Goal: Information Seeking & Learning: Learn about a topic

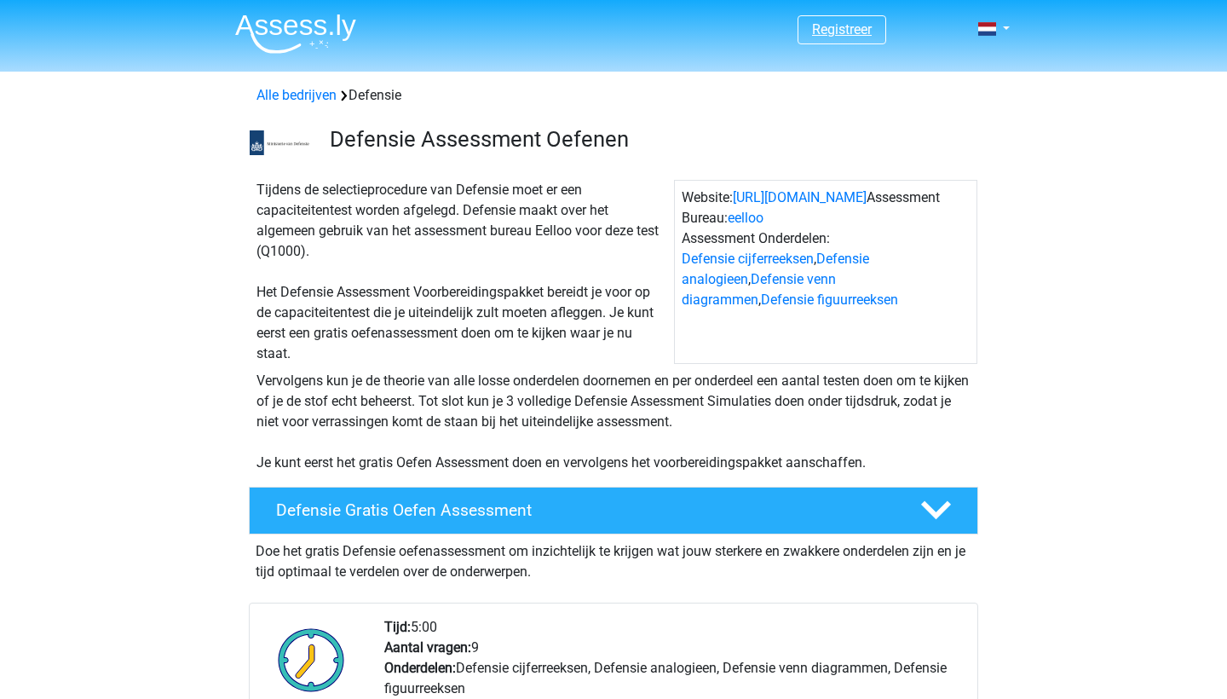
click at [846, 29] on link "Registreer" at bounding box center [842, 29] width 60 height 16
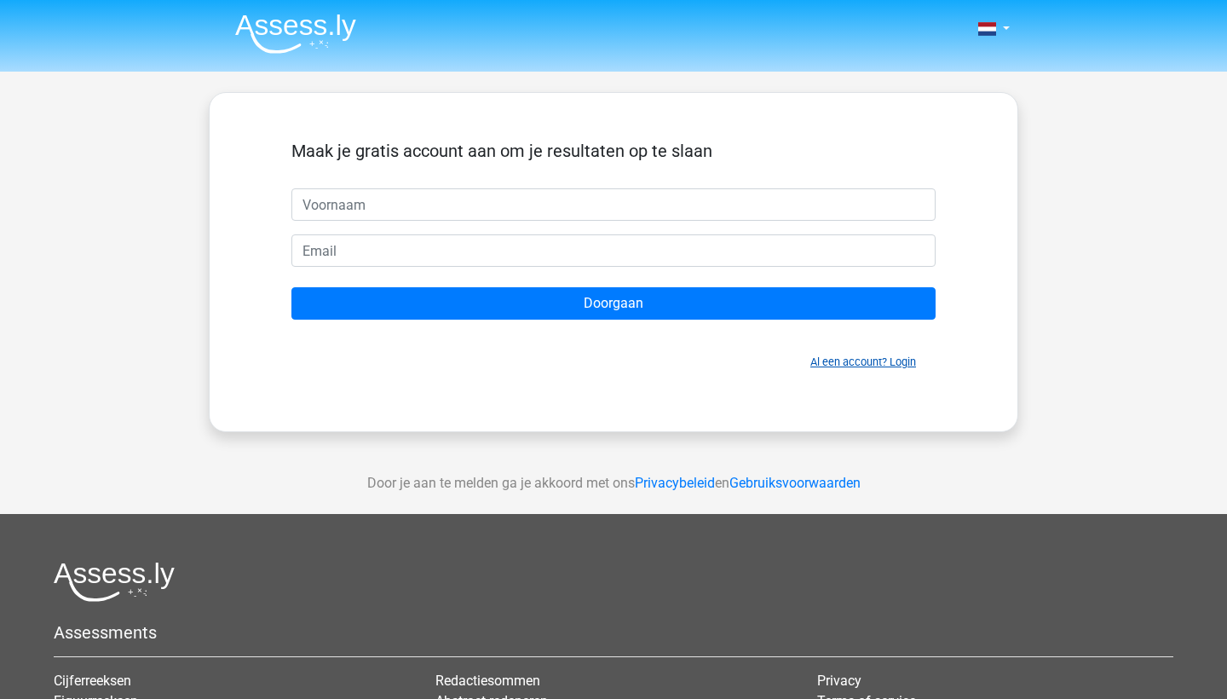
click at [837, 360] on link "Al een account? Login" at bounding box center [863, 361] width 106 height 13
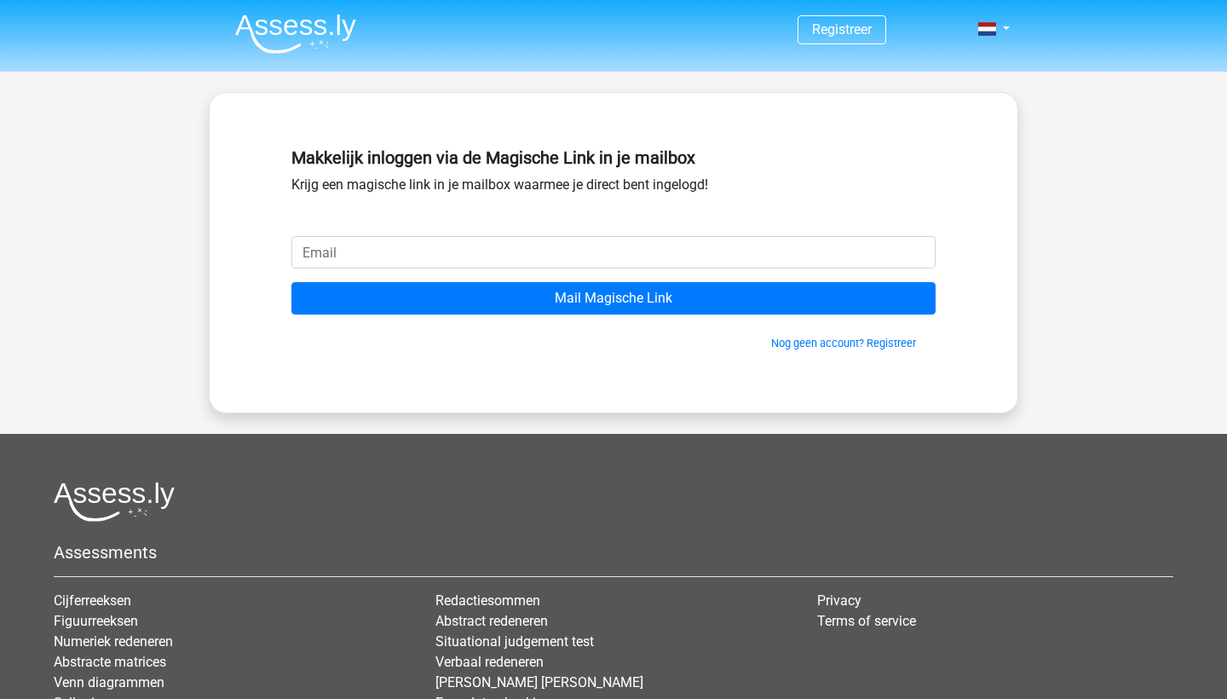
click at [435, 247] on input "email" at bounding box center [613, 252] width 644 height 32
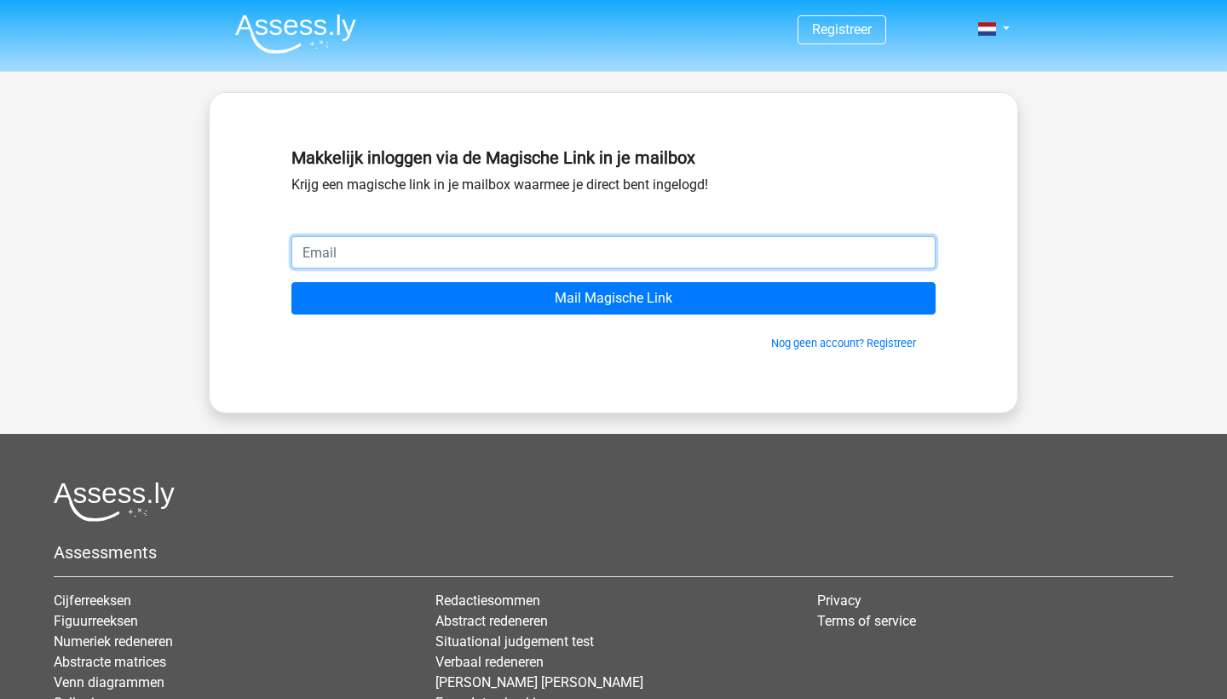
click at [734, 239] on input "email" at bounding box center [613, 252] width 644 height 32
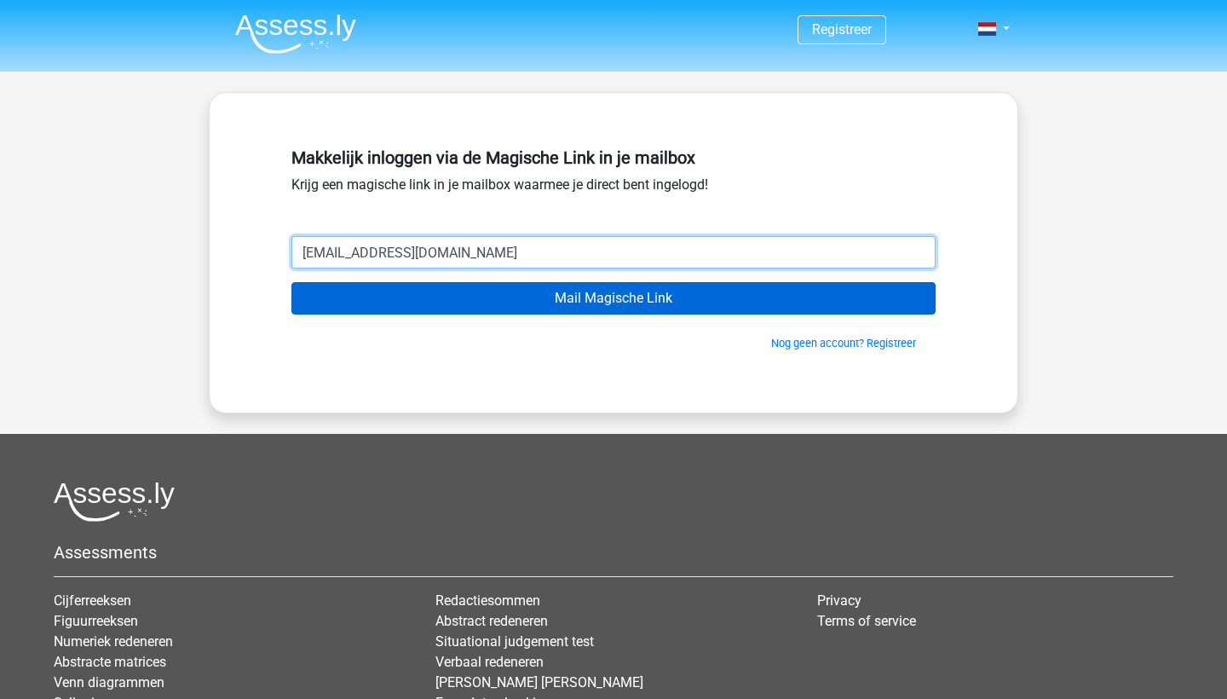
type input "kylianonselen@gmail.com"
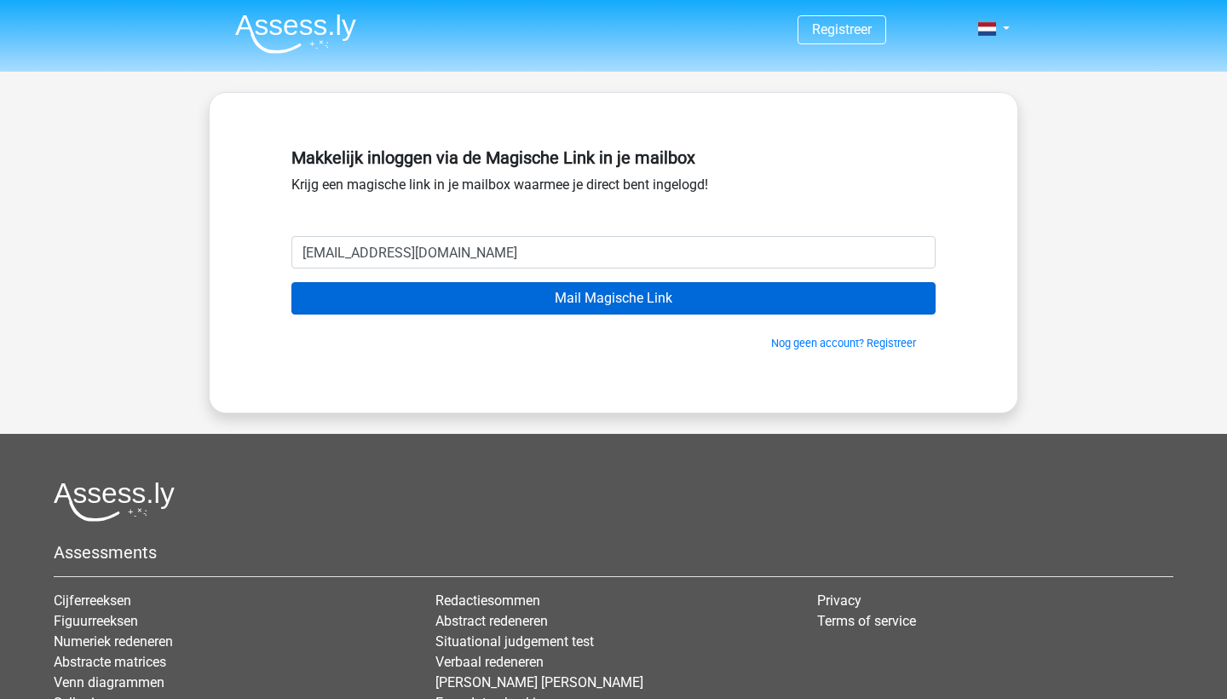
click at [733, 297] on input "Mail Magische Link" at bounding box center [613, 298] width 644 height 32
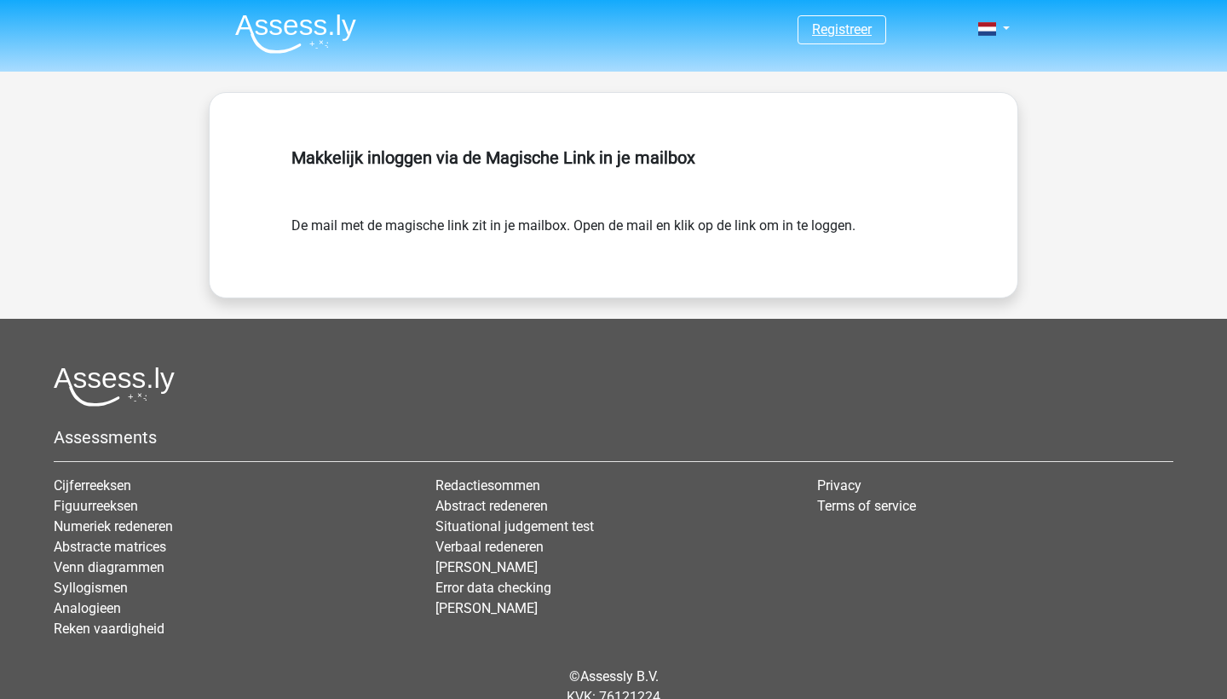
click at [854, 36] on link "Registreer" at bounding box center [842, 29] width 60 height 16
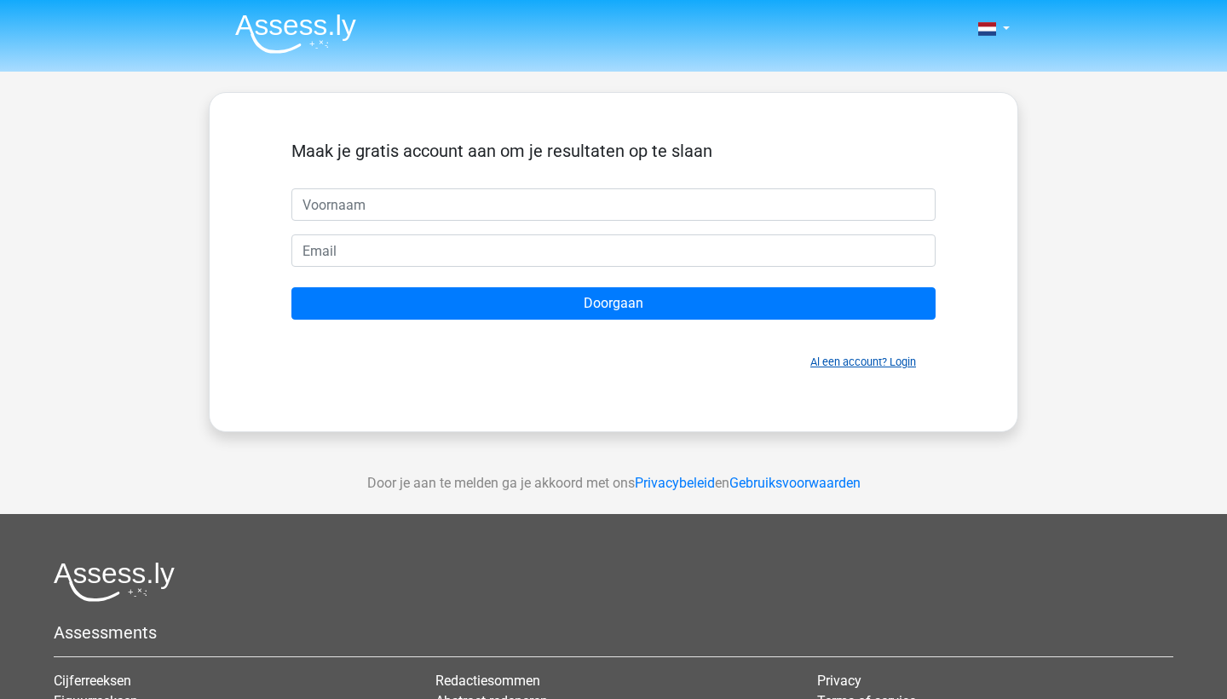
click at [822, 359] on link "Al een account? Login" at bounding box center [863, 361] width 106 height 13
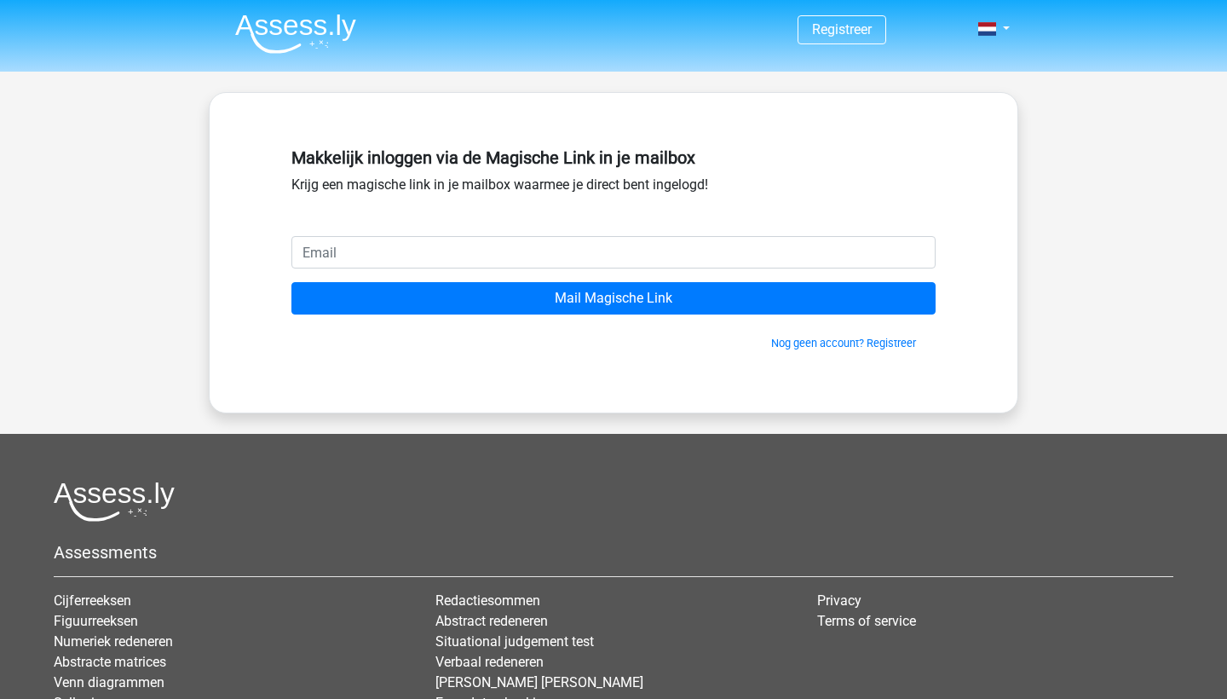
click at [484, 249] on input "email" at bounding box center [613, 252] width 644 height 32
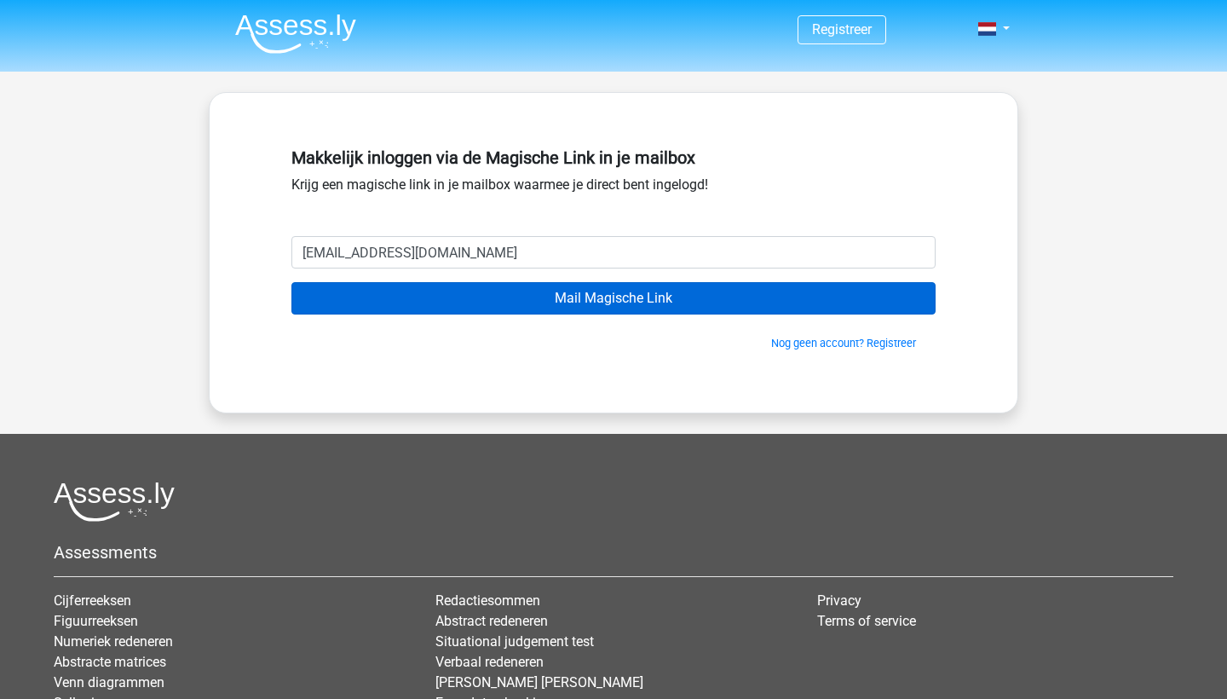
type input "kylianonselen@gmail.com"
click at [437, 296] on input "Mail Magische Link" at bounding box center [613, 298] width 644 height 32
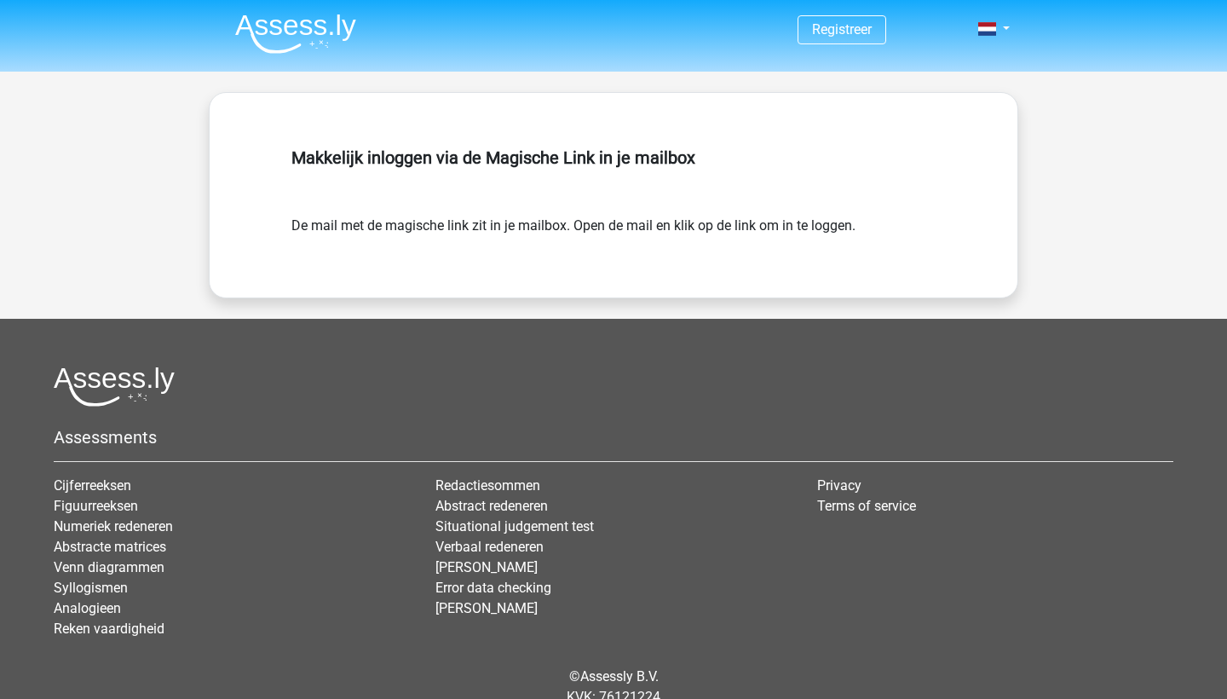
click at [762, 232] on form "De mail met de magische link zit in je mailbox. Open de mail en klik op de link…" at bounding box center [613, 226] width 644 height 20
click at [842, 34] on link "Registreer" at bounding box center [842, 29] width 60 height 16
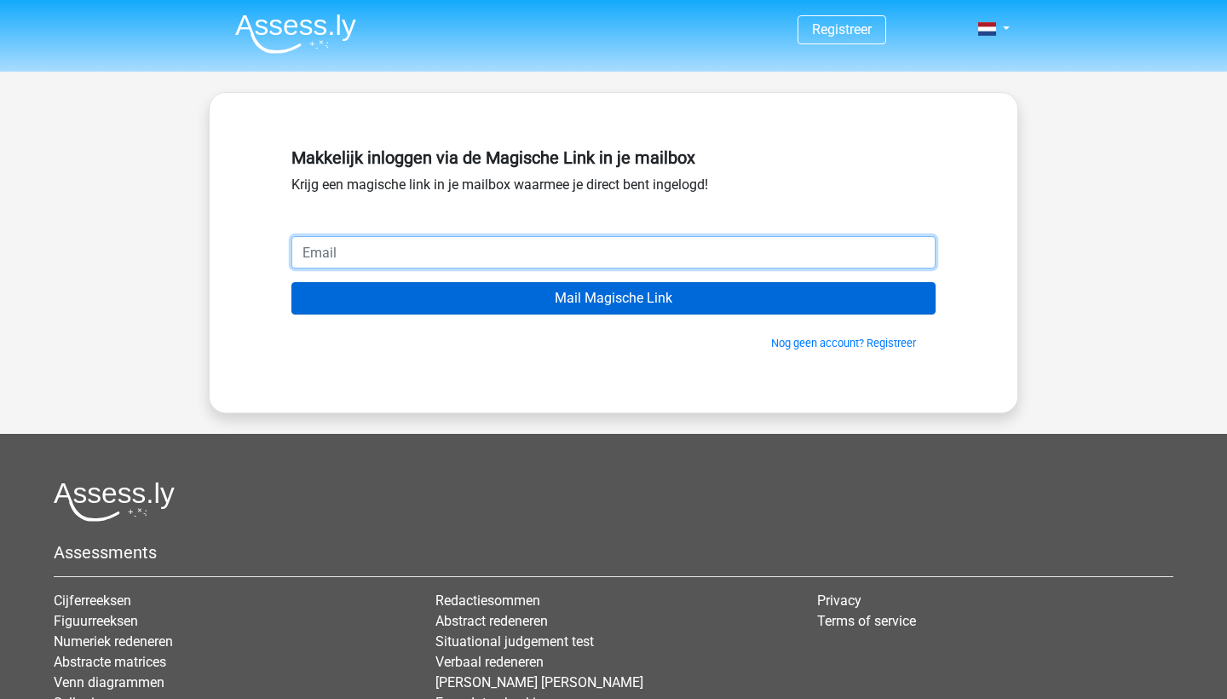
type input "[EMAIL_ADDRESS][DOMAIN_NAME]"
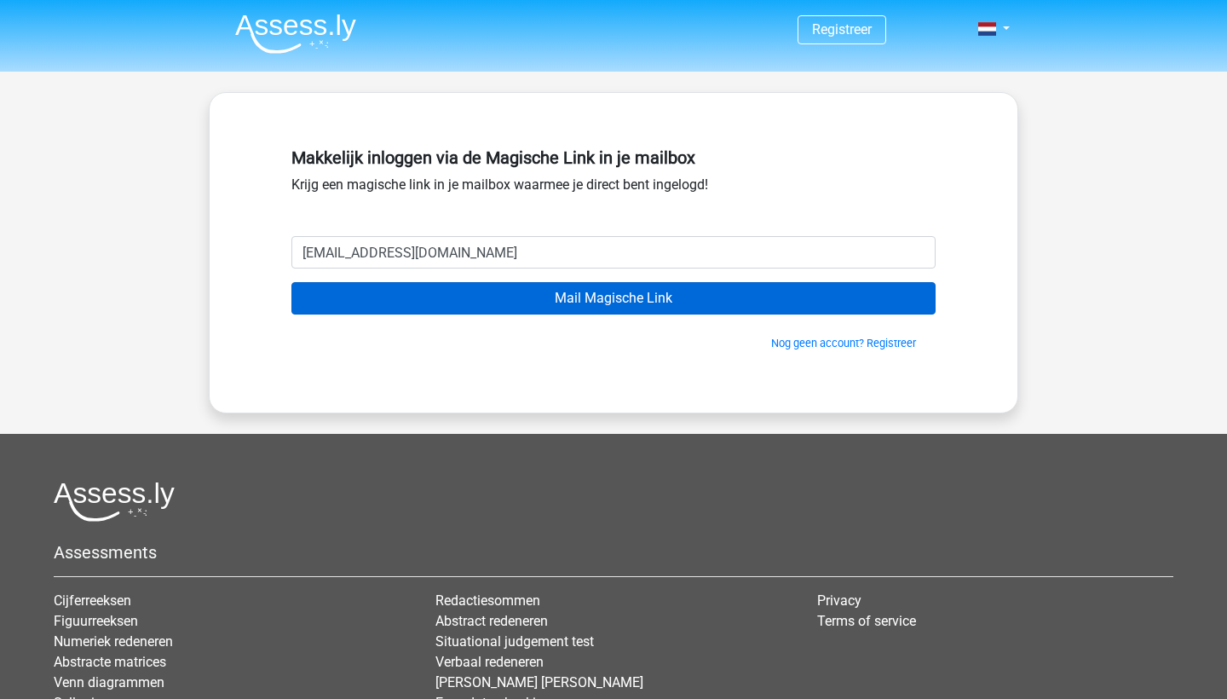
click at [464, 298] on input "Mail Magische Link" at bounding box center [613, 298] width 644 height 32
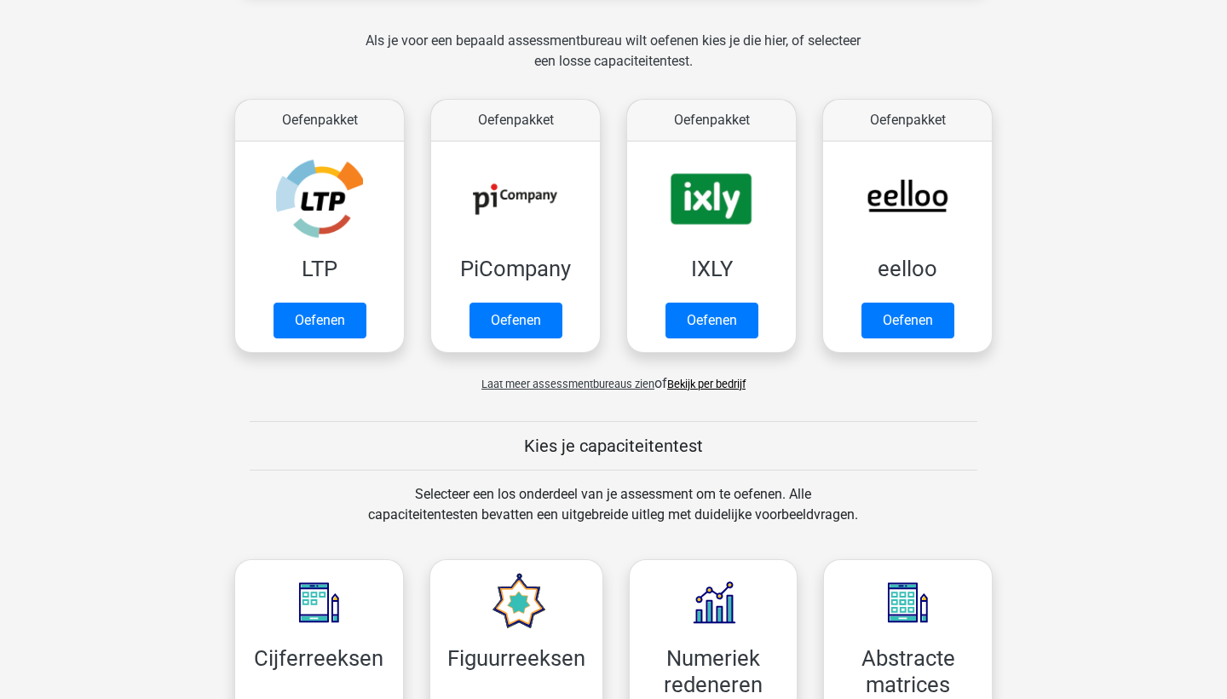
scroll to position [360, 0]
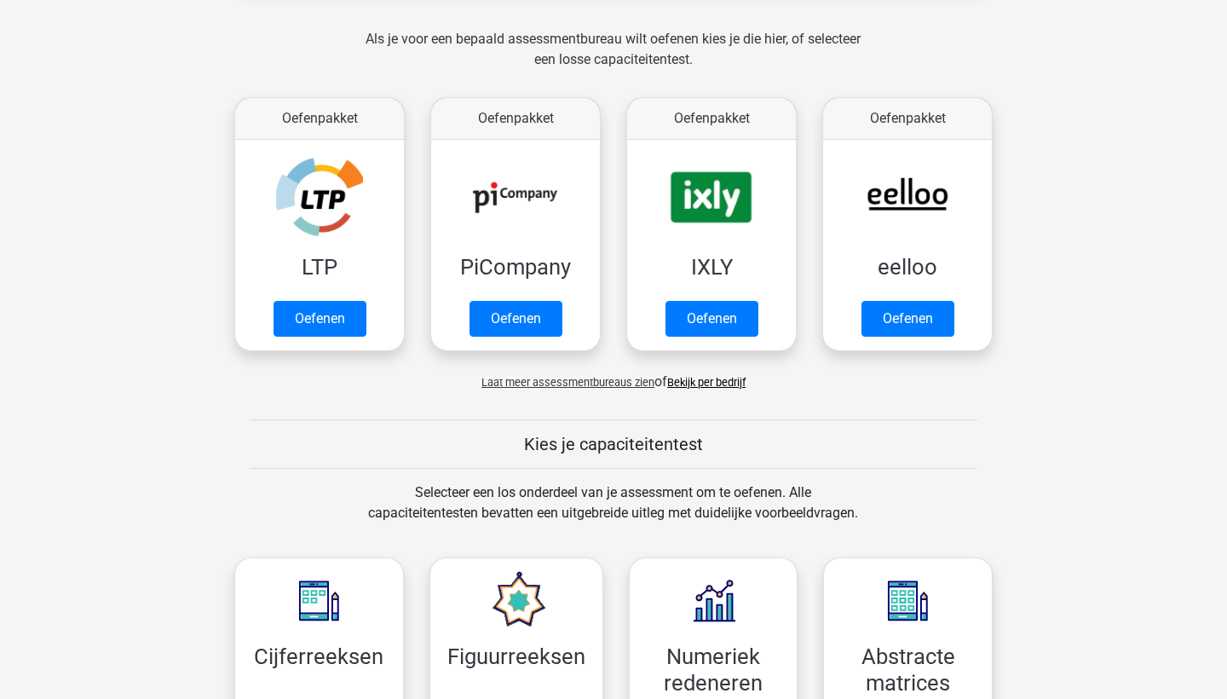
click at [712, 377] on link "Bekijk per bedrijf" at bounding box center [706, 382] width 78 height 13
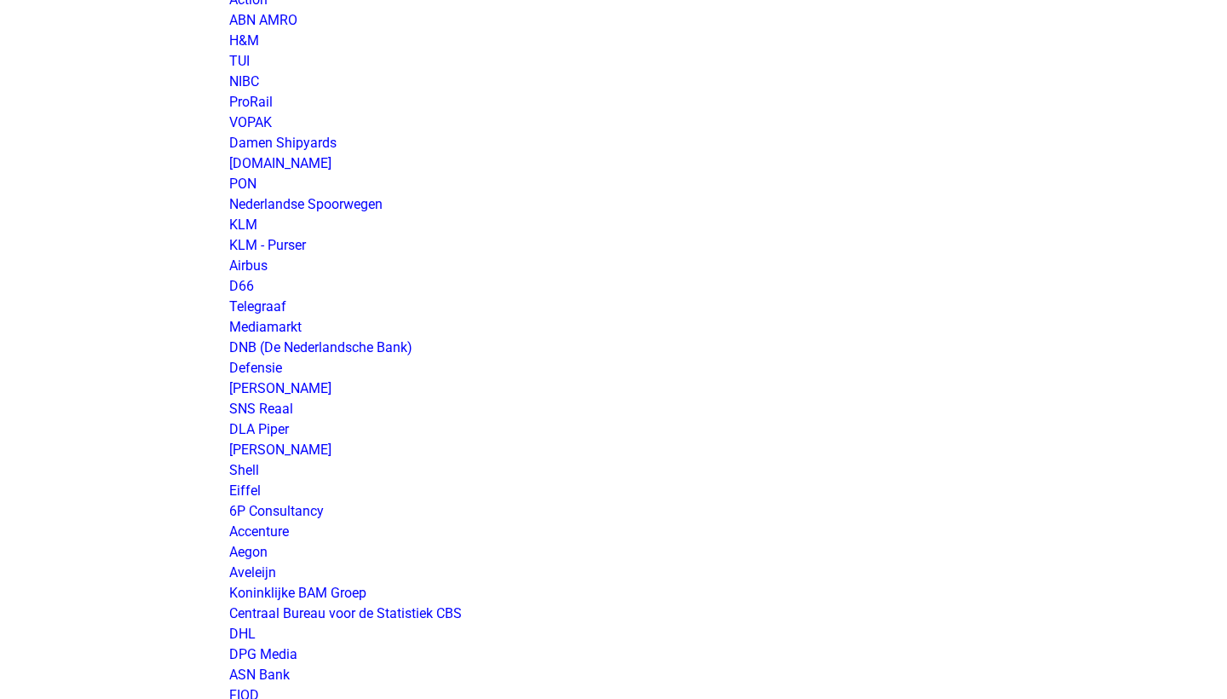
scroll to position [1546, 0]
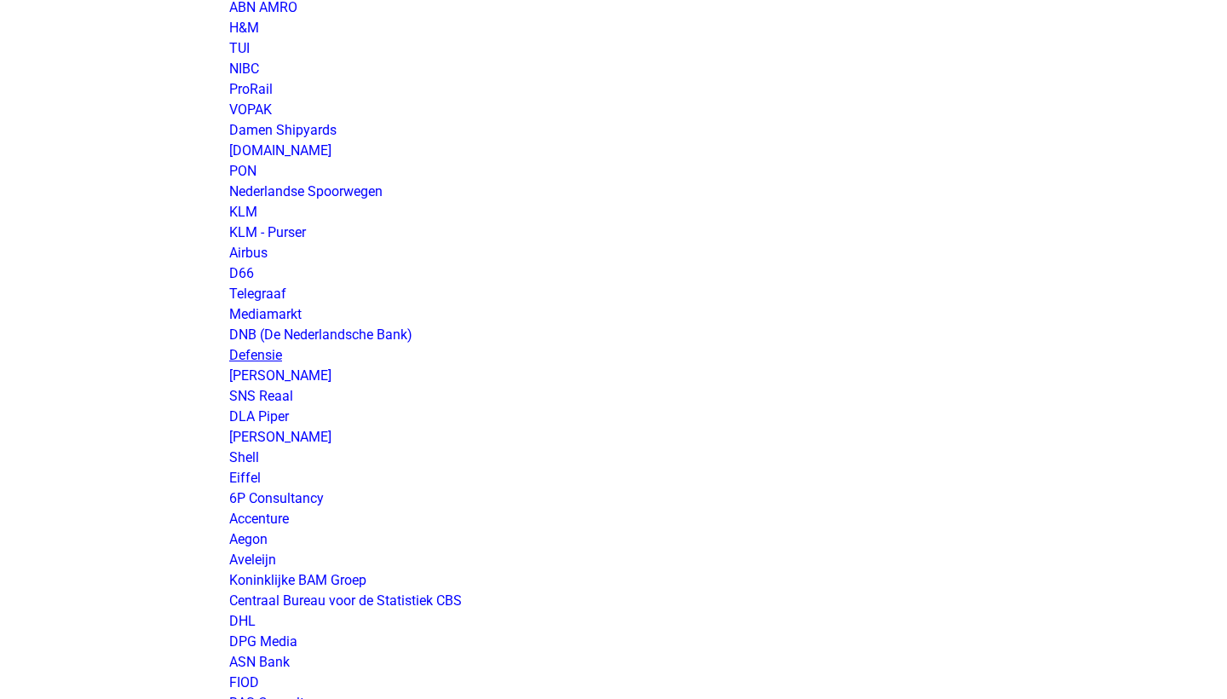
click at [267, 352] on link "Defensie" at bounding box center [255, 355] width 53 height 16
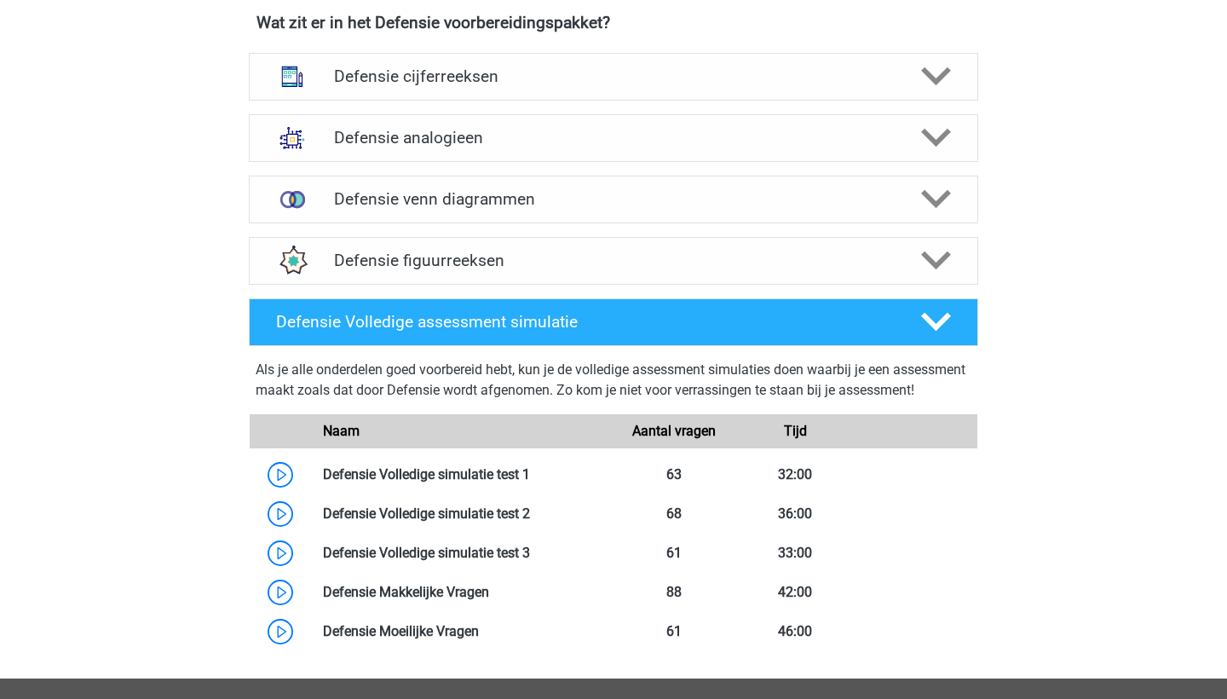
scroll to position [678, 0]
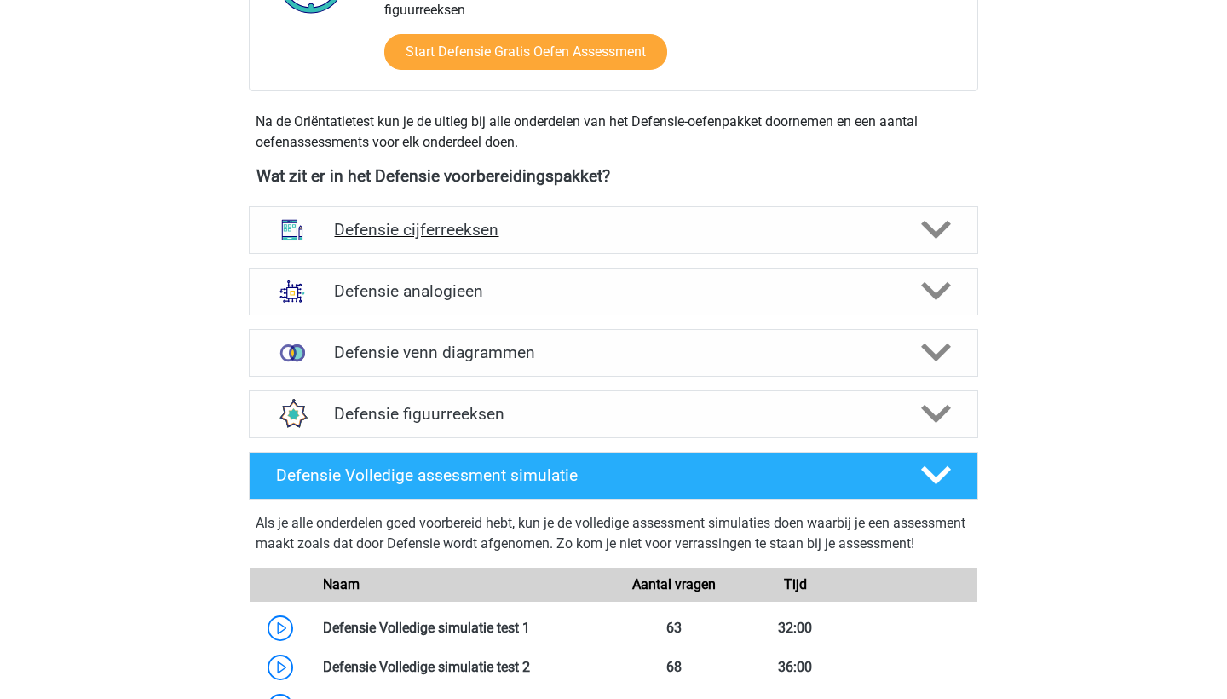
click at [457, 227] on h4 "Defensie cijferreeksen" at bounding box center [613, 230] width 558 height 20
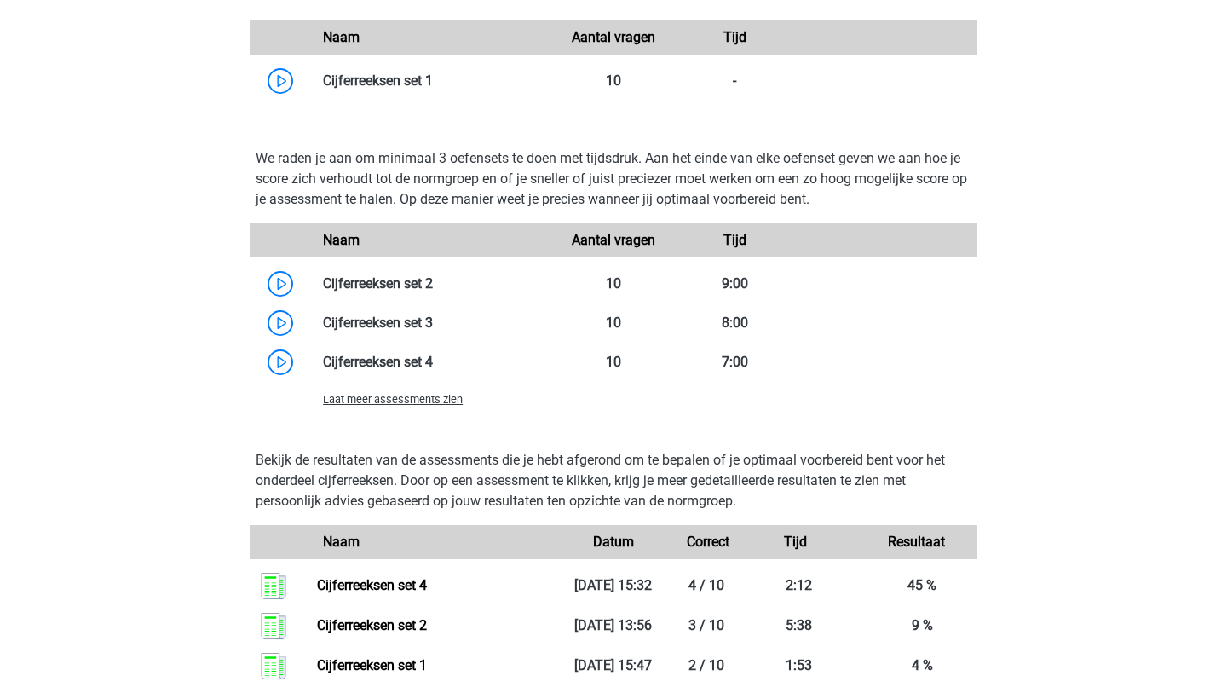
scroll to position [1352, 0]
click at [433, 279] on link at bounding box center [433, 282] width 0 height 16
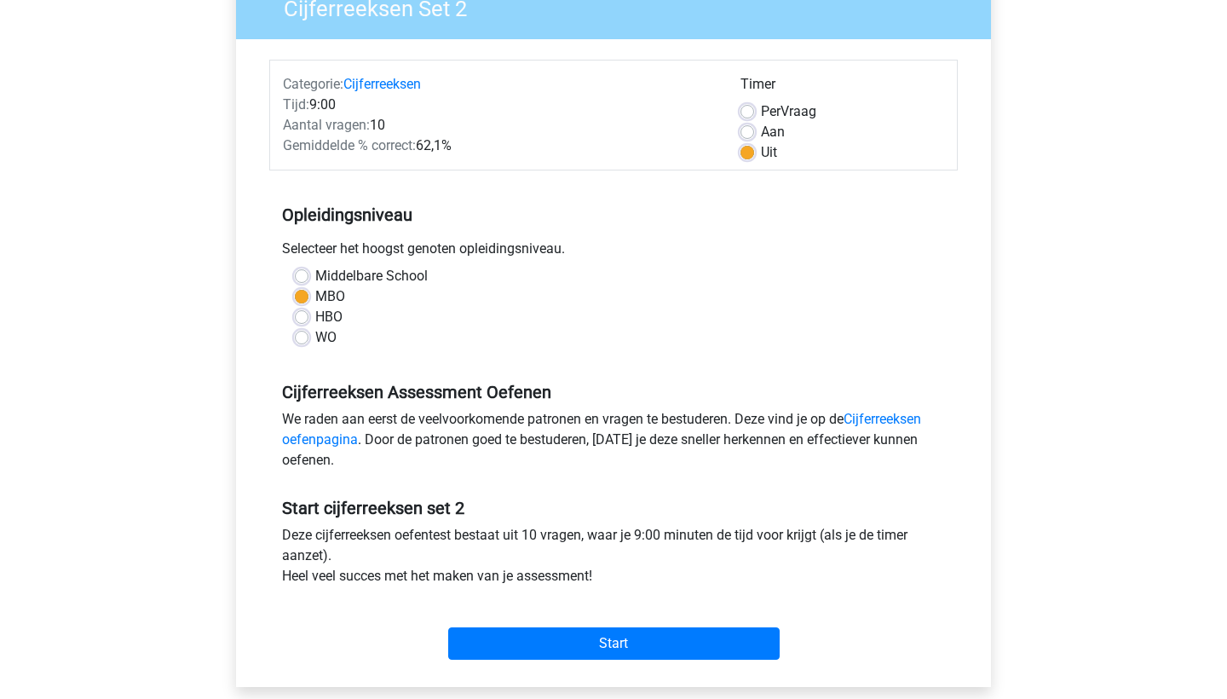
scroll to position [156, 0]
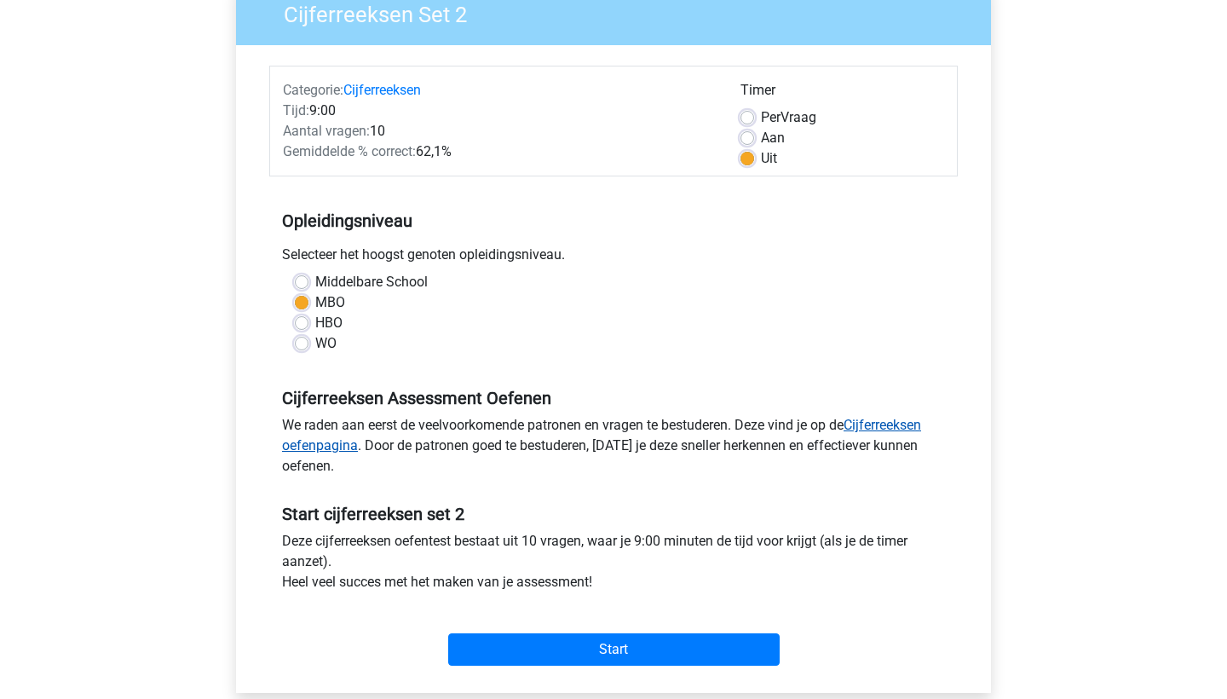
click at [880, 423] on link "Cijferreeksen oefenpagina" at bounding box center [601, 435] width 639 height 37
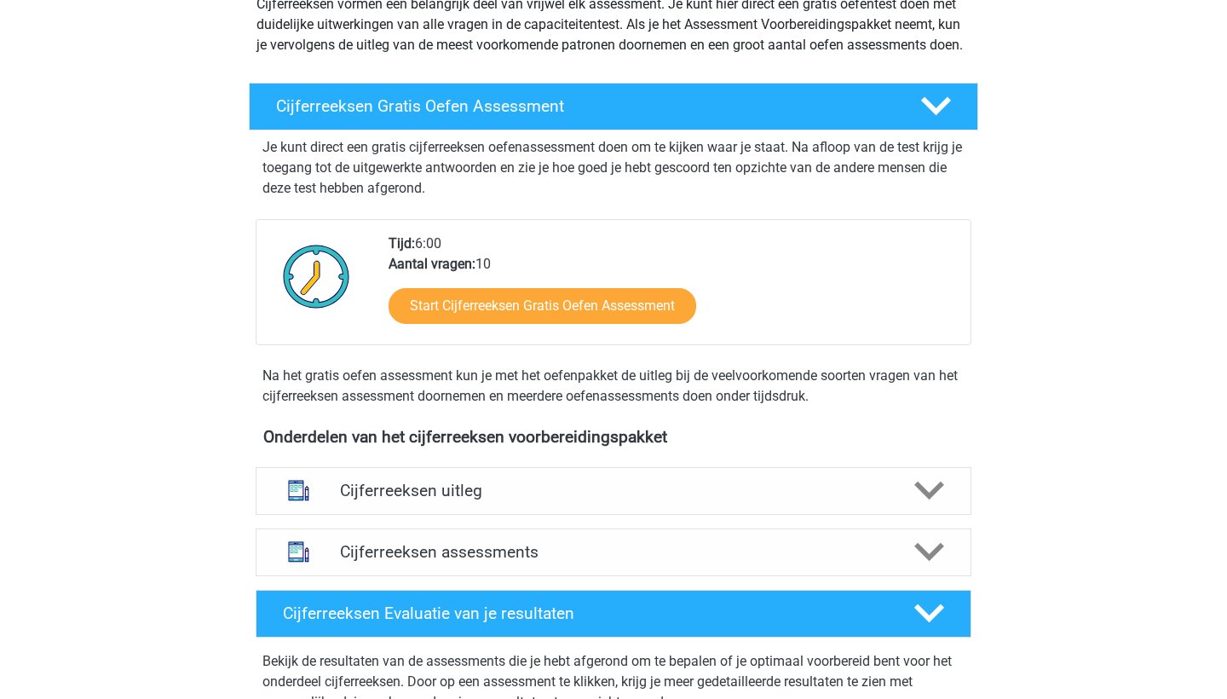
scroll to position [218, 0]
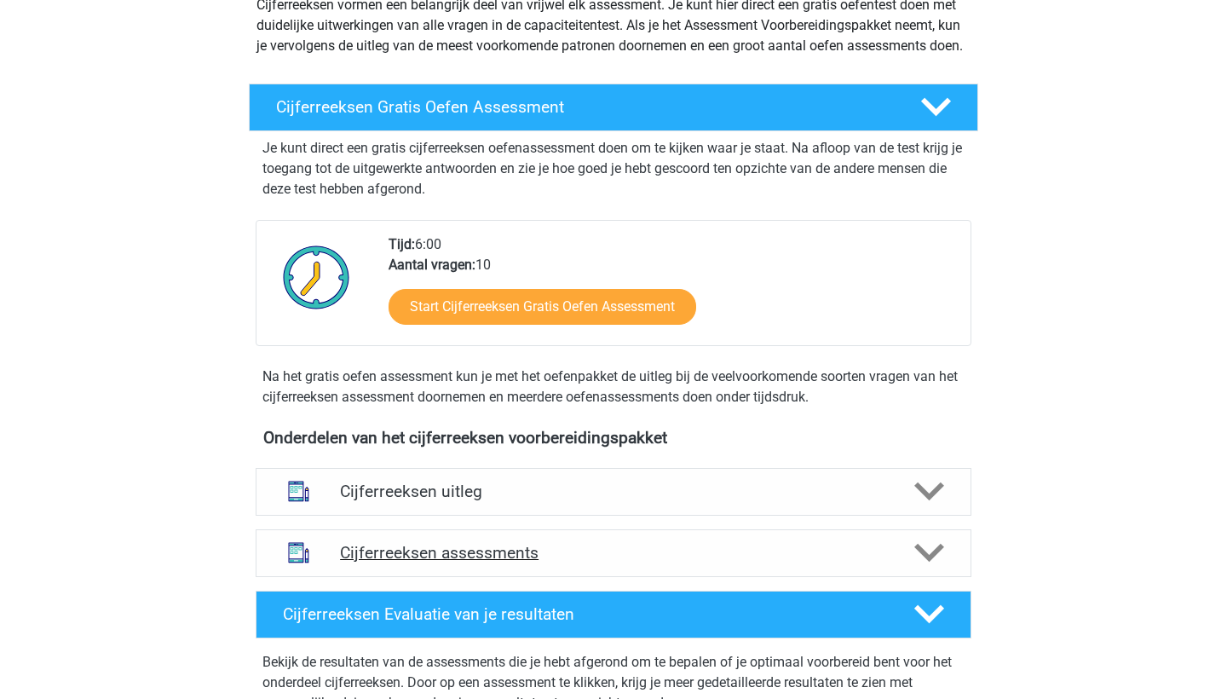
click at [454, 562] on h4 "Cijferreeksen assessments" at bounding box center [613, 553] width 547 height 20
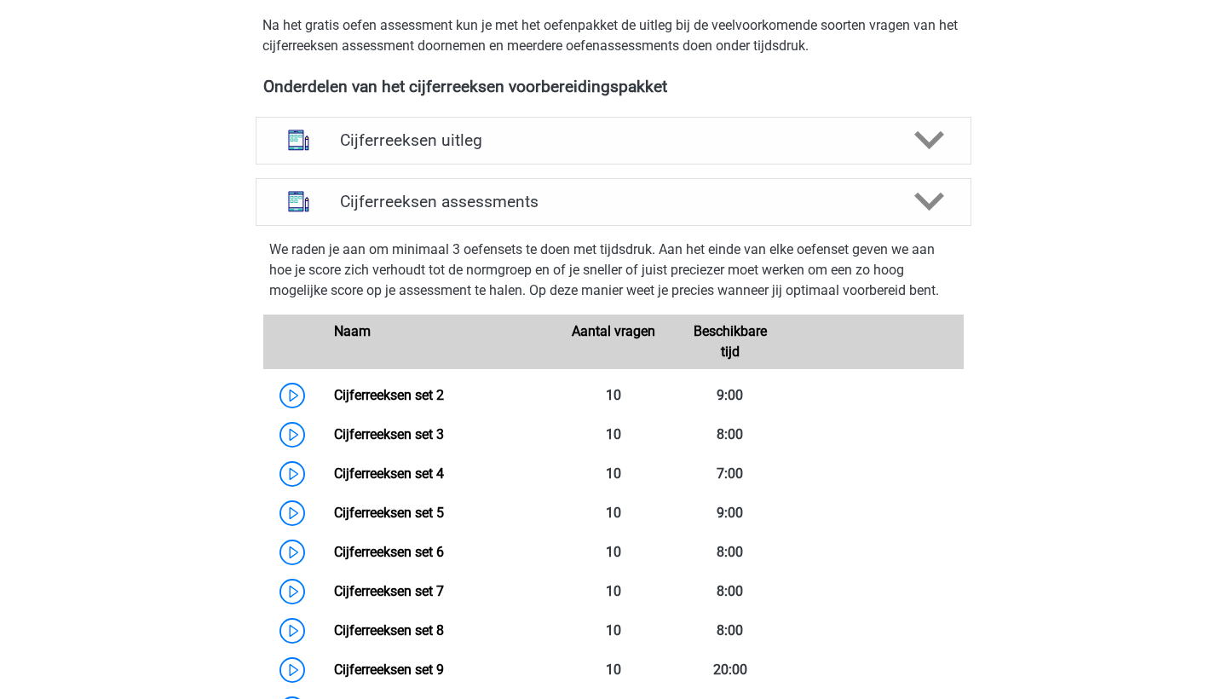
scroll to position [542, 0]
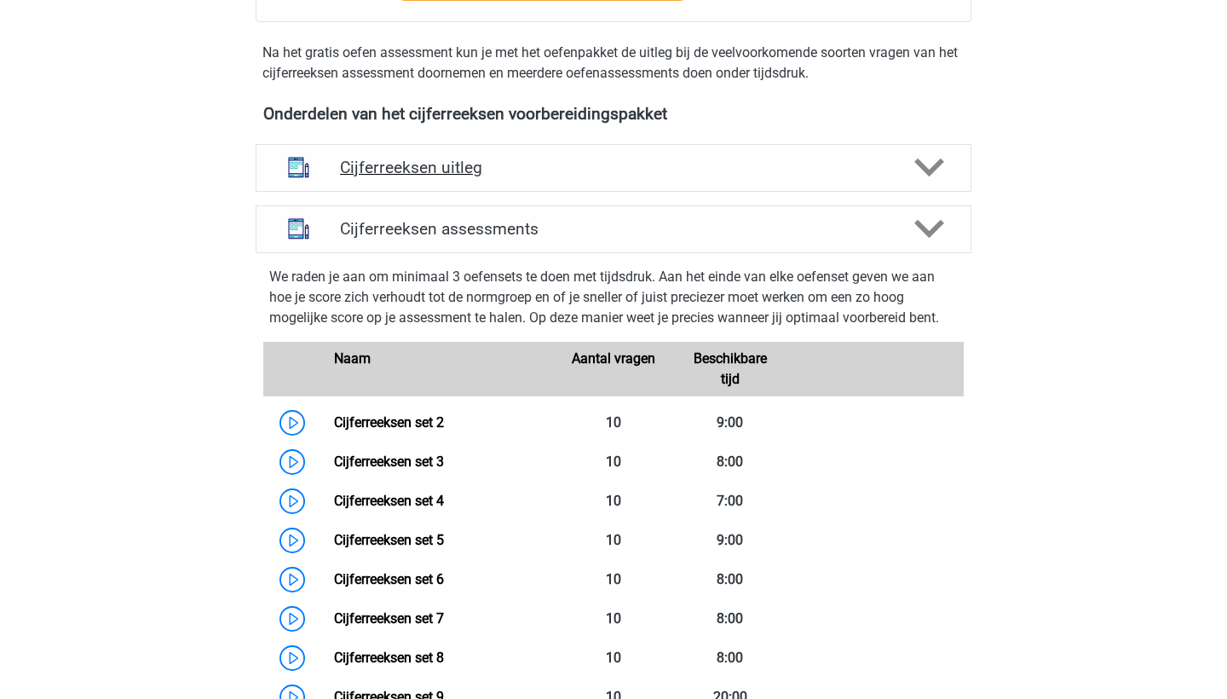
click at [458, 177] on h4 "Cijferreeksen uitleg" at bounding box center [613, 168] width 547 height 20
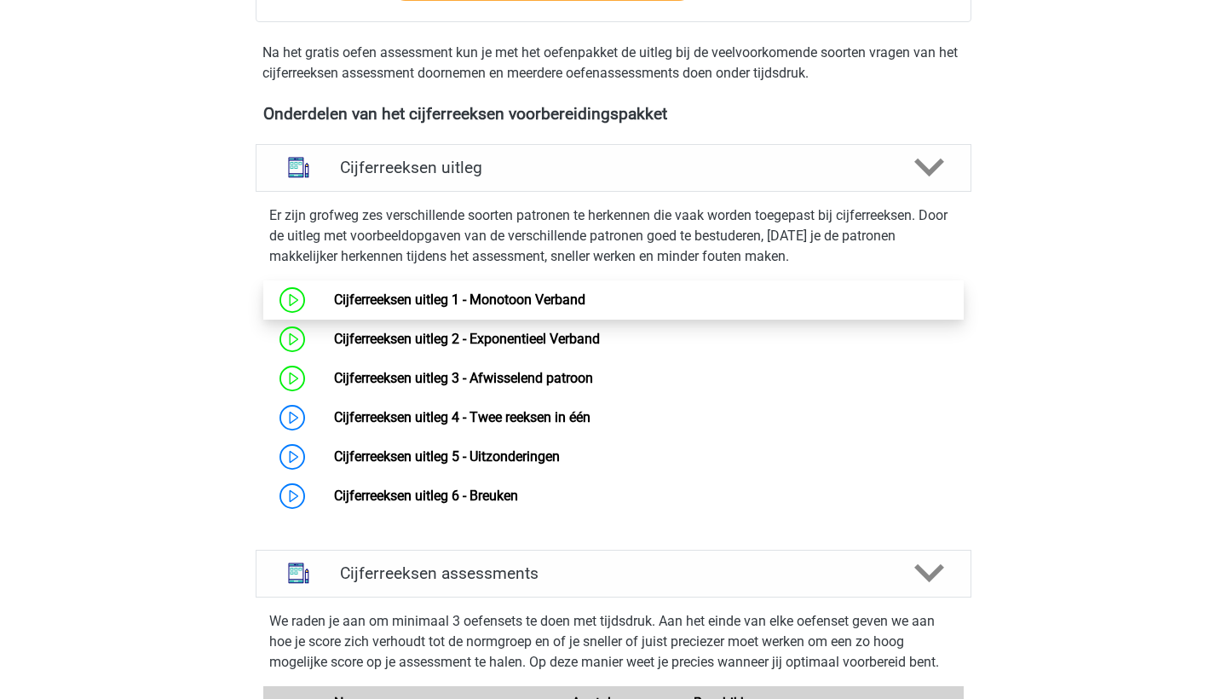
click at [383, 308] on link "Cijferreeksen uitleg 1 - Monotoon Verband" at bounding box center [459, 299] width 251 height 16
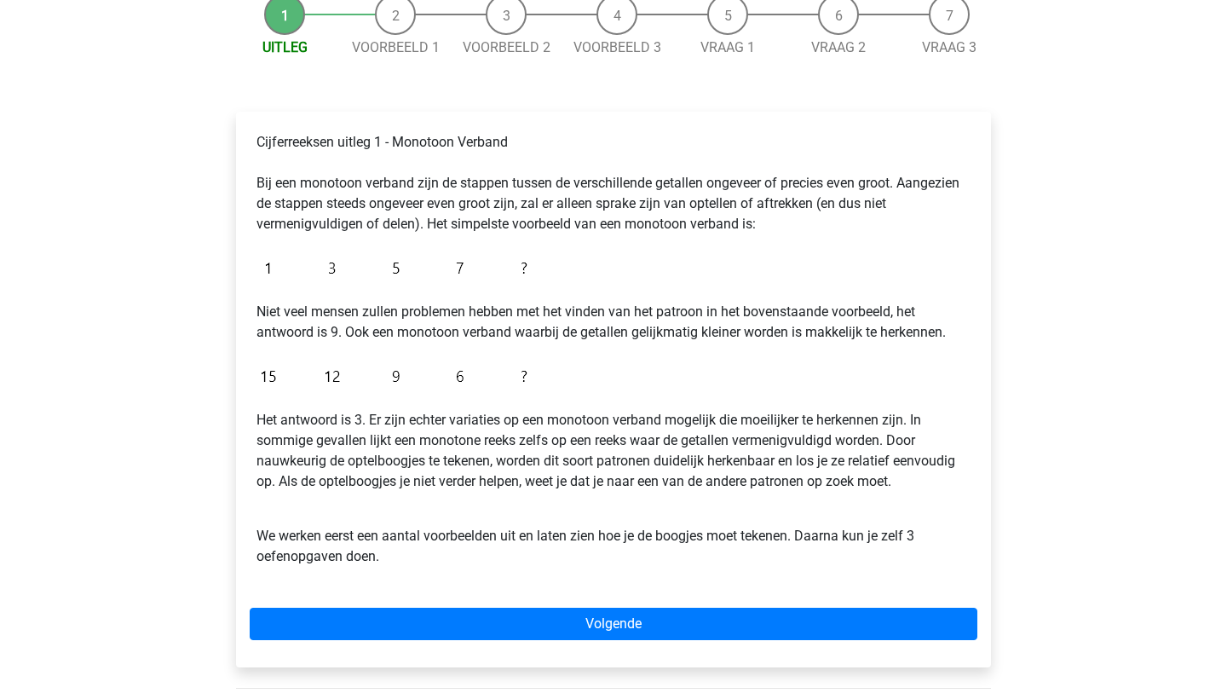
scroll to position [186, 0]
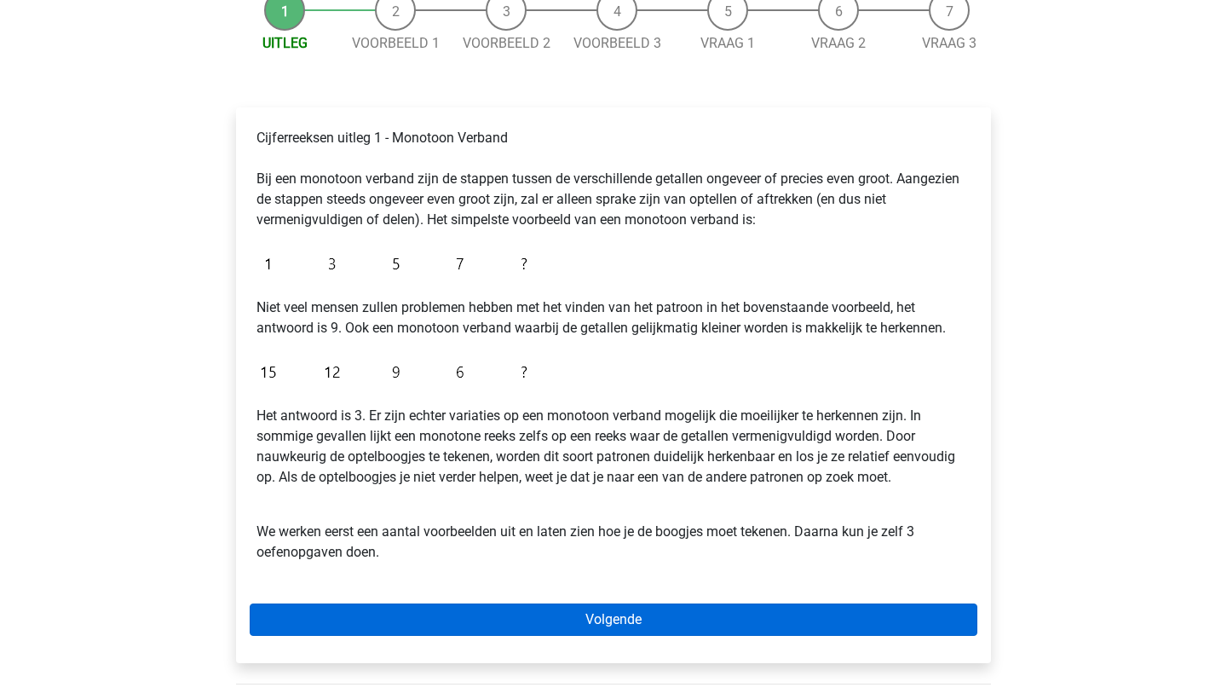
click at [420, 624] on link "Volgende" at bounding box center [614, 619] width 728 height 32
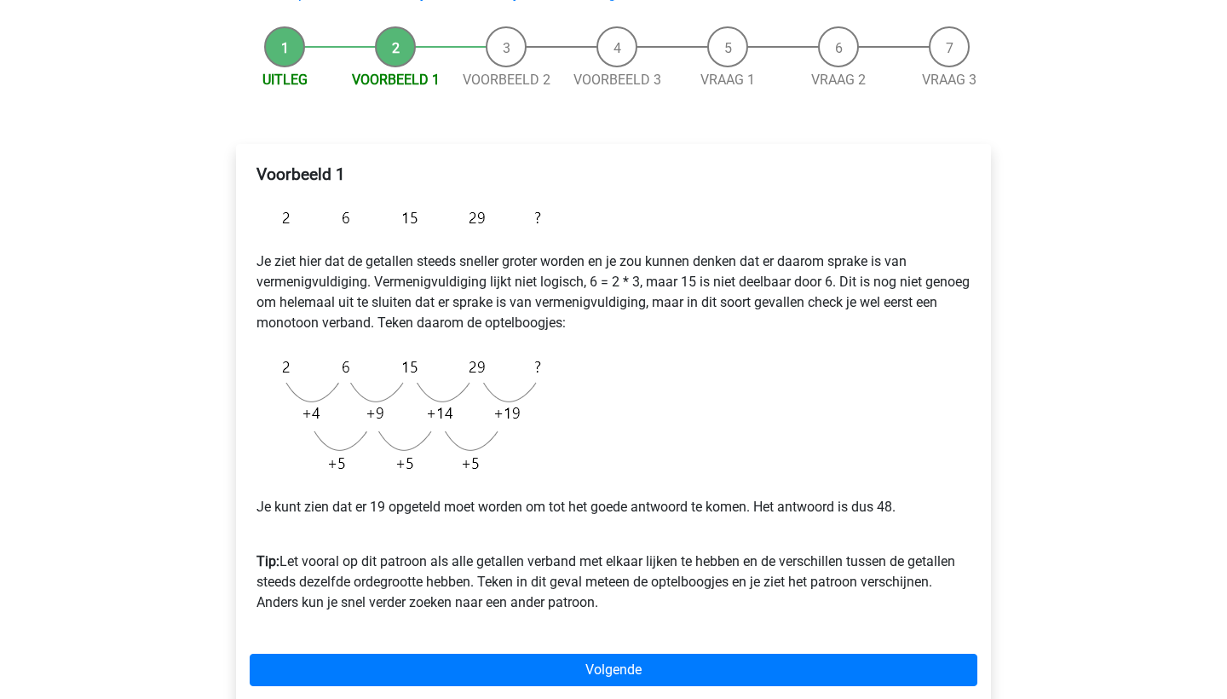
scroll to position [150, 0]
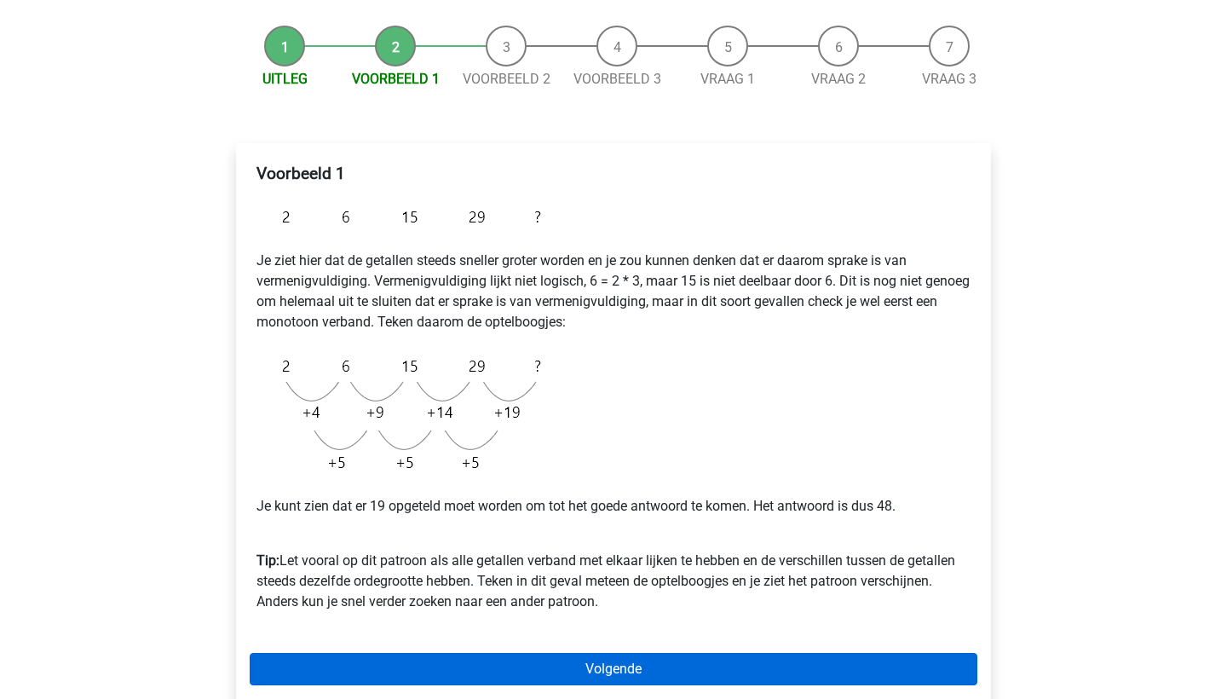
click at [420, 675] on link "Volgende" at bounding box center [614, 669] width 728 height 32
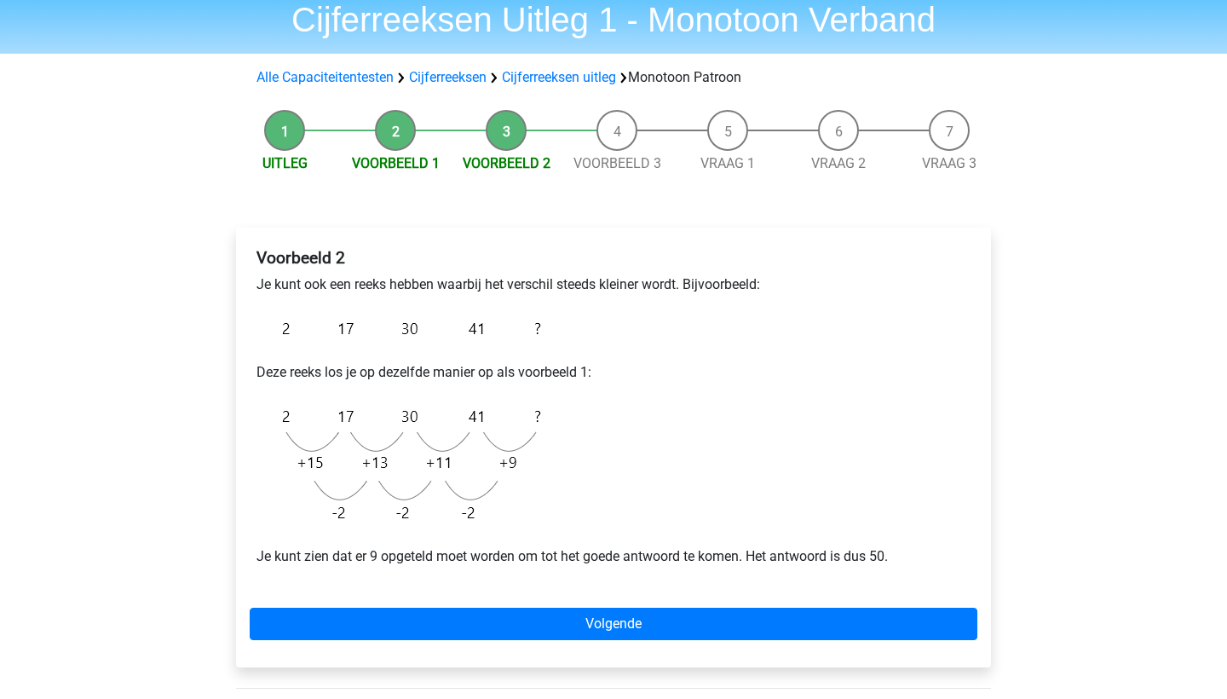
scroll to position [68, 0]
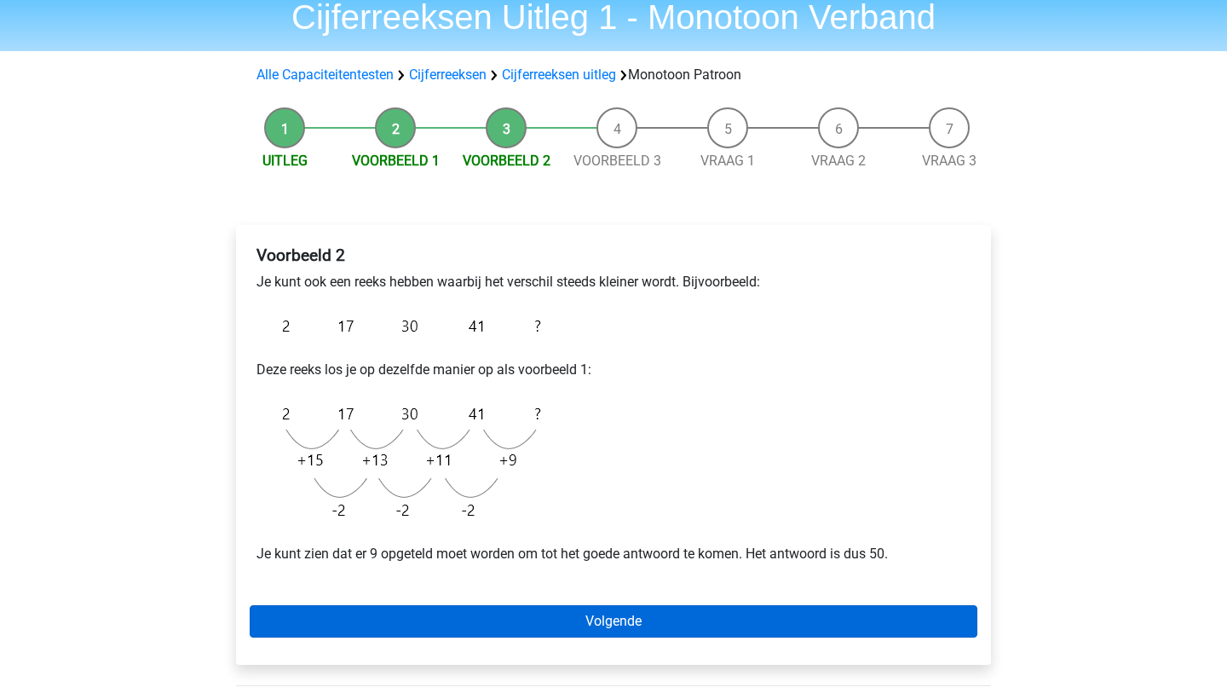
click at [436, 614] on link "Volgende" at bounding box center [614, 621] width 728 height 32
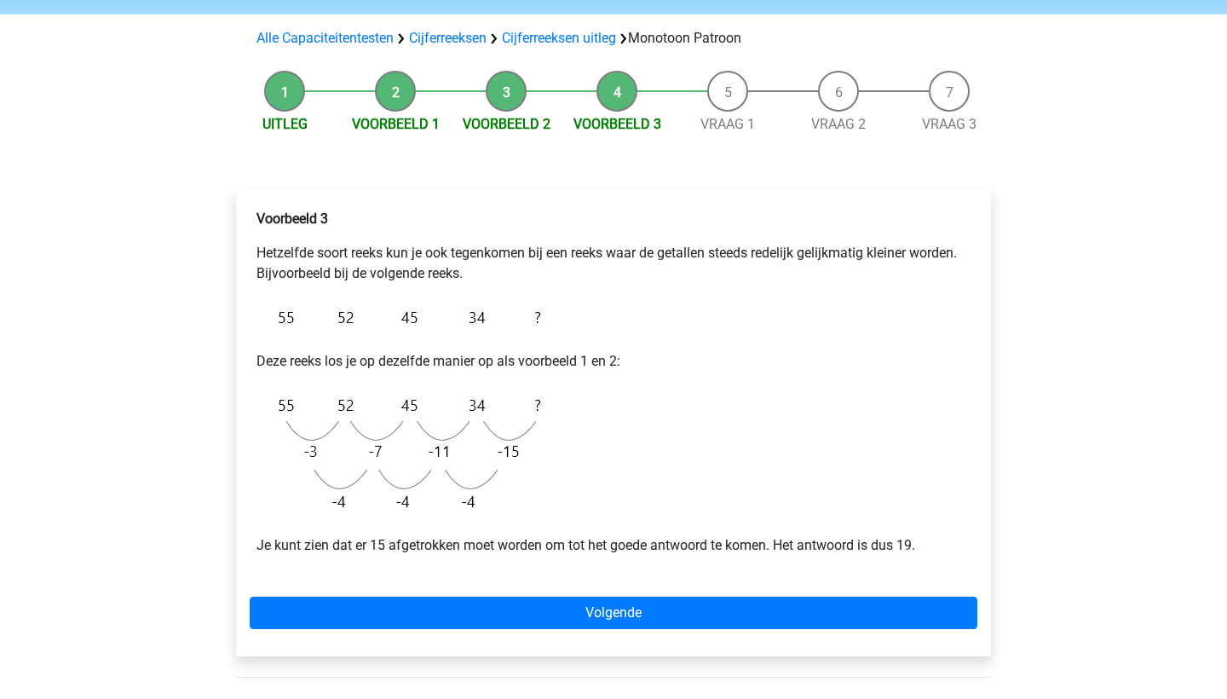
scroll to position [110, 0]
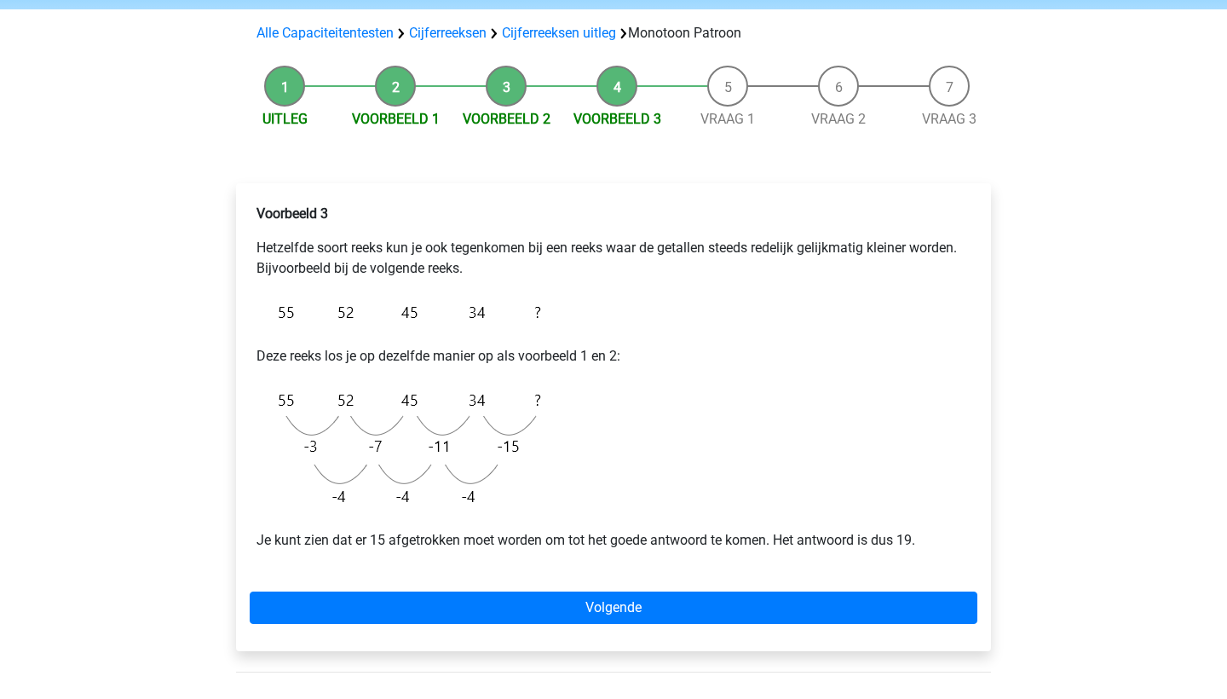
click at [436, 614] on link "Volgende" at bounding box center [614, 607] width 728 height 32
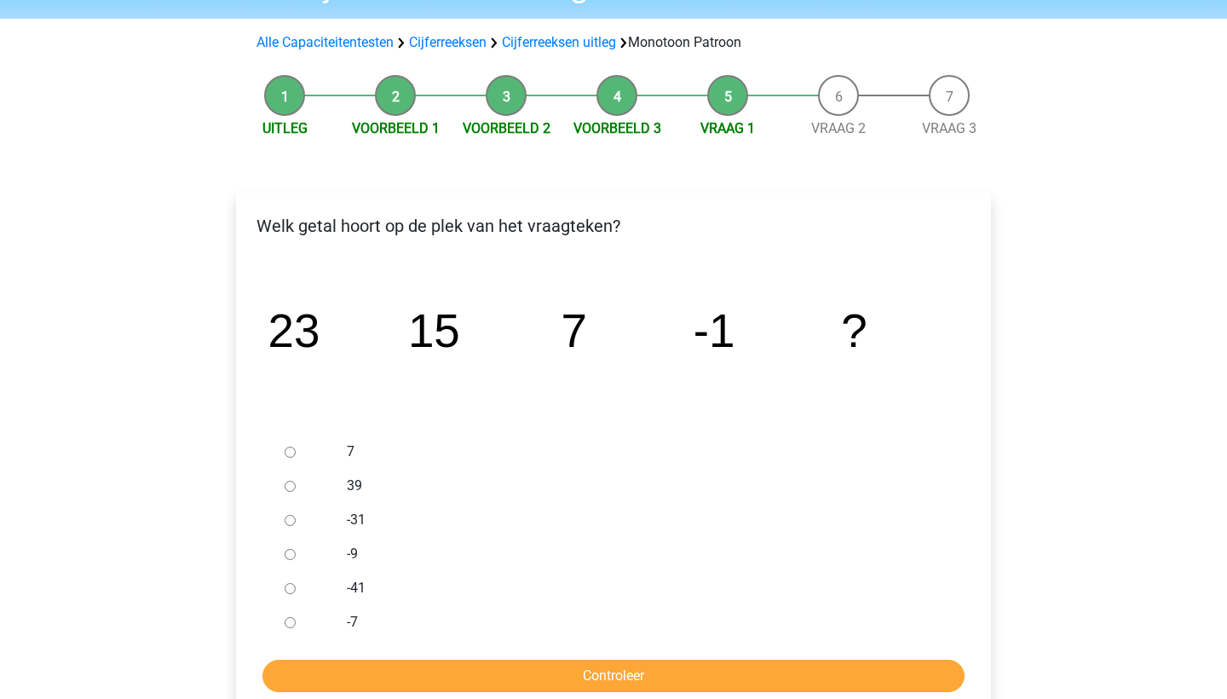
scroll to position [148, 0]
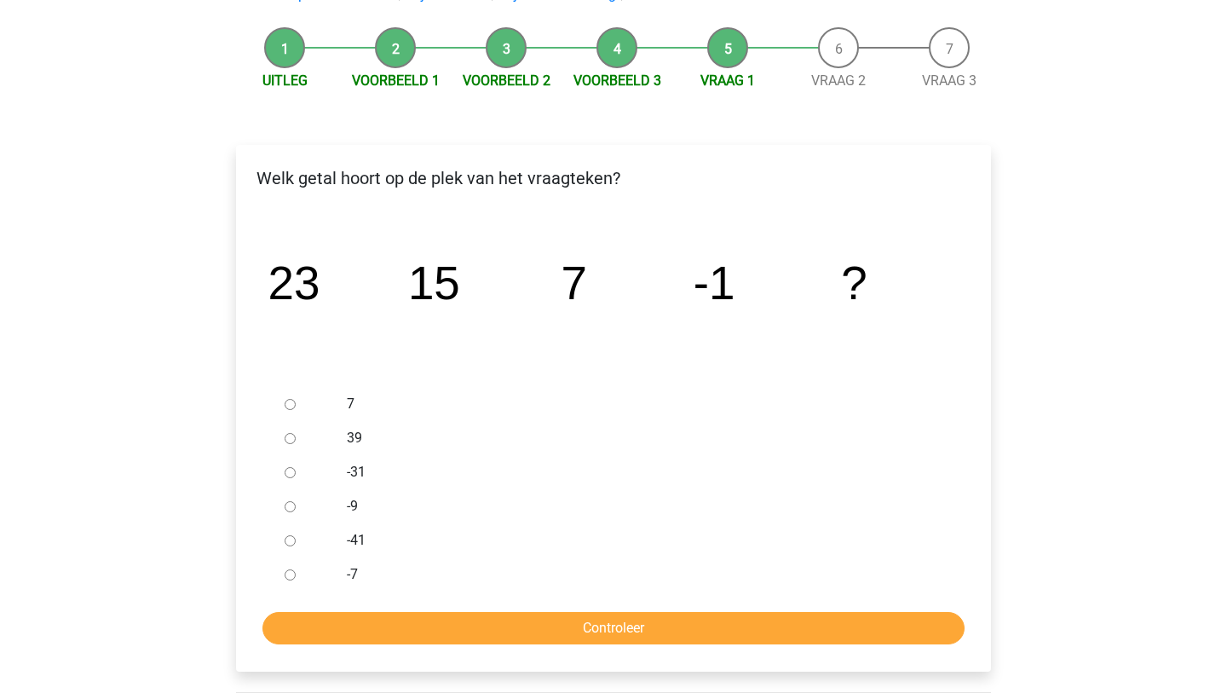
click at [290, 507] on input "-9" at bounding box center [290, 506] width 11 height 11
radio input "true"
click at [397, 632] on input "Controleer" at bounding box center [613, 628] width 702 height 32
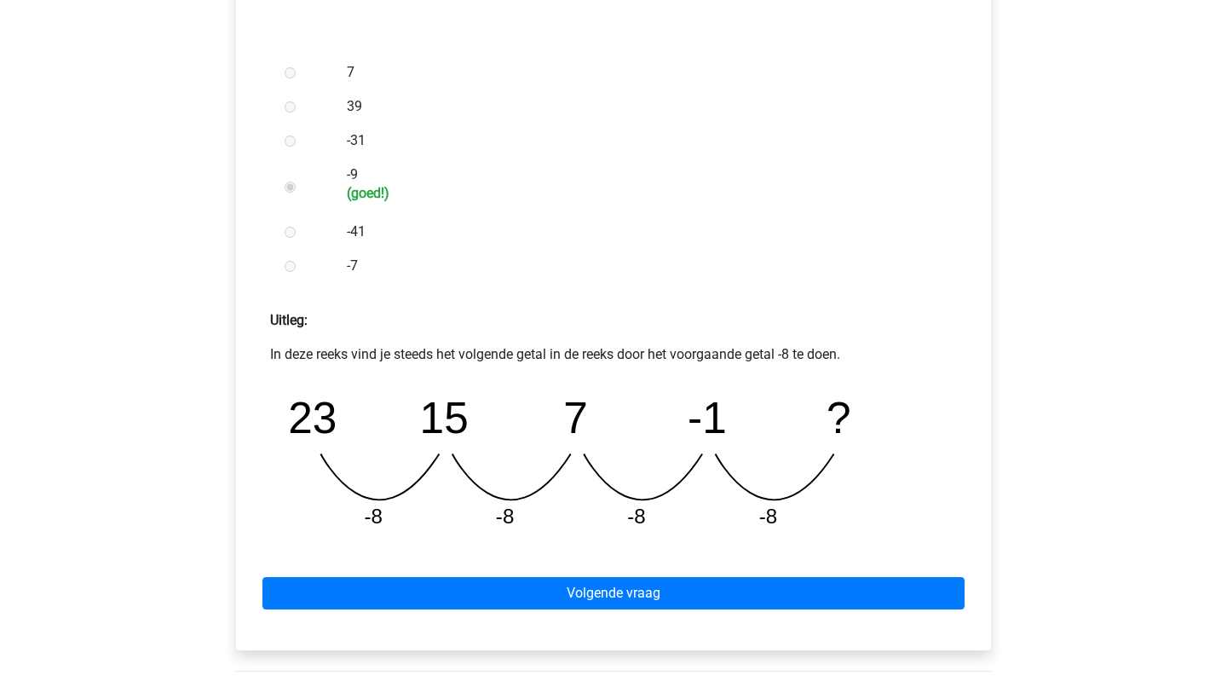
scroll to position [486, 0]
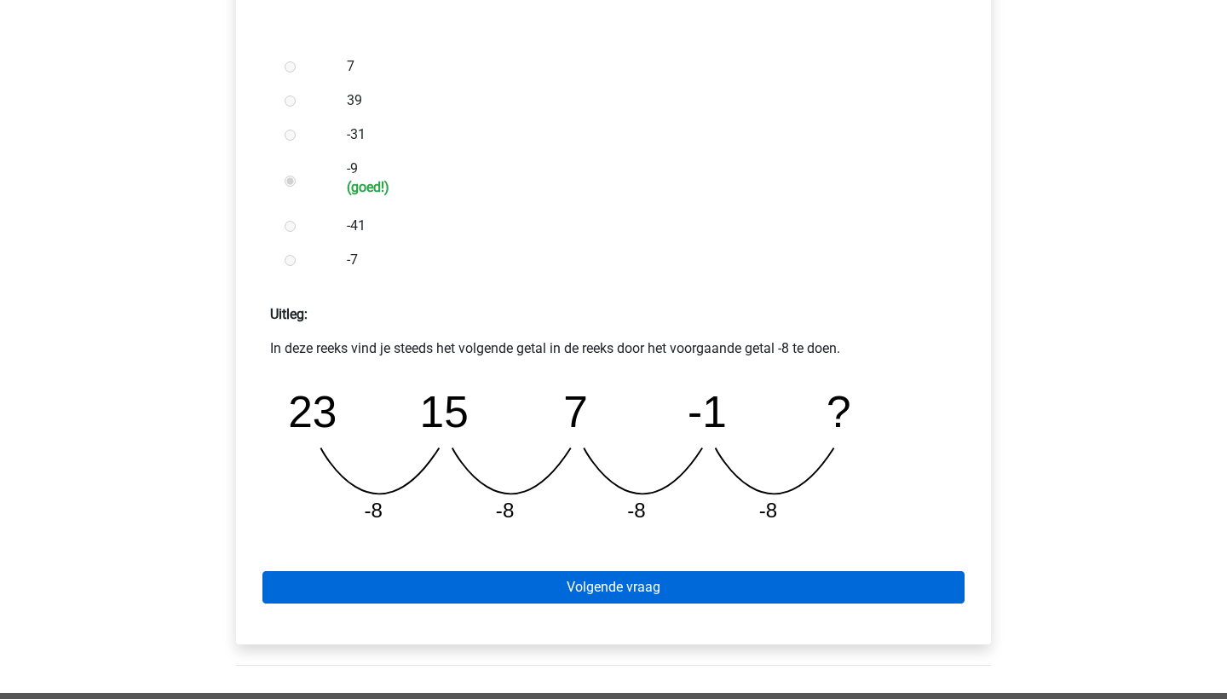
click at [569, 583] on link "Volgende vraag" at bounding box center [613, 587] width 702 height 32
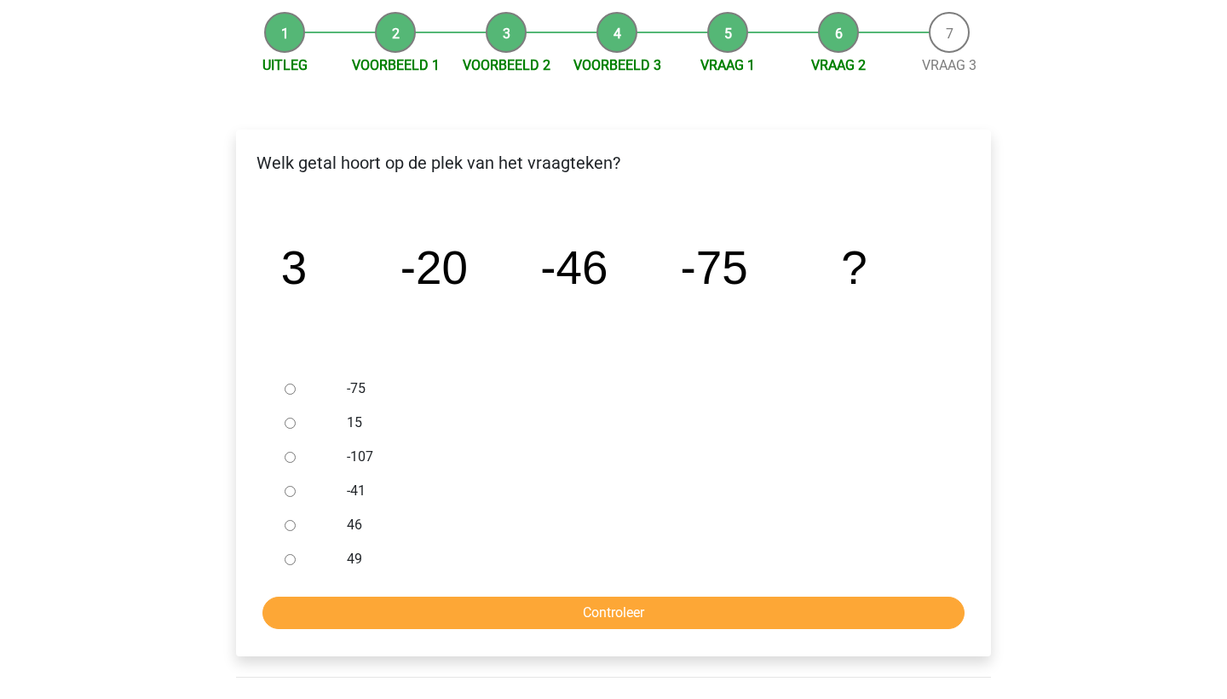
scroll to position [173, 0]
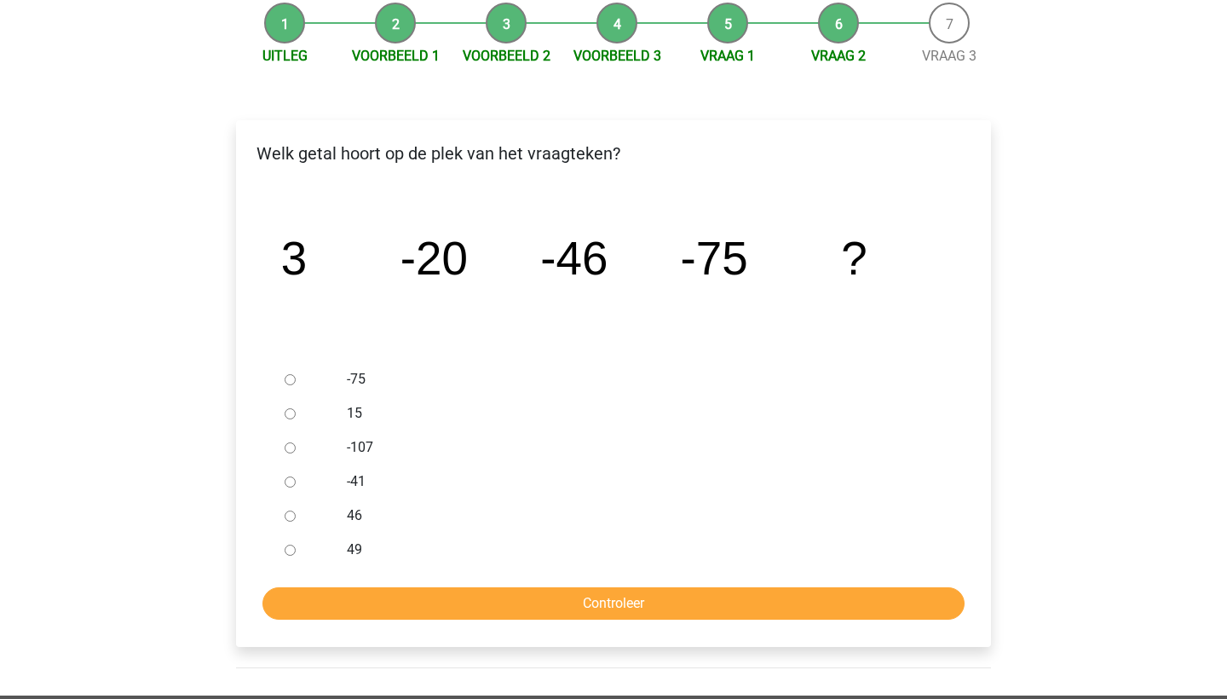
click at [287, 443] on input "-107" at bounding box center [290, 447] width 11 height 11
radio input "true"
click at [426, 608] on input "Controleer" at bounding box center [613, 603] width 702 height 32
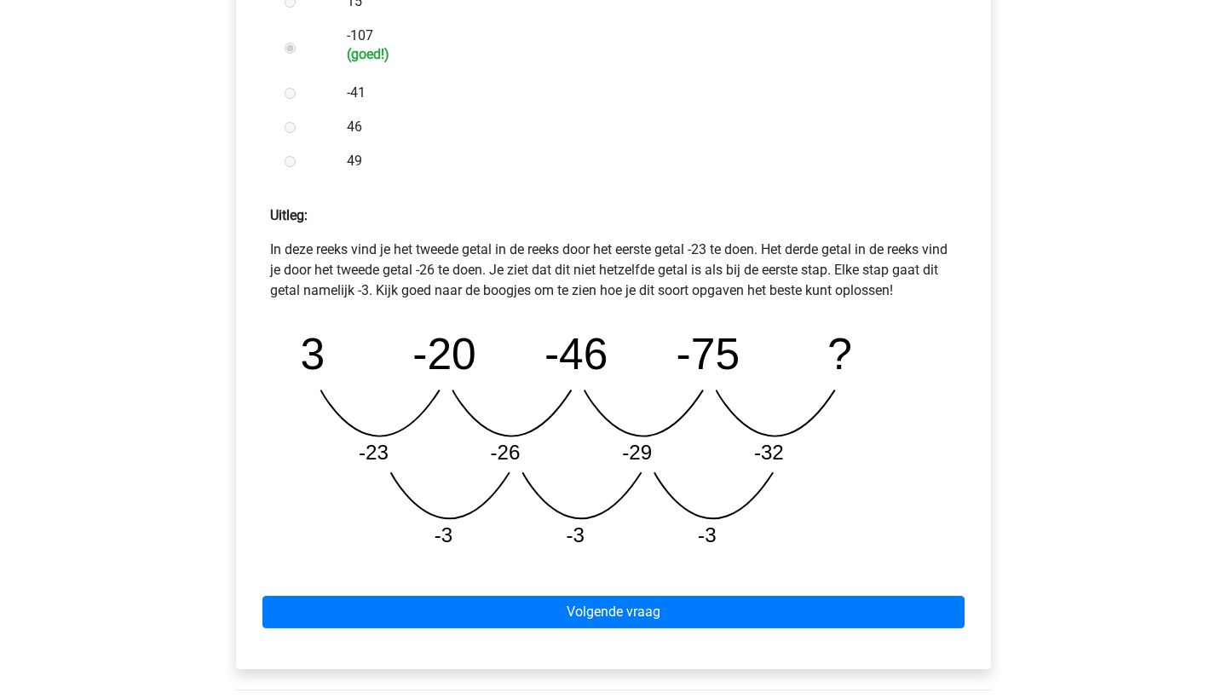
scroll to position [596, 0]
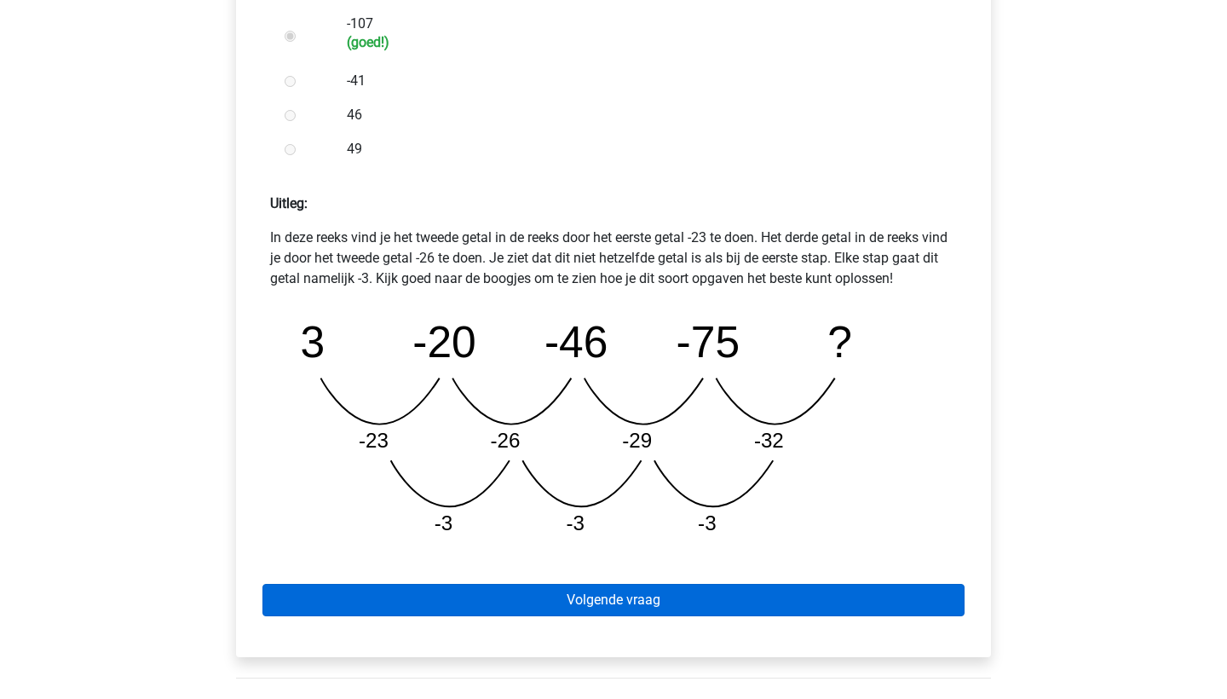
click at [523, 595] on link "Volgende vraag" at bounding box center [613, 600] width 702 height 32
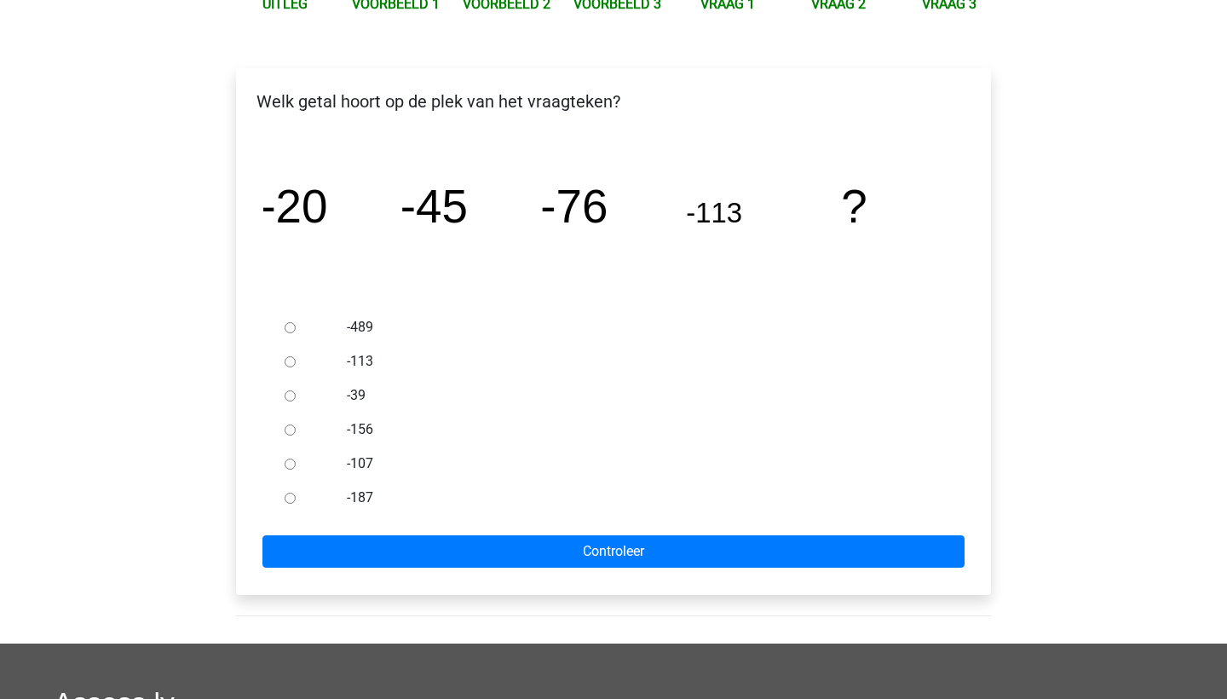
scroll to position [233, 0]
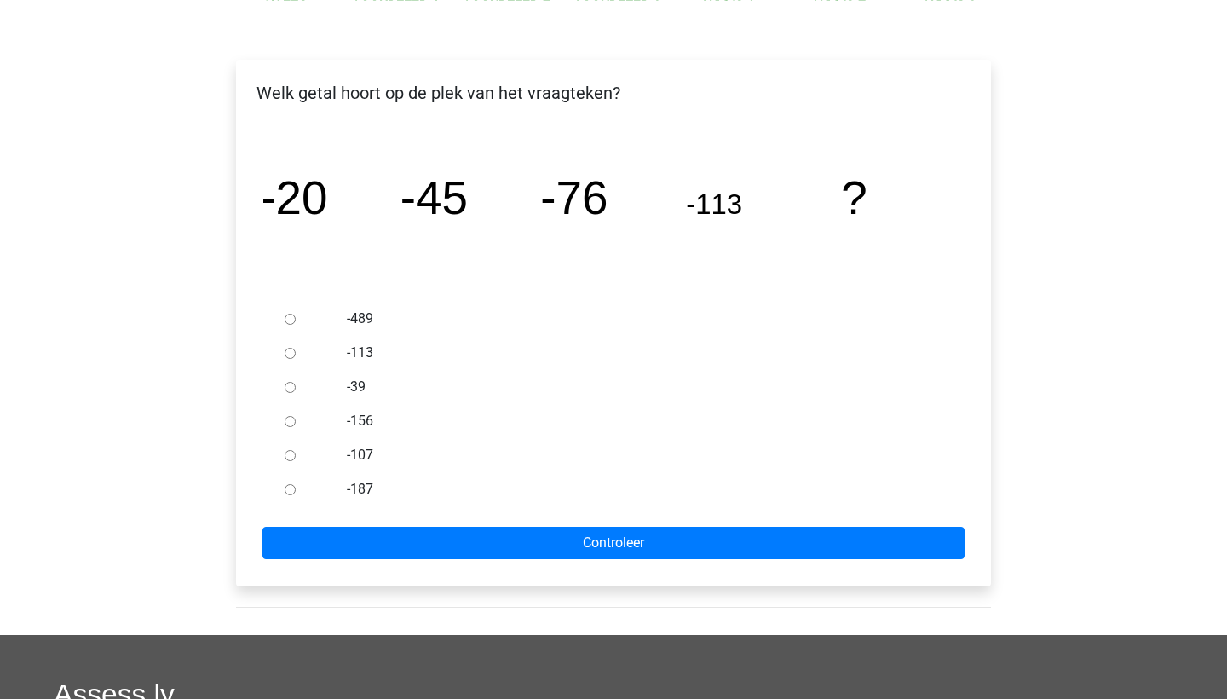
click at [293, 420] on input "-156" at bounding box center [290, 421] width 11 height 11
radio input "true"
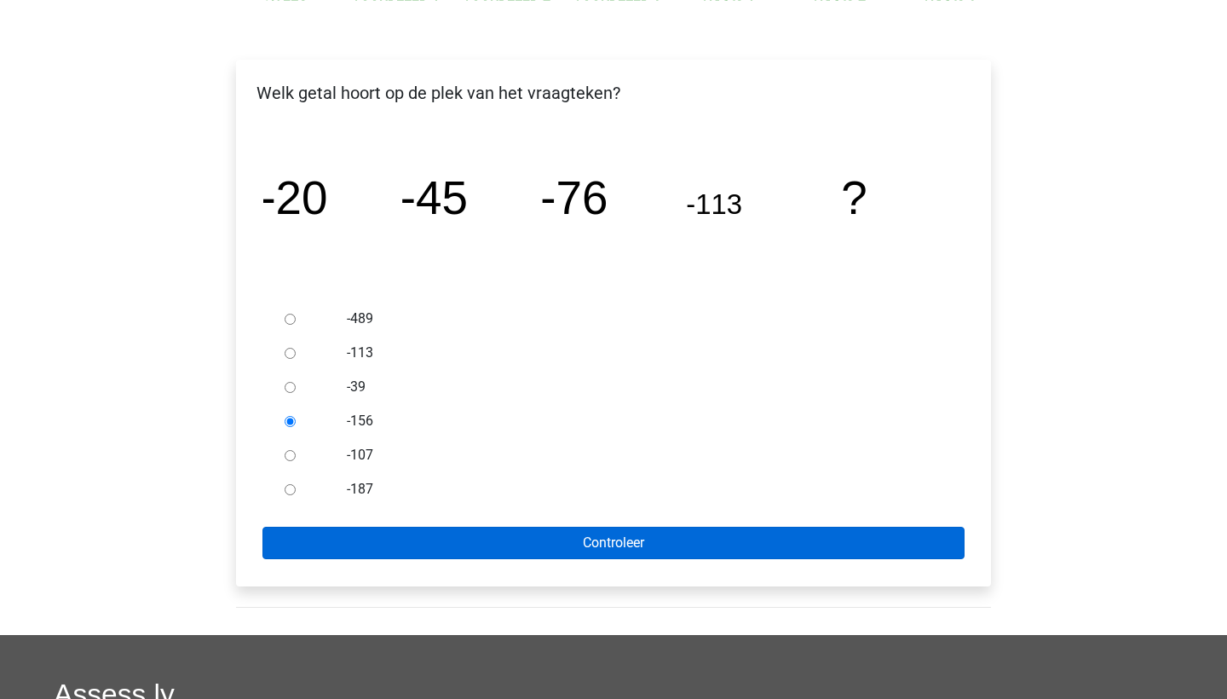
click at [446, 538] on input "Controleer" at bounding box center [613, 542] width 702 height 32
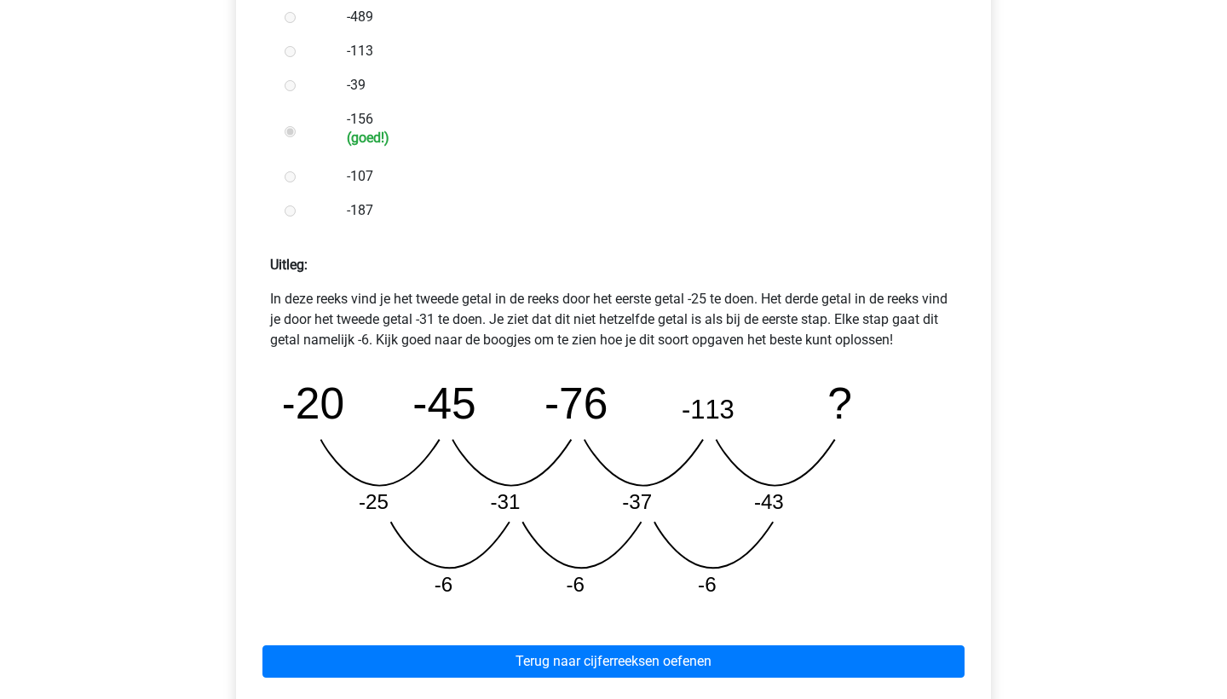
scroll to position [539, 0]
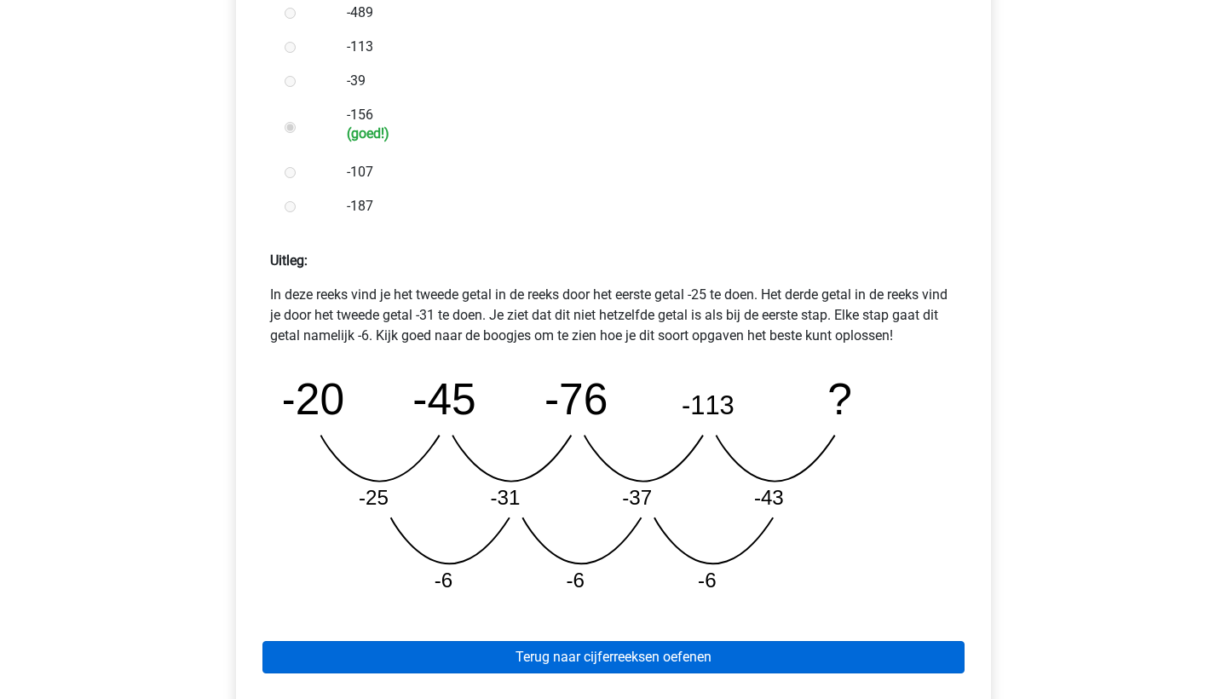
click at [517, 659] on link "Terug naar cijferreeksen oefenen" at bounding box center [613, 657] width 702 height 32
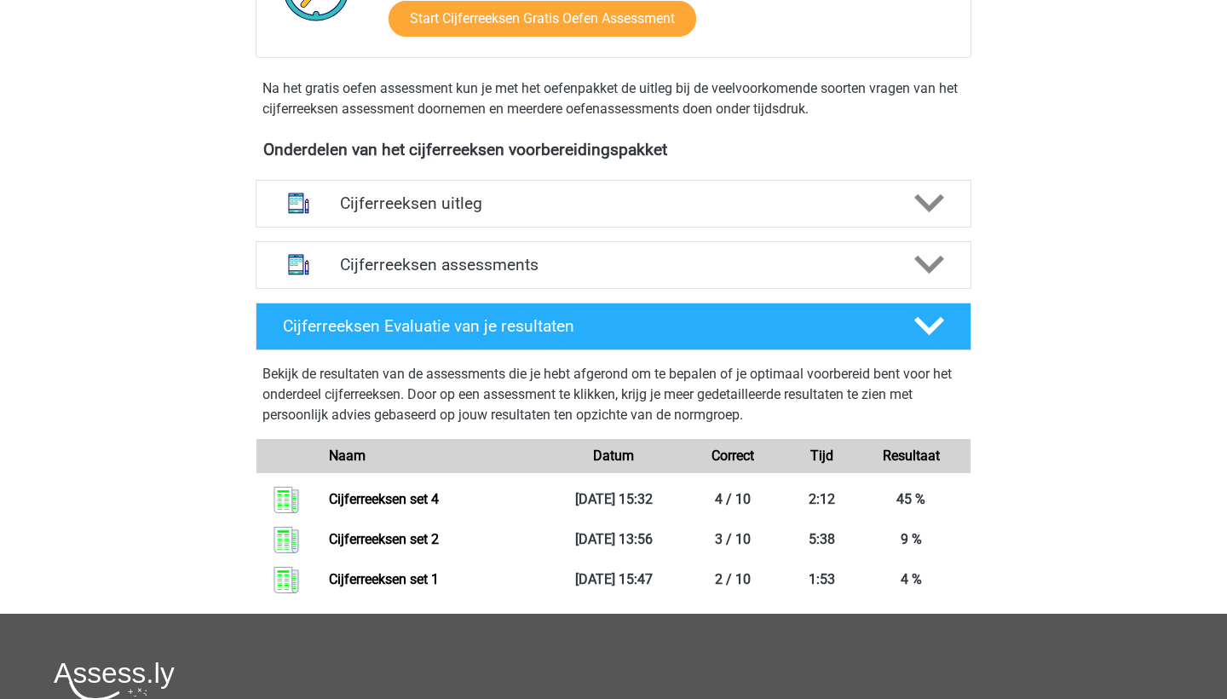
scroll to position [493, 0]
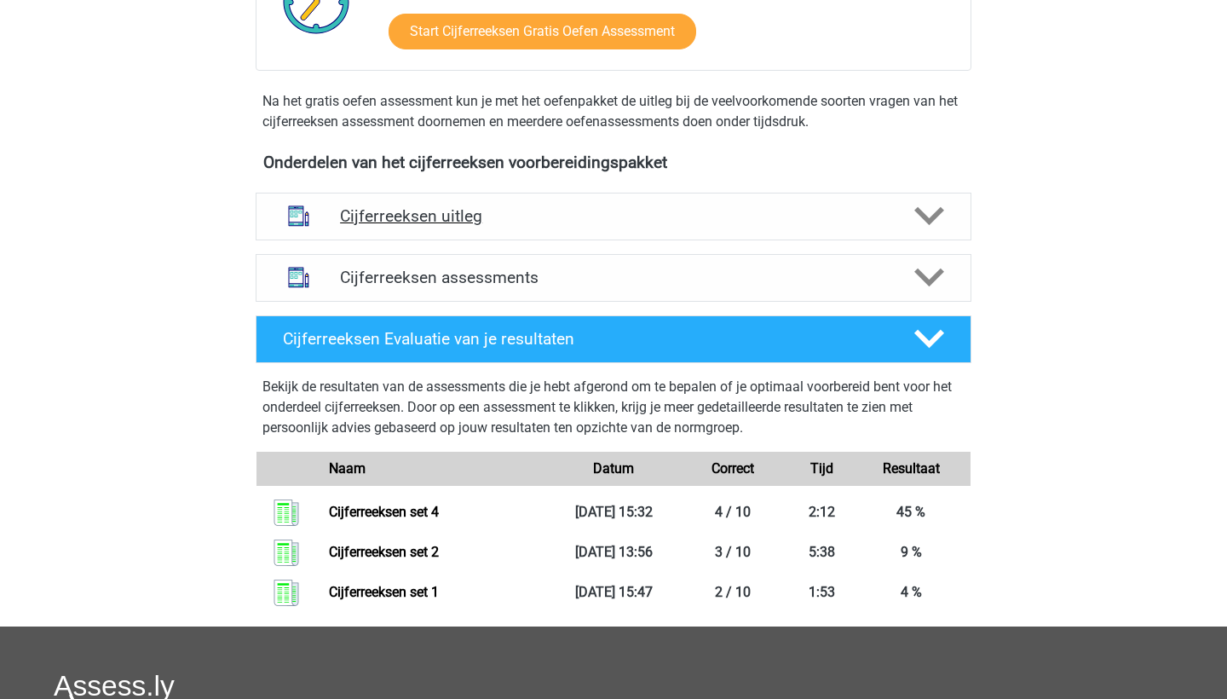
click at [423, 240] on div "Cijferreeksen uitleg" at bounding box center [614, 217] width 716 height 48
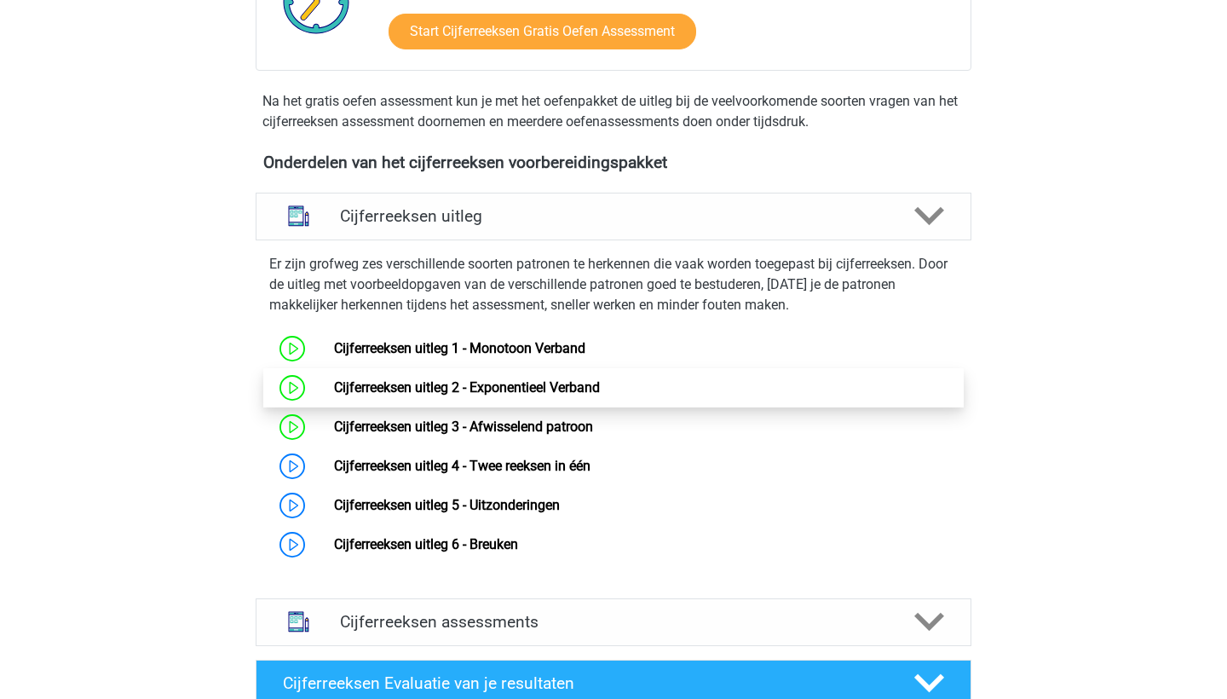
click at [372, 395] on link "Cijferreeksen uitleg 2 - Exponentieel Verband" at bounding box center [467, 387] width 266 height 16
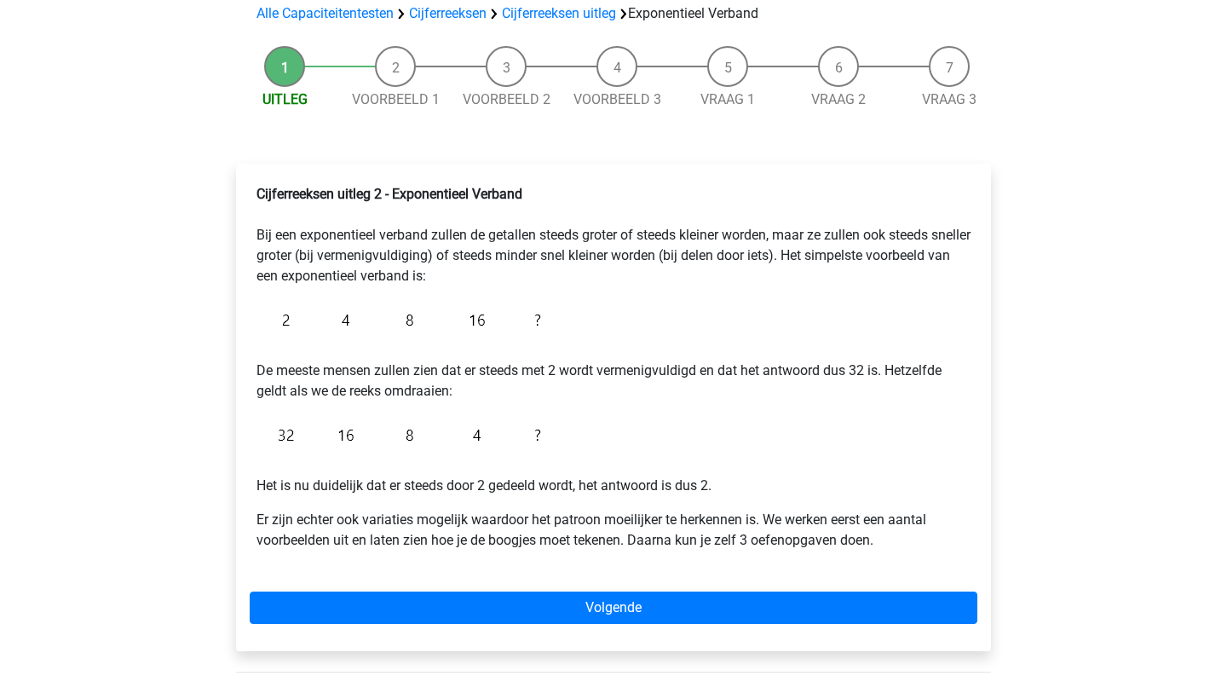
scroll to position [130, 0]
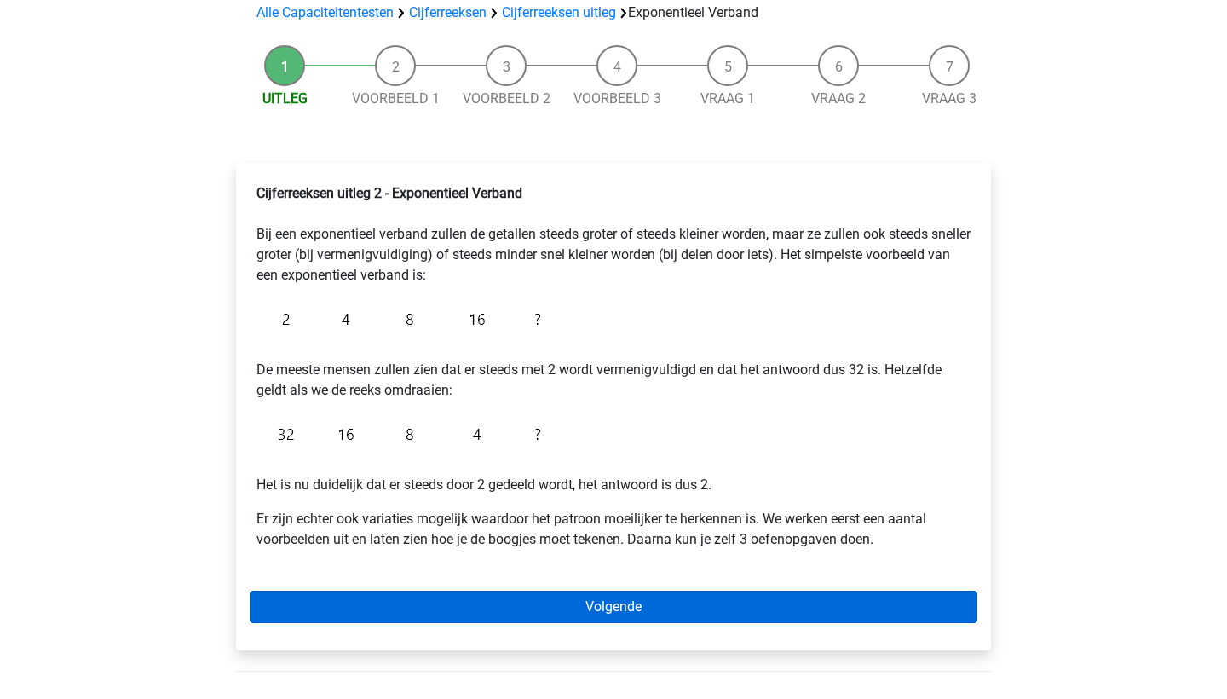
click at [616, 604] on link "Volgende" at bounding box center [614, 606] width 728 height 32
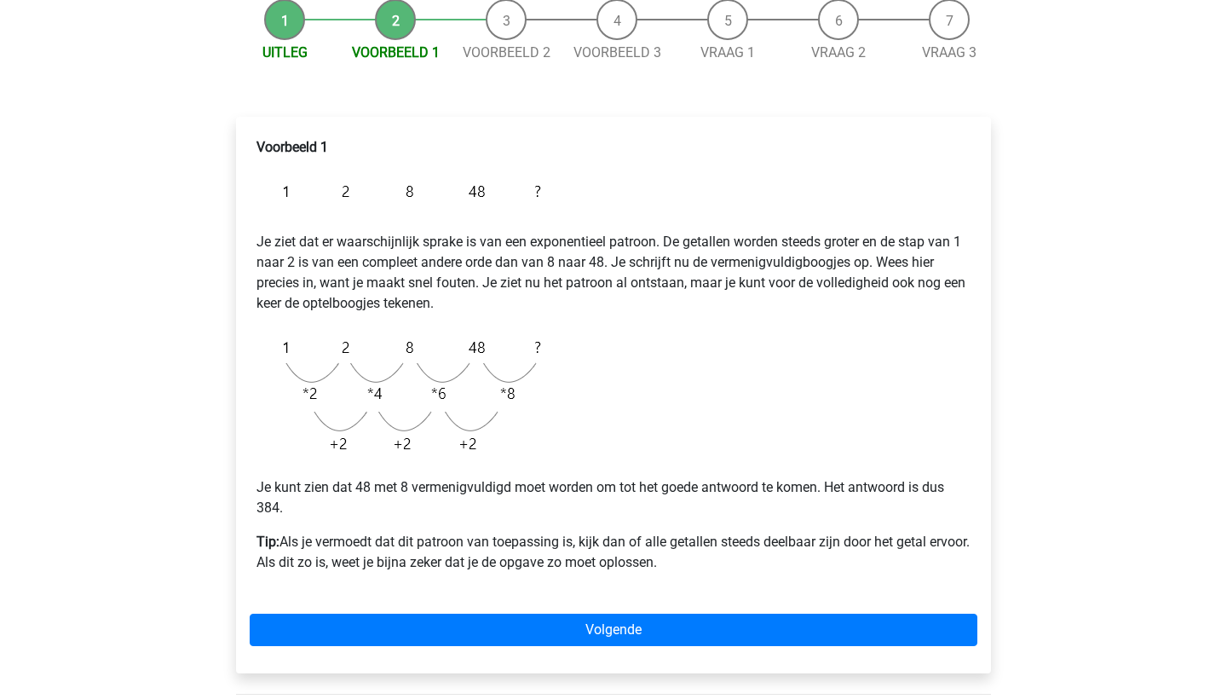
scroll to position [177, 0]
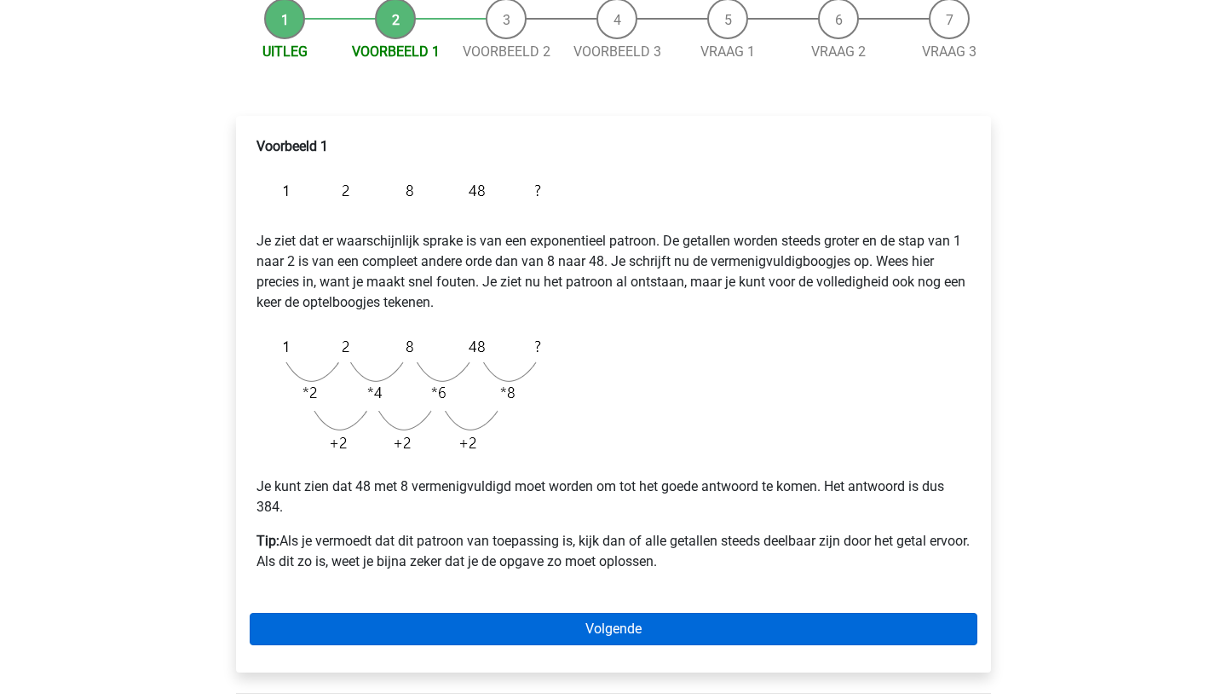
click at [521, 618] on link "Volgende" at bounding box center [614, 629] width 728 height 32
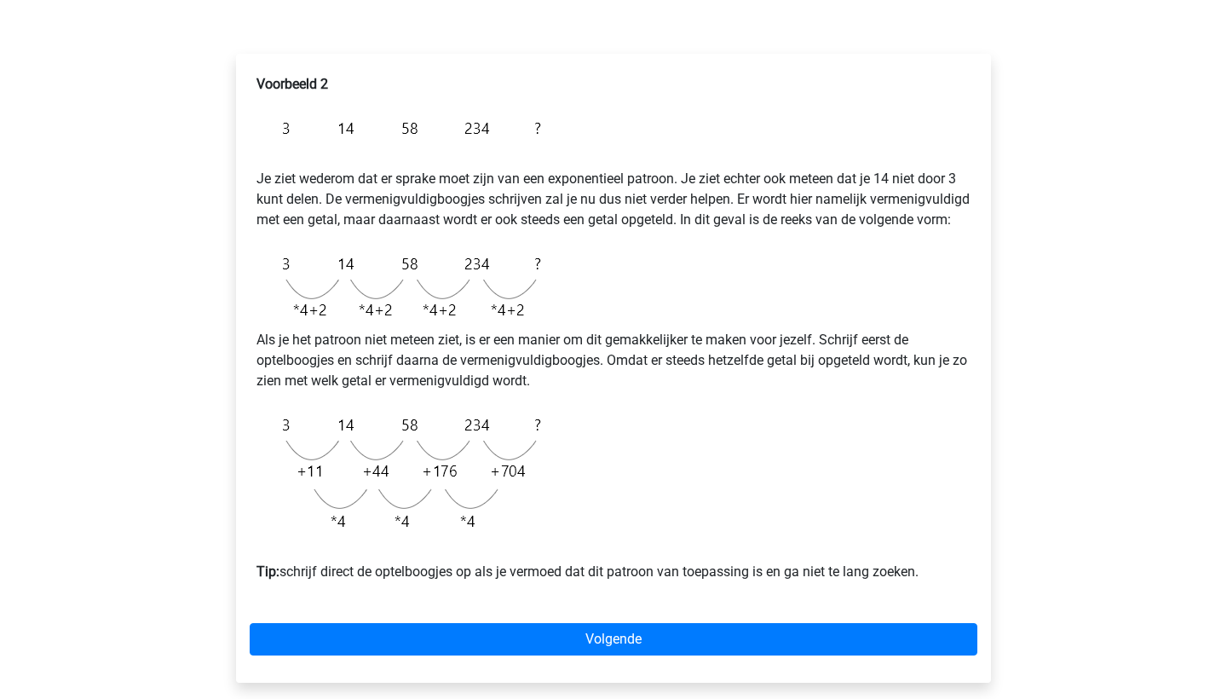
scroll to position [242, 0]
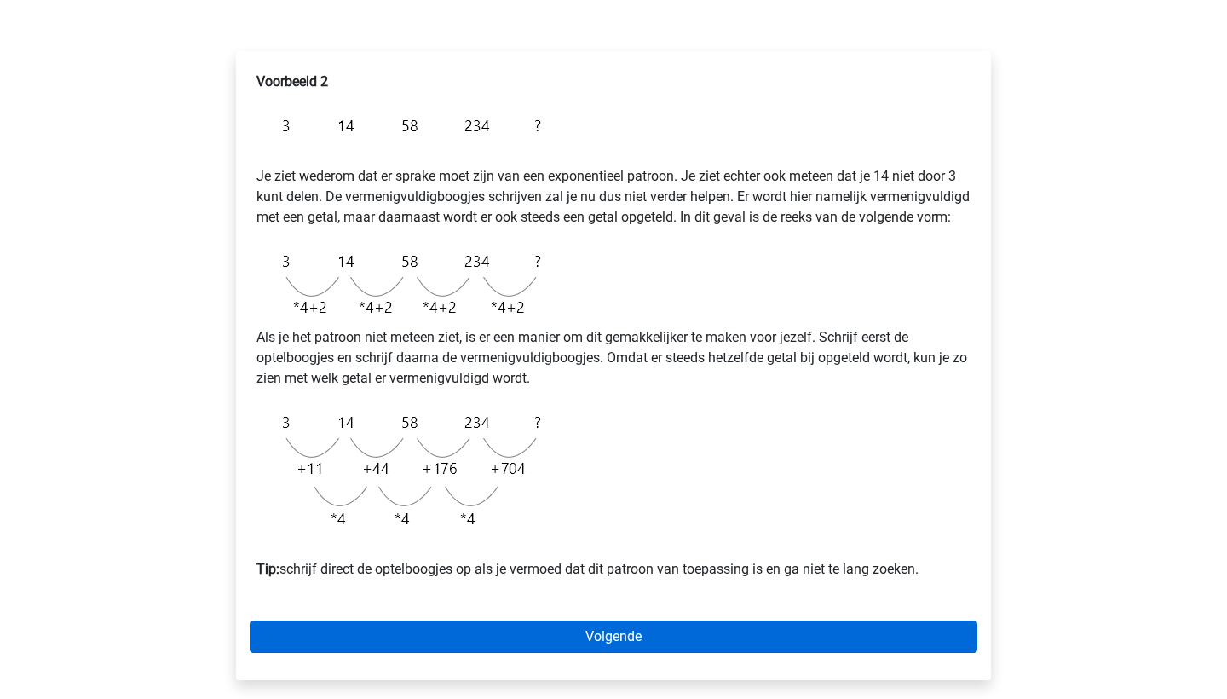
click at [538, 653] on link "Volgende" at bounding box center [614, 636] width 728 height 32
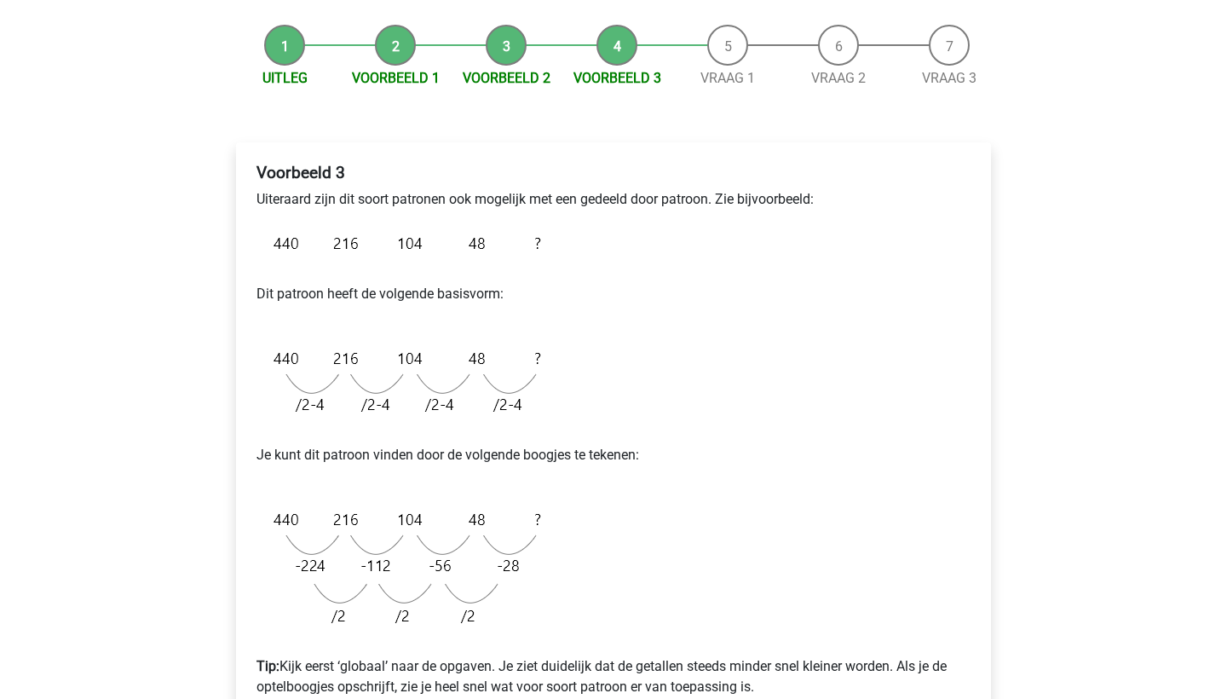
scroll to position [169, 0]
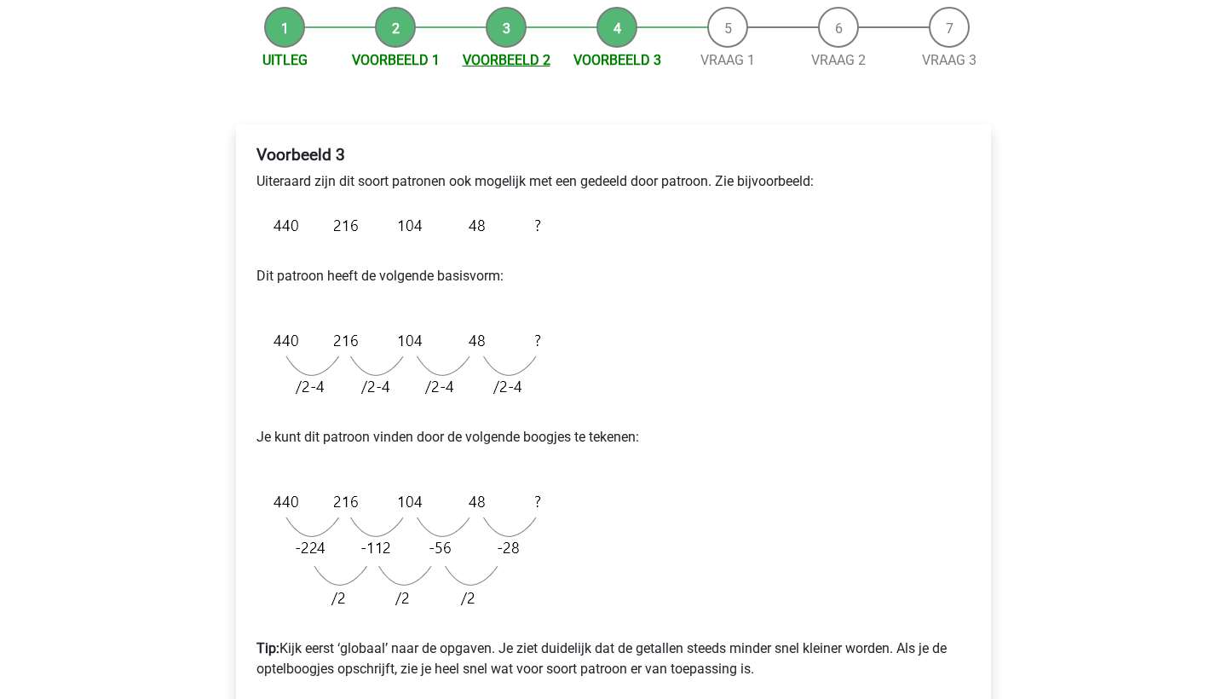
click at [499, 61] on link "Voorbeeld 2" at bounding box center [507, 60] width 88 height 16
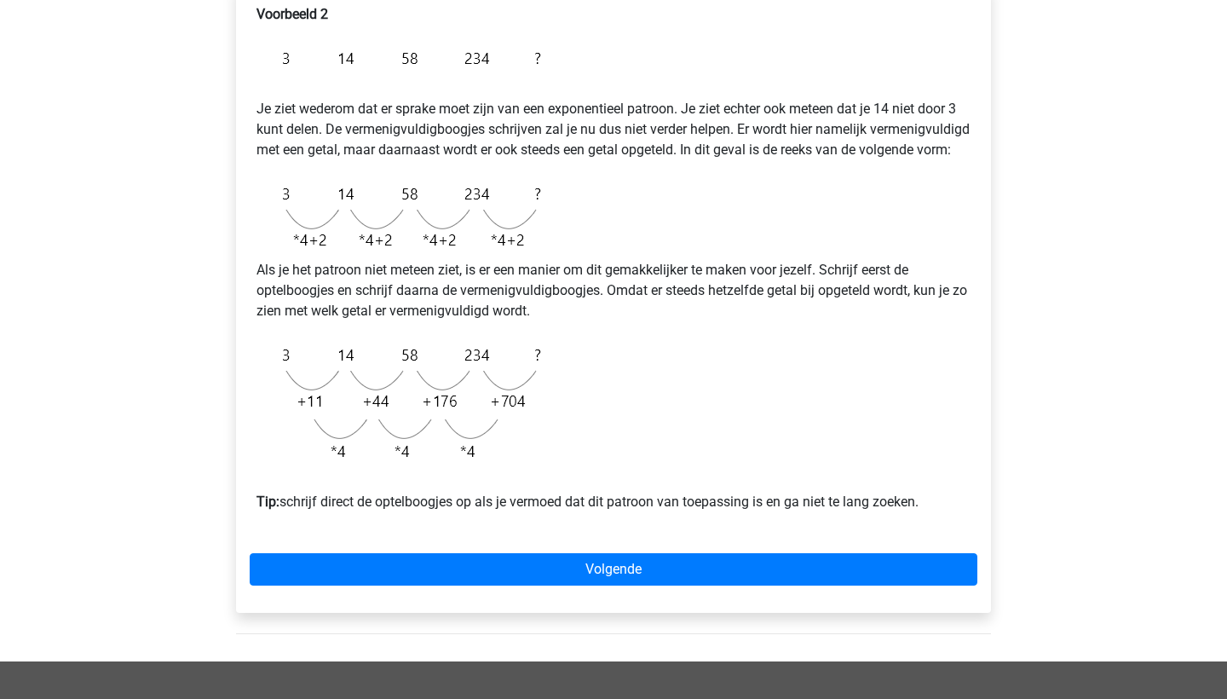
scroll to position [312, 0]
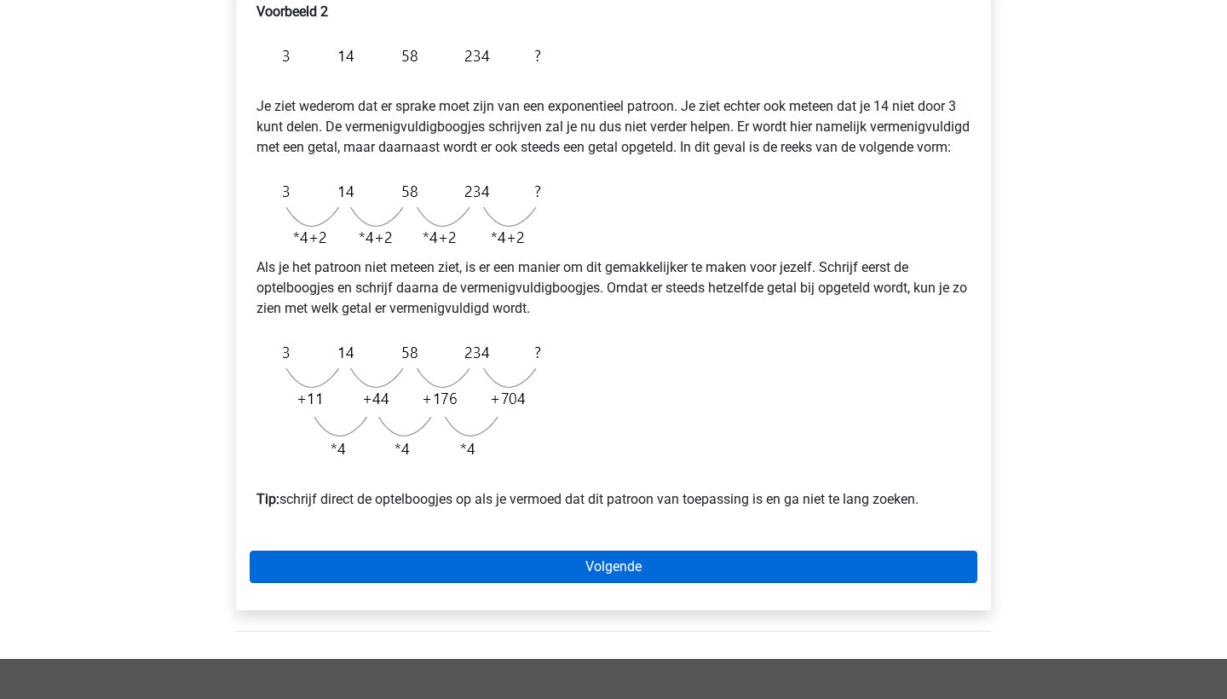
click at [534, 583] on link "Volgende" at bounding box center [614, 566] width 728 height 32
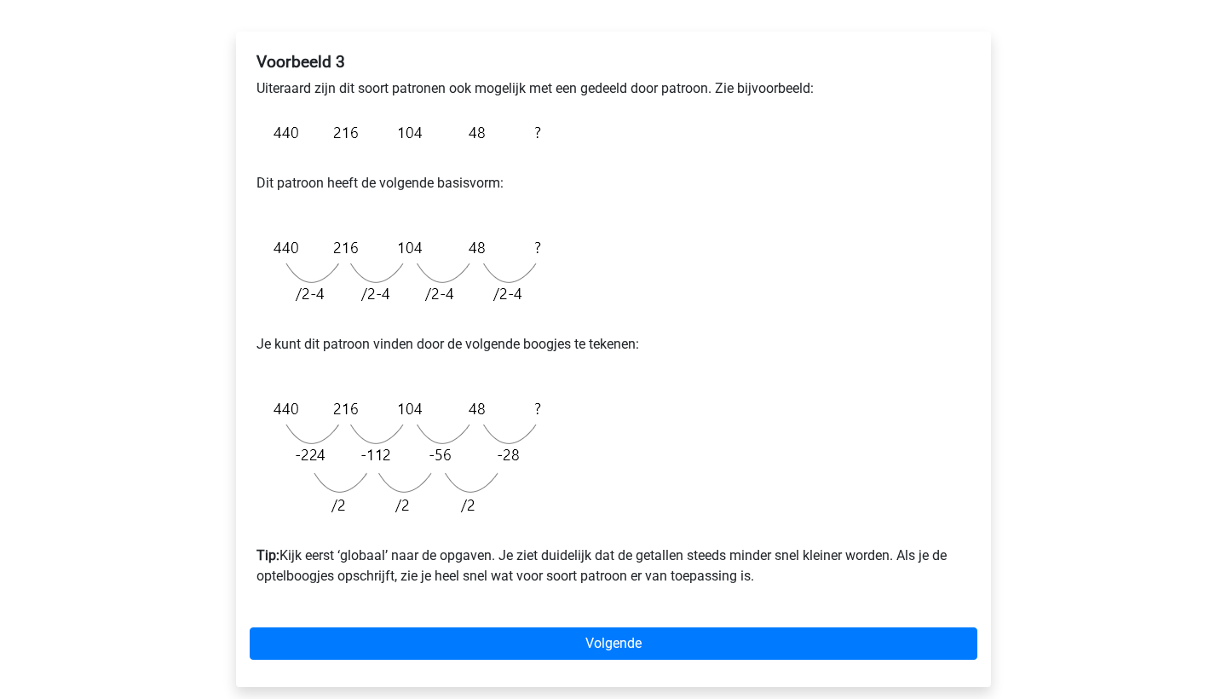
scroll to position [264, 0]
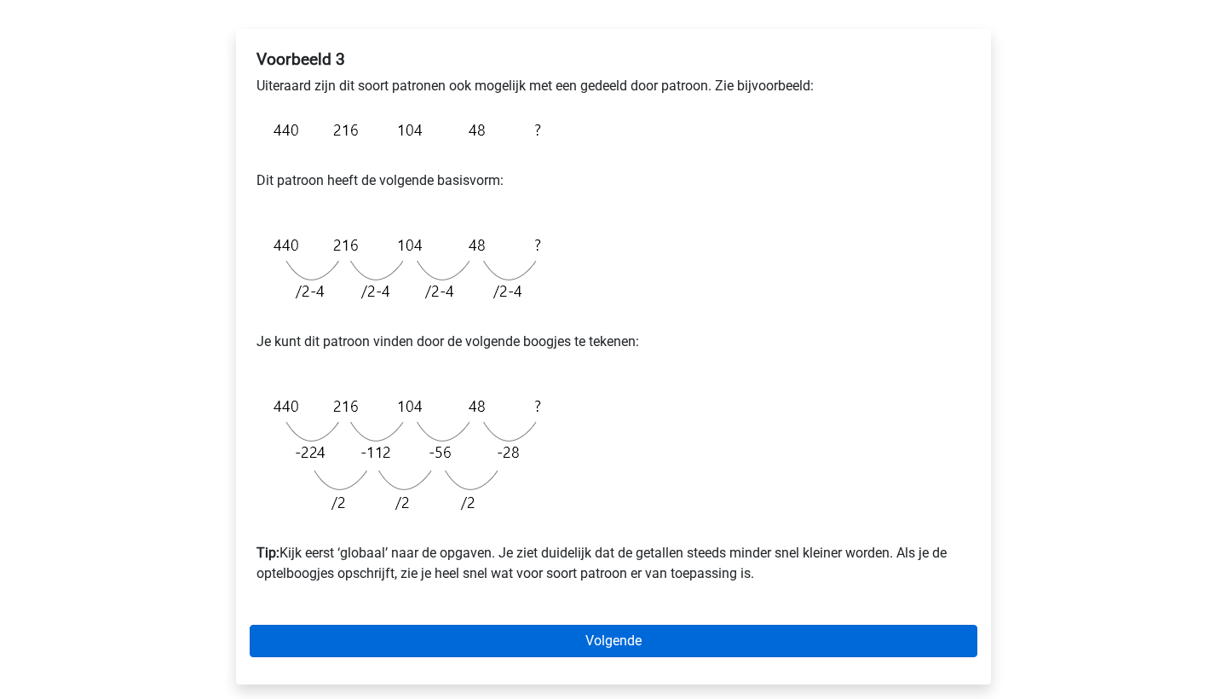
click at [515, 651] on link "Volgende" at bounding box center [614, 640] width 728 height 32
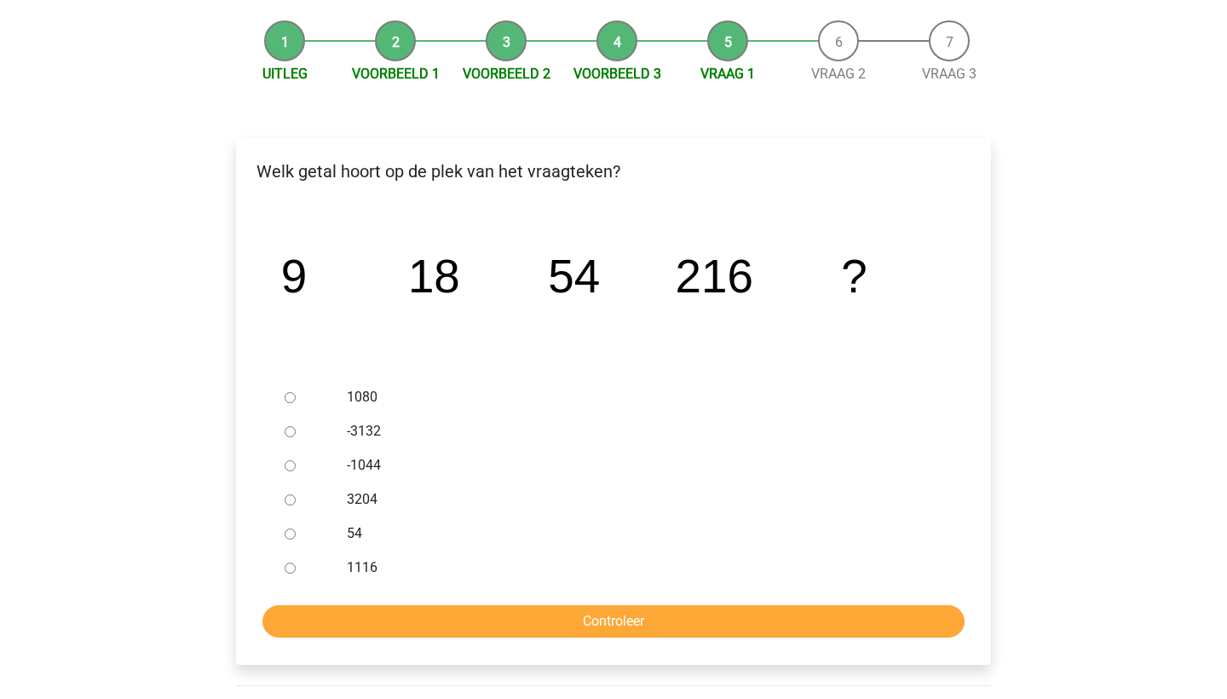
scroll to position [156, 0]
click at [290, 396] on input "1080" at bounding box center [290, 396] width 11 height 11
radio input "true"
click at [757, 624] on input "Controleer" at bounding box center [613, 620] width 702 height 32
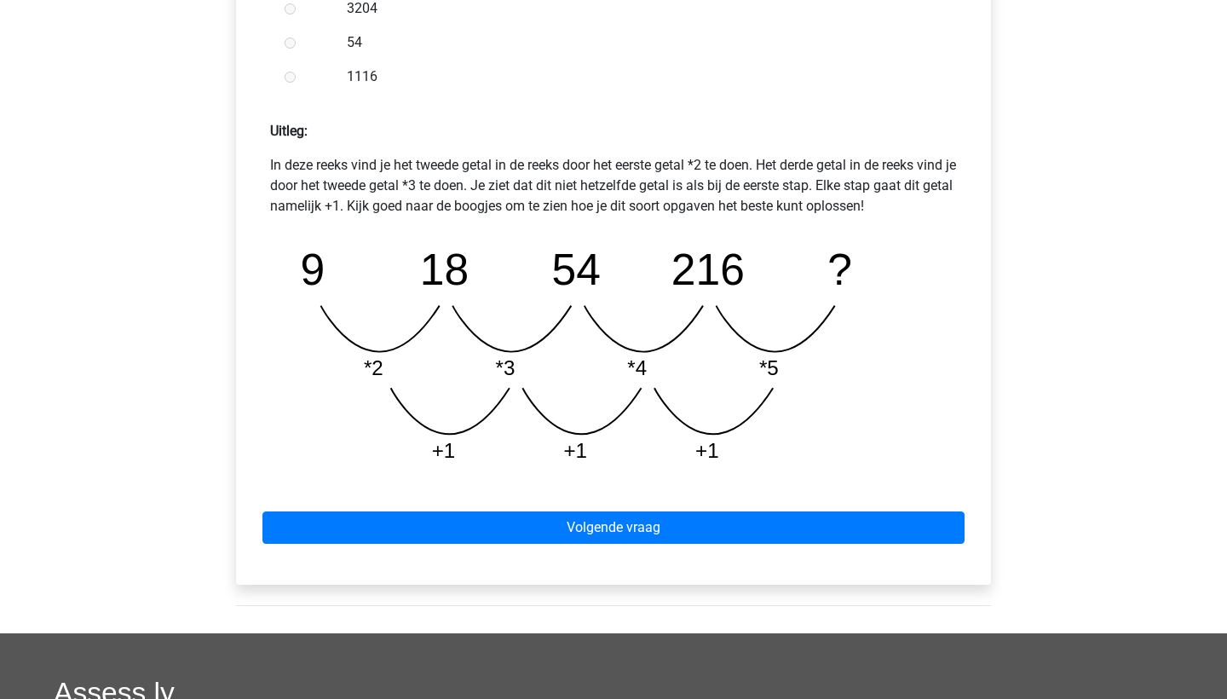
scroll to position [670, 0]
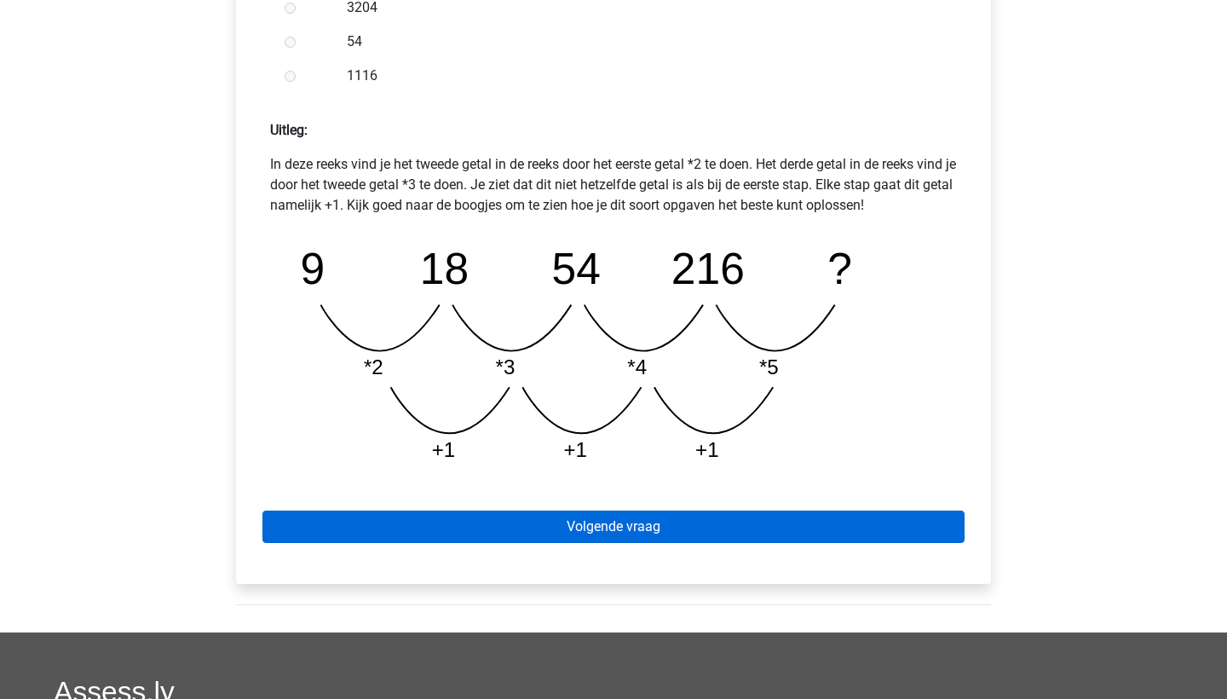
click at [733, 516] on link "Volgende vraag" at bounding box center [613, 526] width 702 height 32
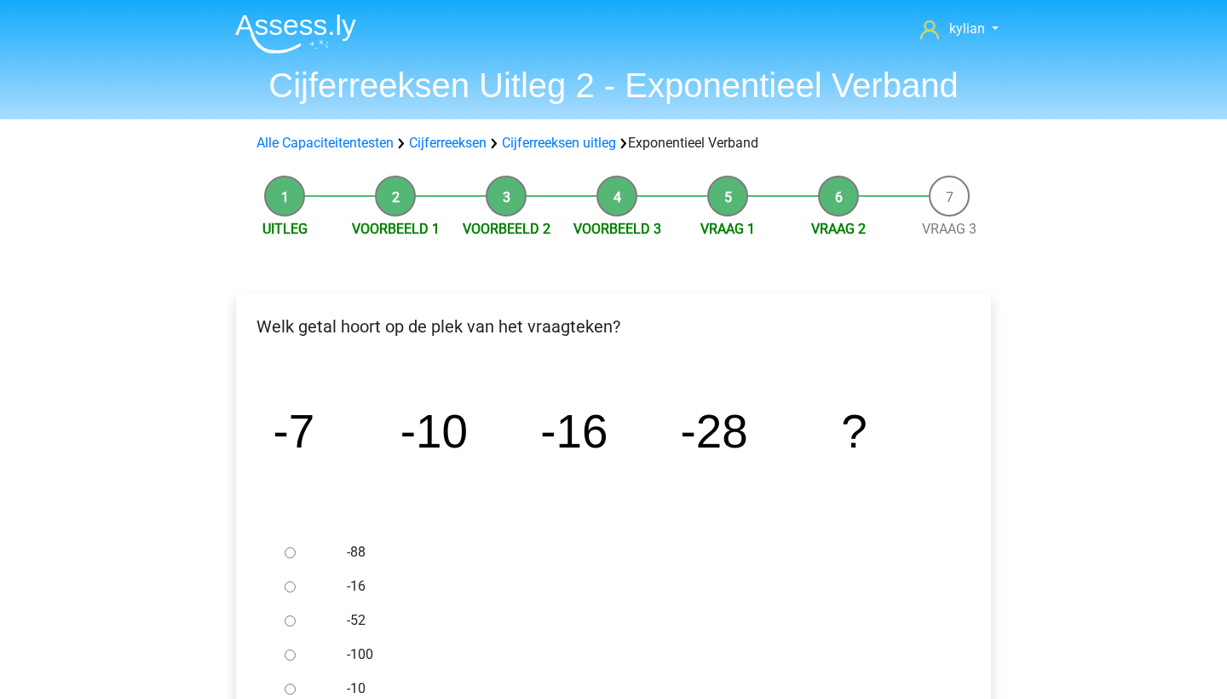
click at [827, 204] on li "Vraag 2" at bounding box center [838, 207] width 111 height 64
click at [832, 228] on link "Vraag 2" at bounding box center [838, 229] width 55 height 16
click at [856, 233] on link "Vraag 2" at bounding box center [838, 229] width 55 height 16
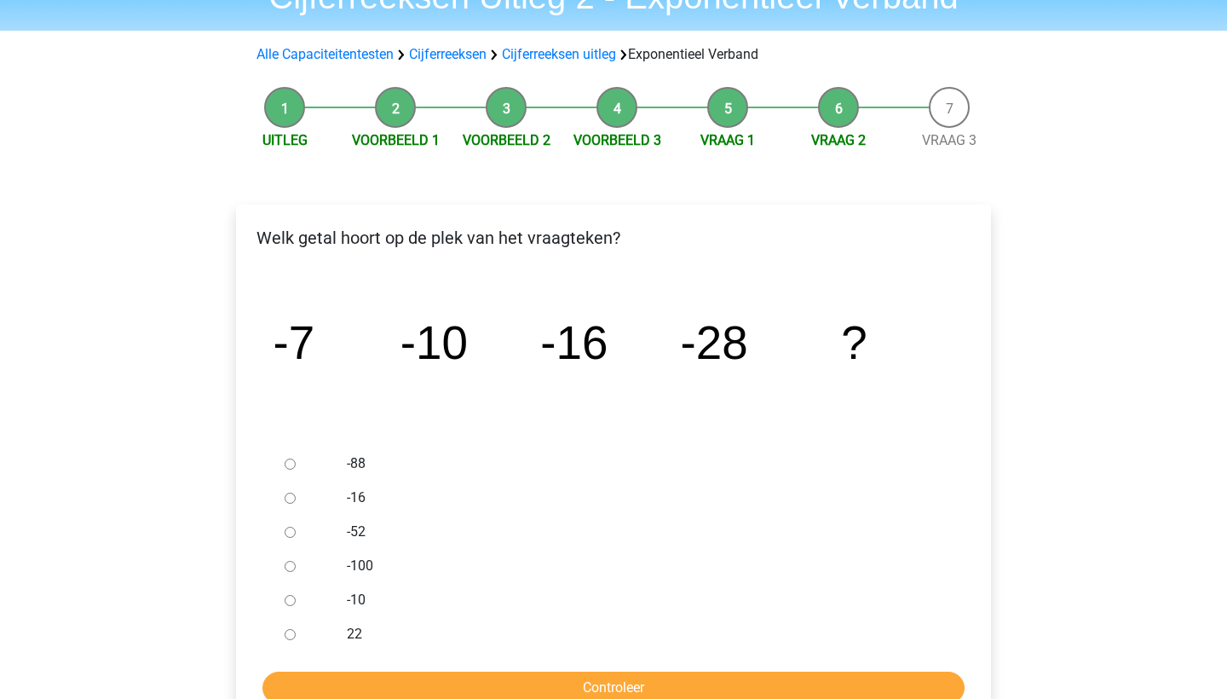
scroll to position [91, 0]
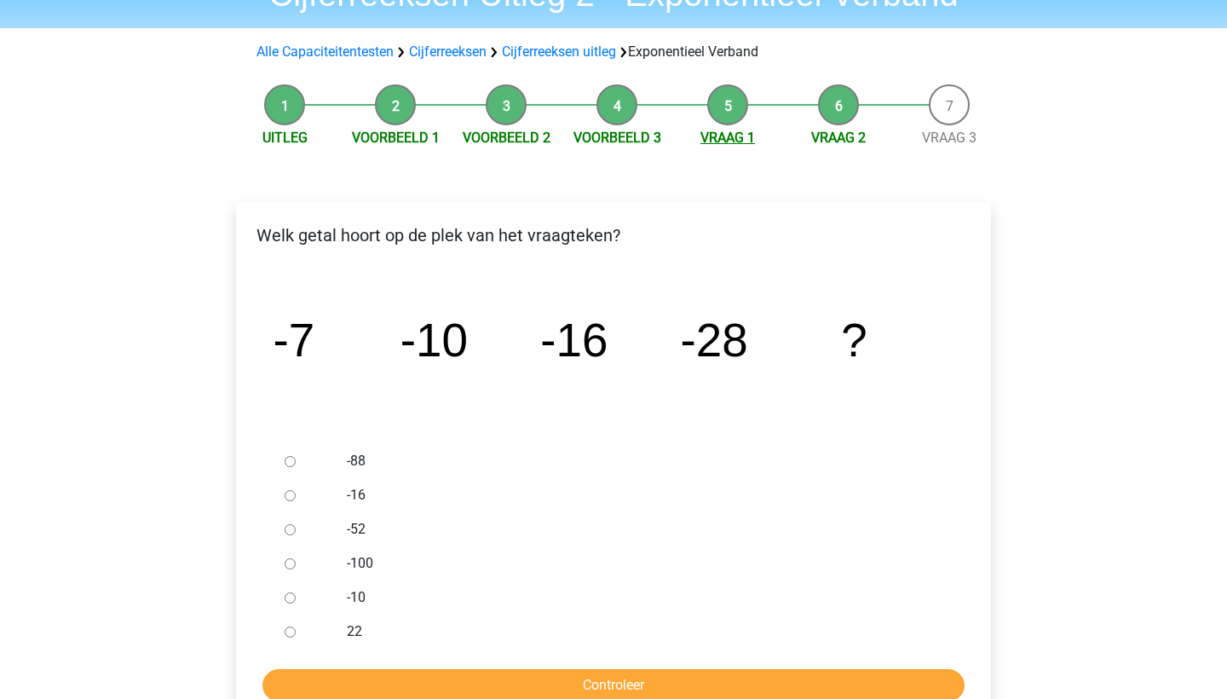
click at [723, 136] on link "Vraag 1" at bounding box center [727, 137] width 55 height 16
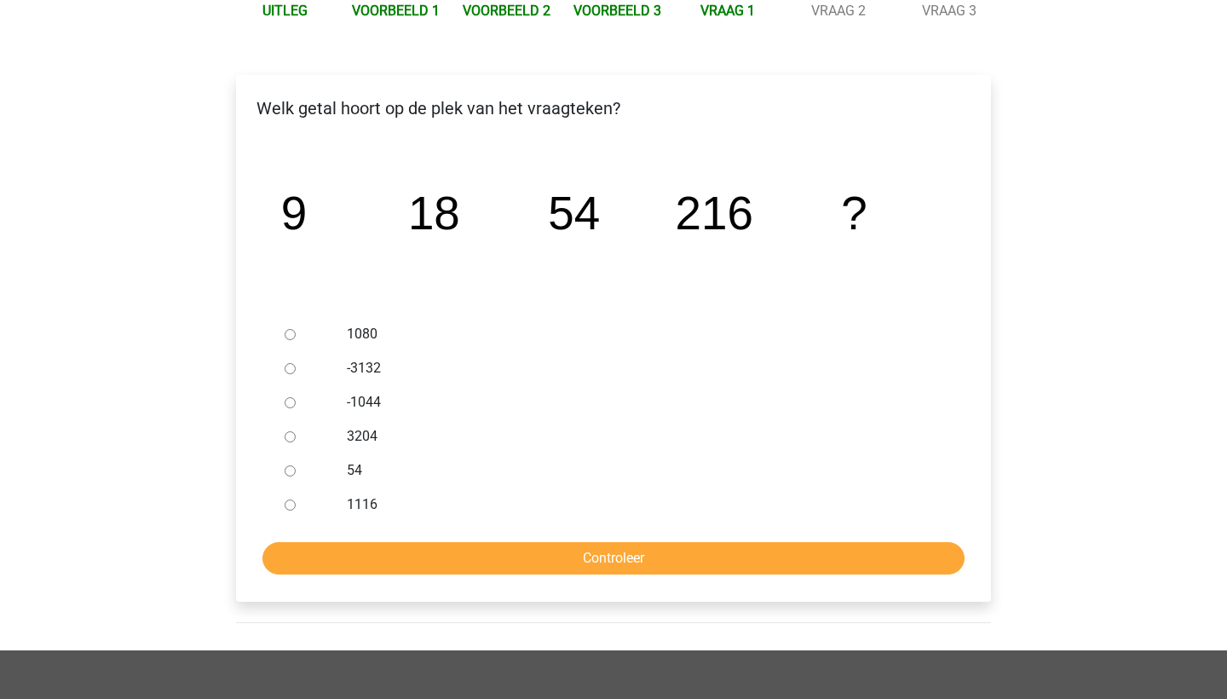
scroll to position [216, 0]
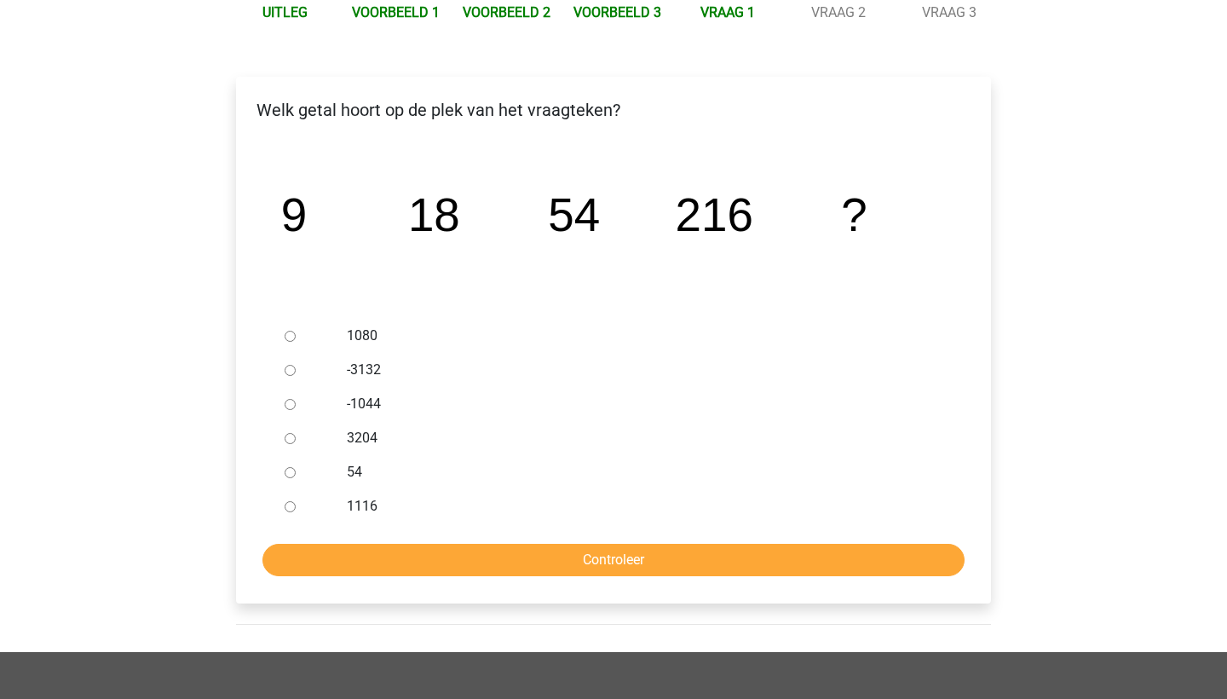
click at [288, 338] on input "1080" at bounding box center [290, 336] width 11 height 11
radio input "true"
click at [645, 567] on input "Controleer" at bounding box center [613, 560] width 702 height 32
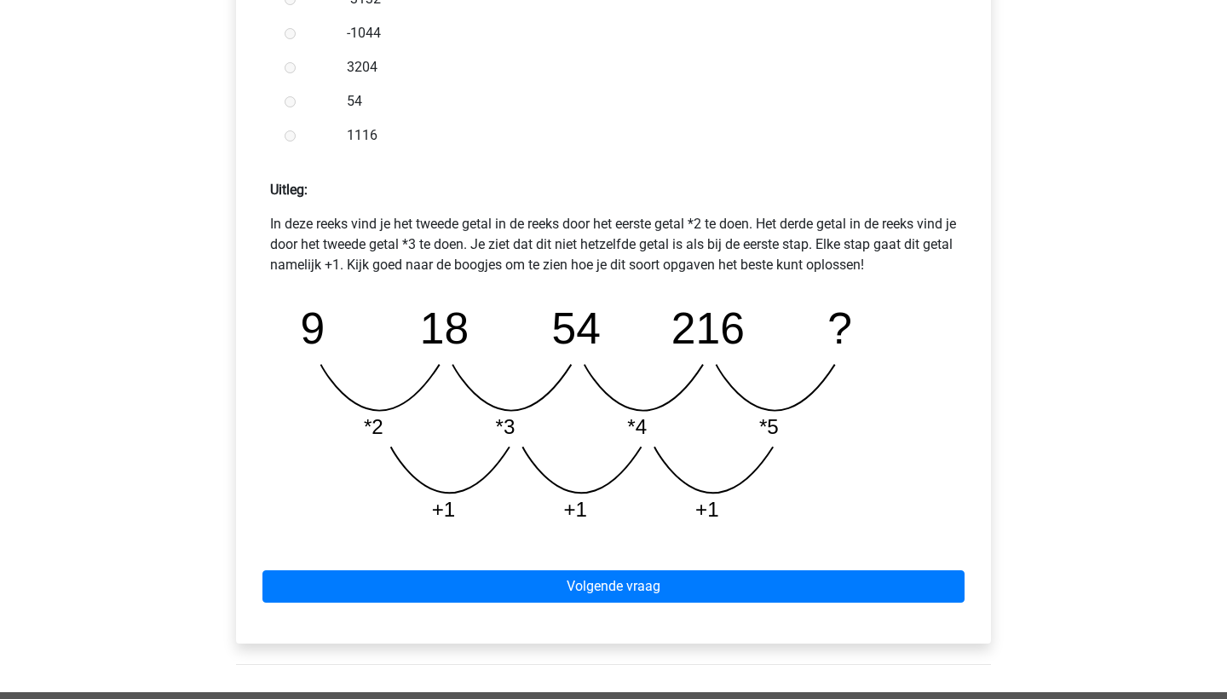
scroll to position [613, 0]
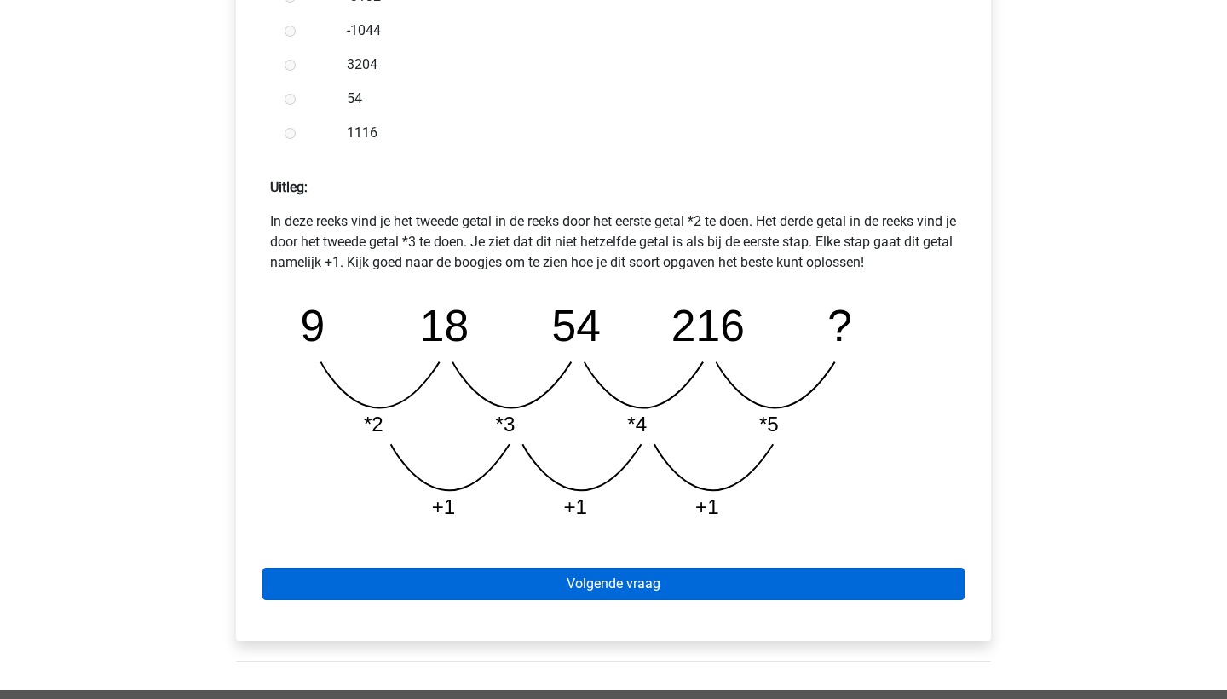
click at [642, 591] on link "Volgende vraag" at bounding box center [613, 583] width 702 height 32
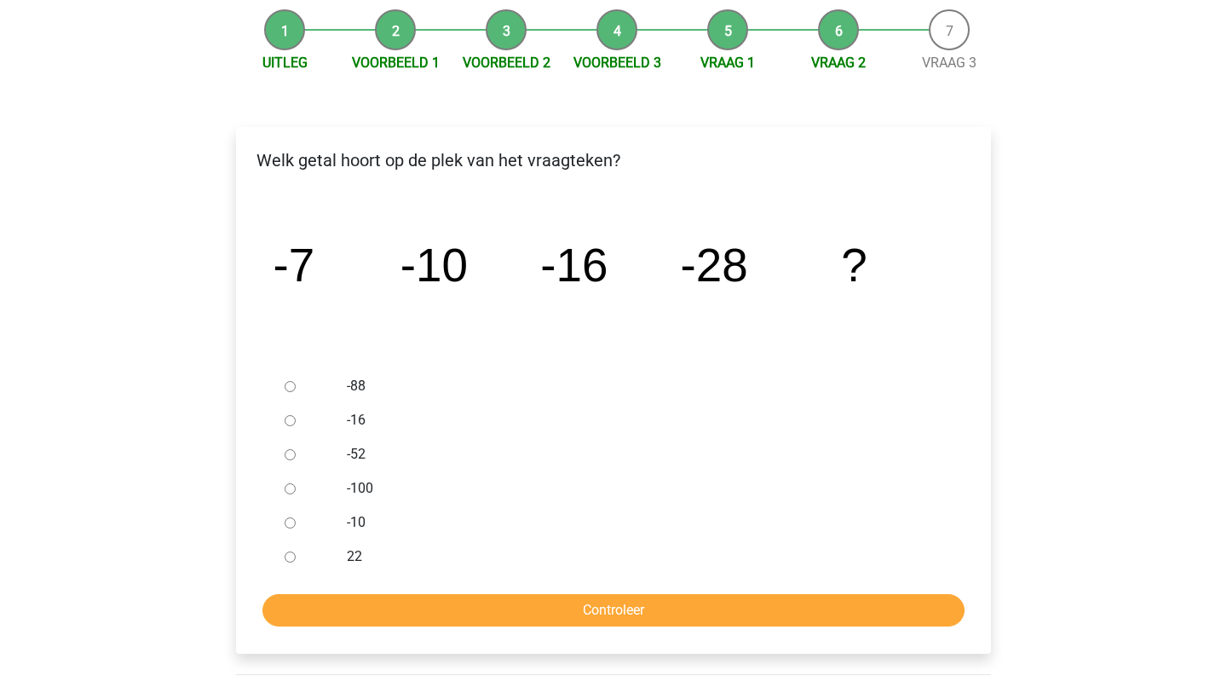
scroll to position [170, 0]
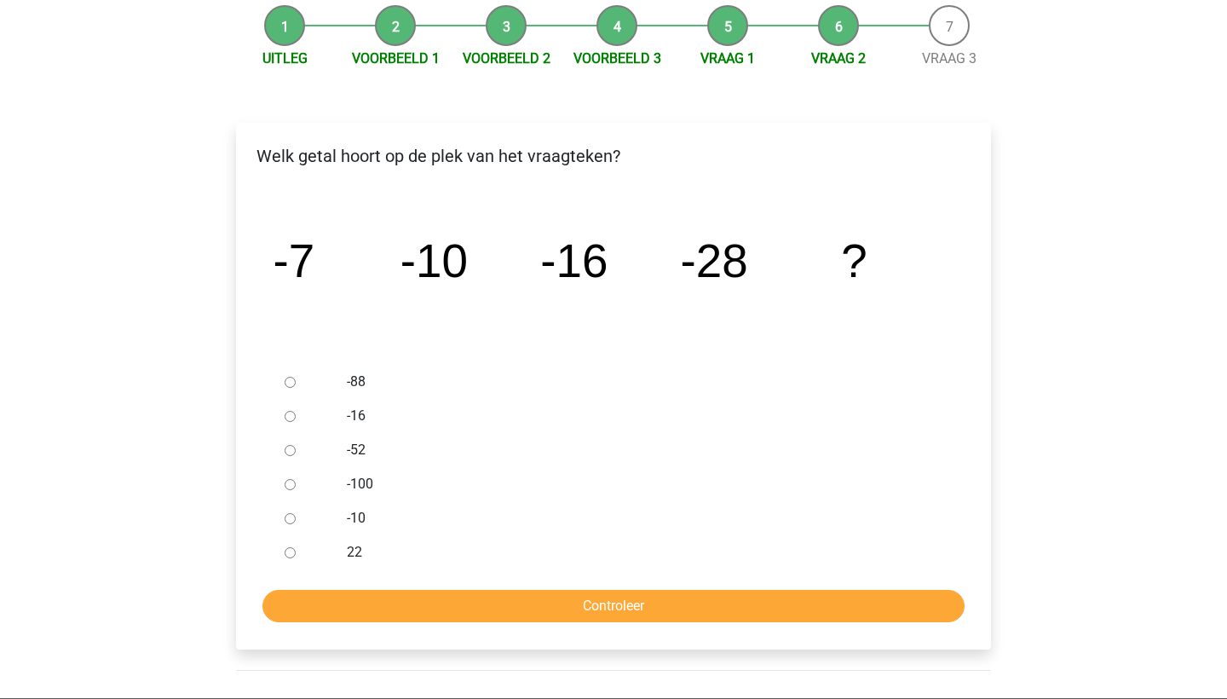
click at [285, 450] on input "-52" at bounding box center [290, 450] width 11 height 11
radio input "true"
click at [440, 605] on input "Controleer" at bounding box center [613, 606] width 702 height 32
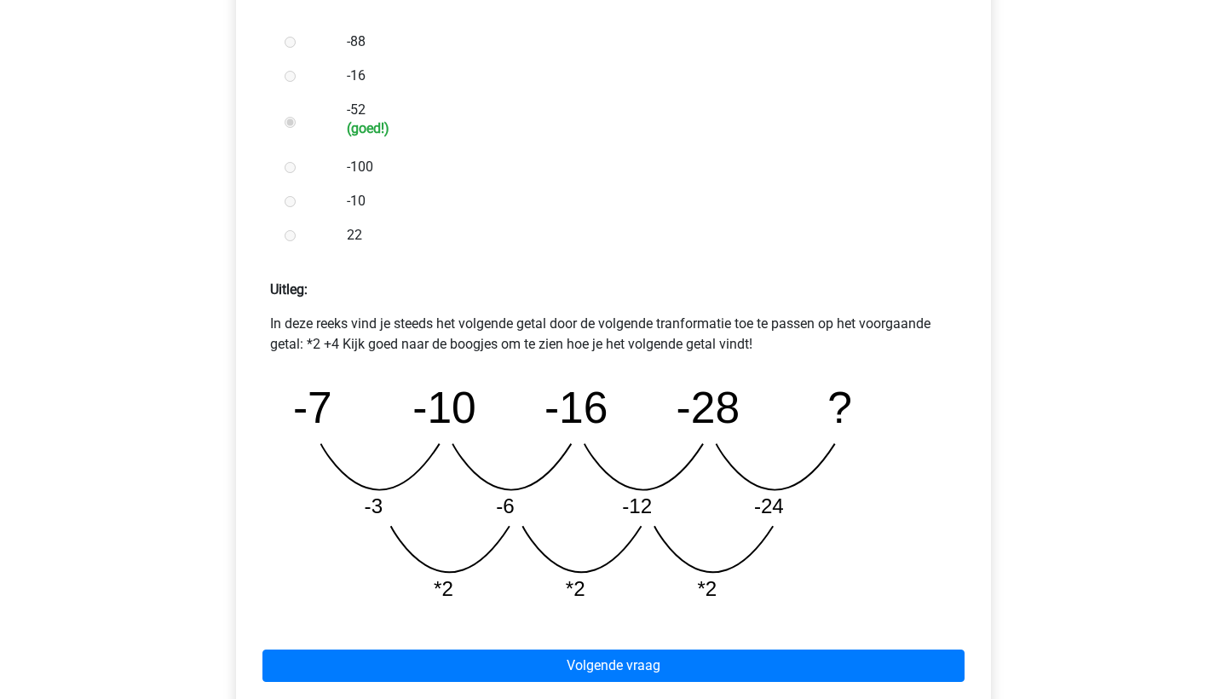
scroll to position [517, 0]
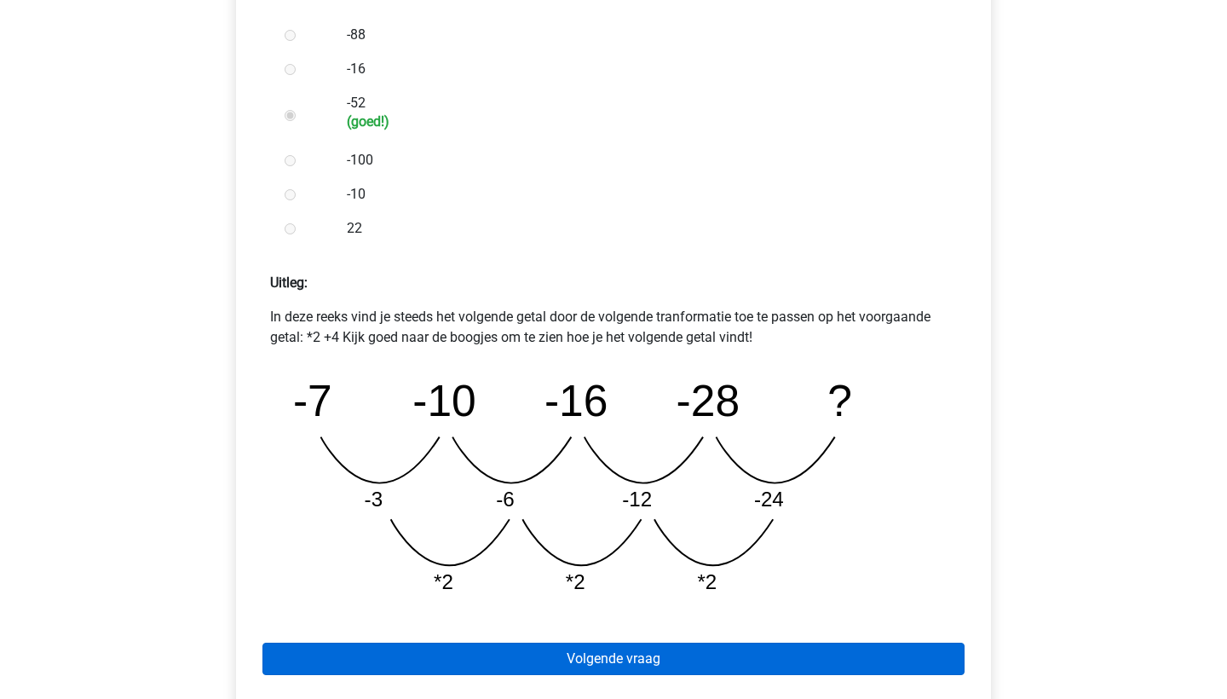
click at [499, 659] on link "Volgende vraag" at bounding box center [613, 658] width 702 height 32
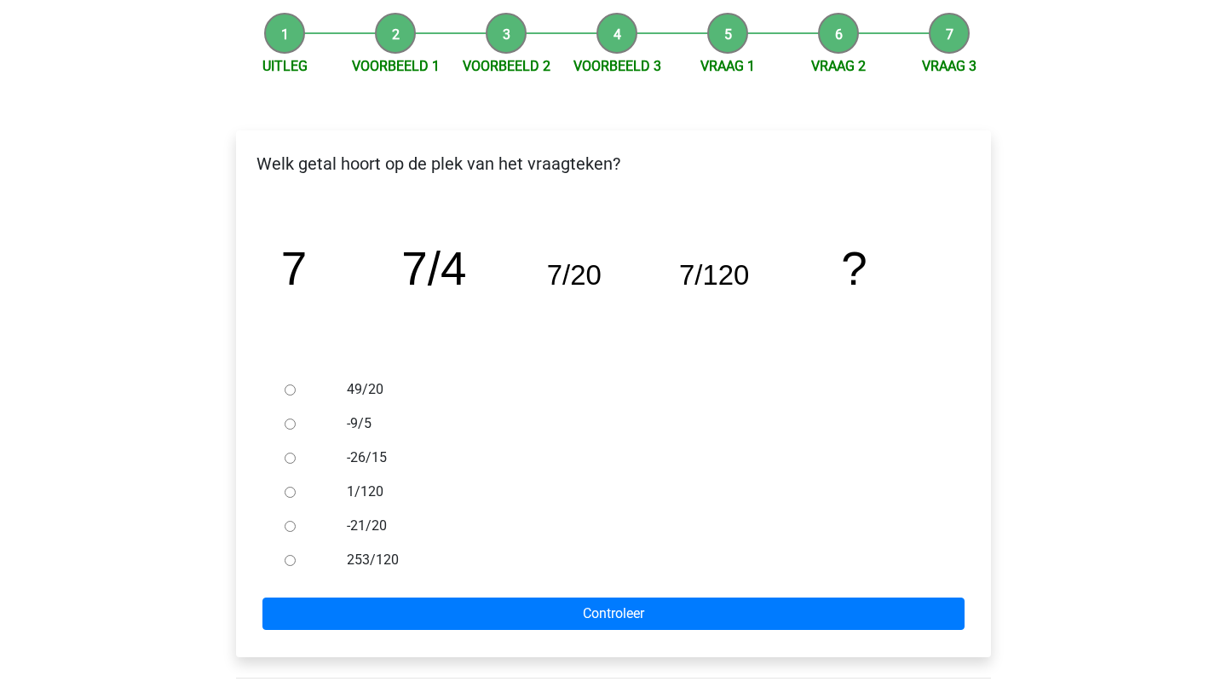
scroll to position [206, 0]
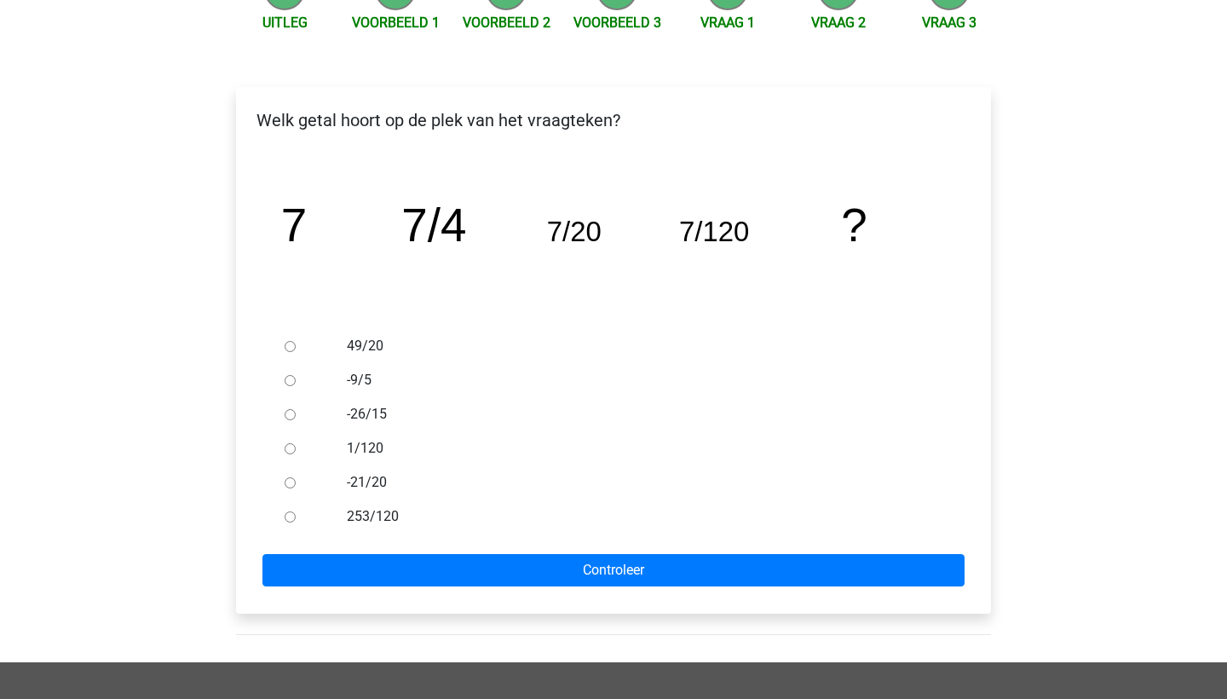
click at [290, 342] on input "49/20" at bounding box center [290, 346] width 11 height 11
radio input "true"
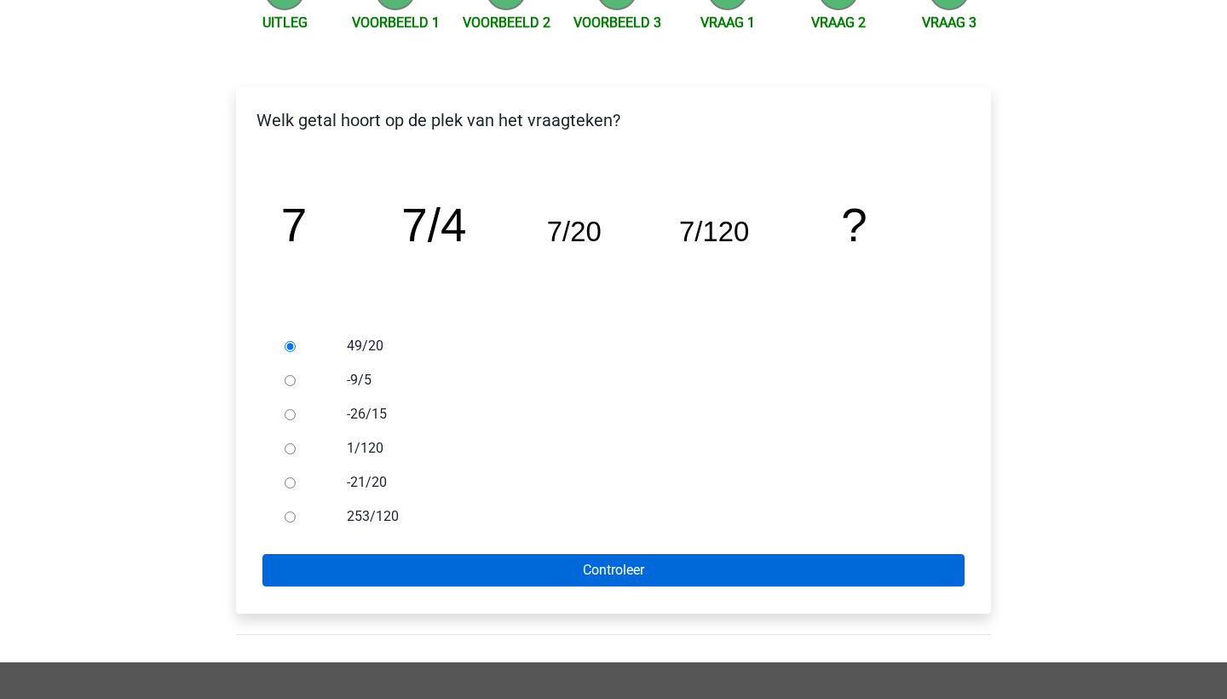
click at [640, 577] on input "Controleer" at bounding box center [613, 570] width 702 height 32
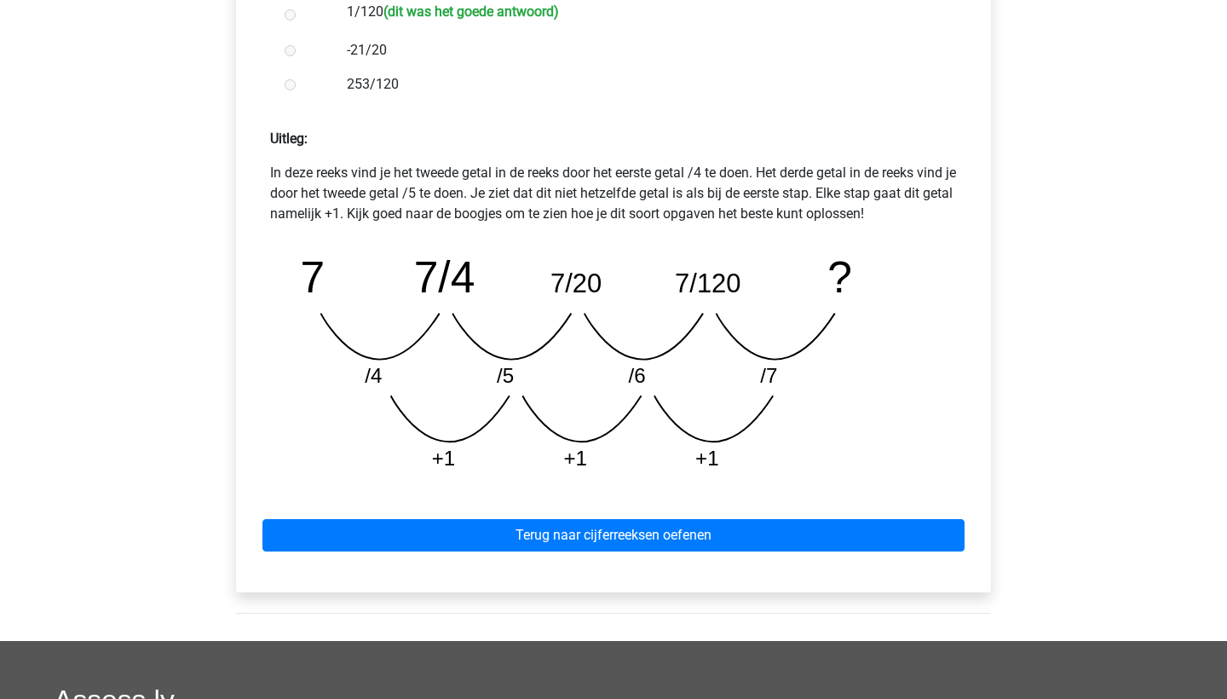
scroll to position [708, 0]
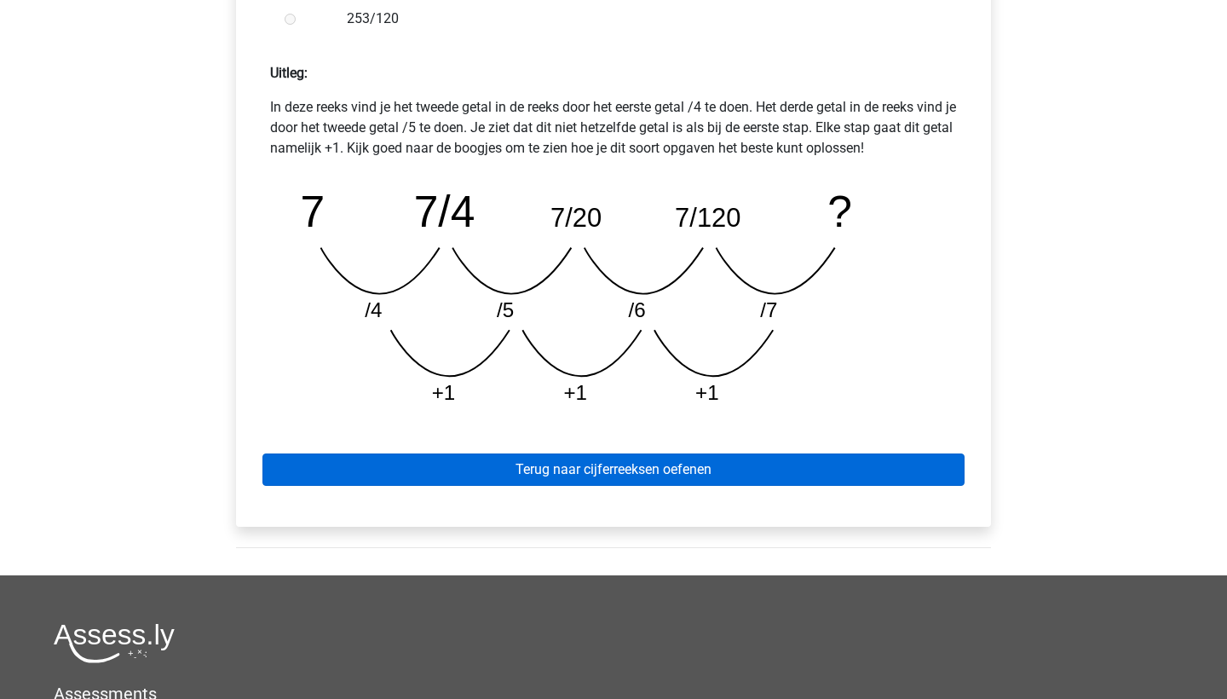
click at [747, 458] on link "Terug naar cijferreeksen oefenen" at bounding box center [613, 469] width 702 height 32
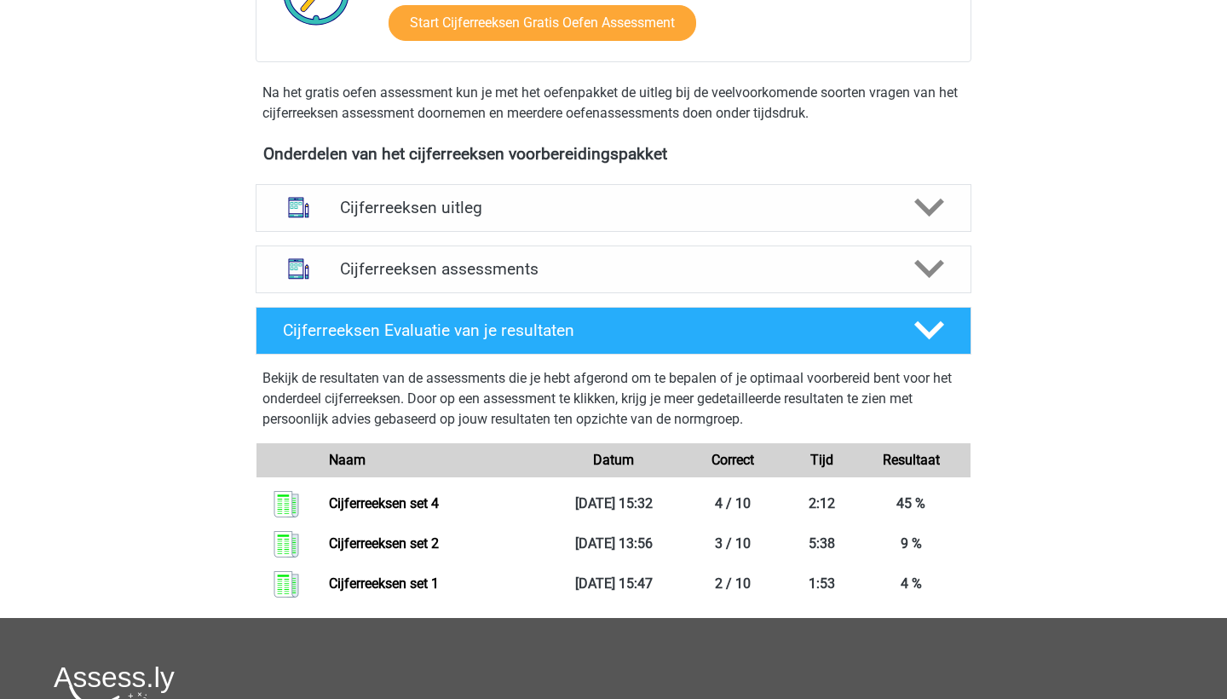
scroll to position [503, 0]
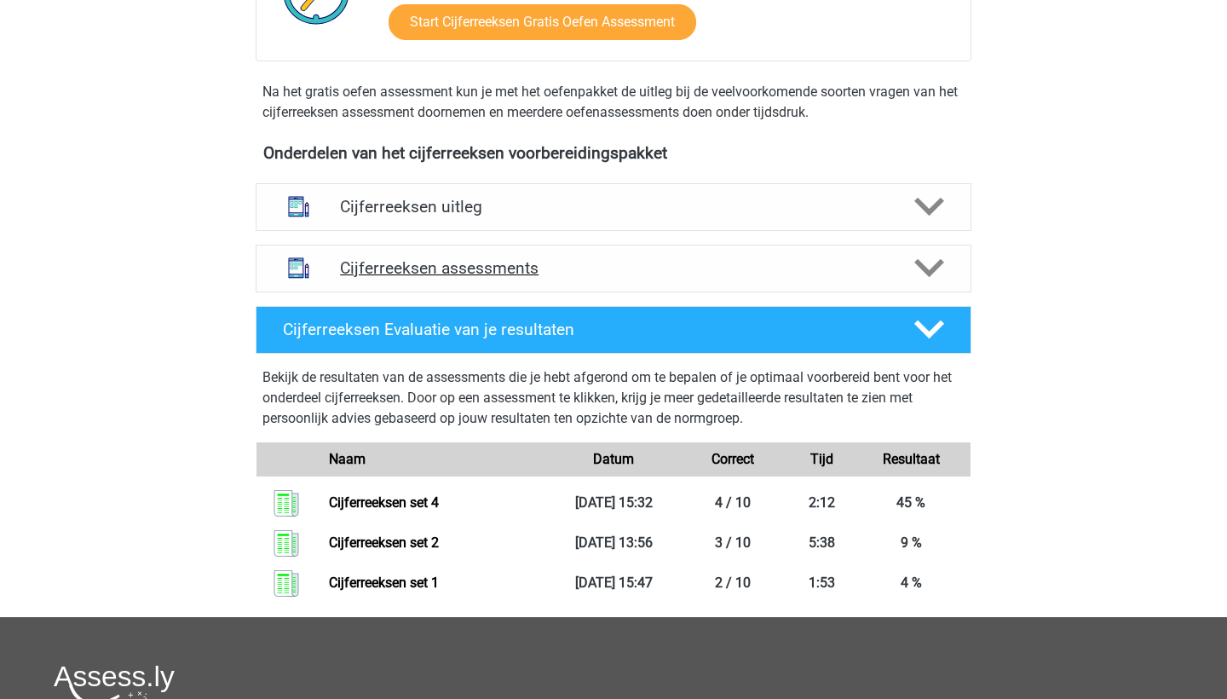
click at [509, 278] on h4 "Cijferreeksen assessments" at bounding box center [613, 268] width 547 height 20
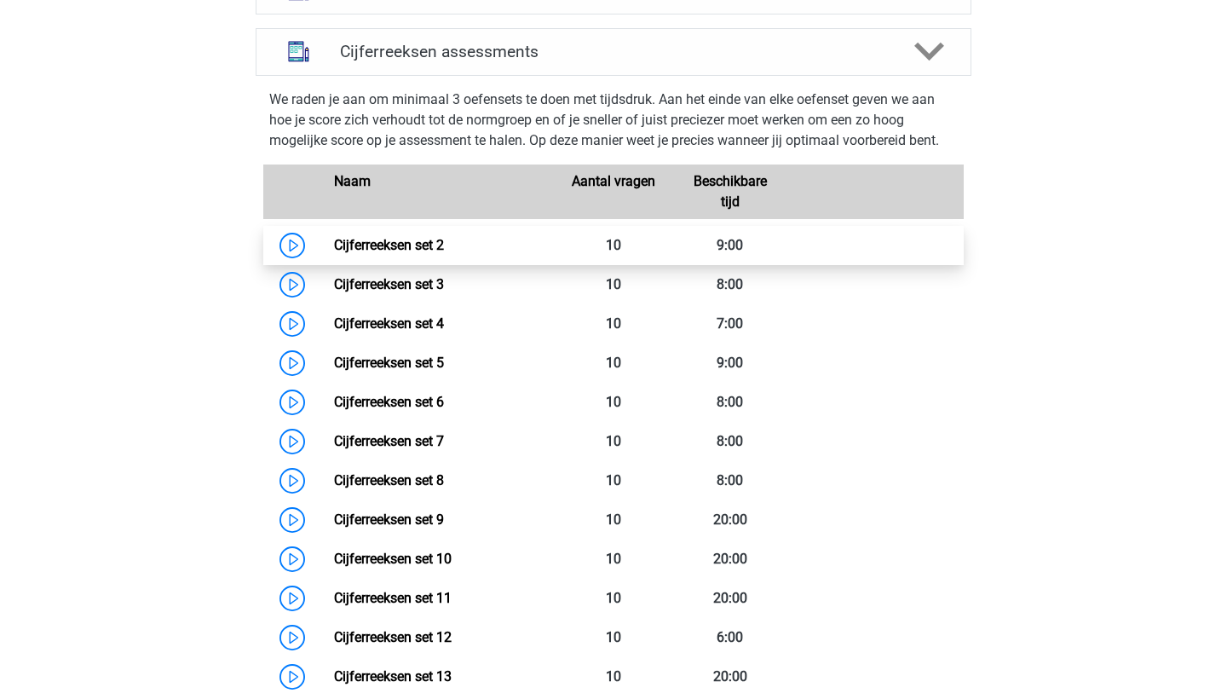
scroll to position [720, 0]
click at [335, 252] on link "Cijferreeksen set 2" at bounding box center [389, 244] width 110 height 16
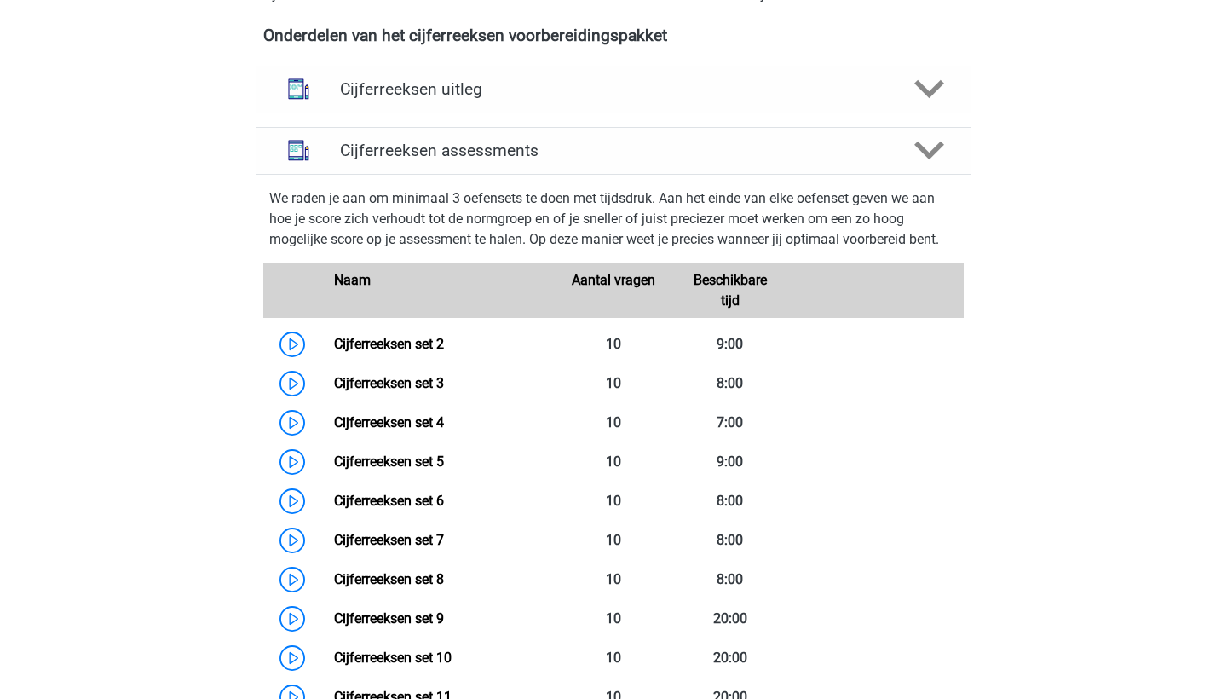
scroll to position [617, 0]
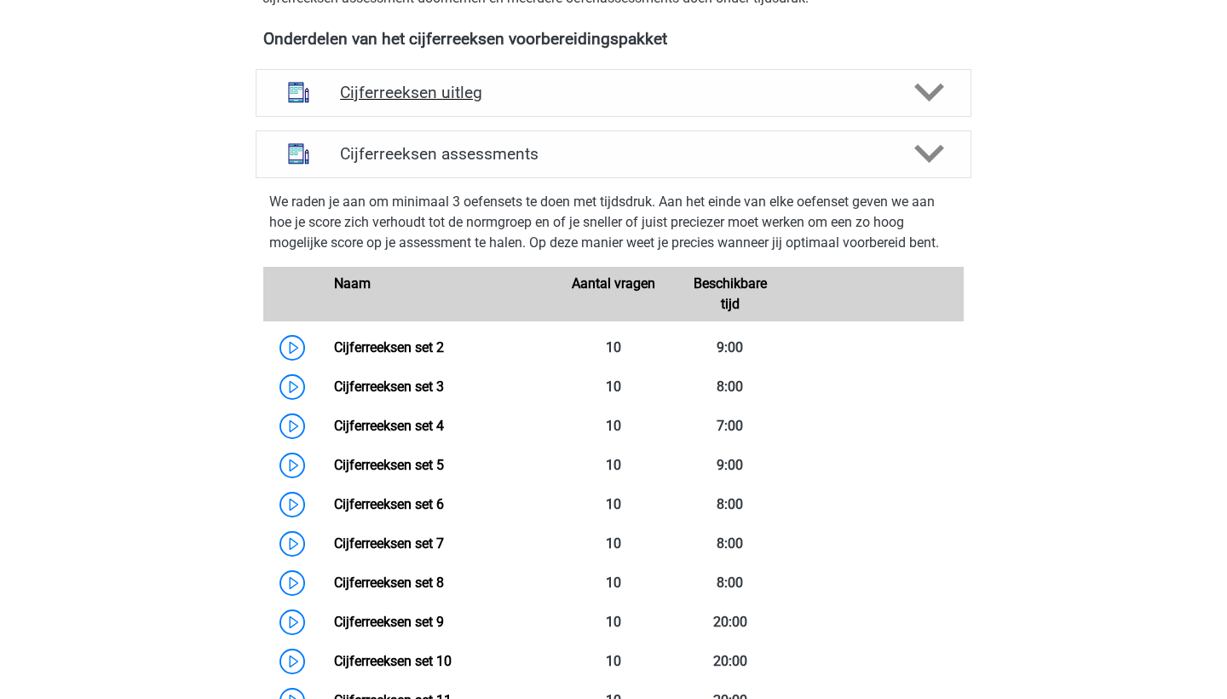
click at [363, 117] on div "Cijferreeksen uitleg" at bounding box center [614, 93] width 716 height 48
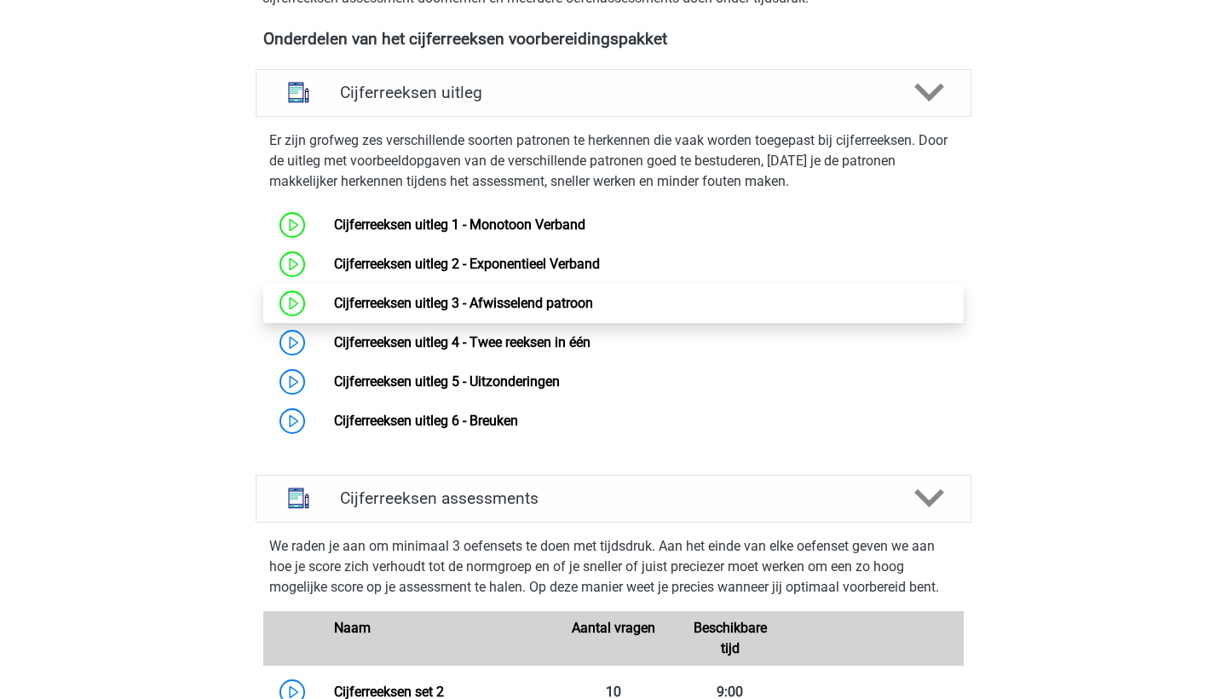
click at [509, 311] on link "Cijferreeksen uitleg 3 - Afwisselend patroon" at bounding box center [463, 303] width 259 height 16
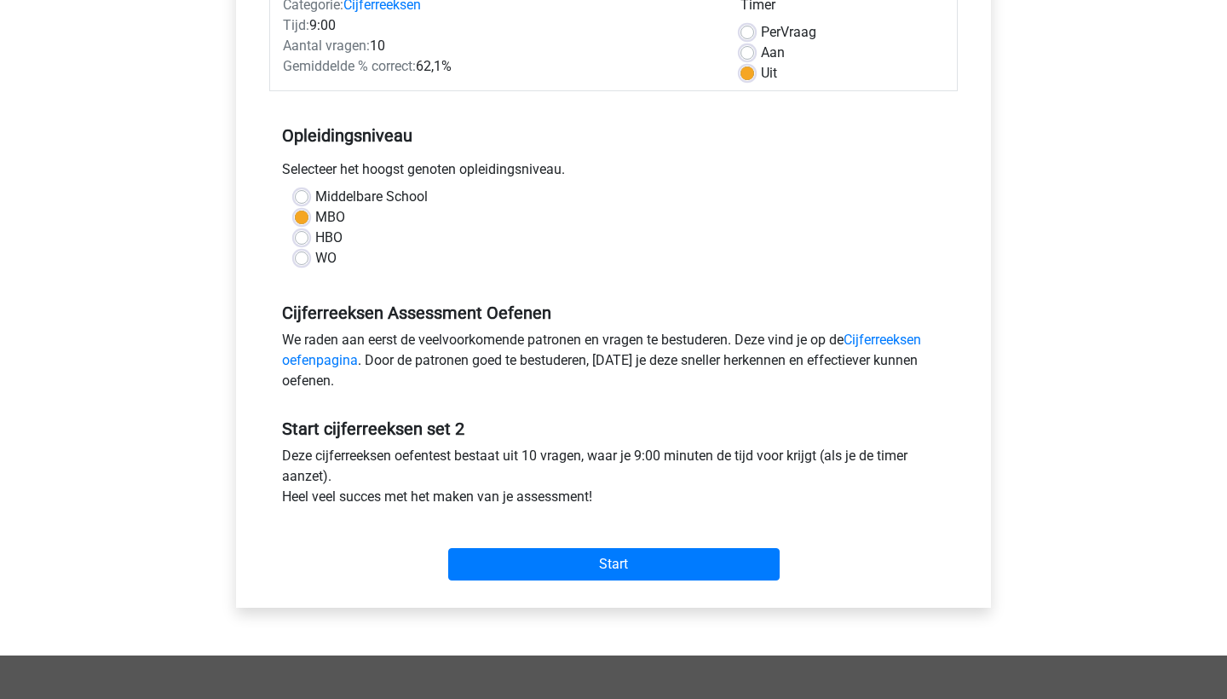
scroll to position [243, 0]
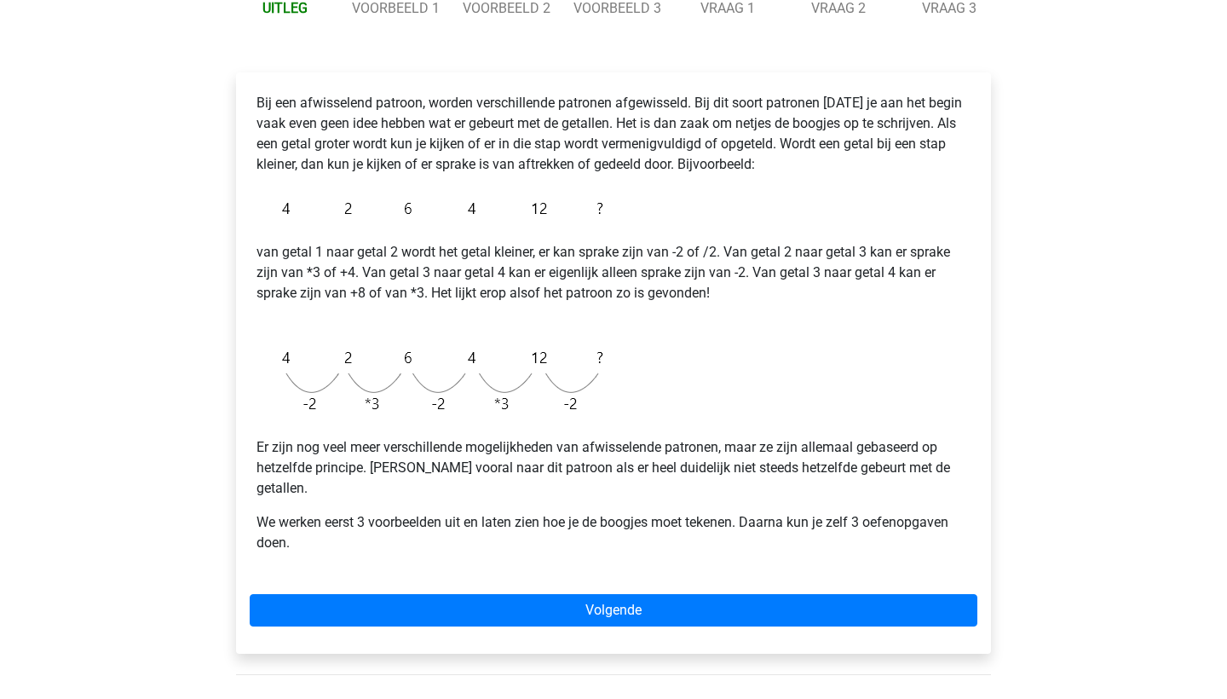
scroll to position [242, 0]
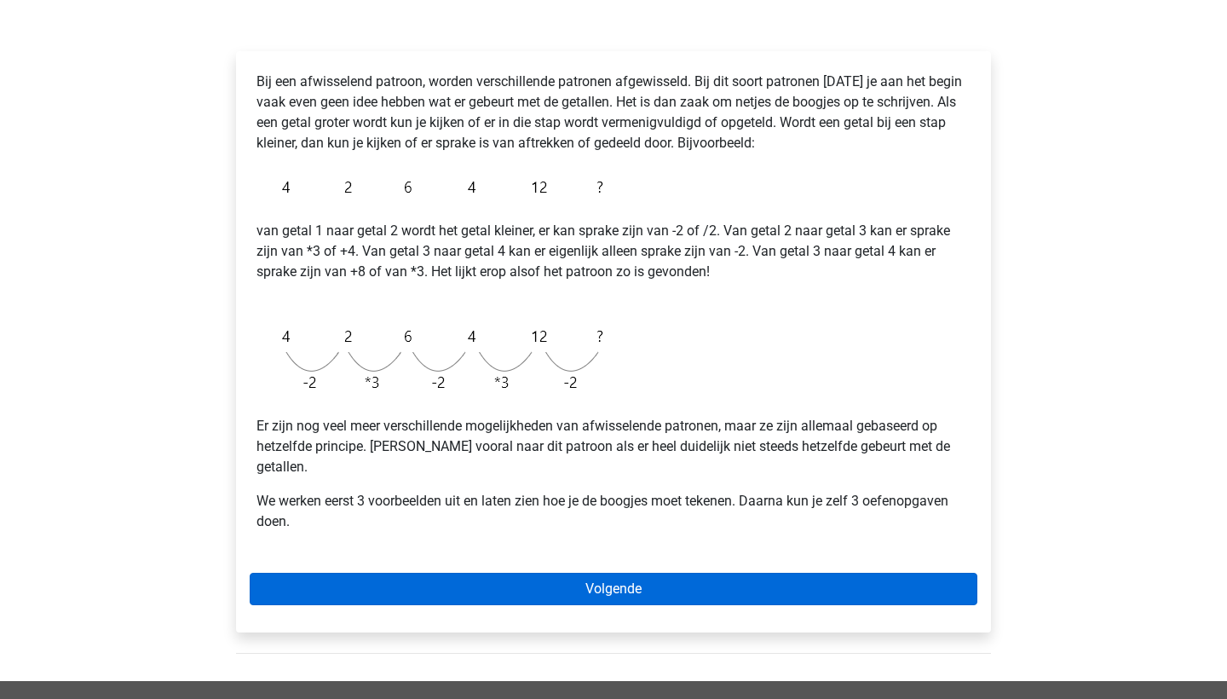
click at [514, 578] on link "Volgende" at bounding box center [614, 588] width 728 height 32
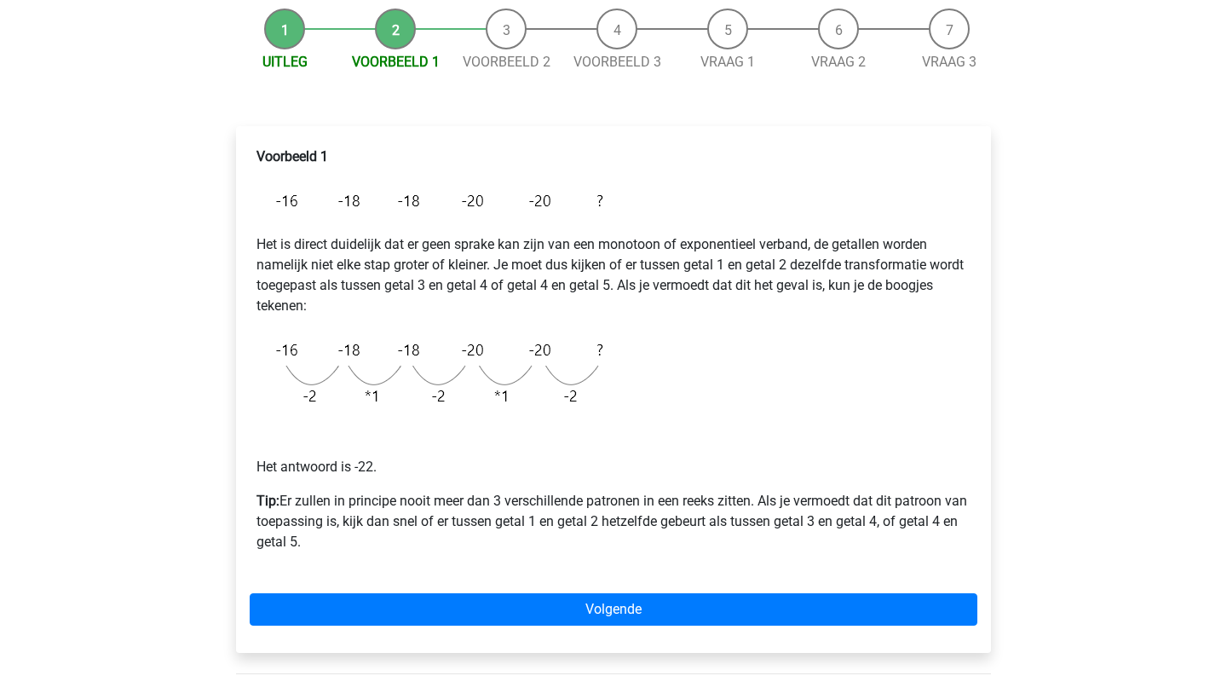
scroll to position [166, 0]
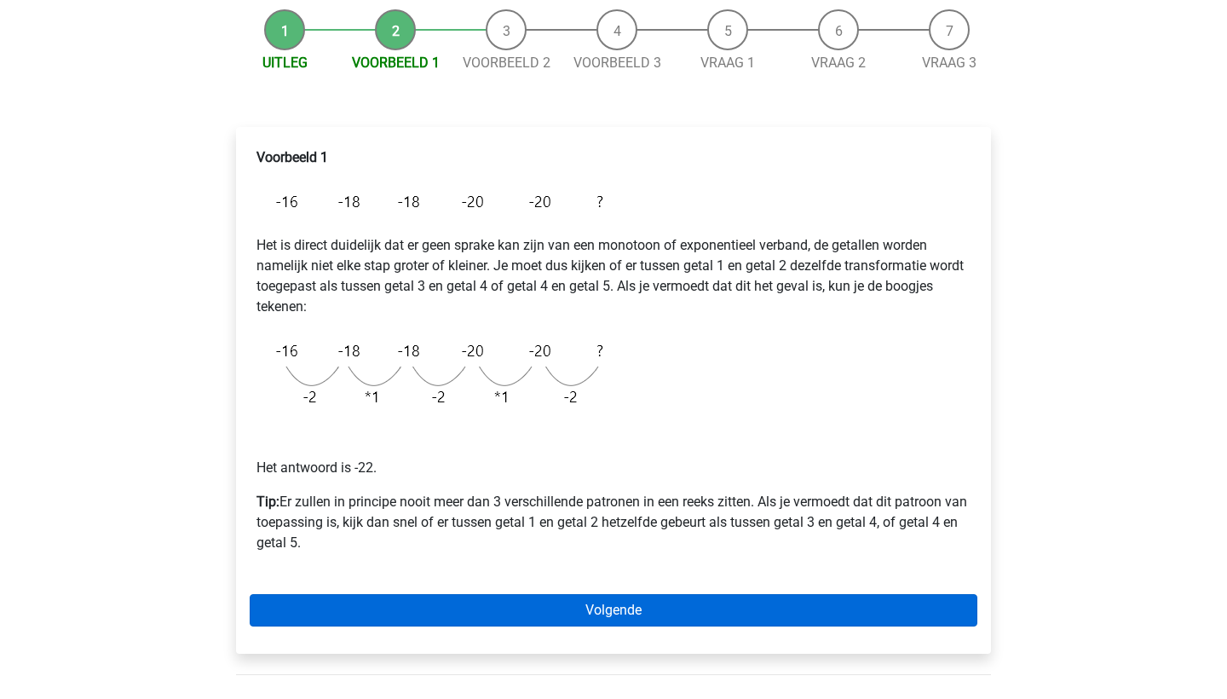
click at [549, 613] on link "Volgende" at bounding box center [614, 610] width 728 height 32
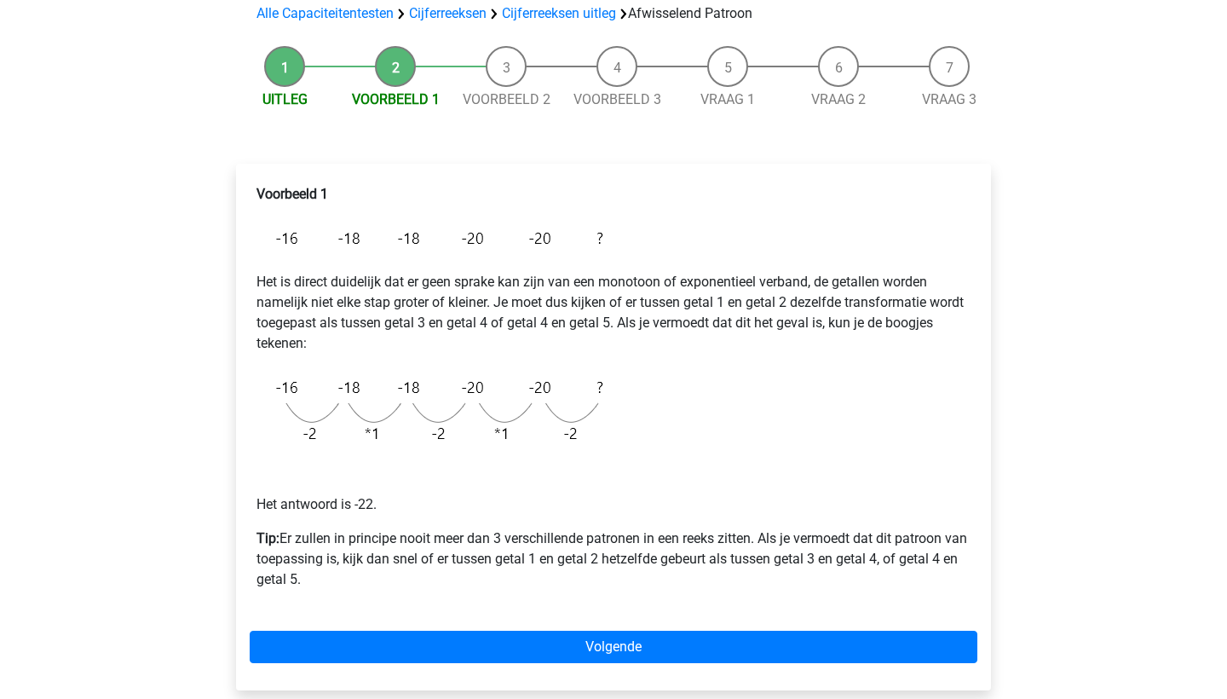
scroll to position [118, 0]
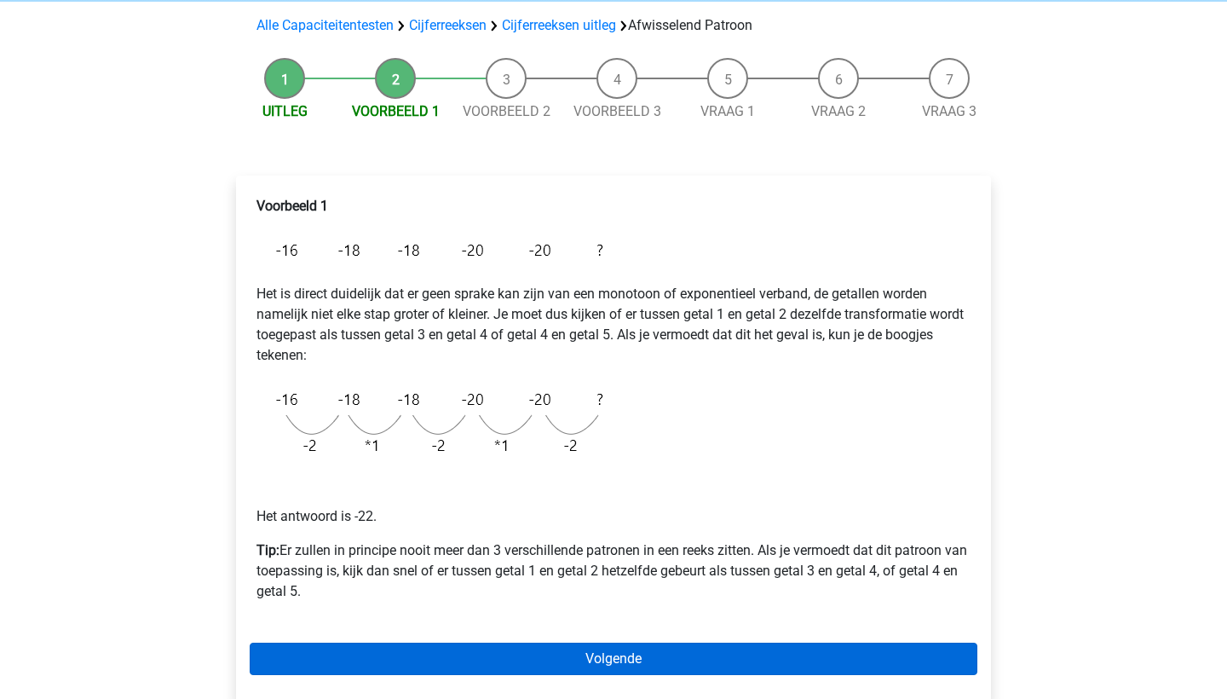
click at [647, 665] on link "Volgende" at bounding box center [614, 658] width 728 height 32
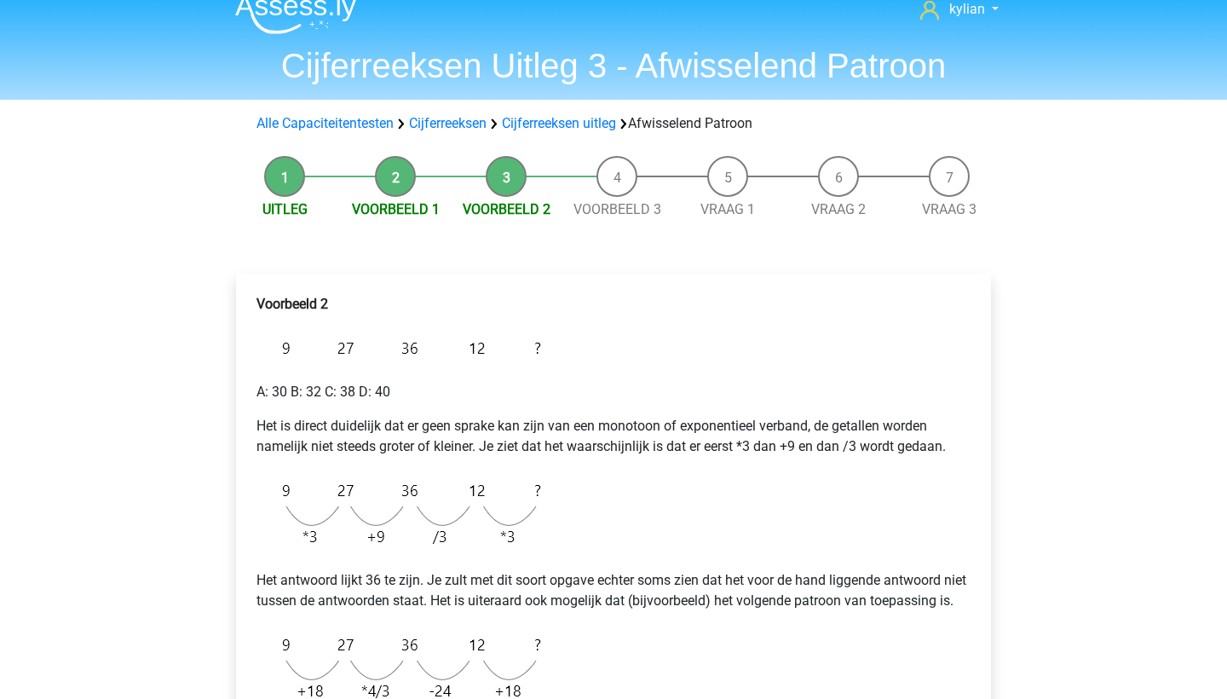
scroll to position [19, 0]
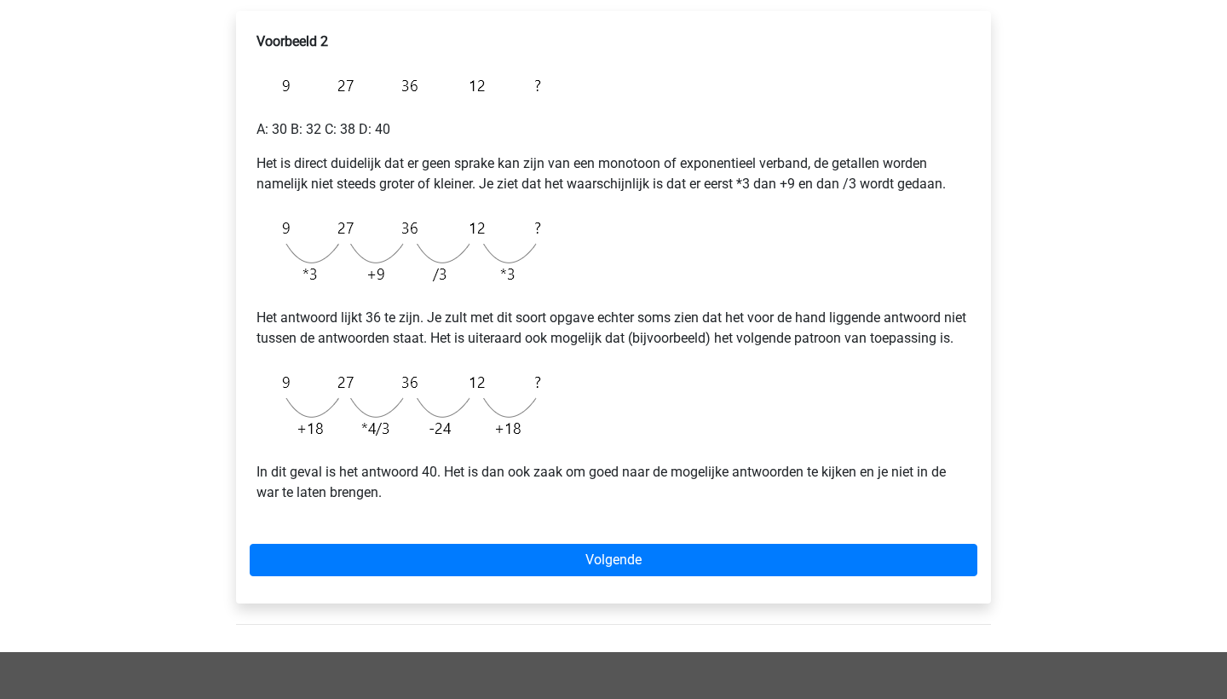
scroll to position [296, 0]
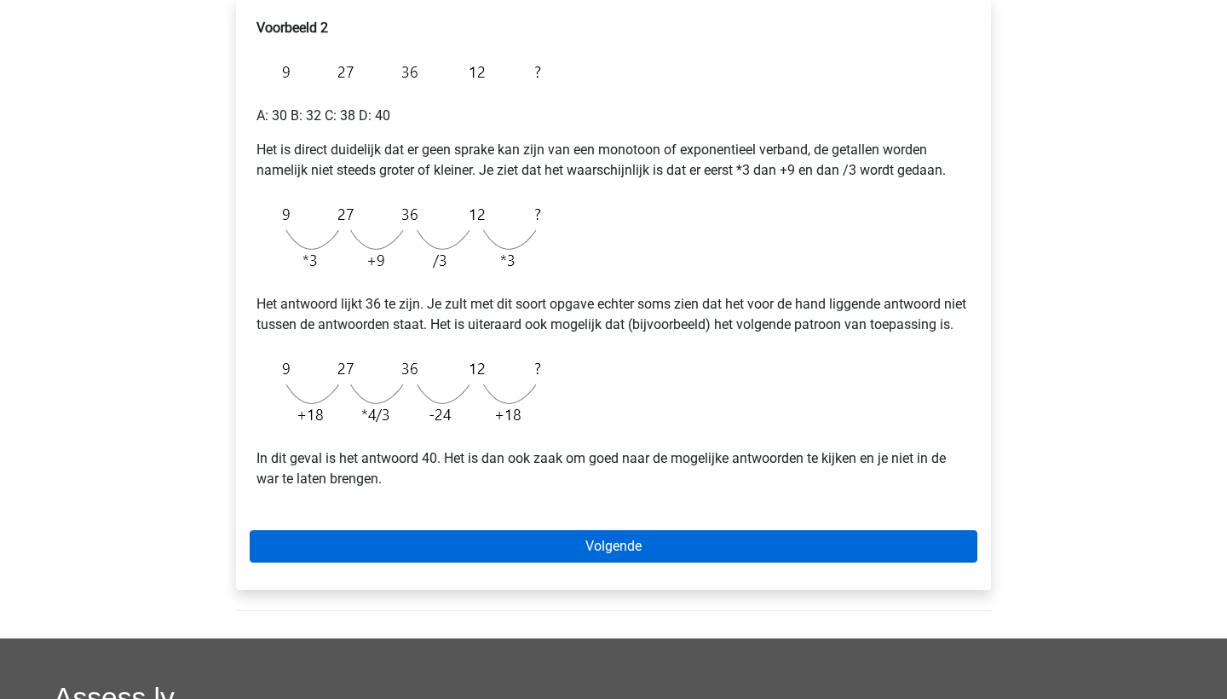
click at [429, 562] on link "Volgende" at bounding box center [614, 546] width 728 height 32
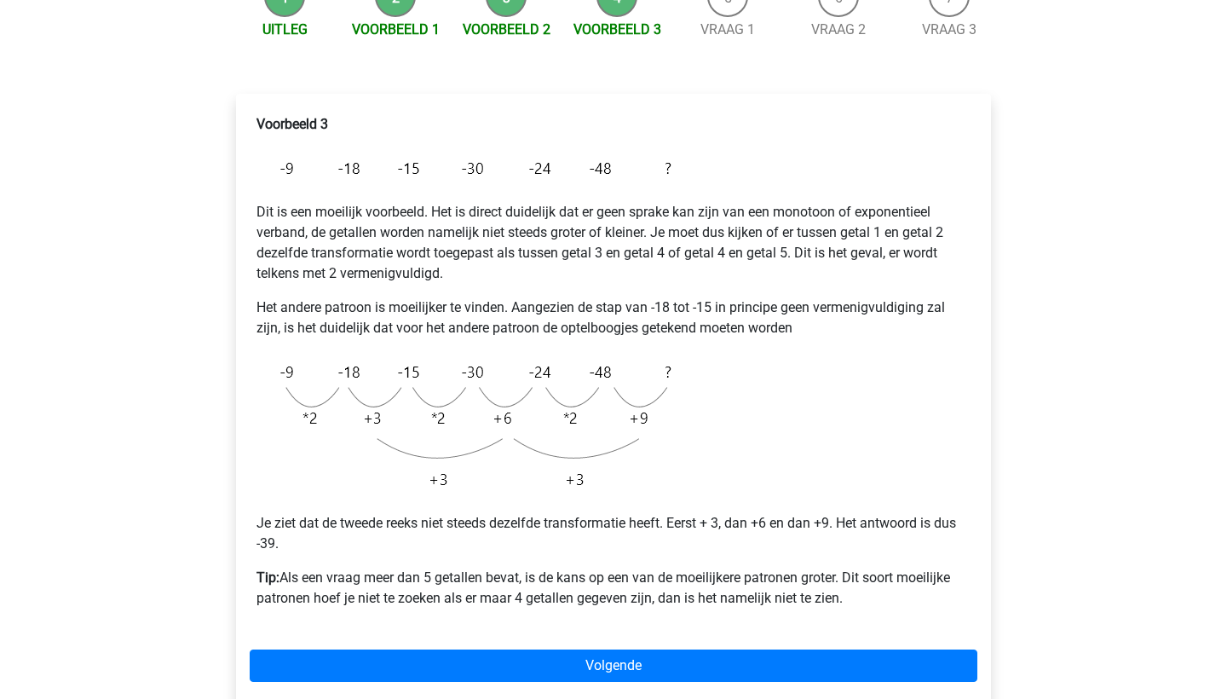
scroll to position [196, 0]
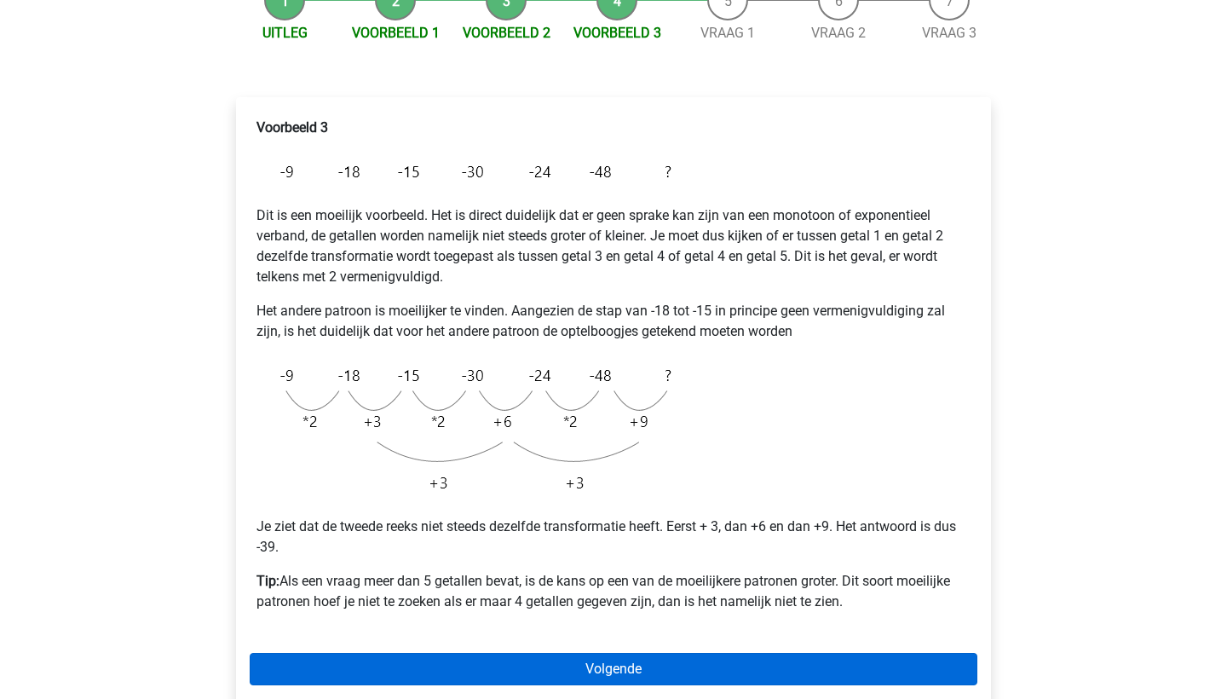
click at [508, 668] on link "Volgende" at bounding box center [614, 669] width 728 height 32
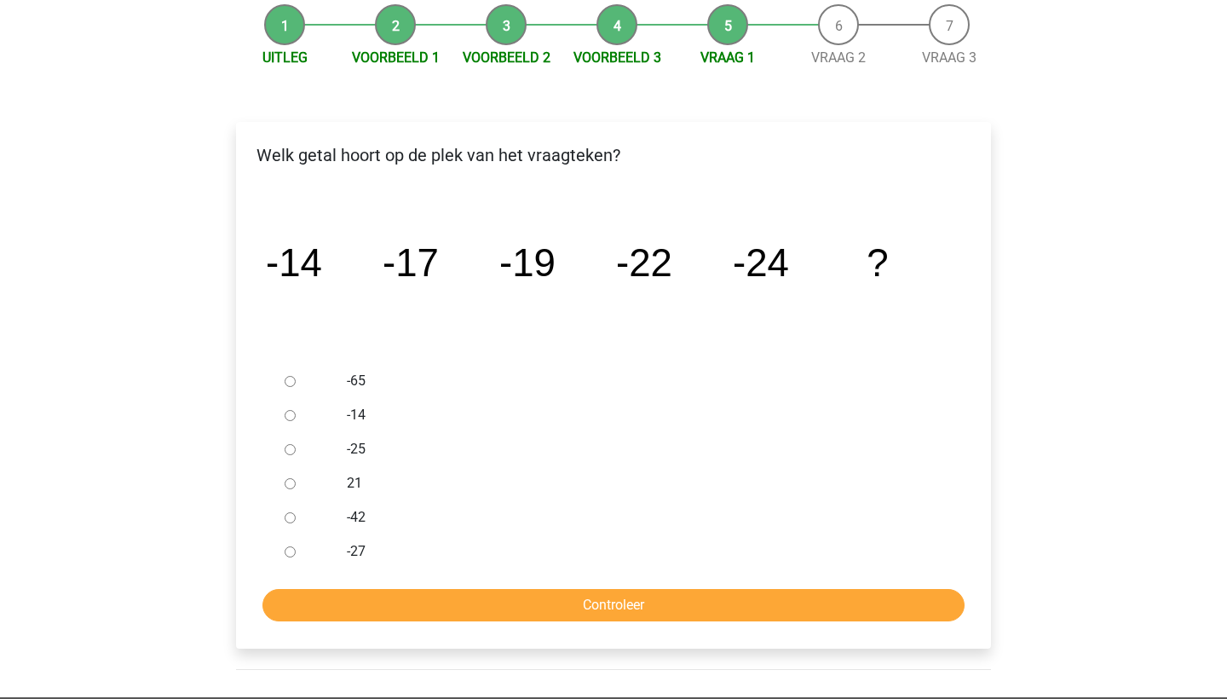
scroll to position [175, 0]
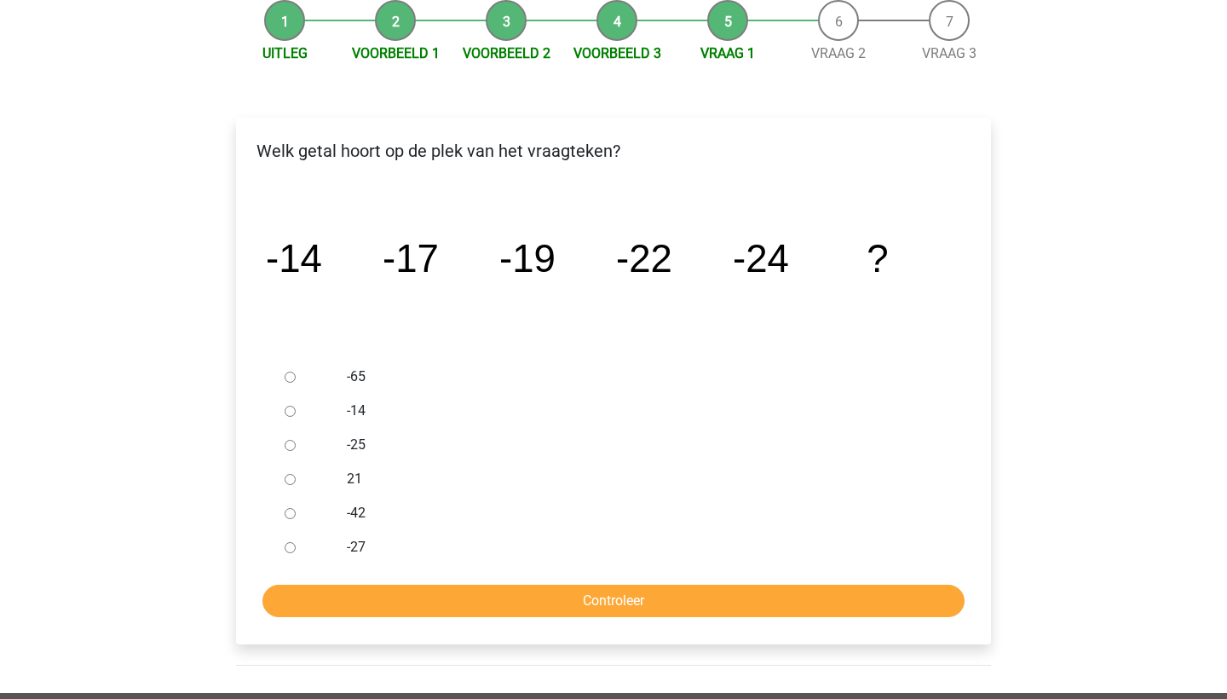
click at [291, 546] on input "-27" at bounding box center [290, 547] width 11 height 11
radio input "true"
click at [335, 597] on input "Controleer" at bounding box center [613, 600] width 702 height 32
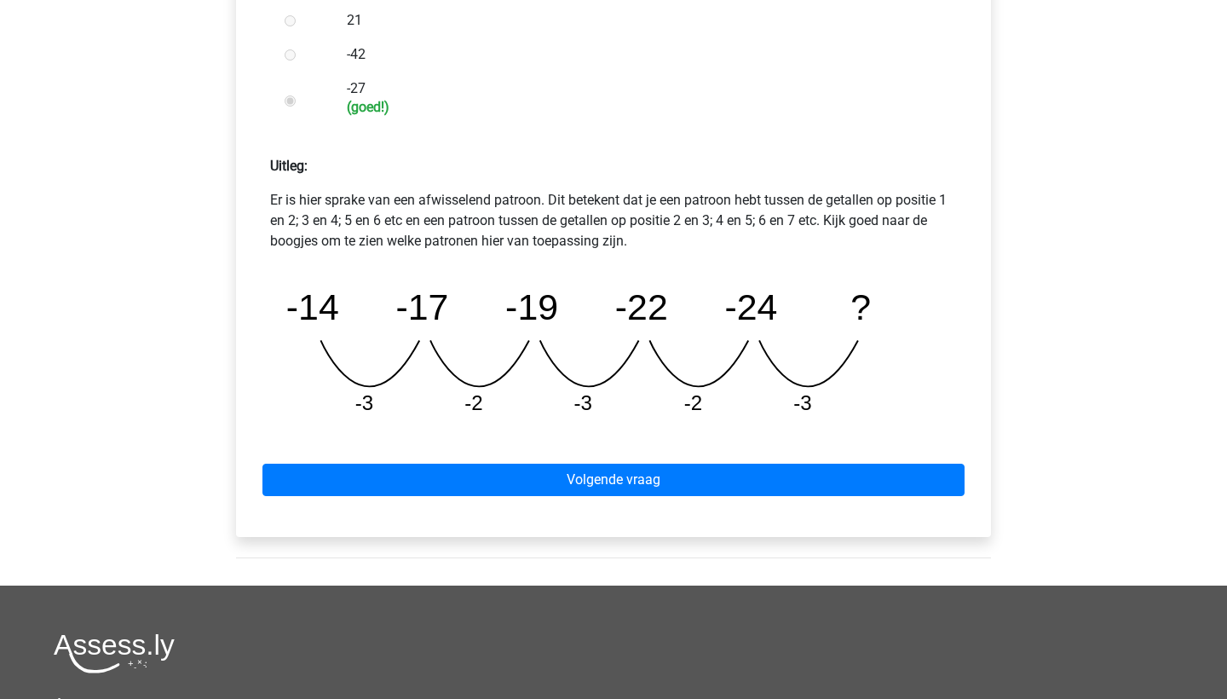
scroll to position [650, 0]
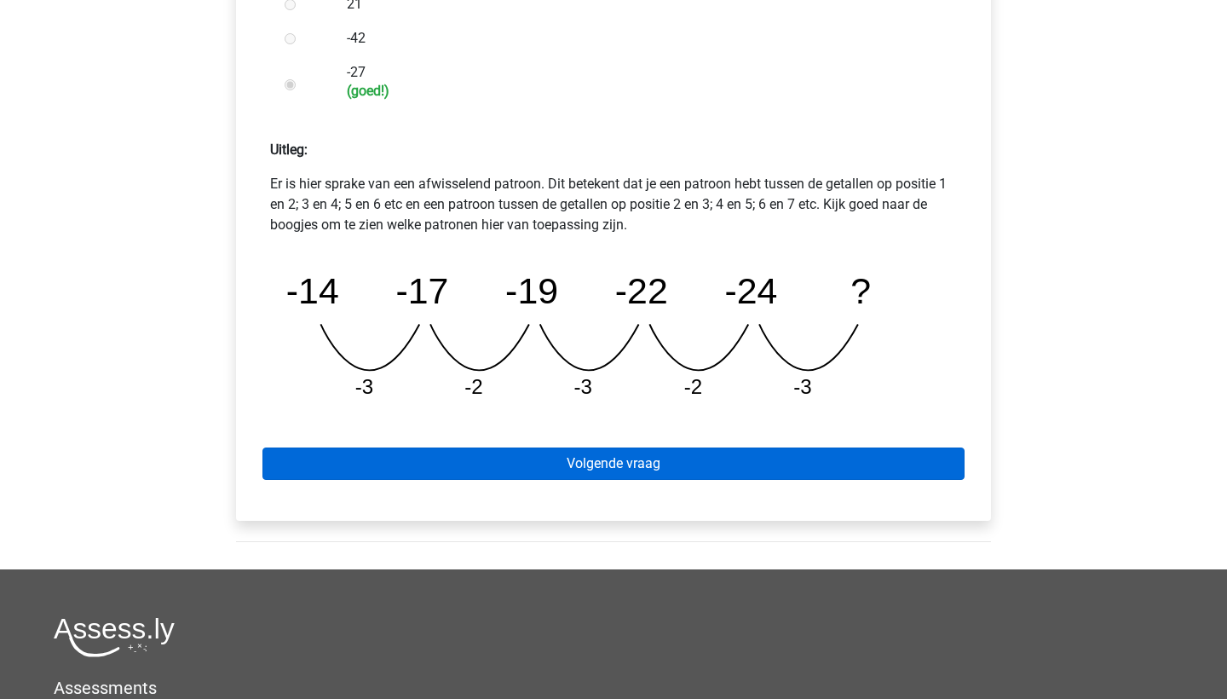
click at [507, 452] on link "Volgende vraag" at bounding box center [613, 463] width 702 height 32
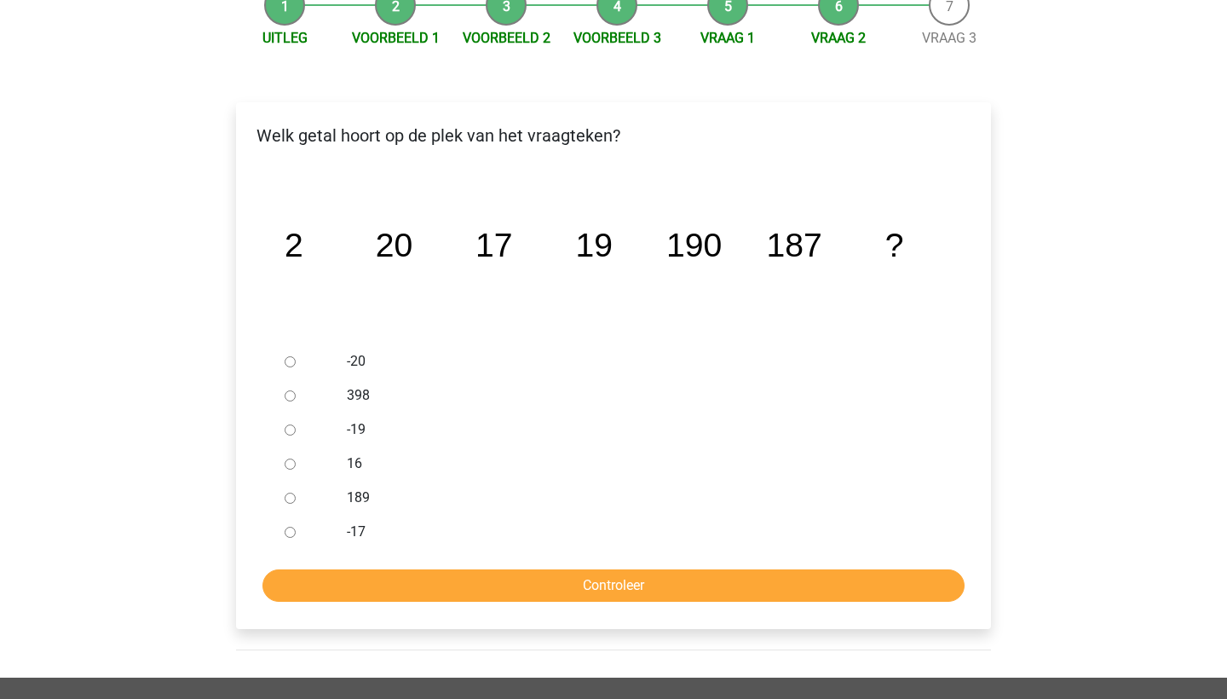
scroll to position [204, 0]
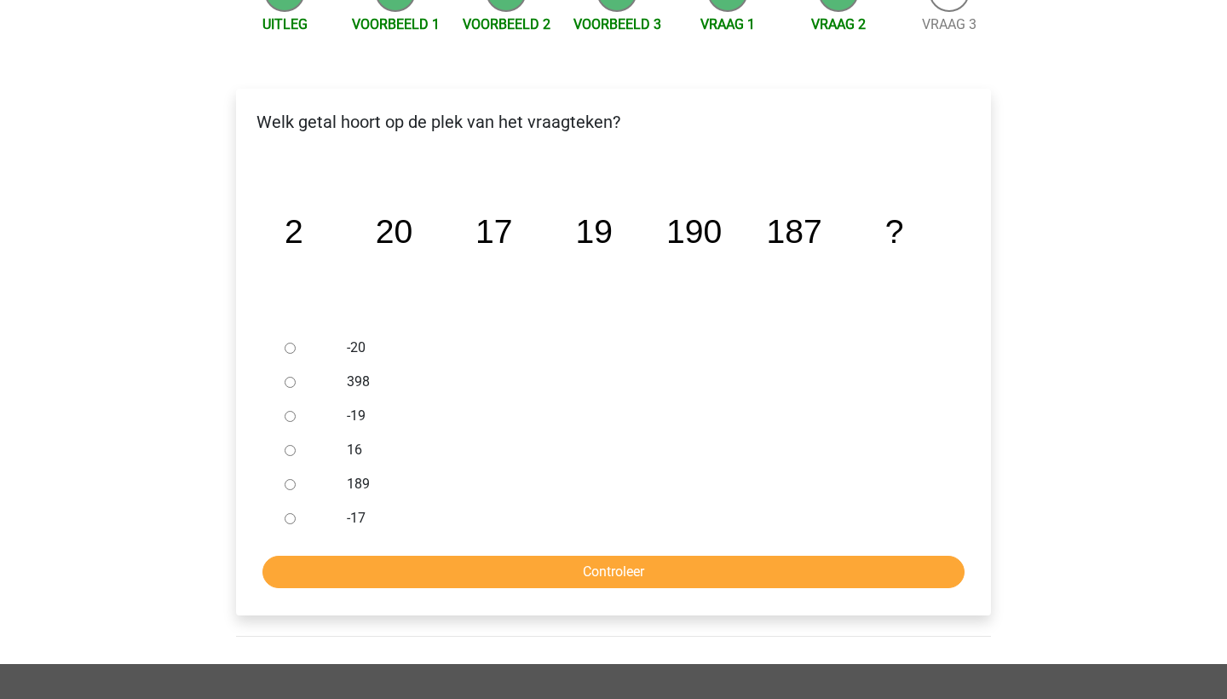
click at [291, 487] on input "189" at bounding box center [290, 484] width 11 height 11
radio input "true"
click at [349, 564] on input "Controleer" at bounding box center [613, 571] width 702 height 32
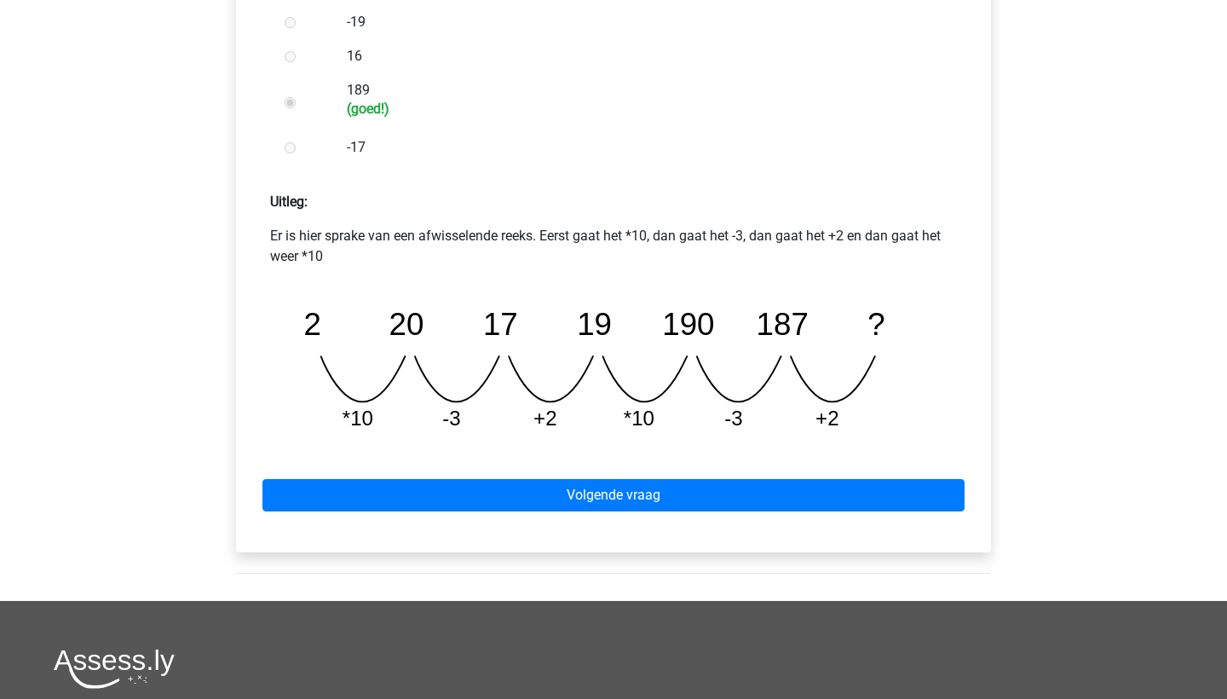
scroll to position [596, 0]
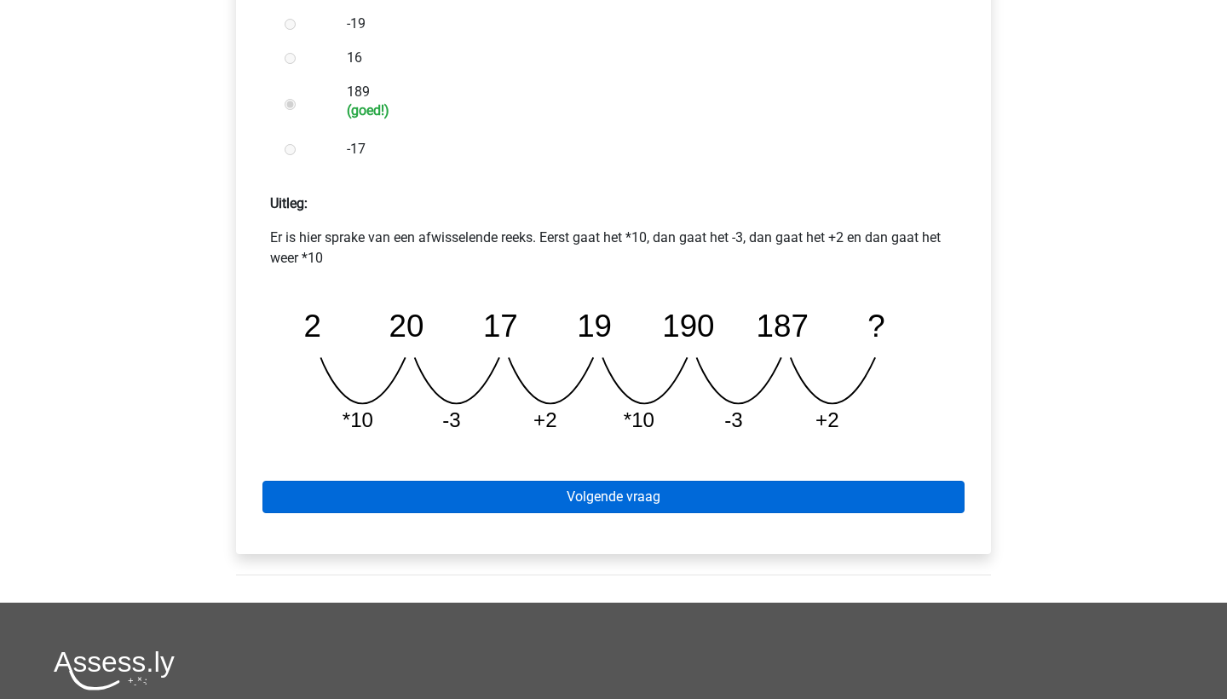
click at [442, 496] on link "Volgende vraag" at bounding box center [613, 496] width 702 height 32
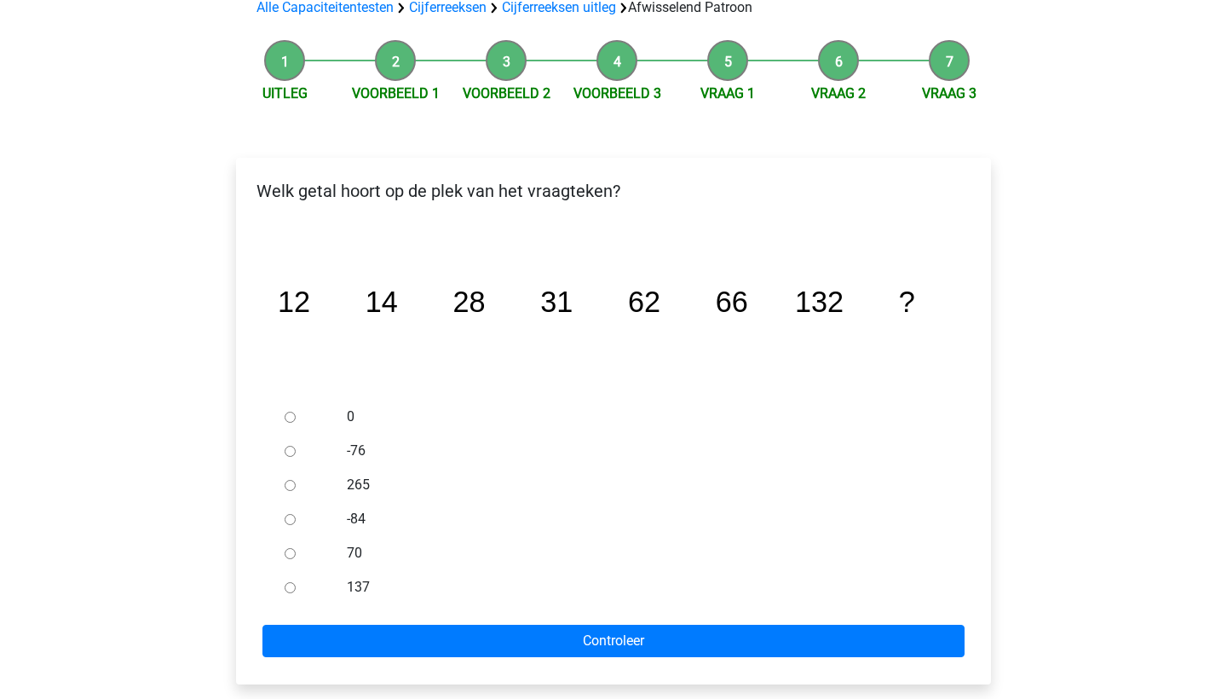
scroll to position [211, 0]
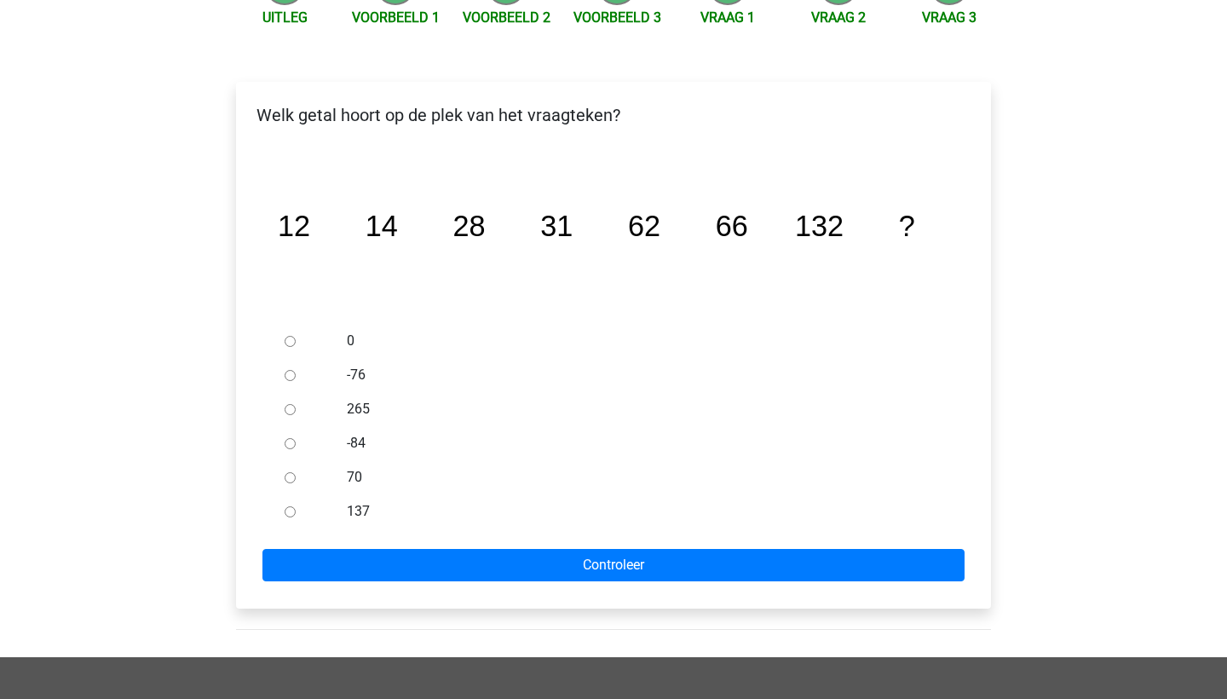
click at [286, 512] on input "137" at bounding box center [290, 511] width 11 height 11
radio input "true"
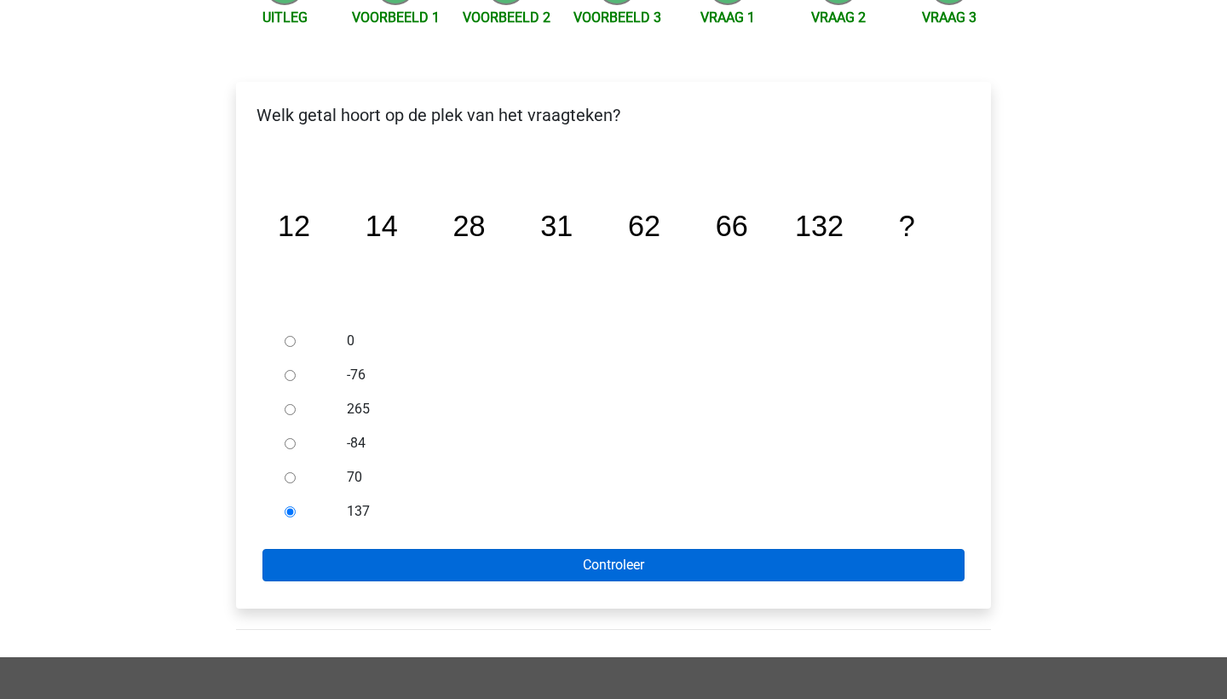
click at [353, 572] on input "Controleer" at bounding box center [613, 565] width 702 height 32
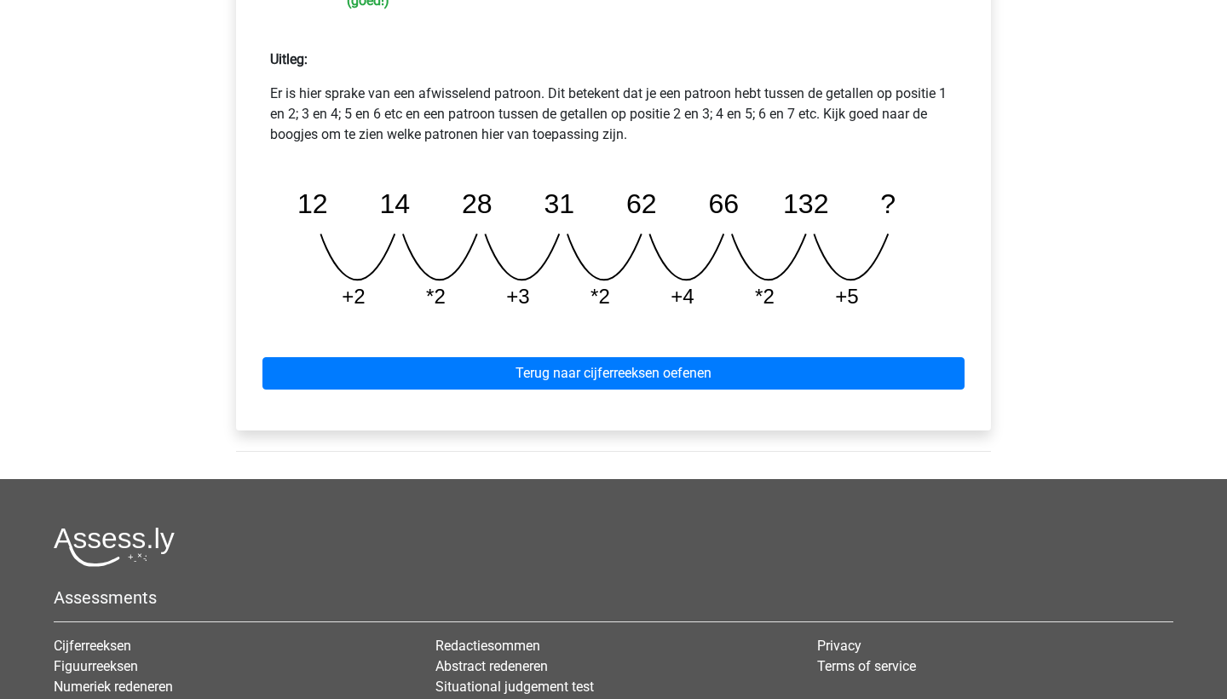
scroll to position [741, 0]
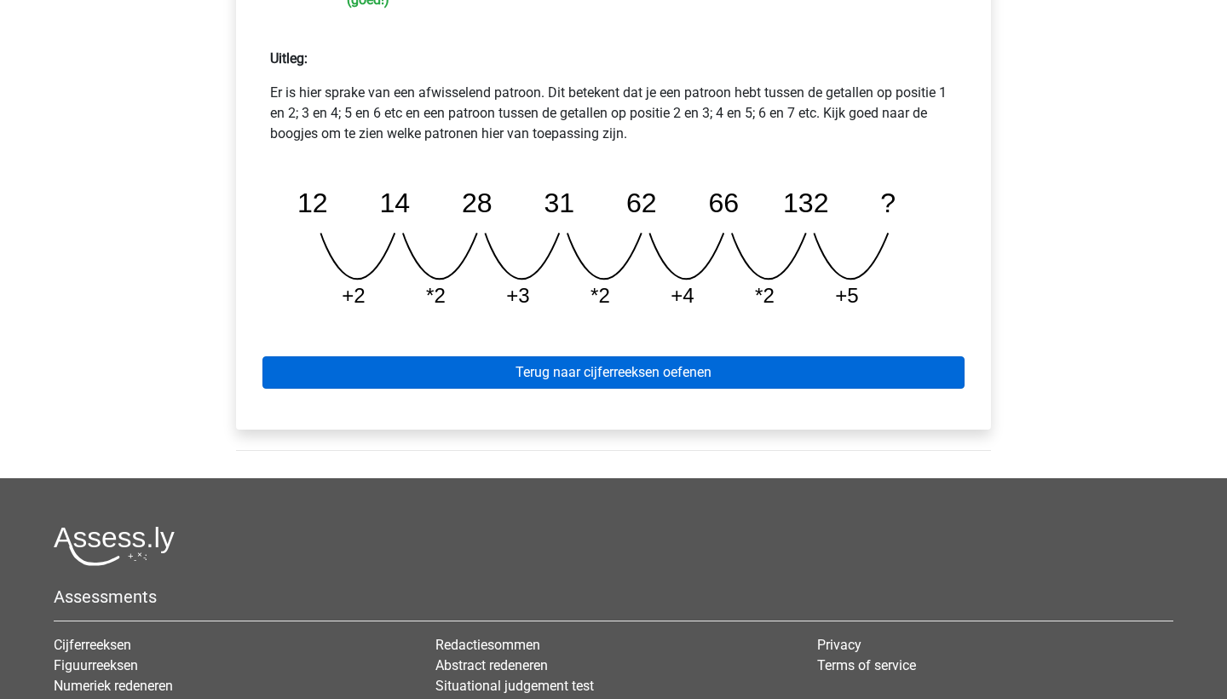
click at [560, 382] on link "Terug naar cijferreeksen oefenen" at bounding box center [613, 372] width 702 height 32
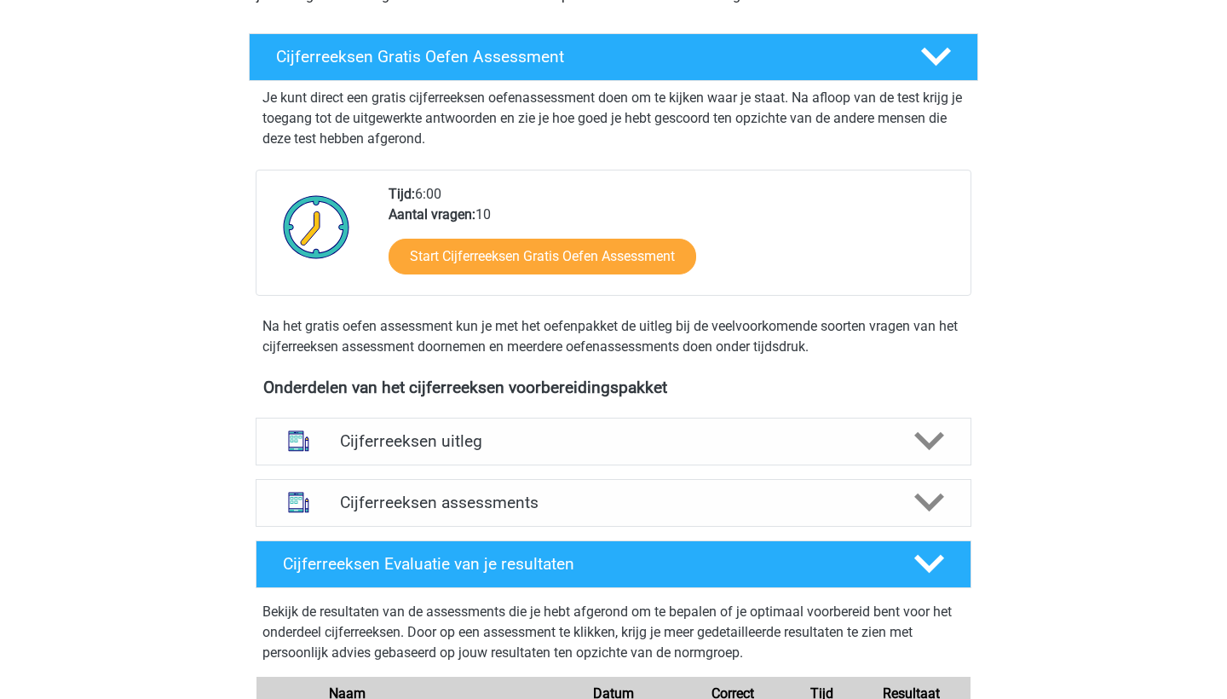
scroll to position [285, 0]
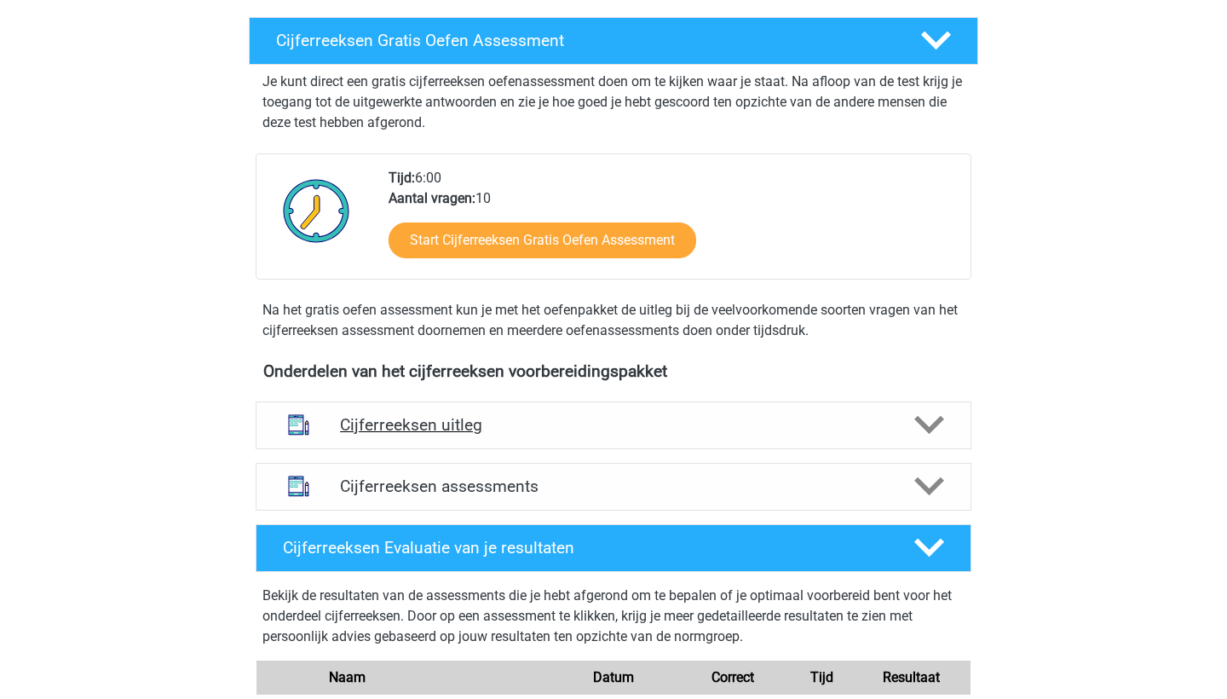
click at [525, 429] on div "Cijferreeksen uitleg" at bounding box center [614, 425] width 716 height 48
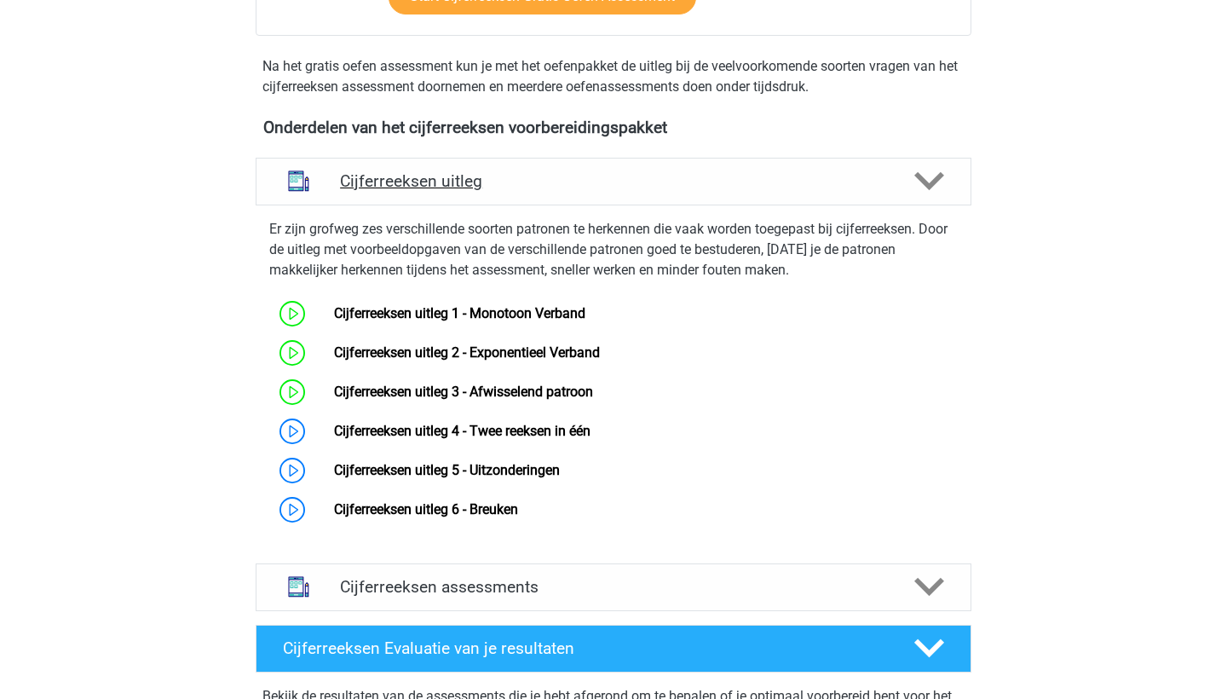
scroll to position [538, 0]
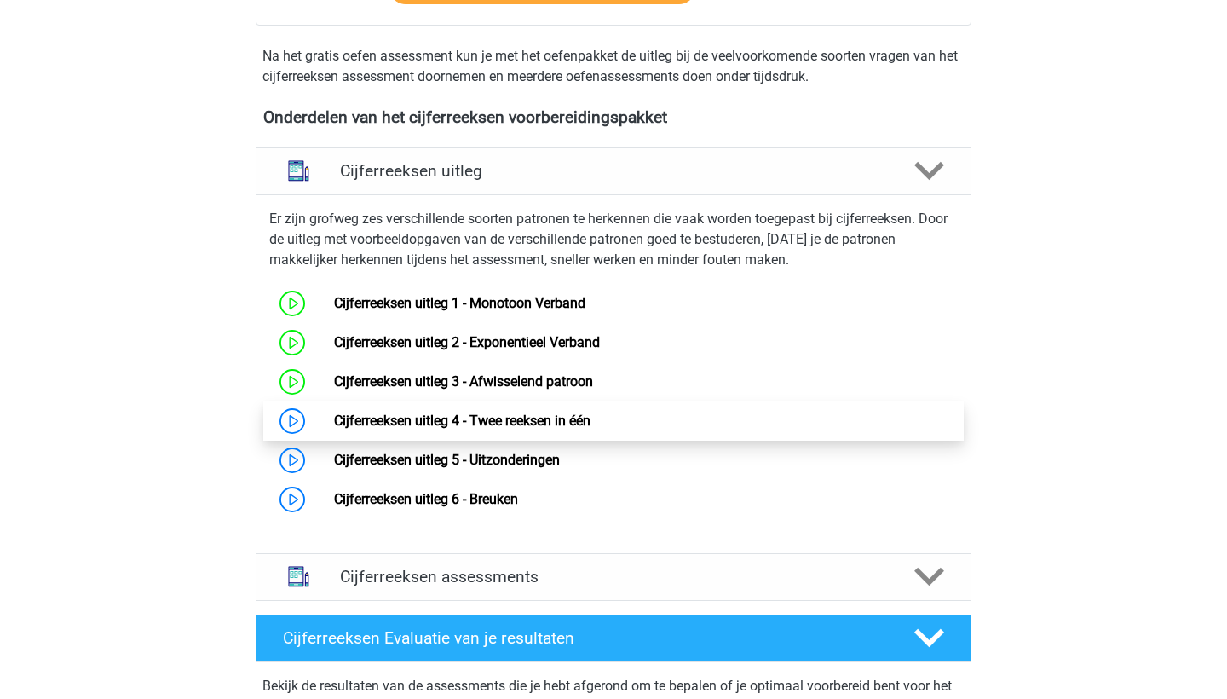
click at [489, 429] on link "Cijferreeksen uitleg 4 - Twee reeksen in één" at bounding box center [462, 420] width 256 height 16
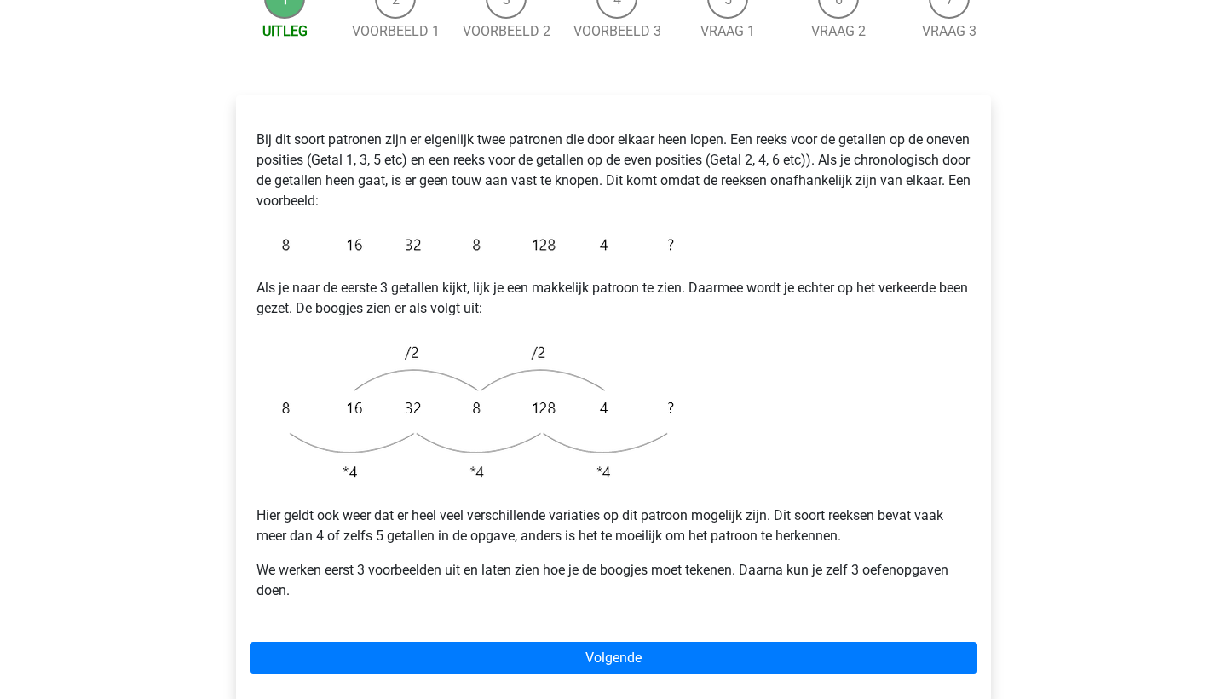
scroll to position [253, 0]
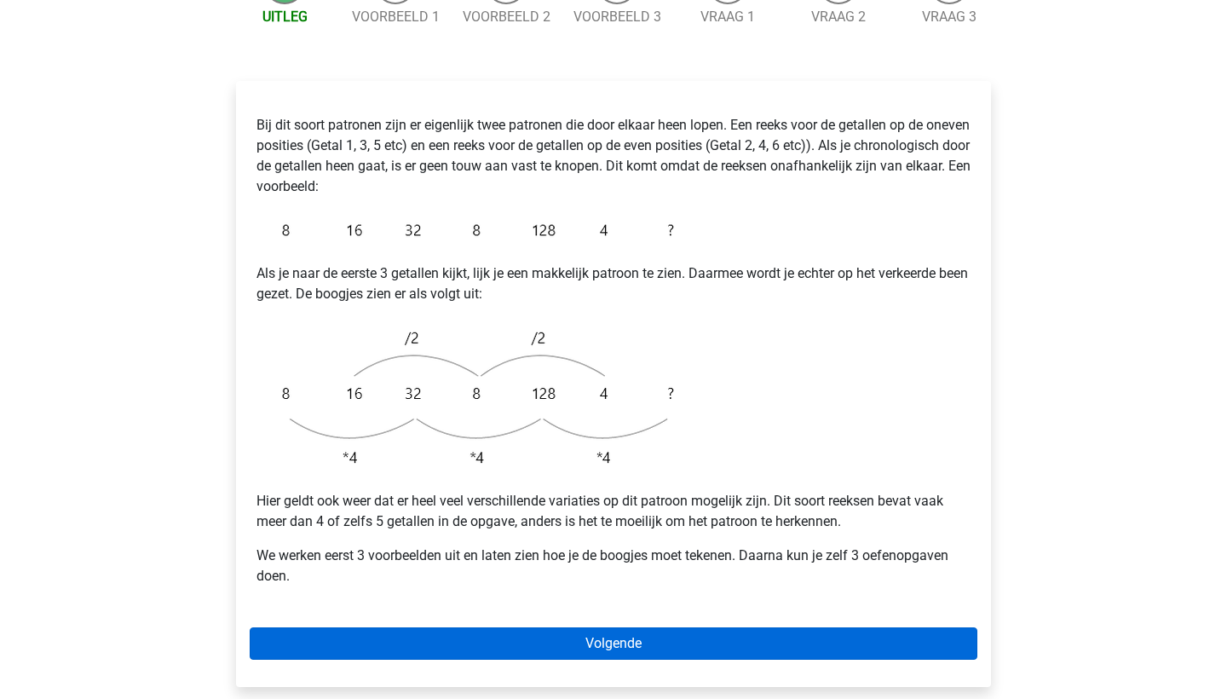
click at [595, 627] on link "Volgende" at bounding box center [614, 643] width 728 height 32
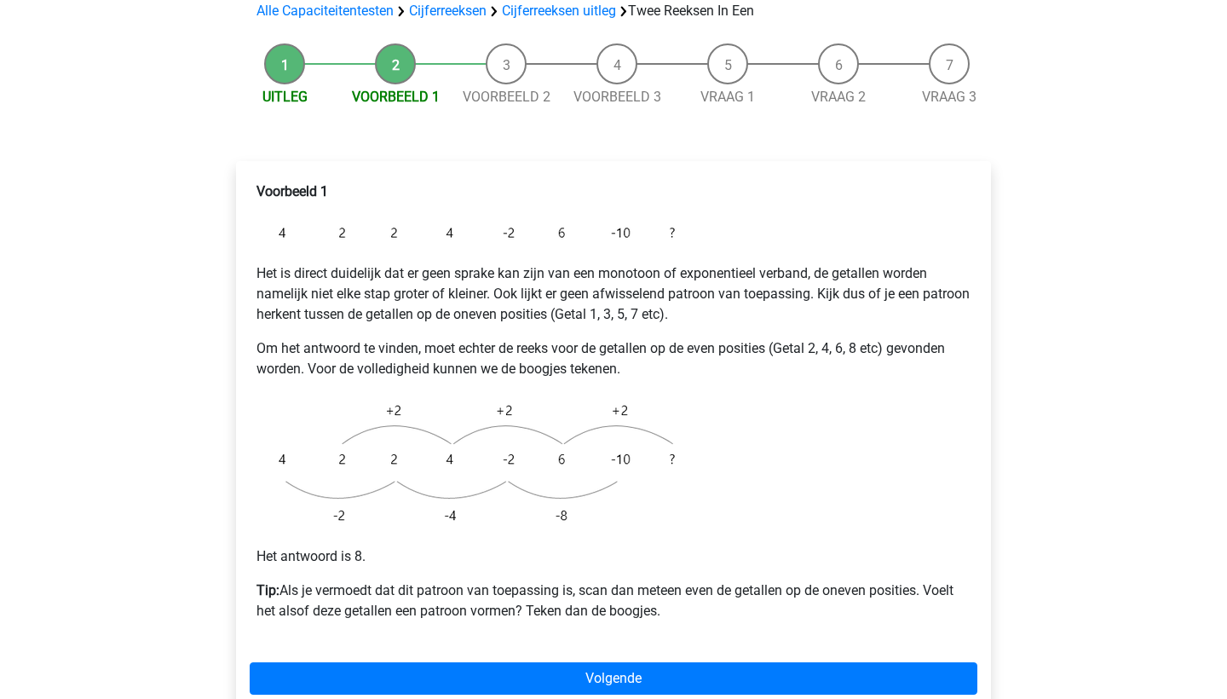
scroll to position [184, 0]
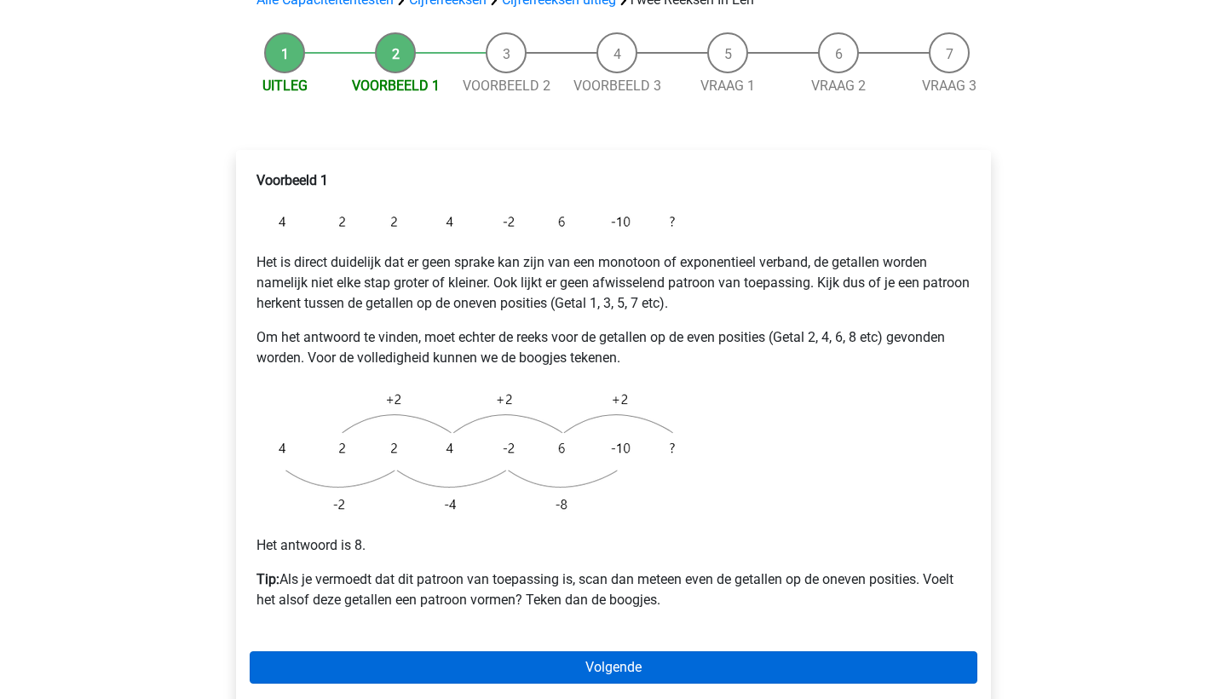
click at [397, 651] on link "Volgende" at bounding box center [614, 667] width 728 height 32
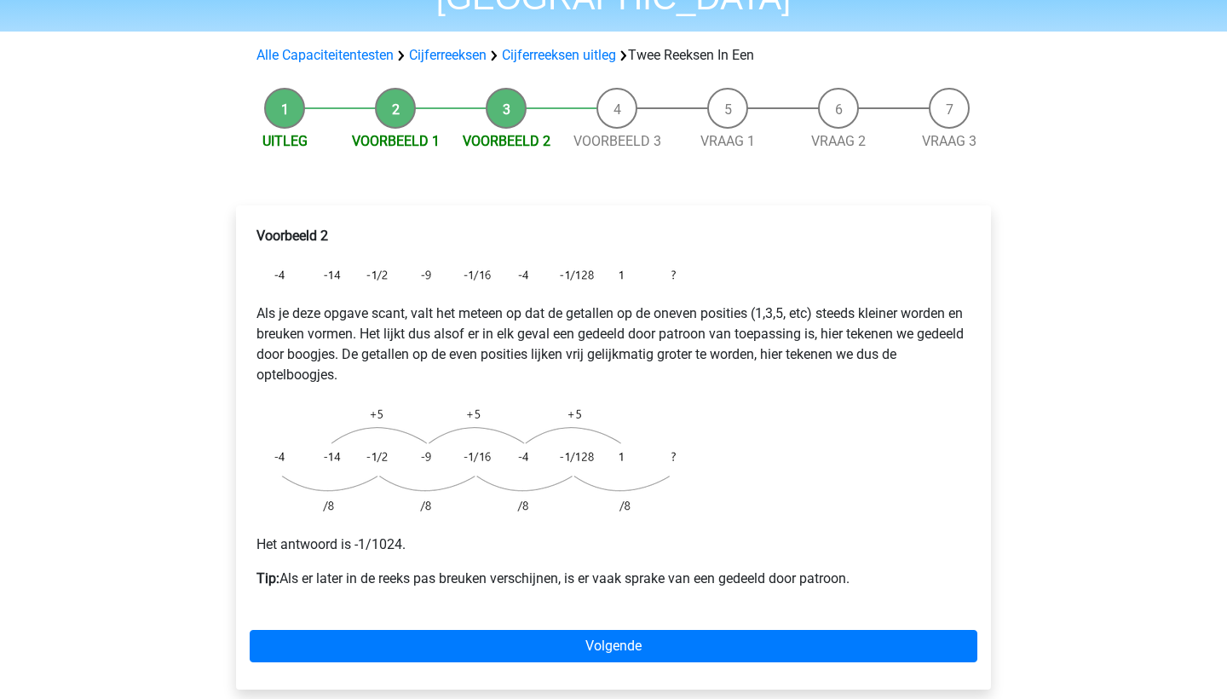
scroll to position [130, 0]
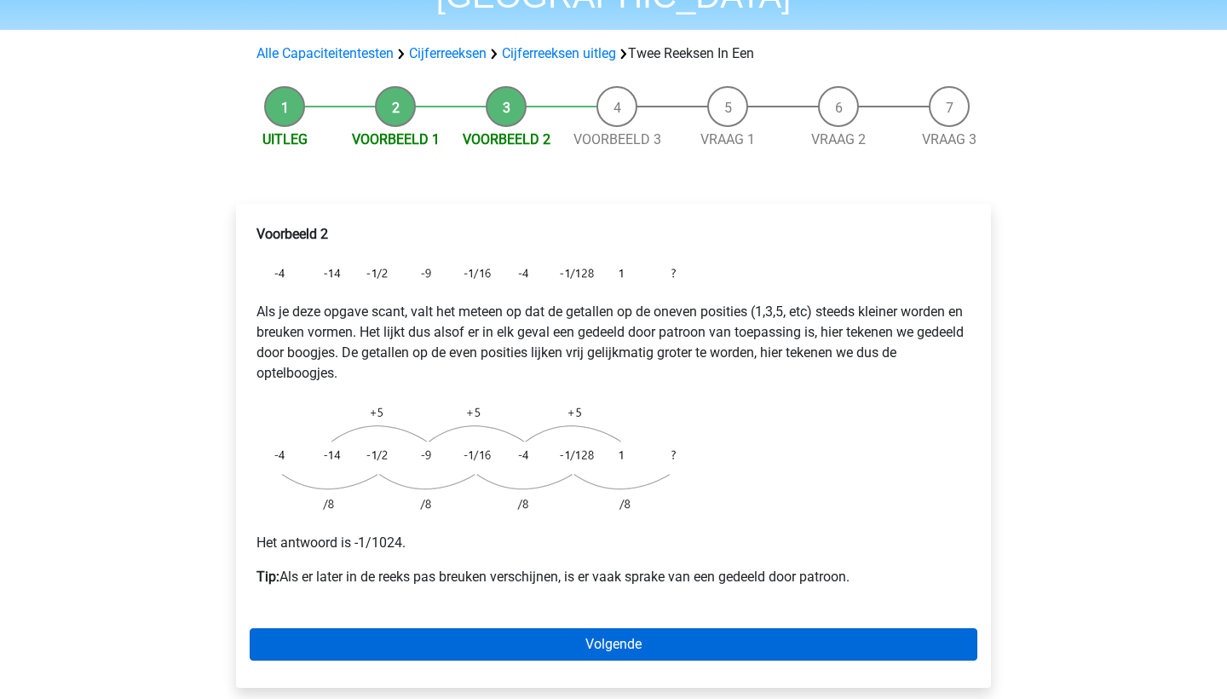
click at [528, 628] on link "Volgende" at bounding box center [614, 644] width 728 height 32
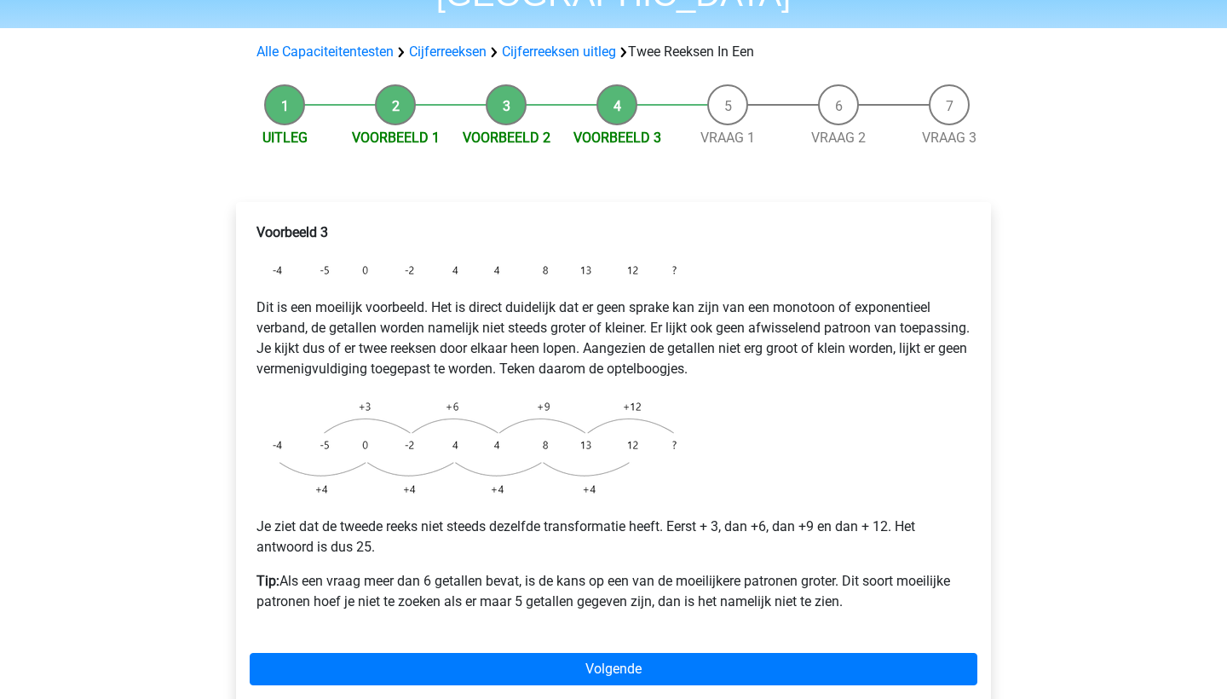
scroll to position [166, 0]
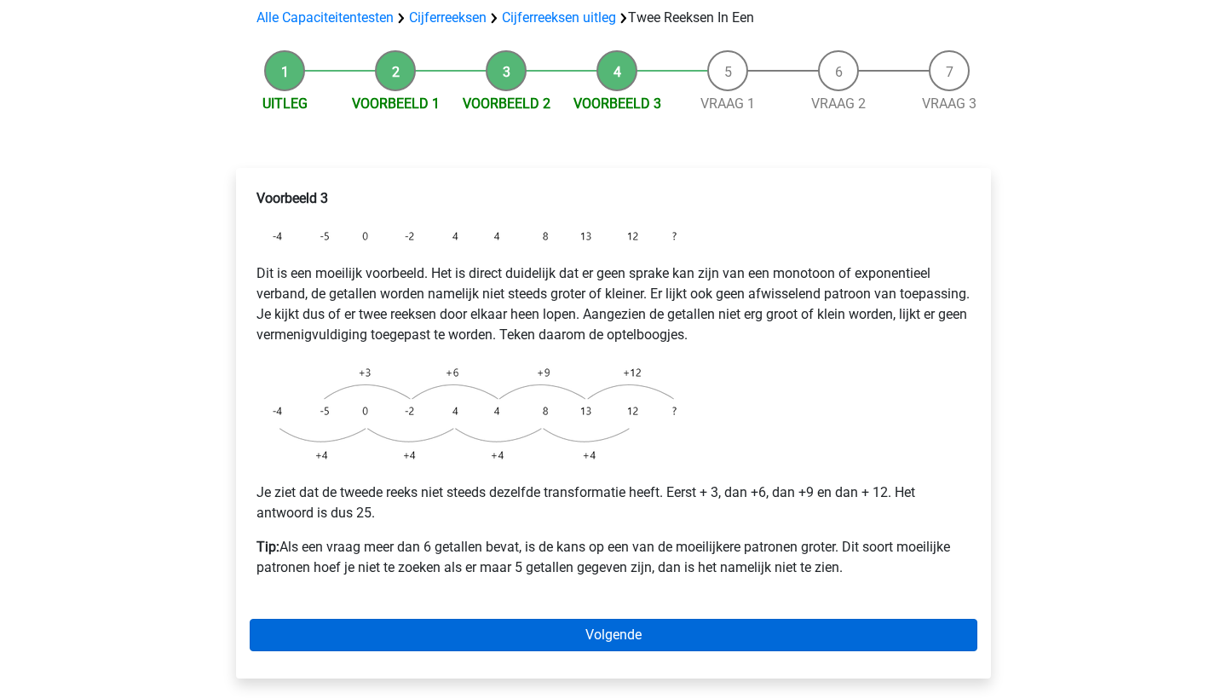
click at [641, 618] on link "Volgende" at bounding box center [614, 634] width 728 height 32
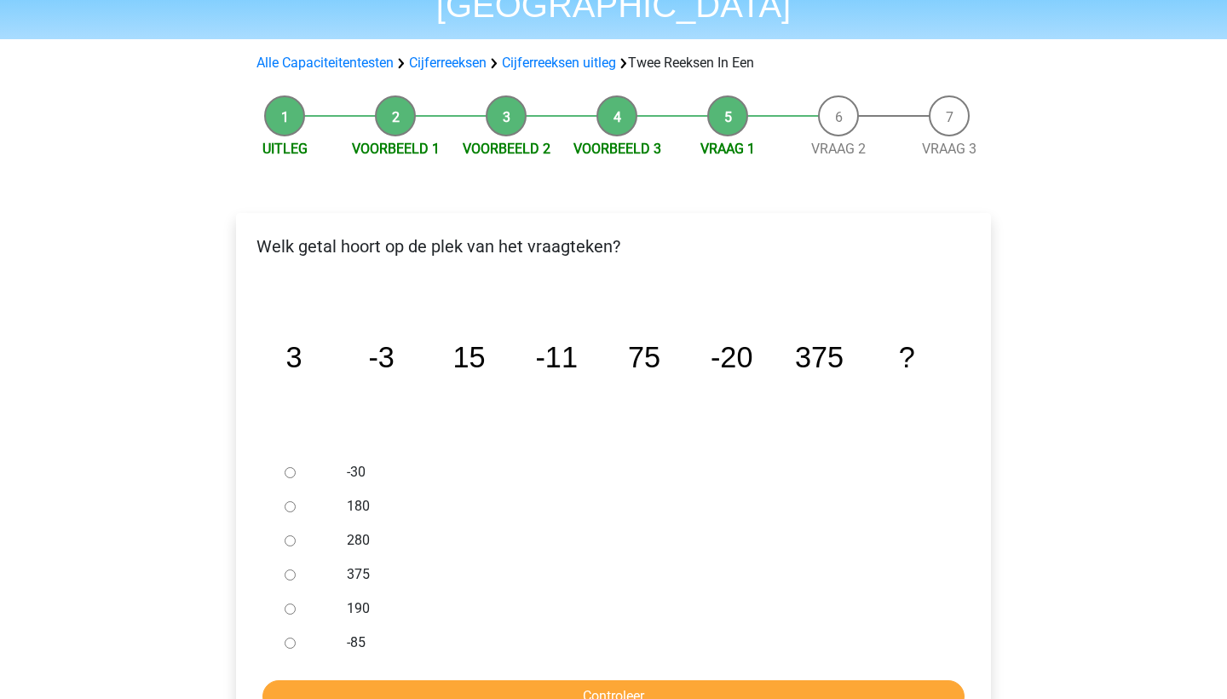
scroll to position [156, 0]
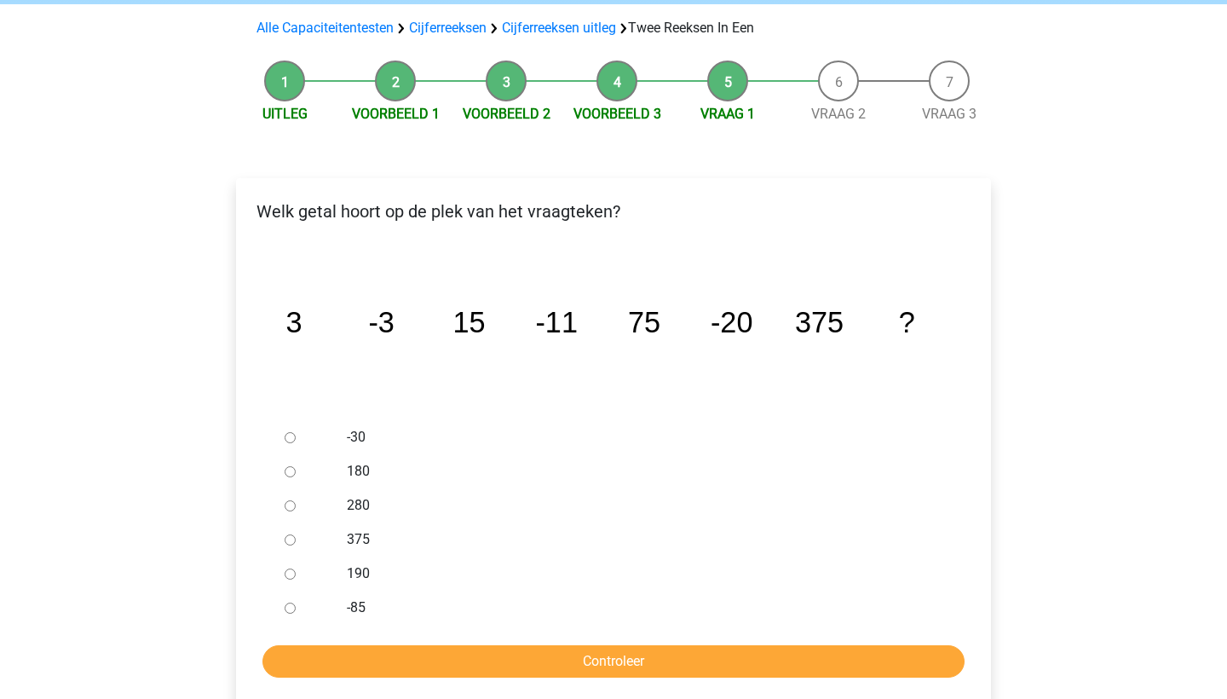
click at [291, 432] on input "-30" at bounding box center [290, 437] width 11 height 11
radio input "true"
click at [490, 645] on input "Controleer" at bounding box center [613, 661] width 702 height 32
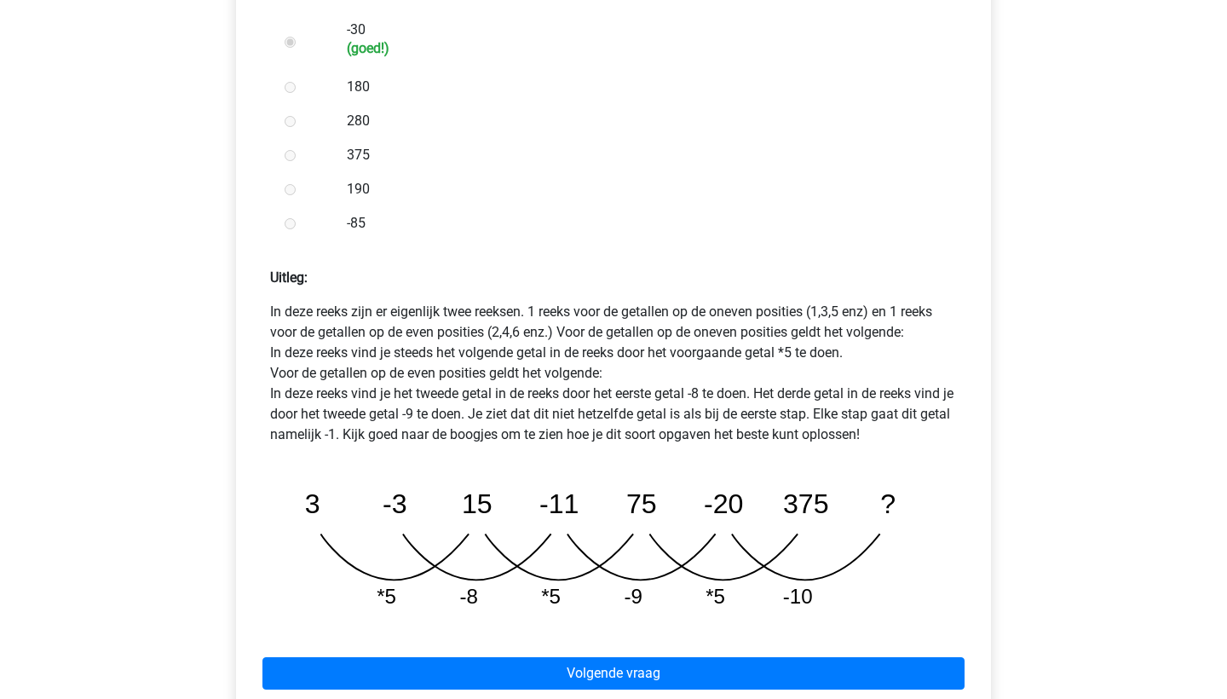
scroll to position [567, 0]
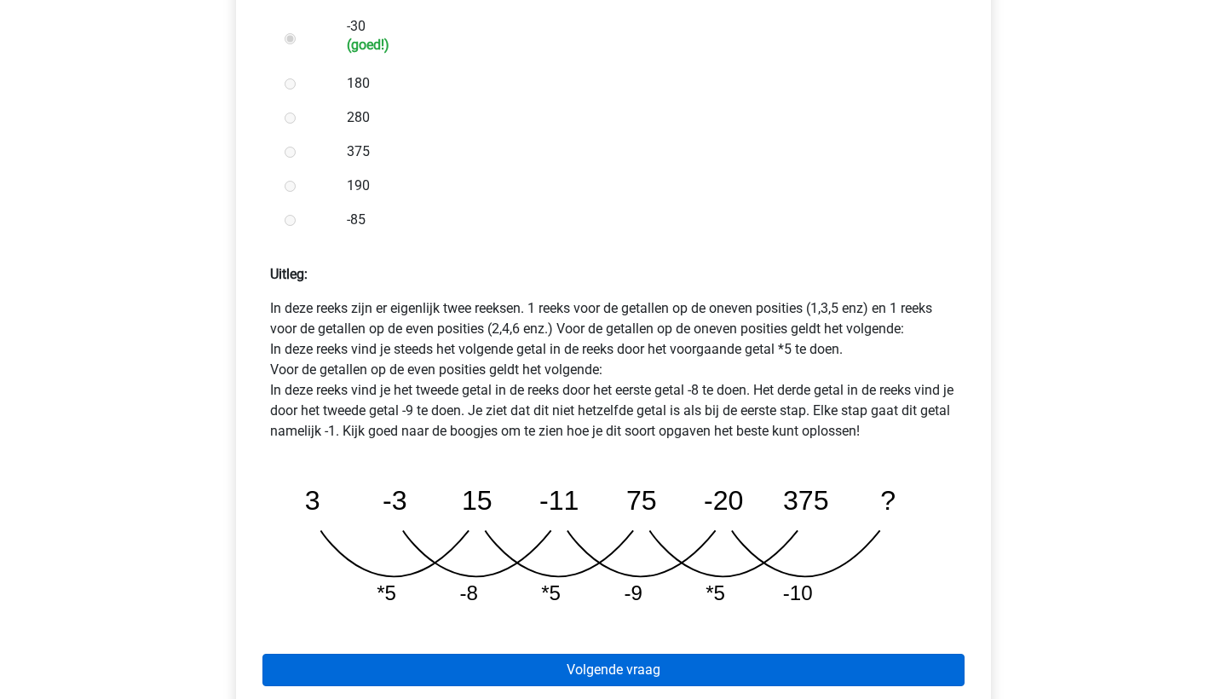
click at [544, 653] on link "Volgende vraag" at bounding box center [613, 669] width 702 height 32
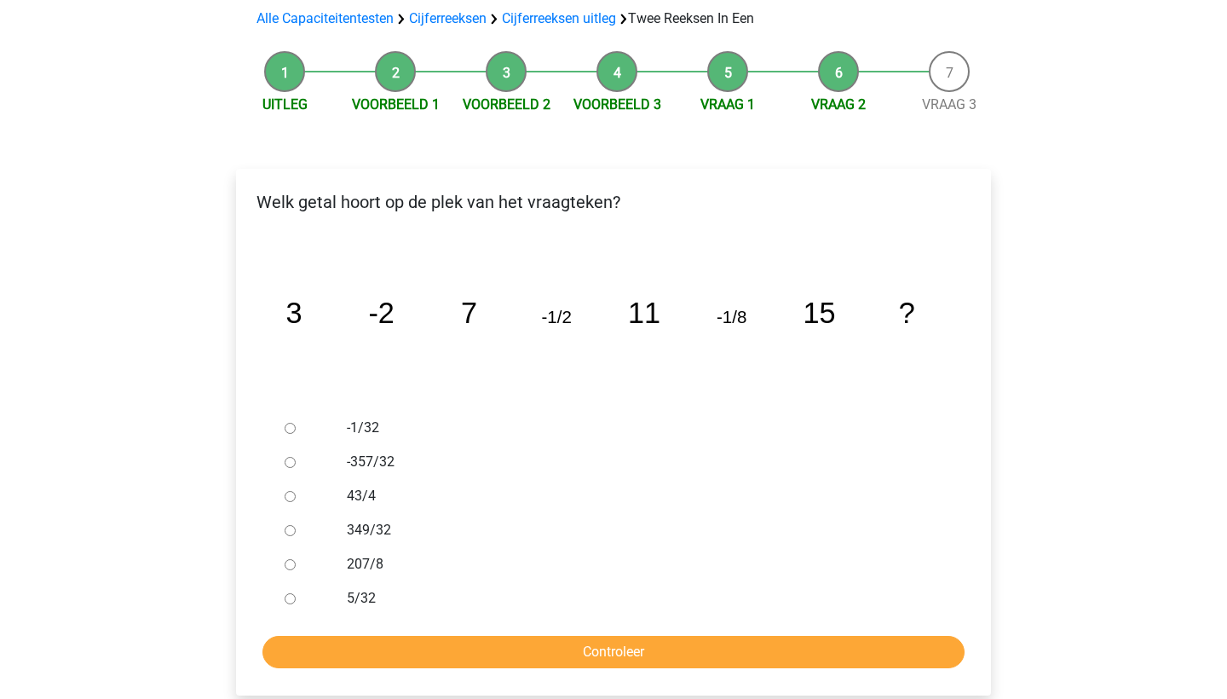
scroll to position [166, 0]
click at [285, 422] on input "-1/32" at bounding box center [290, 427] width 11 height 11
radio input "true"
click at [381, 635] on input "Controleer" at bounding box center [613, 651] width 702 height 32
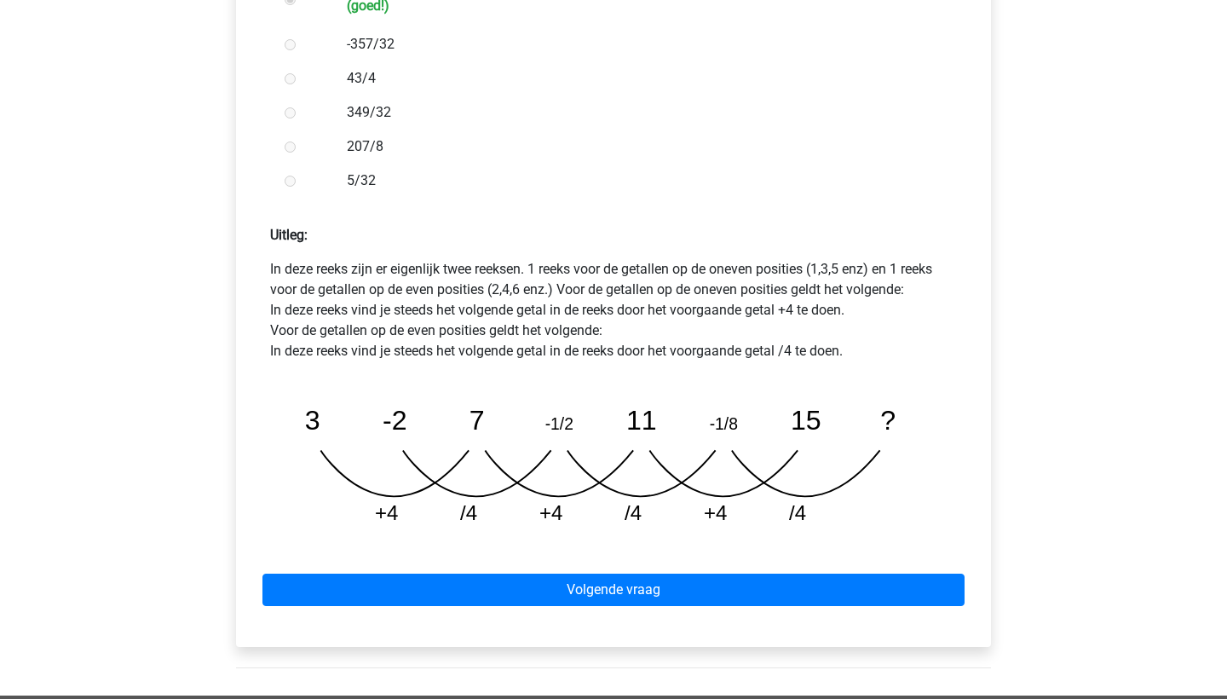
scroll to position [657, 0]
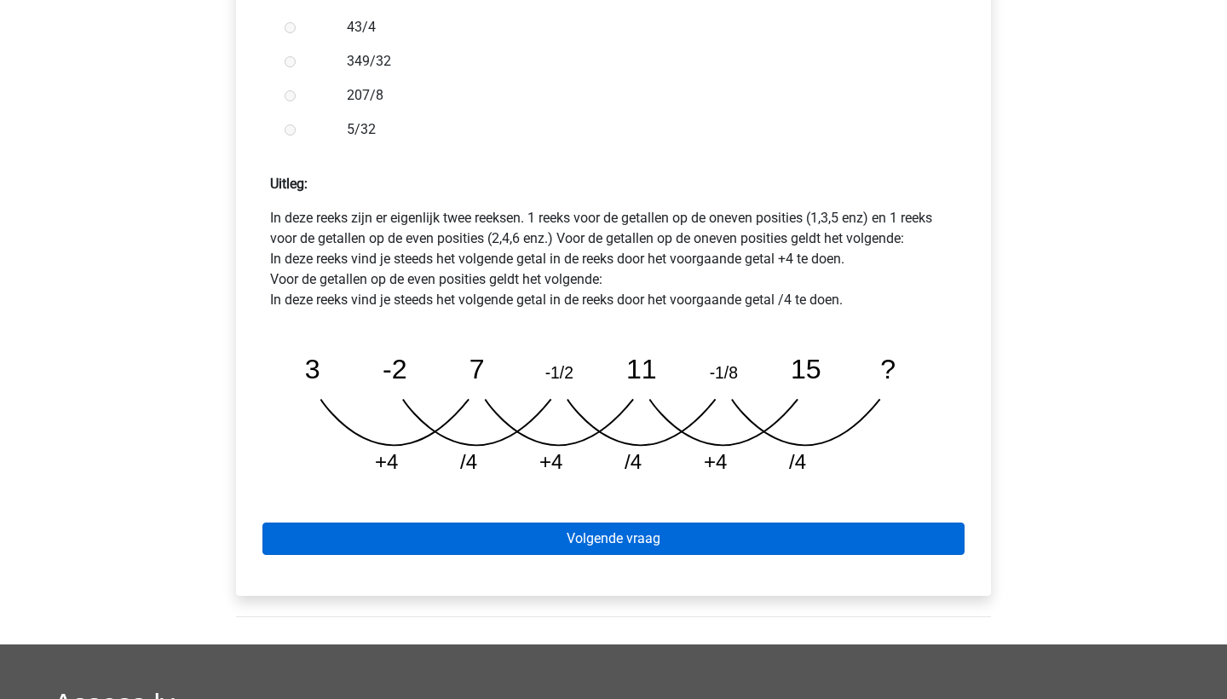
click at [667, 522] on link "Volgende vraag" at bounding box center [613, 538] width 702 height 32
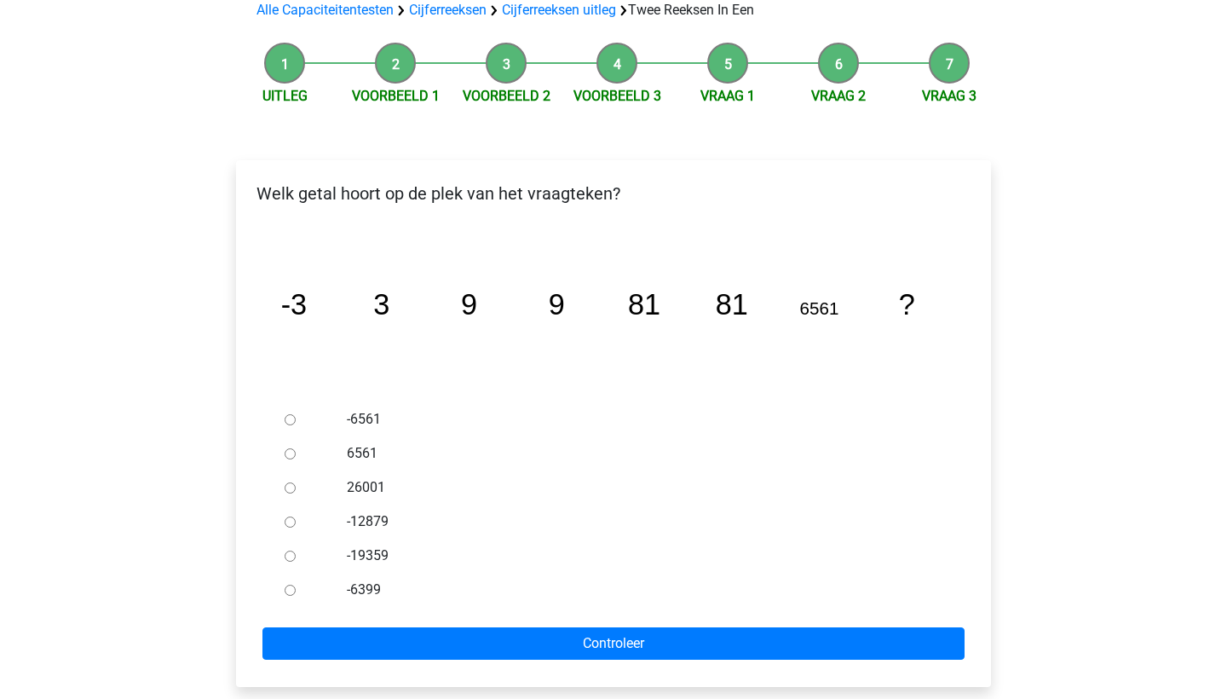
scroll to position [173, 0]
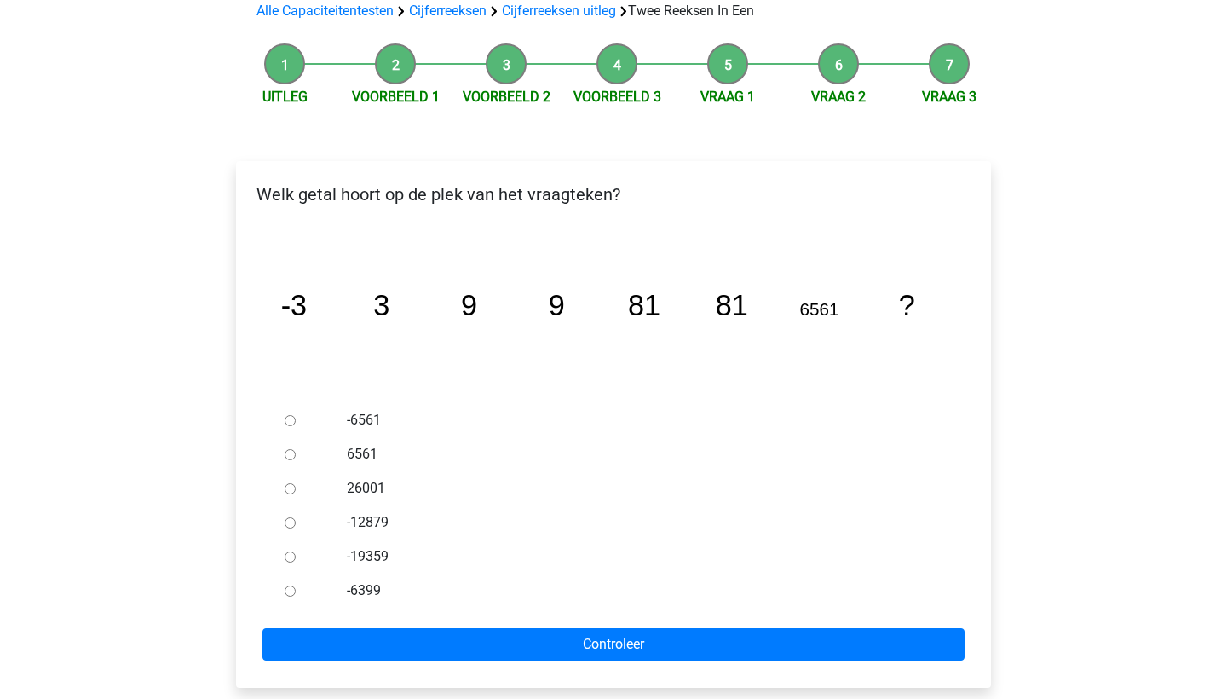
click at [283, 437] on div at bounding box center [306, 454] width 56 height 34
click at [285, 449] on input "6561" at bounding box center [290, 454] width 11 height 11
radio input "true"
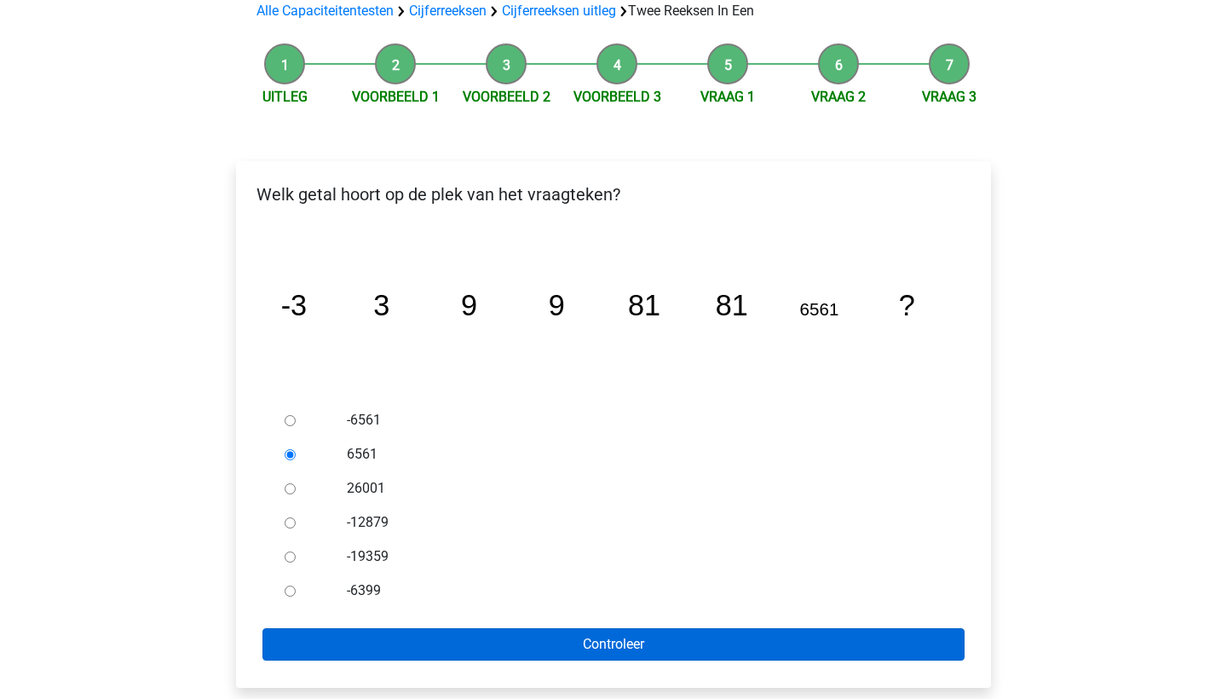
click at [641, 628] on input "Controleer" at bounding box center [613, 644] width 702 height 32
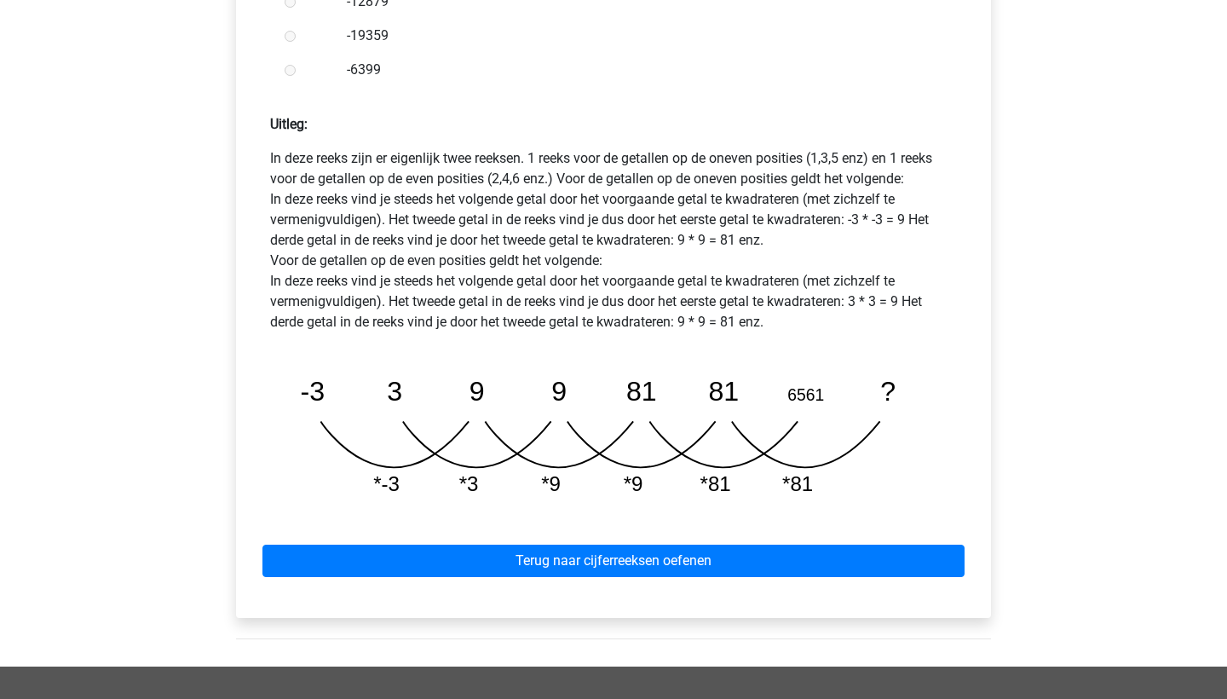
scroll to position [718, 0]
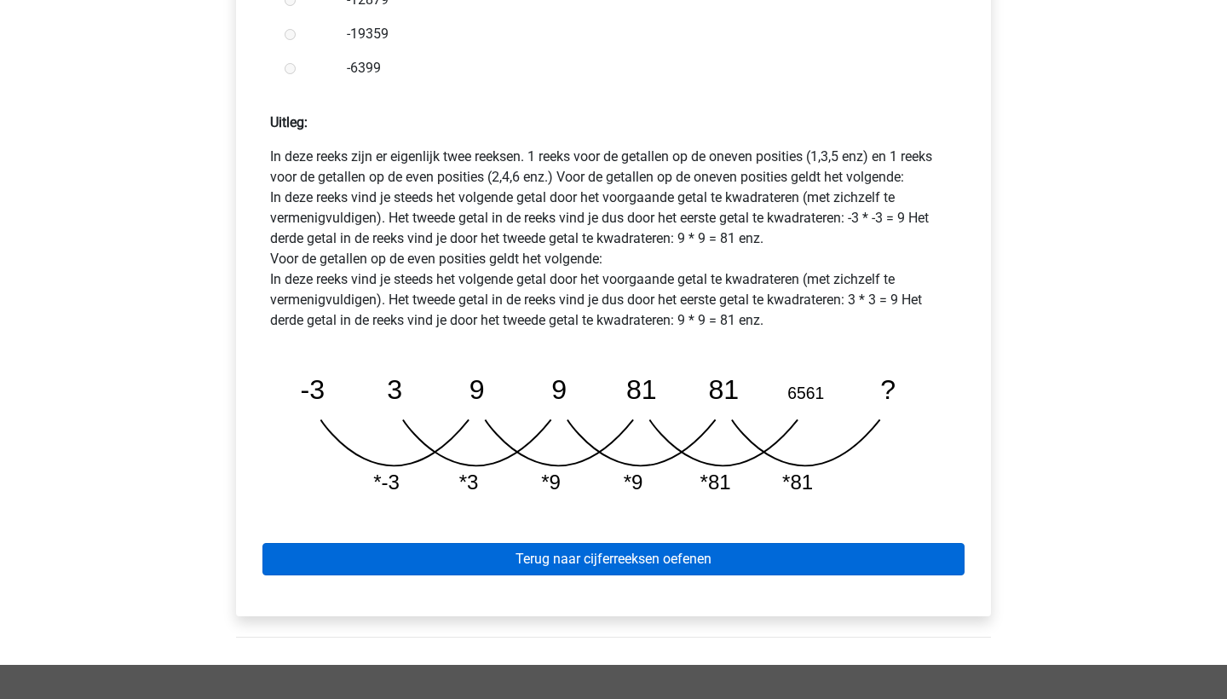
click at [647, 543] on link "Terug naar cijferreeksen oefenen" at bounding box center [613, 559] width 702 height 32
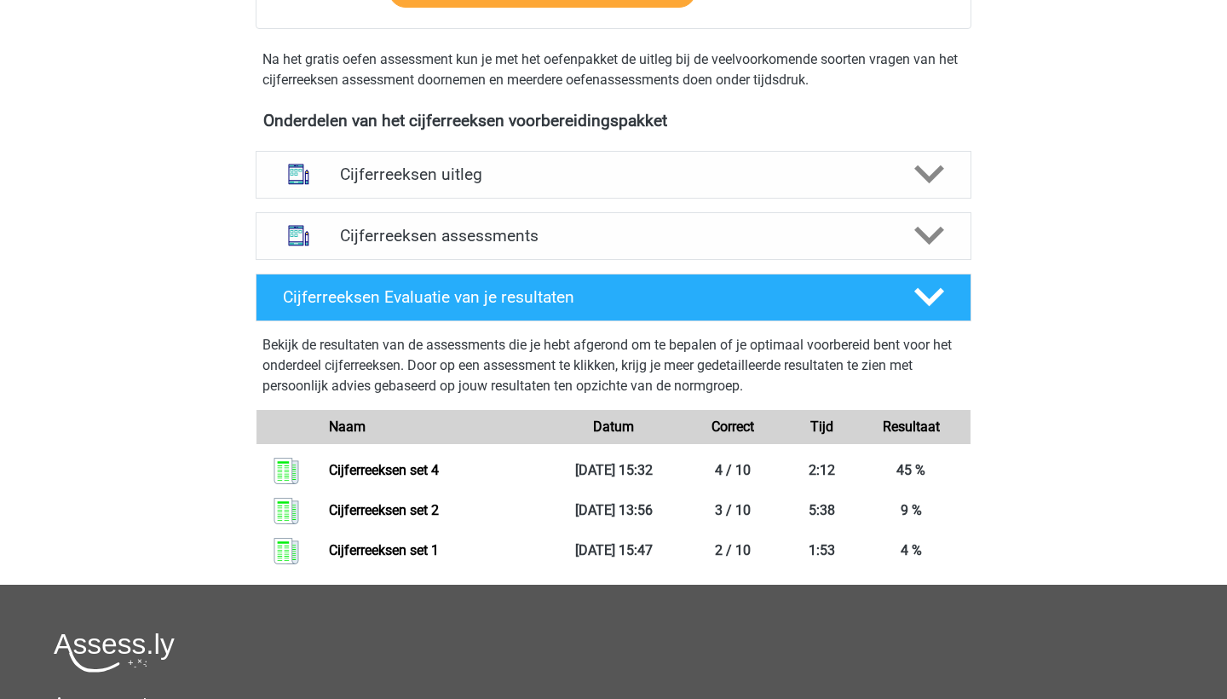
scroll to position [607, 0]
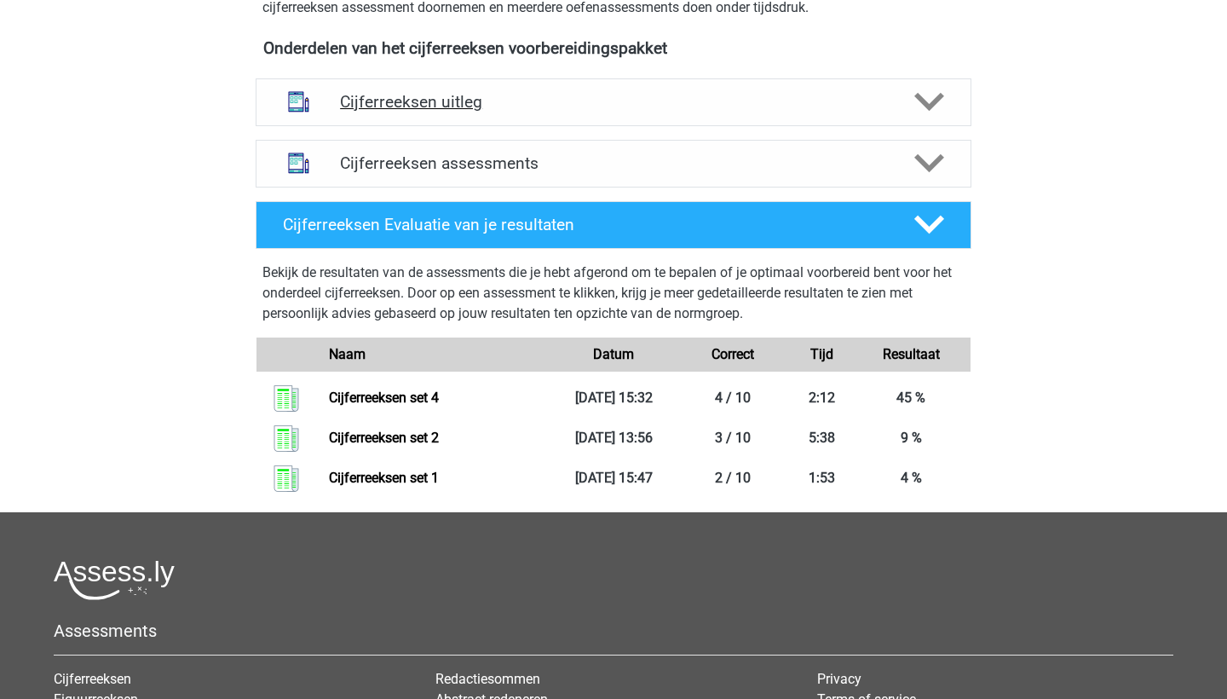
click at [538, 112] on h4 "Cijferreeksen uitleg" at bounding box center [613, 102] width 547 height 20
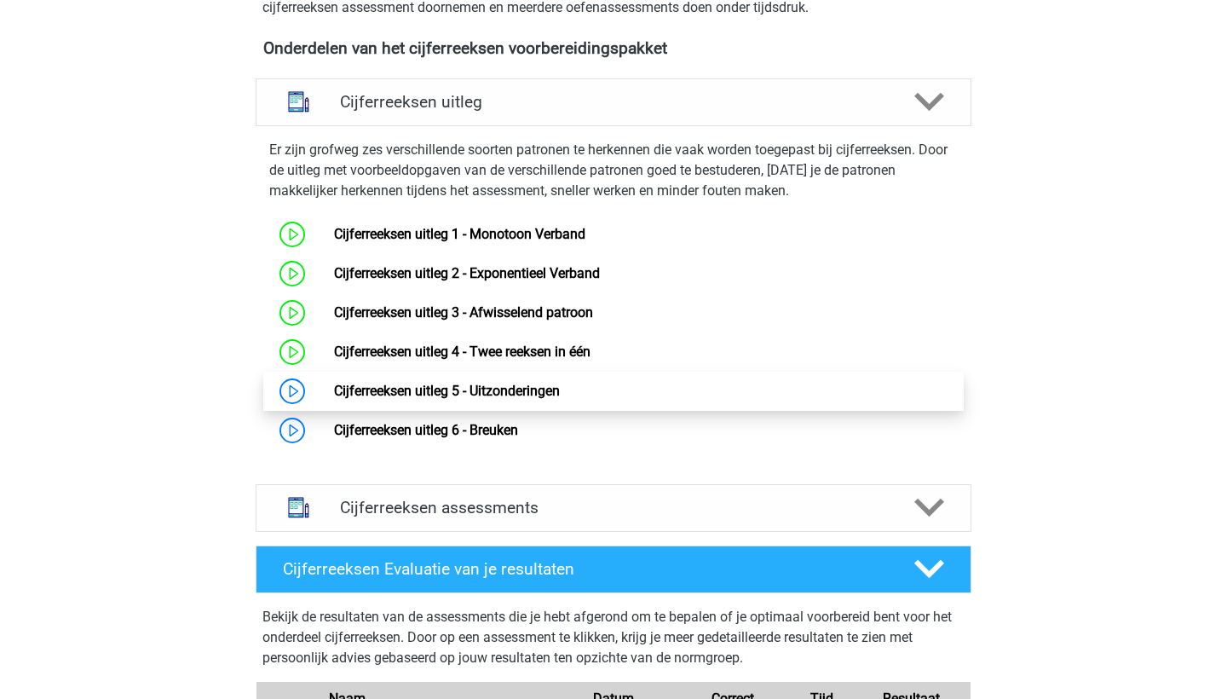
click at [421, 399] on link "Cijferreeksen uitleg 5 - Uitzonderingen" at bounding box center [447, 391] width 226 height 16
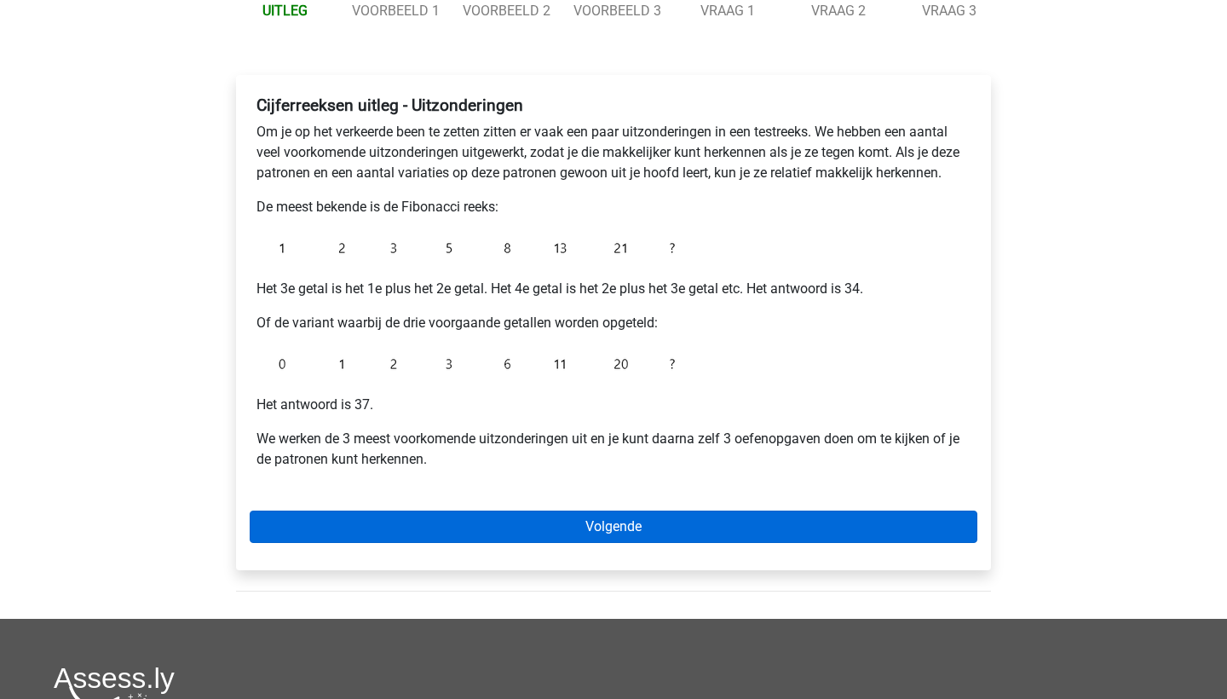
scroll to position [216, 0]
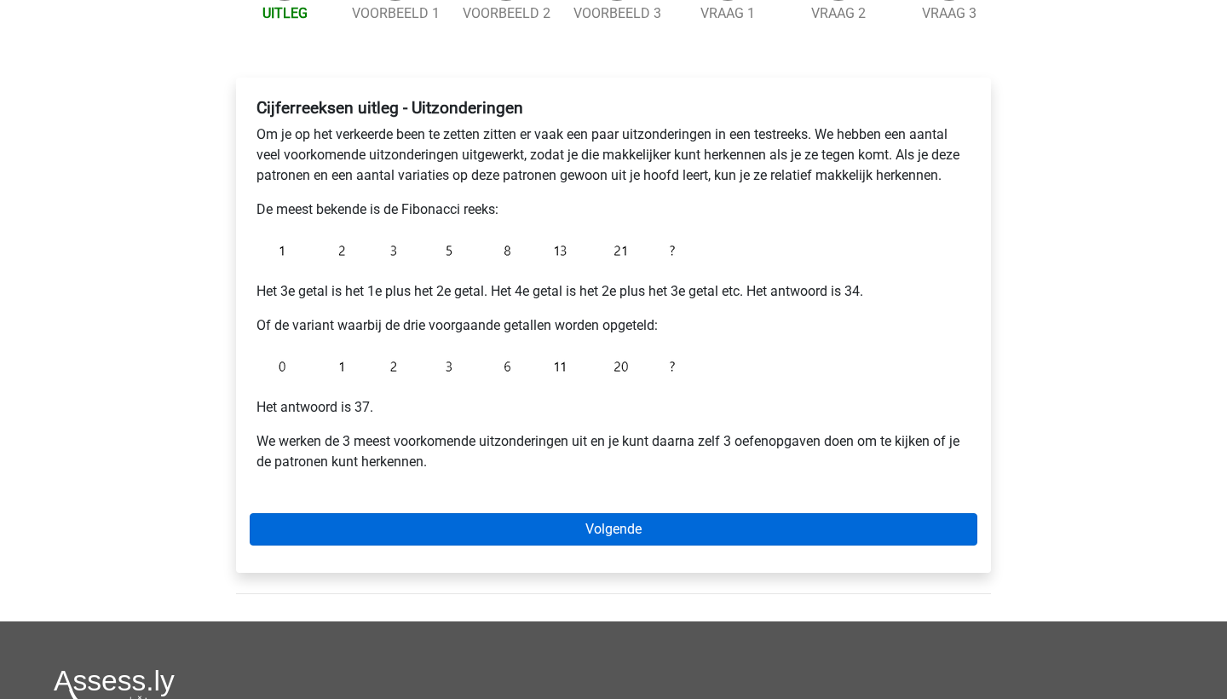
click at [540, 531] on link "Volgende" at bounding box center [614, 529] width 728 height 32
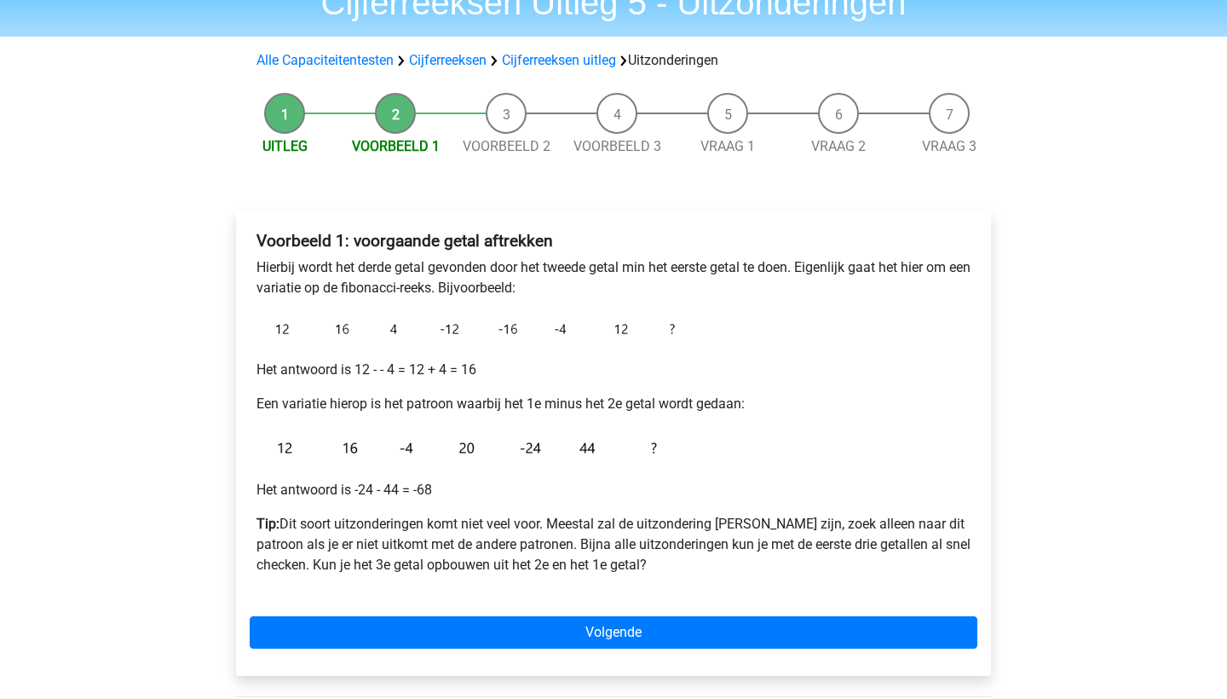
scroll to position [83, 0]
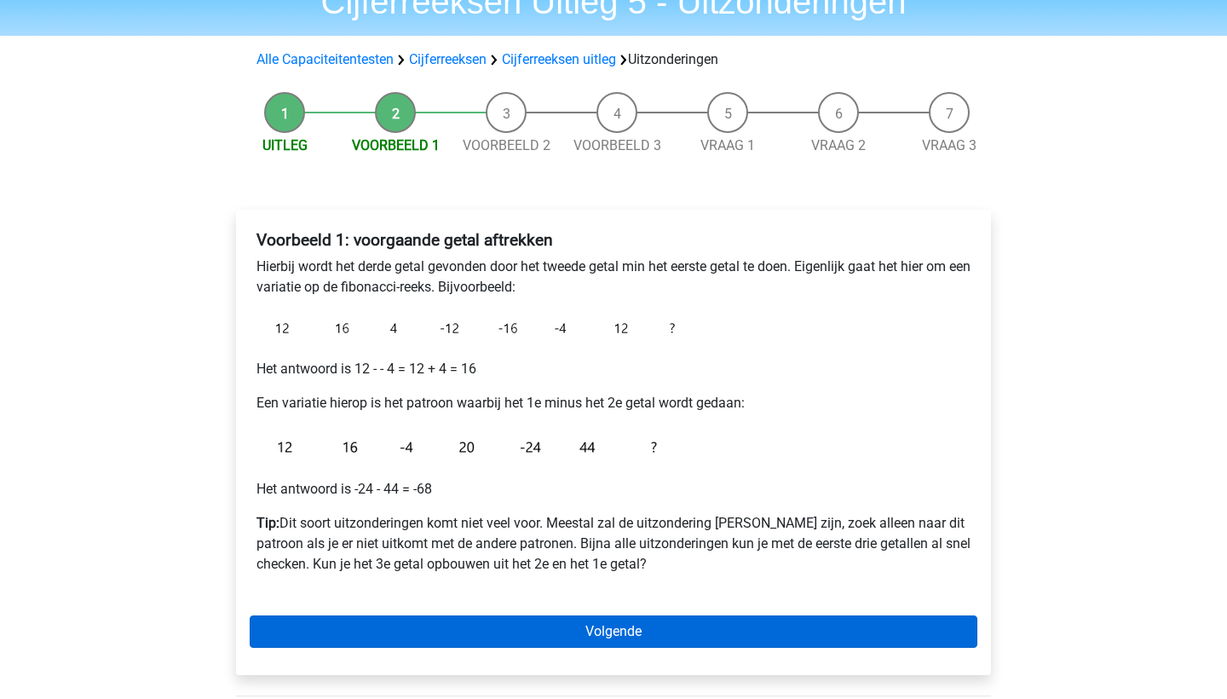
click at [379, 644] on link "Volgende" at bounding box center [614, 631] width 728 height 32
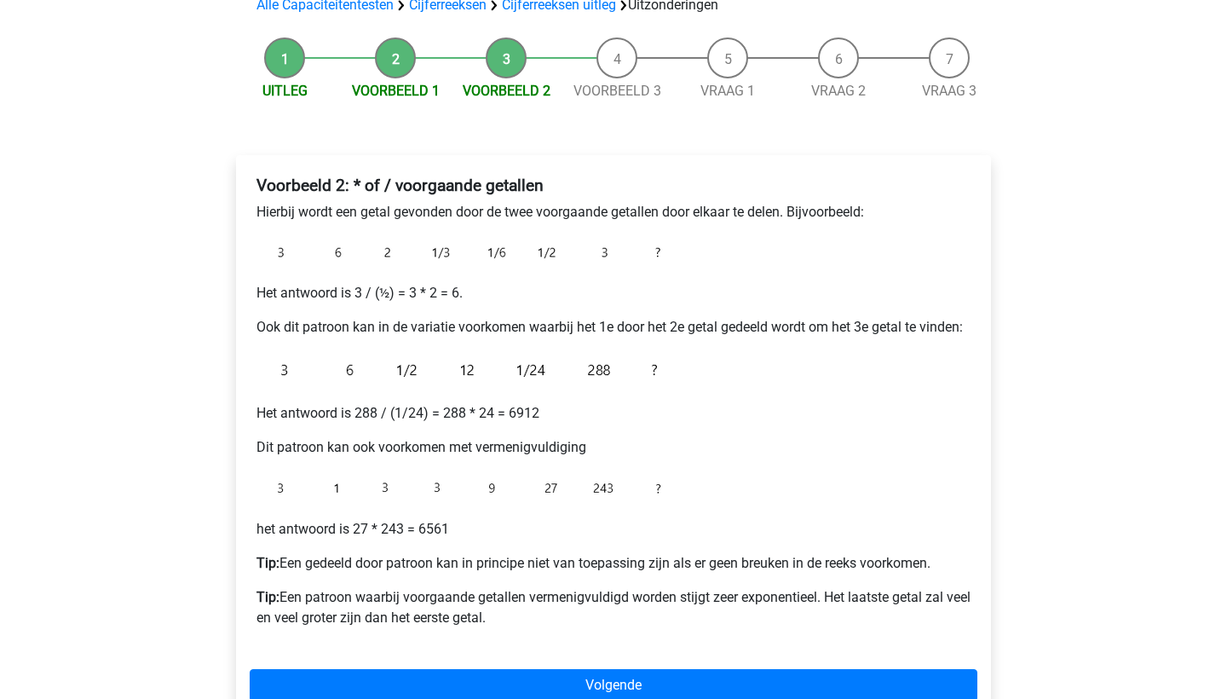
scroll to position [142, 0]
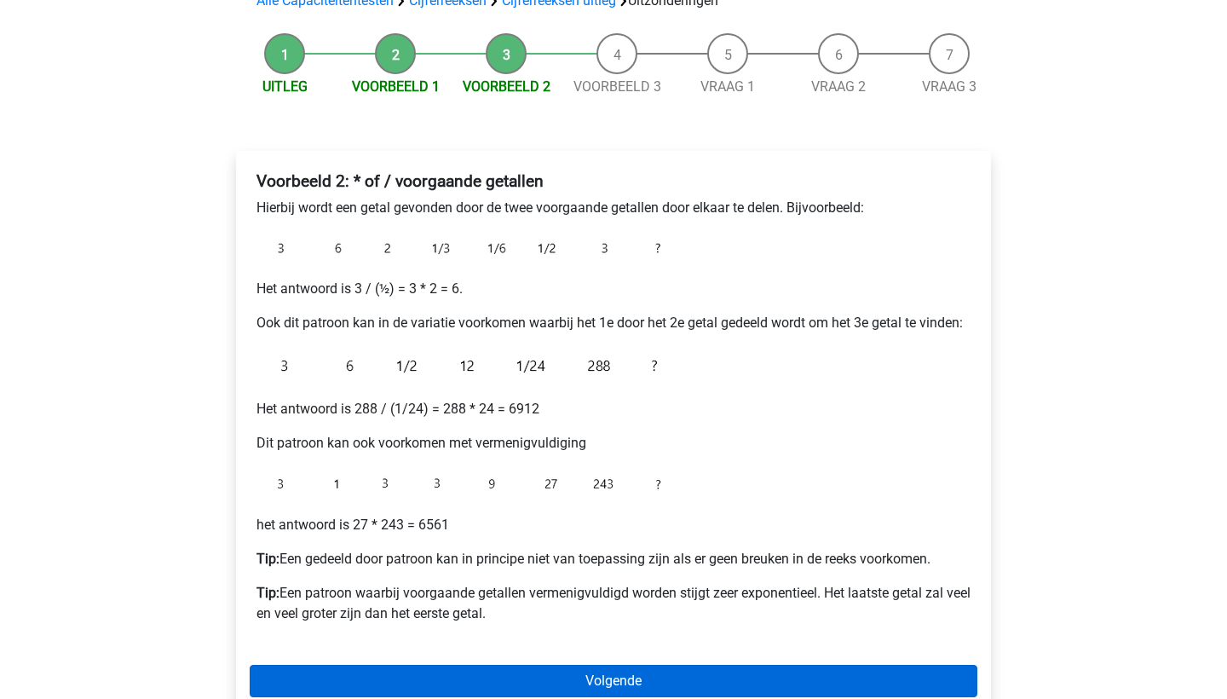
click at [454, 675] on link "Volgende" at bounding box center [614, 680] width 728 height 32
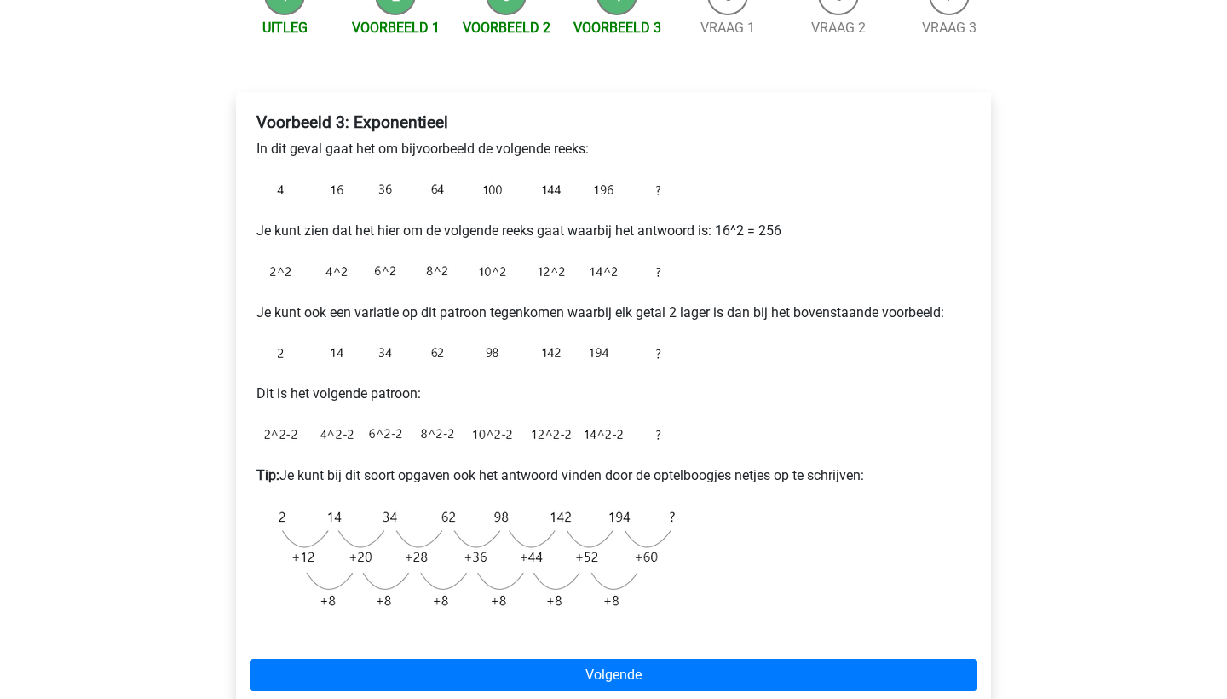
scroll to position [197, 0]
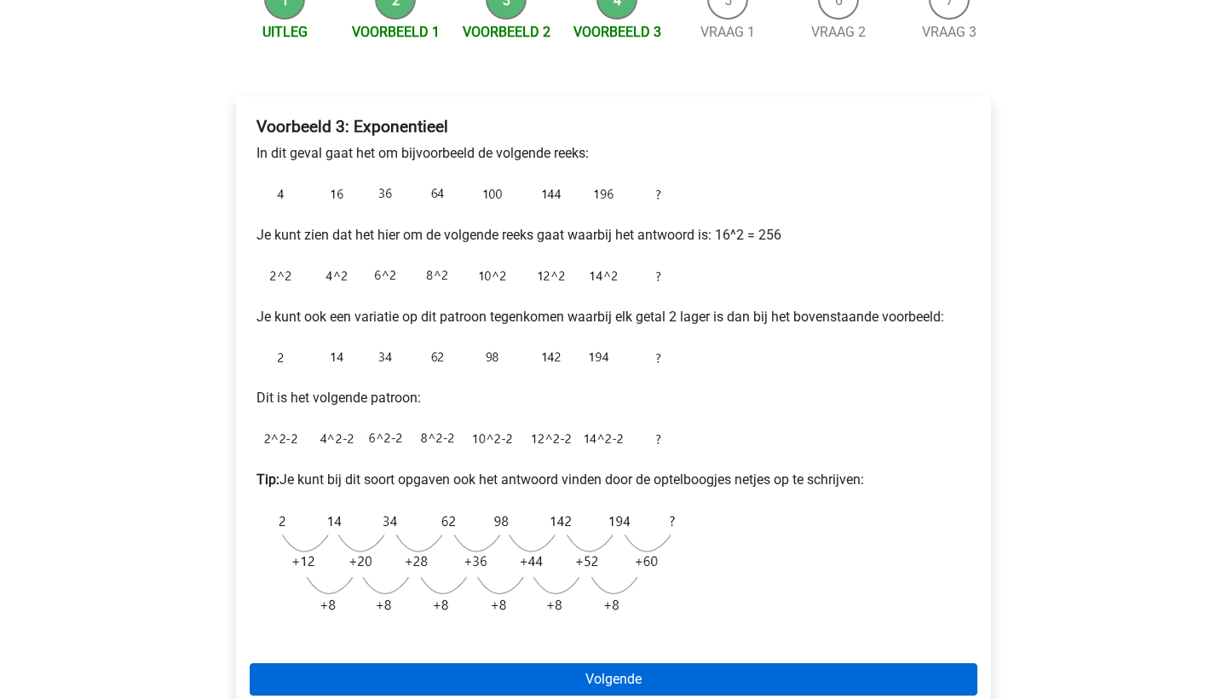
click at [511, 689] on link "Volgende" at bounding box center [614, 679] width 728 height 32
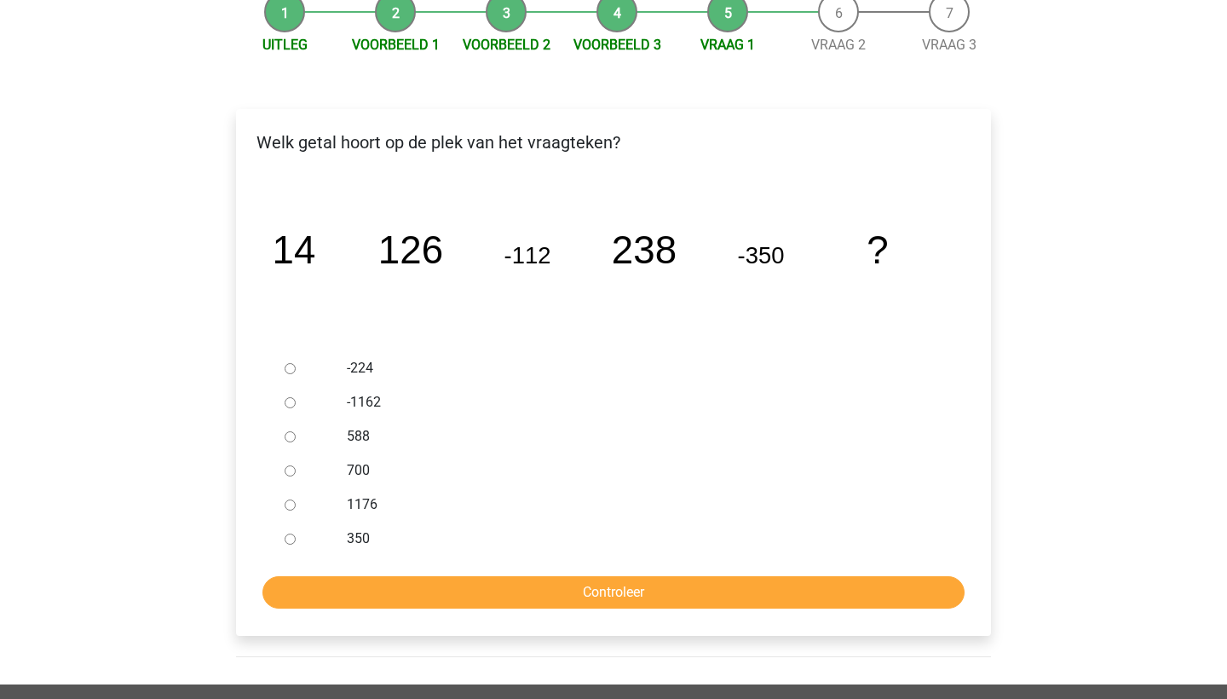
scroll to position [186, 0]
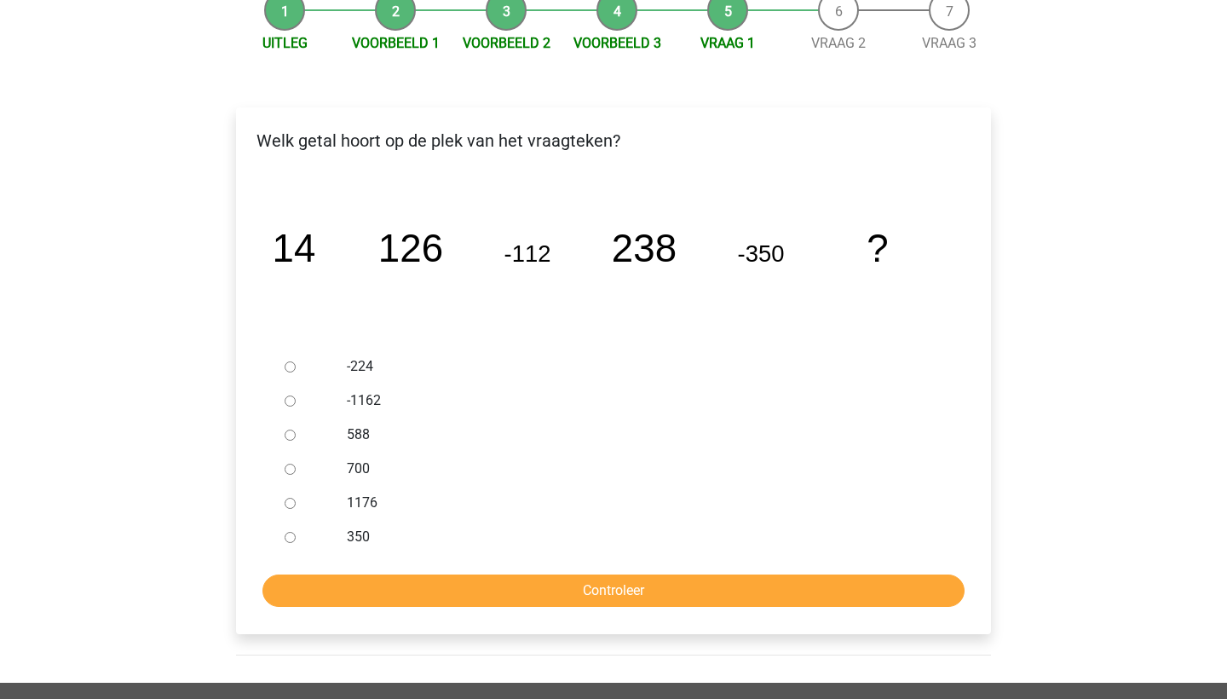
click at [290, 437] on input "588" at bounding box center [290, 434] width 11 height 11
radio input "true"
click at [367, 587] on input "Controleer" at bounding box center [613, 590] width 702 height 32
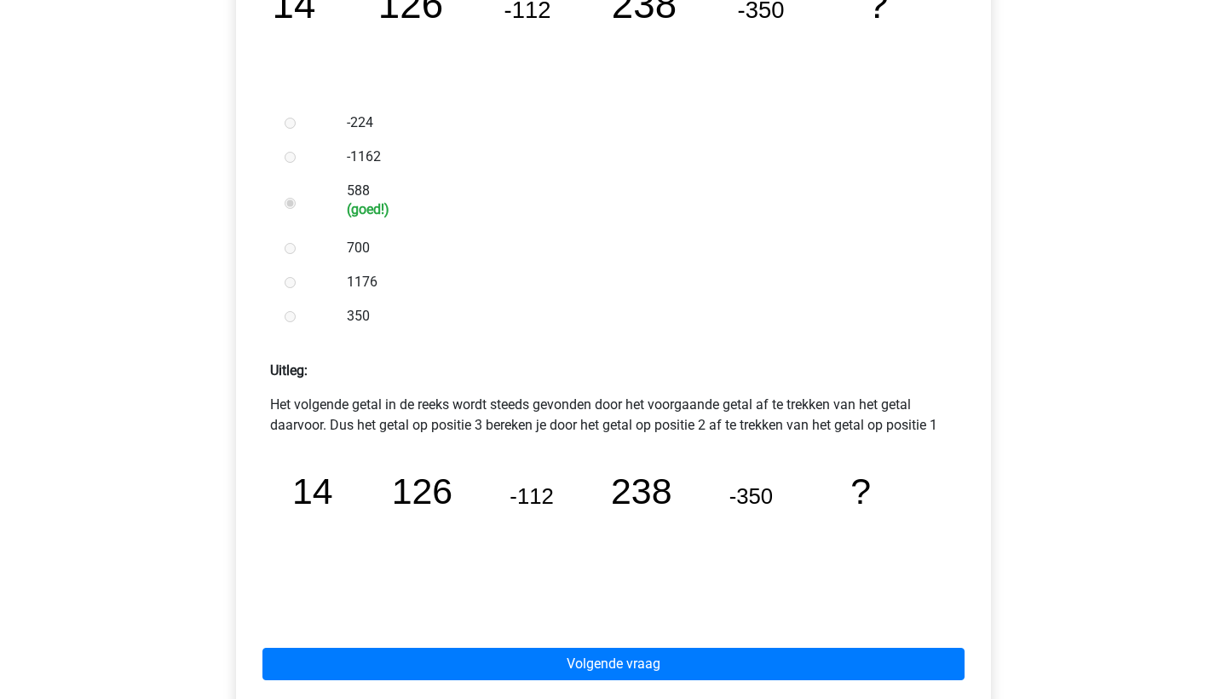
scroll to position [427, 0]
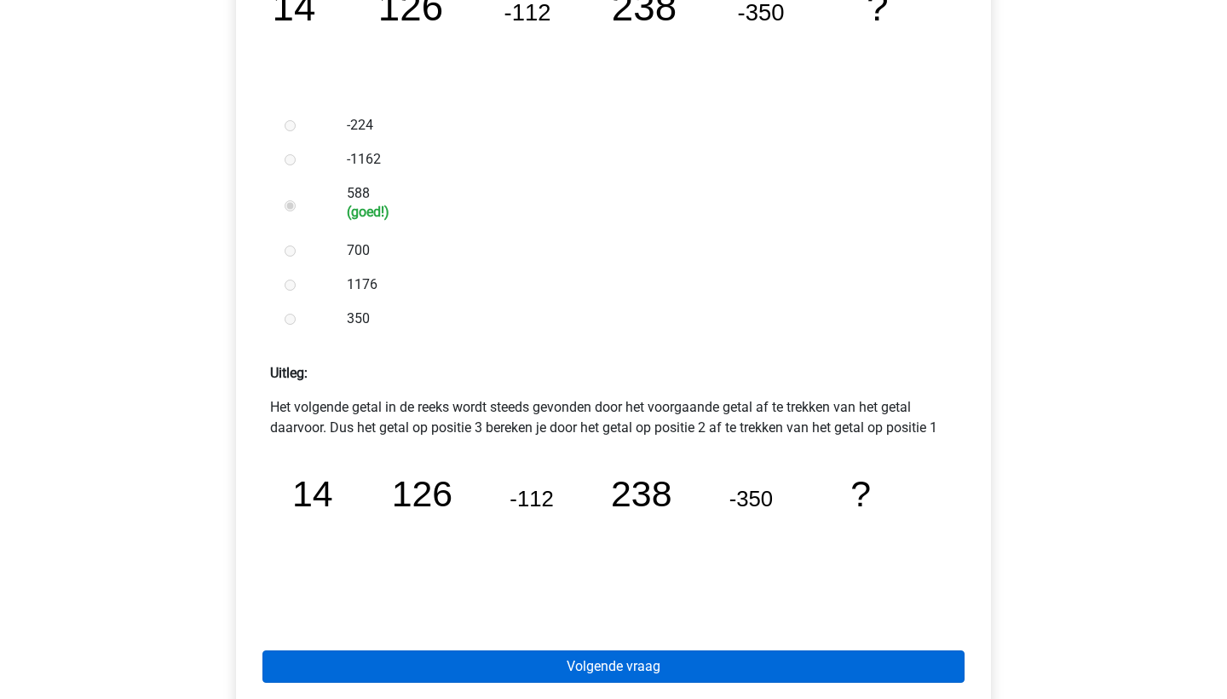
click at [543, 672] on link "Volgende vraag" at bounding box center [613, 666] width 702 height 32
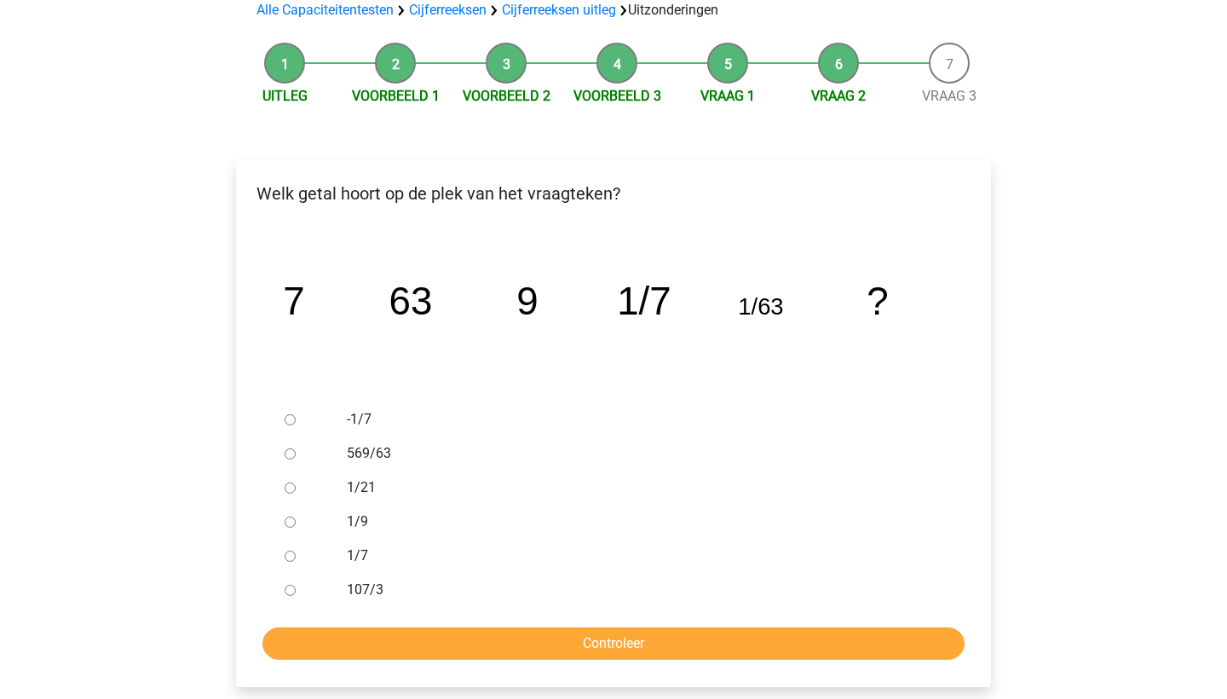
scroll to position [135, 0]
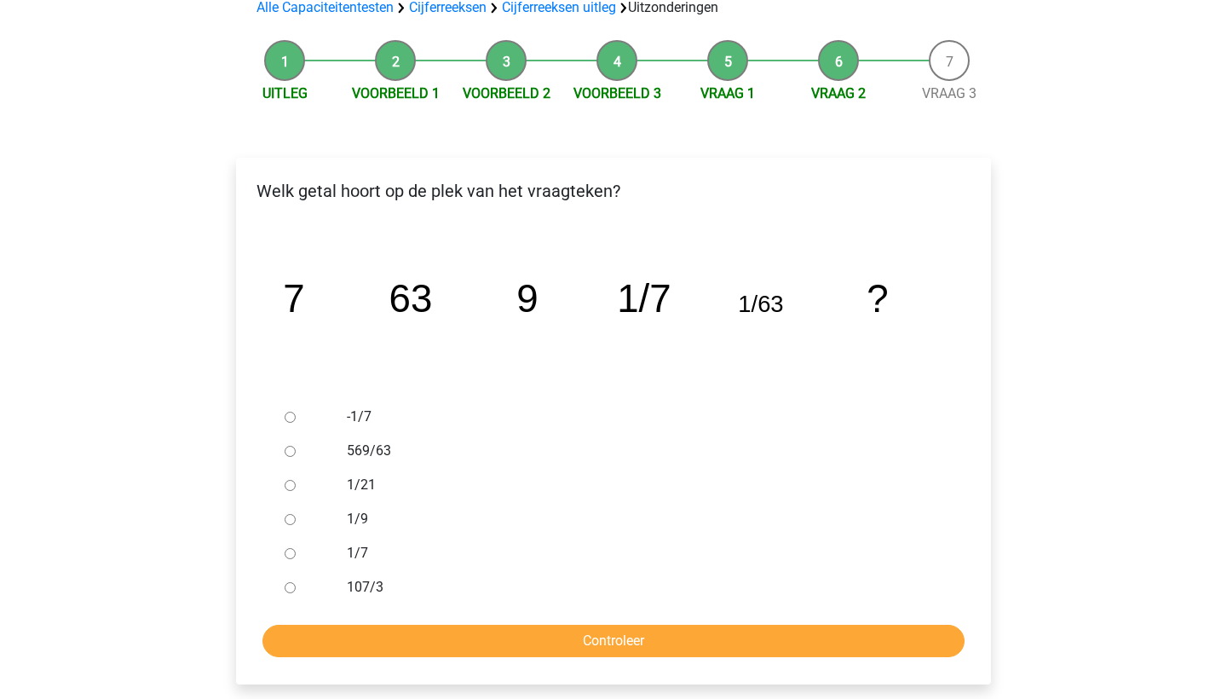
click at [290, 485] on input "1/21" at bounding box center [290, 485] width 11 height 11
radio input "true"
click at [289, 521] on input "1/9" at bounding box center [290, 519] width 11 height 11
radio input "true"
click at [351, 639] on input "Controleer" at bounding box center [613, 640] width 702 height 32
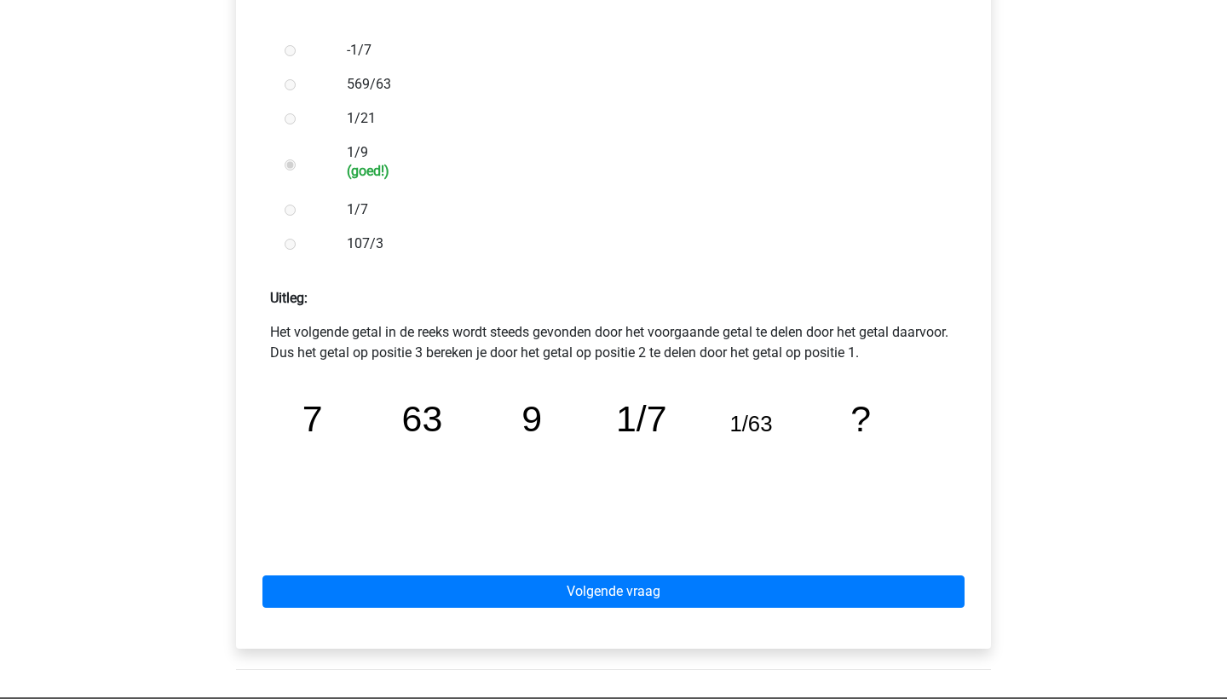
scroll to position [511, 0]
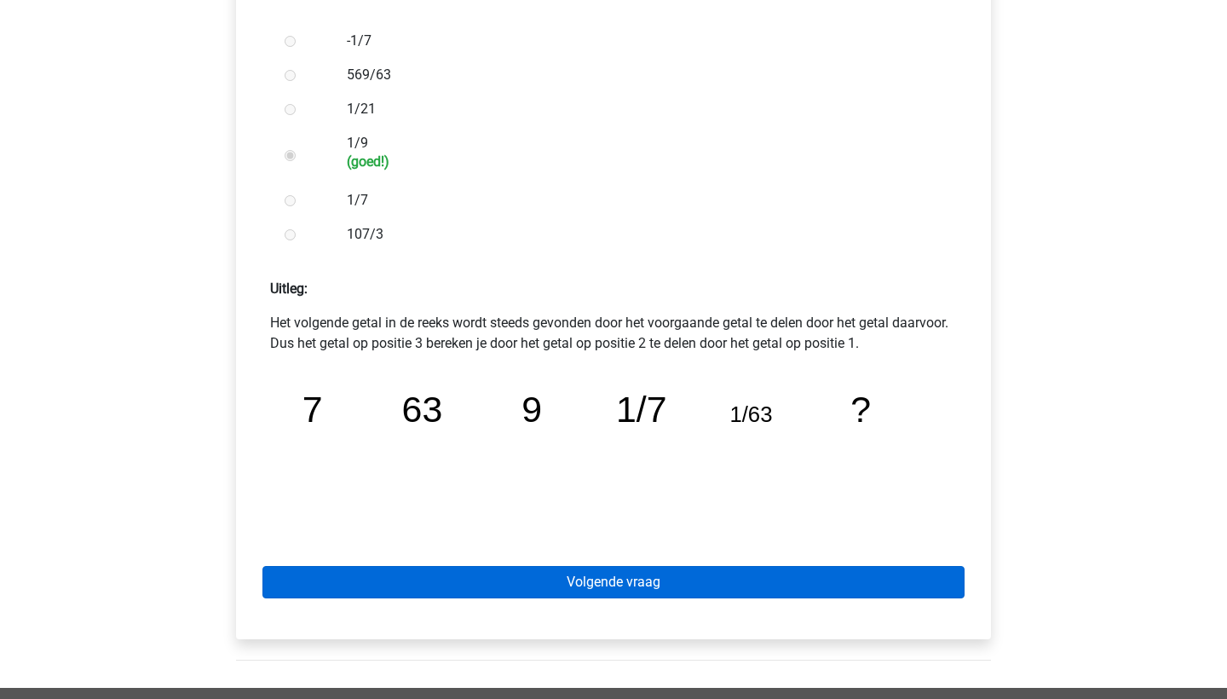
click at [434, 591] on link "Volgende vraag" at bounding box center [613, 582] width 702 height 32
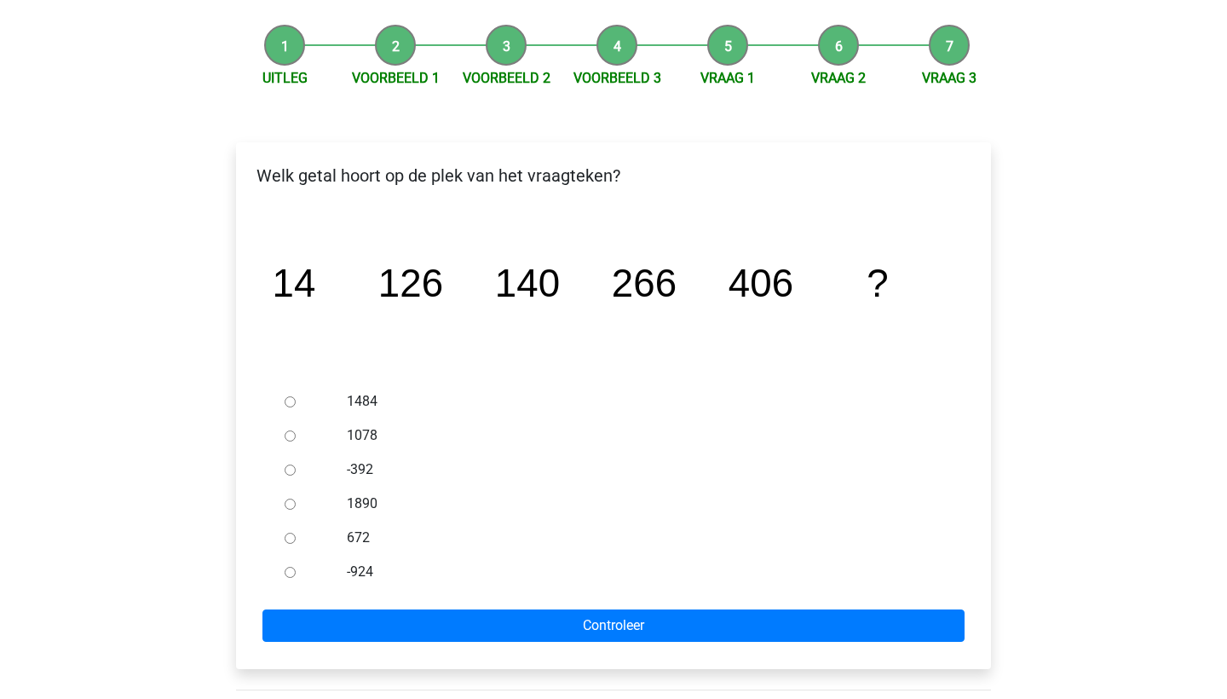
scroll to position [152, 0]
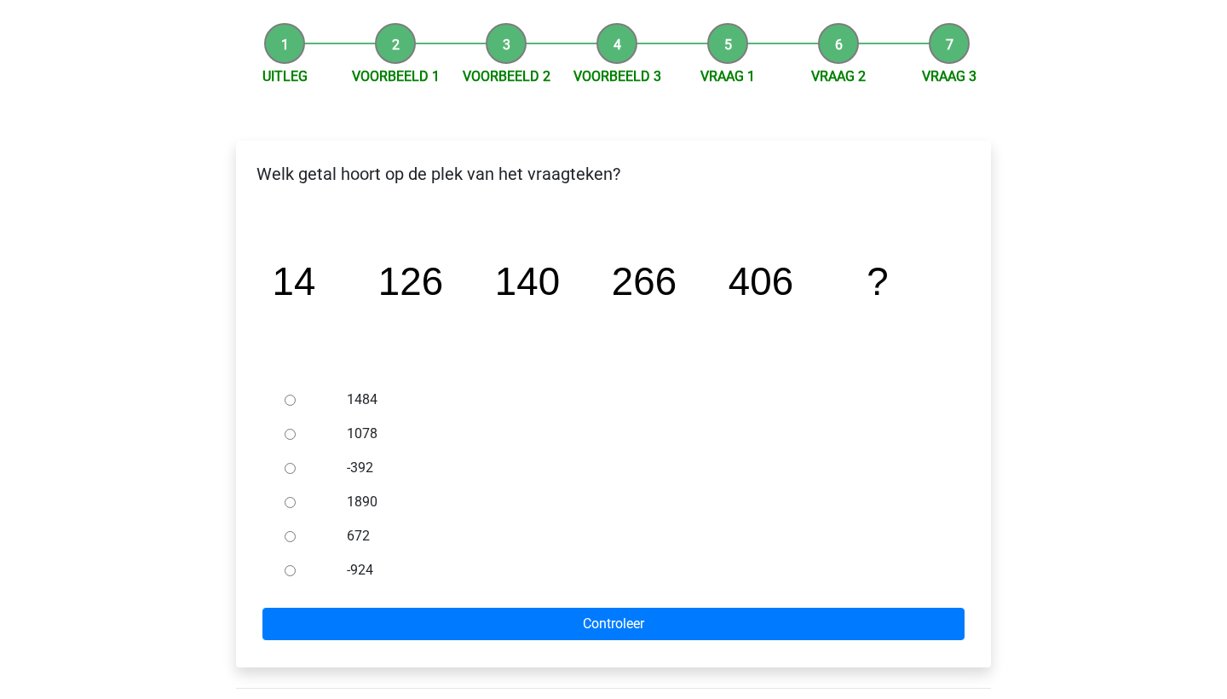
click at [288, 533] on input "672" at bounding box center [290, 536] width 11 height 11
radio input "true"
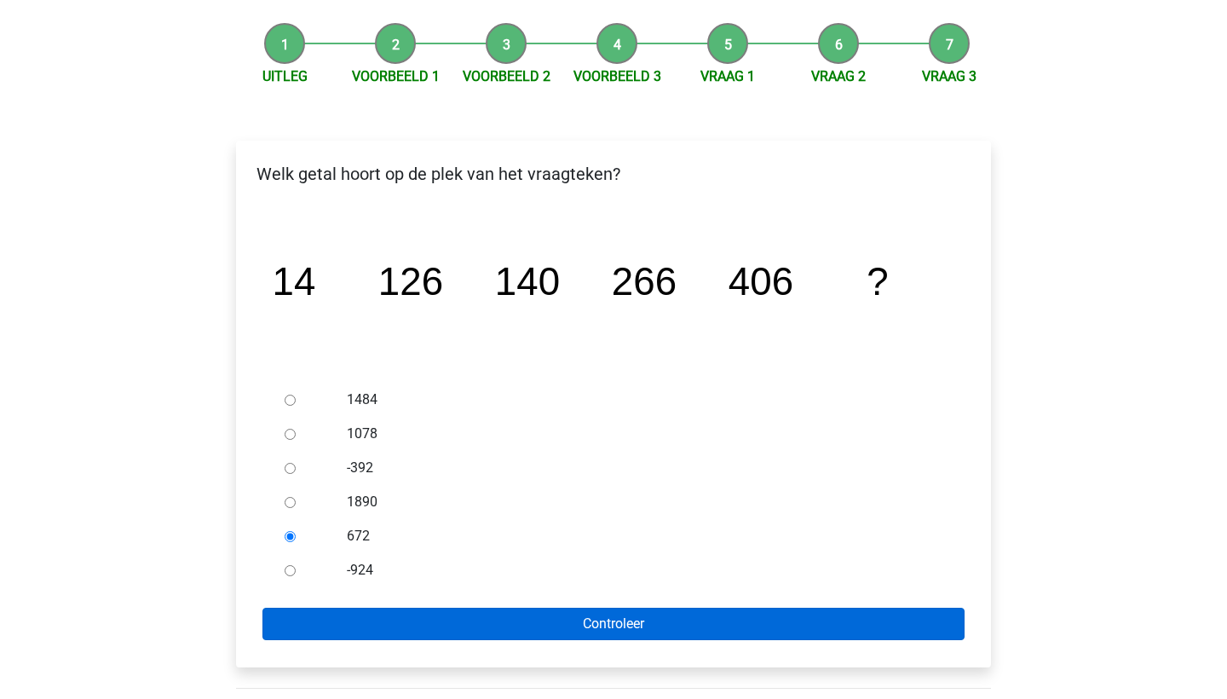
click at [403, 616] on input "Controleer" at bounding box center [613, 623] width 702 height 32
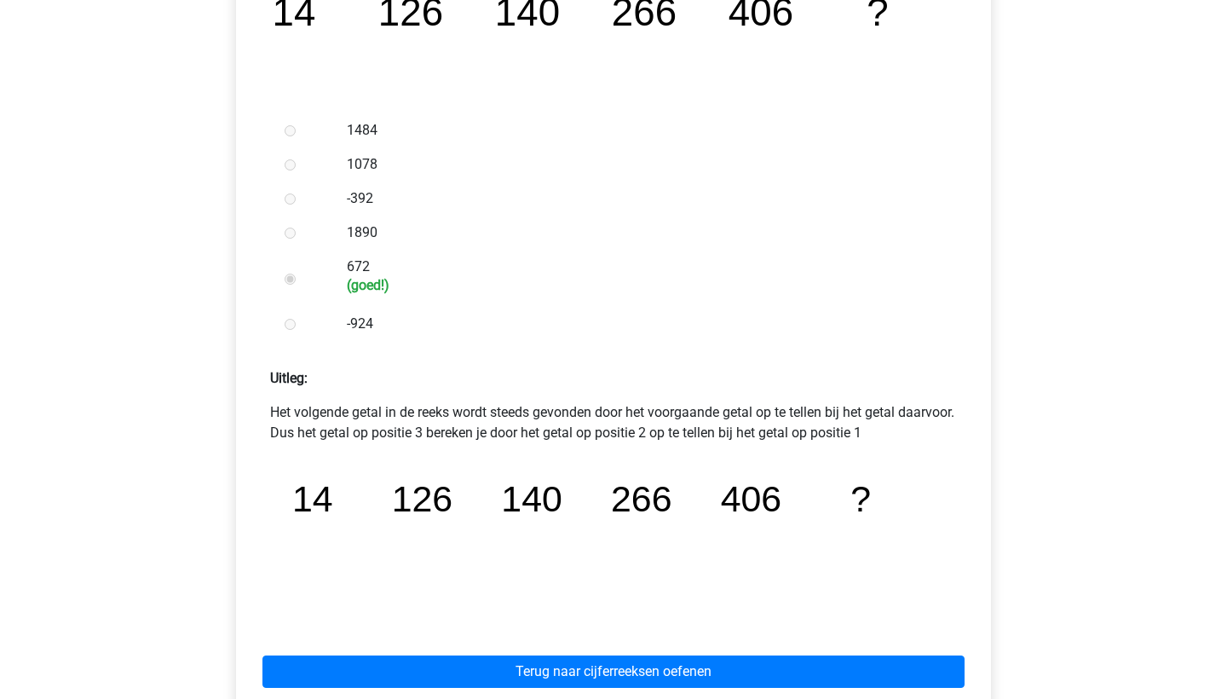
scroll to position [441, 0]
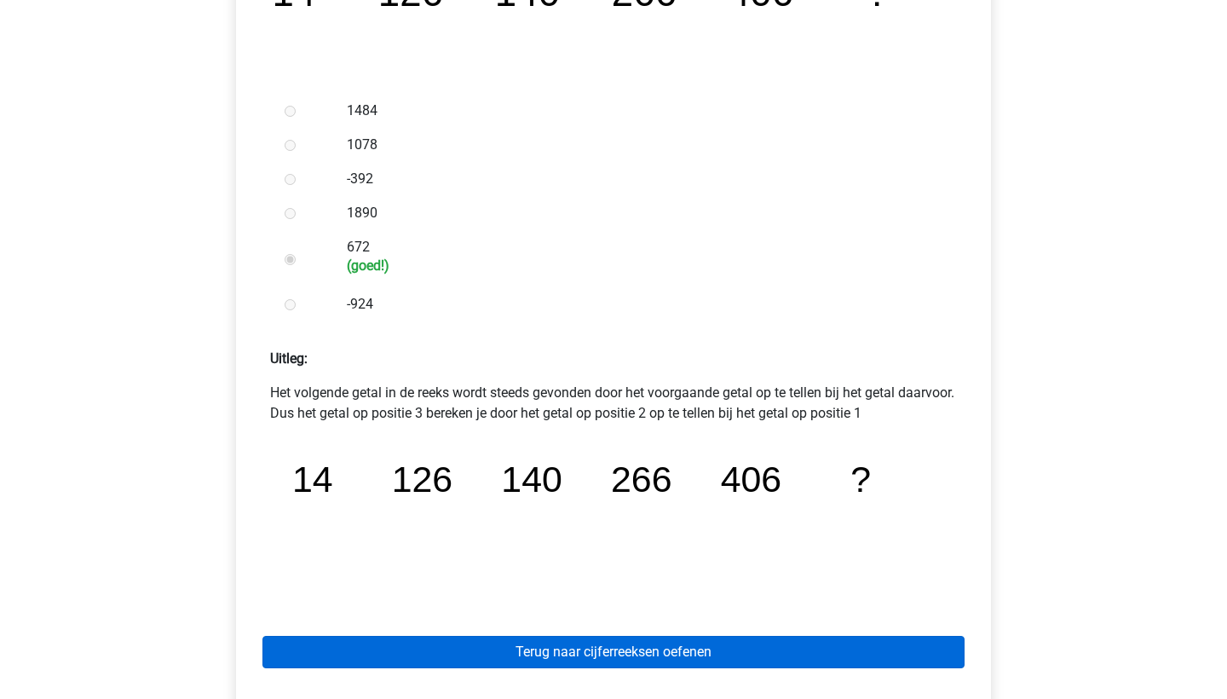
click at [606, 659] on link "Terug naar cijferreeksen oefenen" at bounding box center [613, 652] width 702 height 32
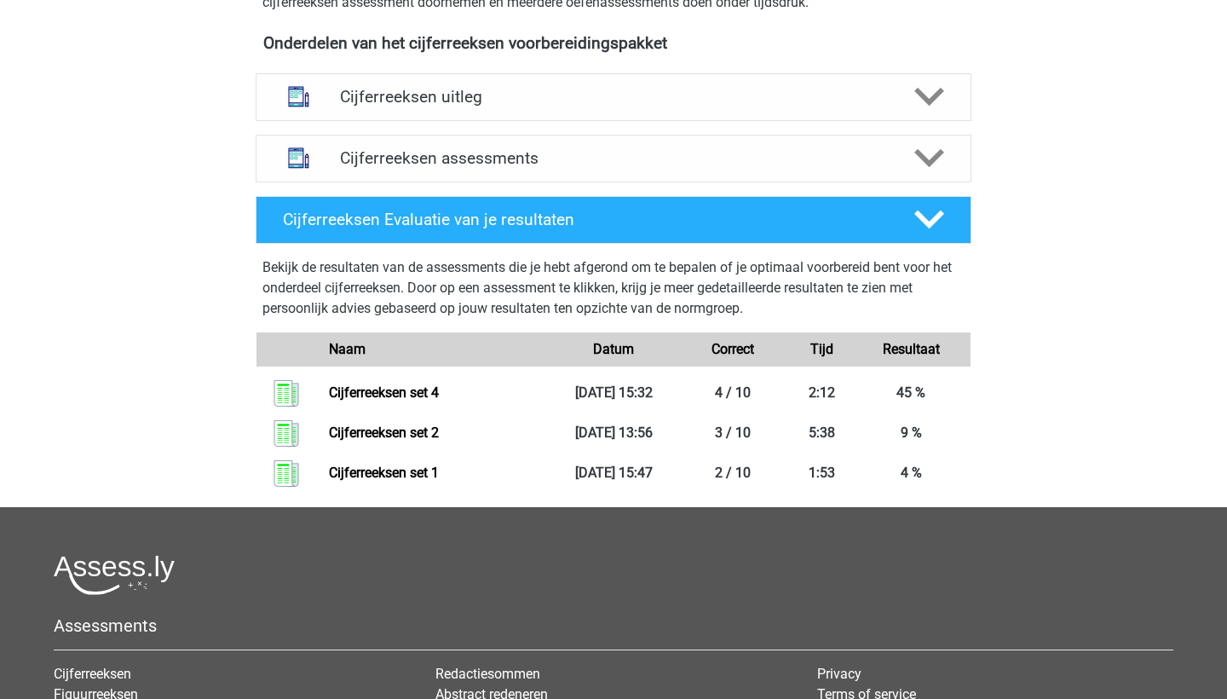
scroll to position [616, 0]
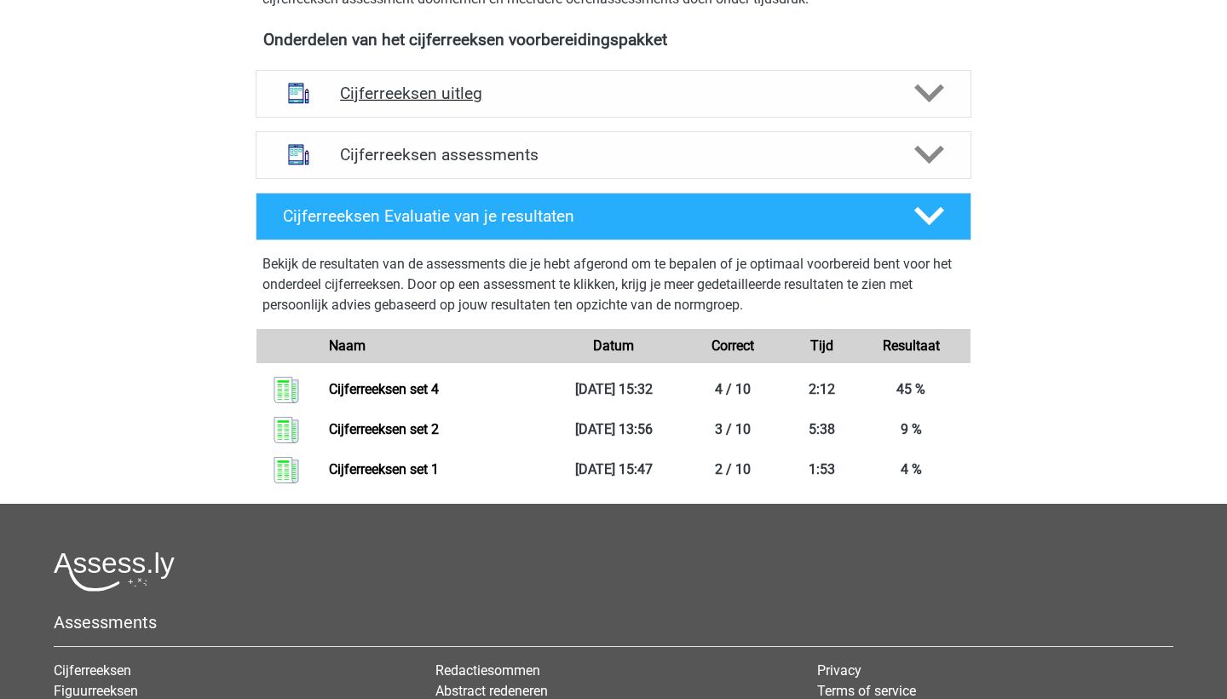
click at [462, 103] on h4 "Cijferreeksen uitleg" at bounding box center [613, 93] width 547 height 20
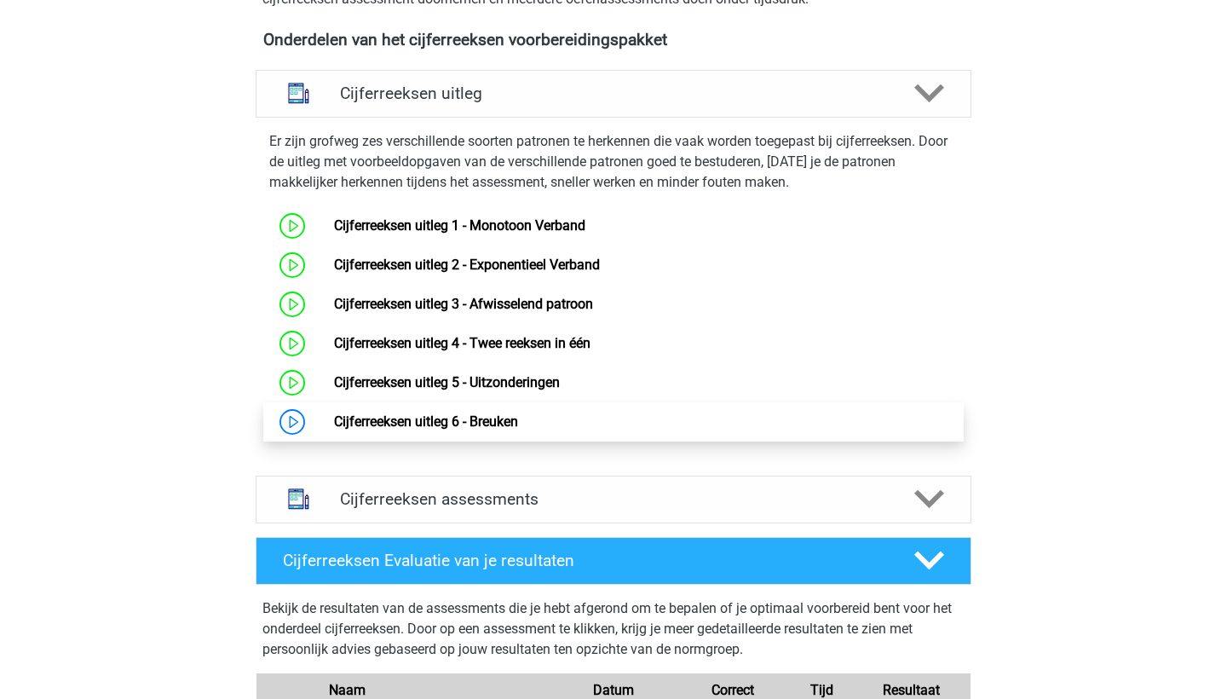
click at [429, 429] on link "Cijferreeksen uitleg 6 - Breuken" at bounding box center [426, 421] width 184 height 16
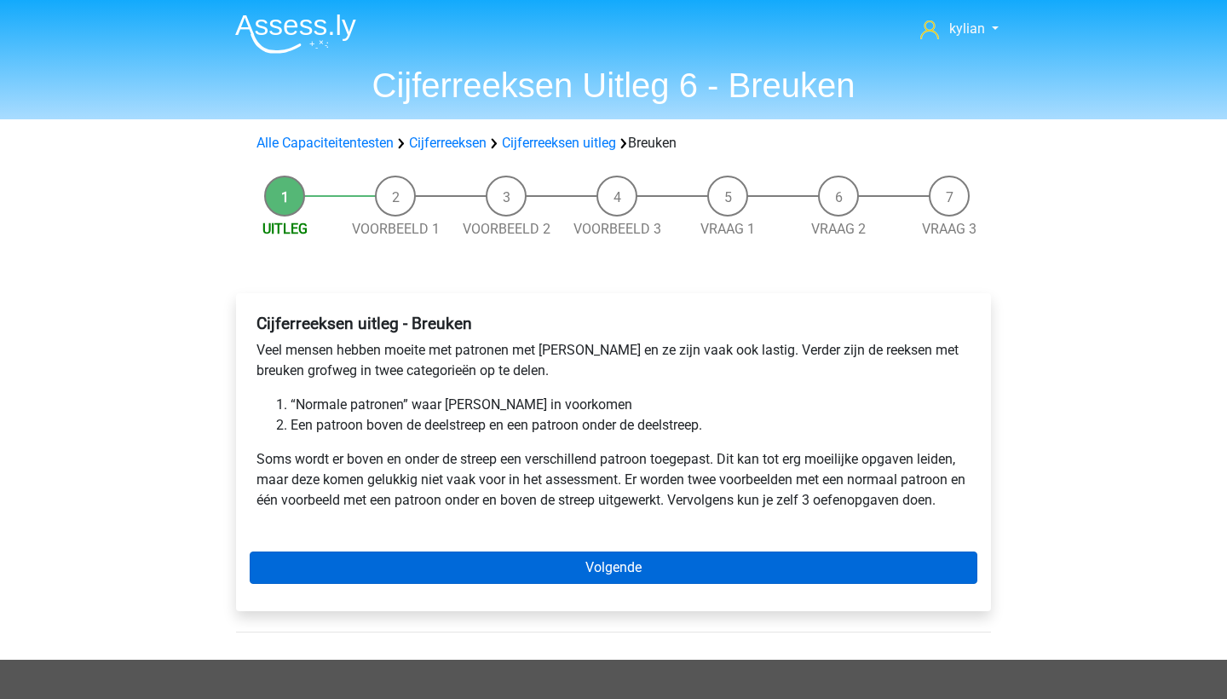
click at [445, 567] on link "Volgende" at bounding box center [614, 567] width 728 height 32
click at [252, 565] on link "Volgende" at bounding box center [614, 567] width 728 height 32
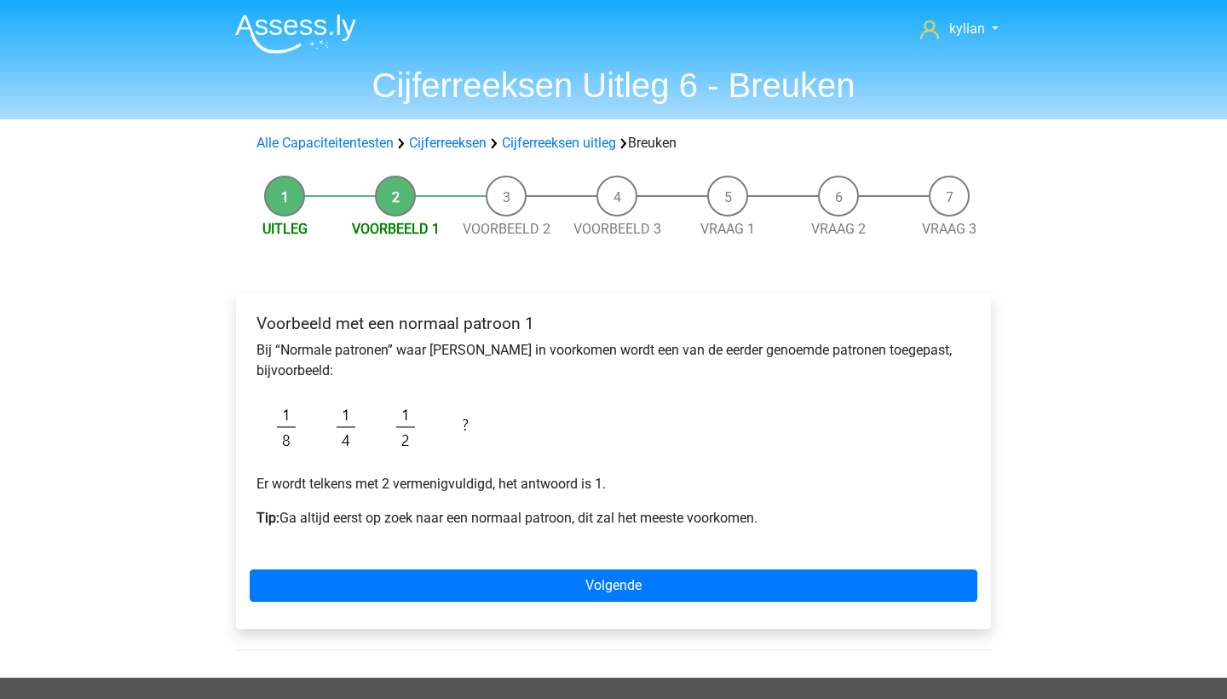
click at [285, 209] on li "Uitleg" at bounding box center [284, 207] width 111 height 64
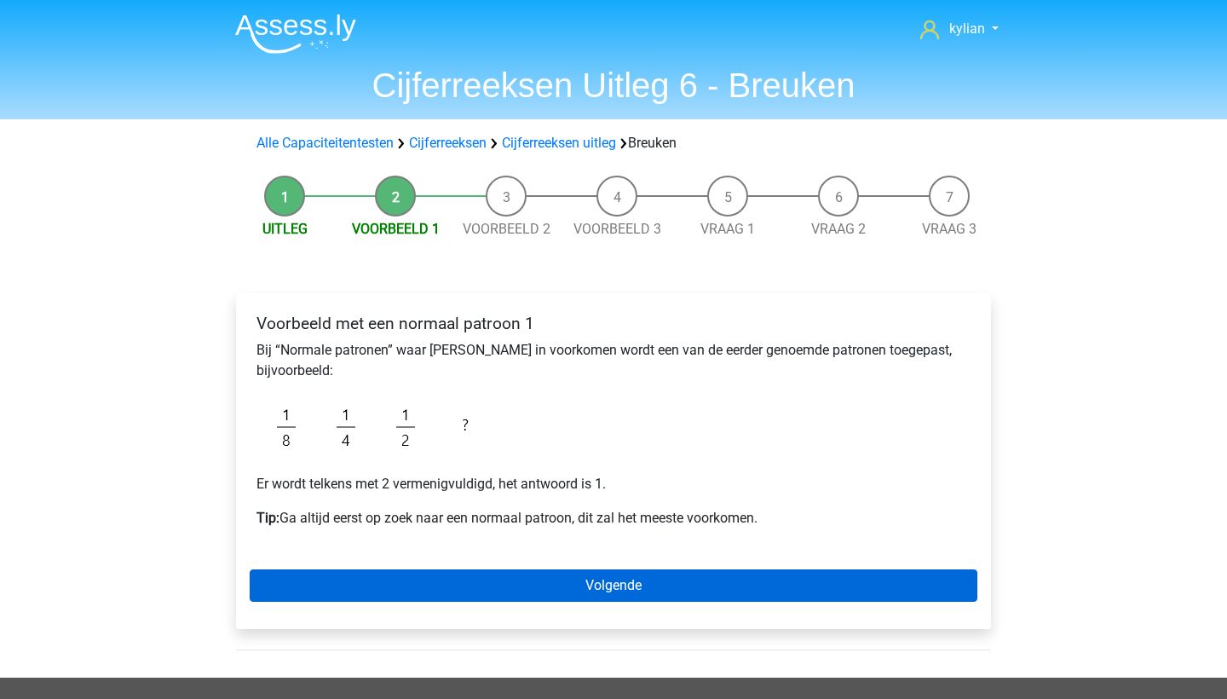
click at [283, 594] on link "Volgende" at bounding box center [614, 585] width 728 height 32
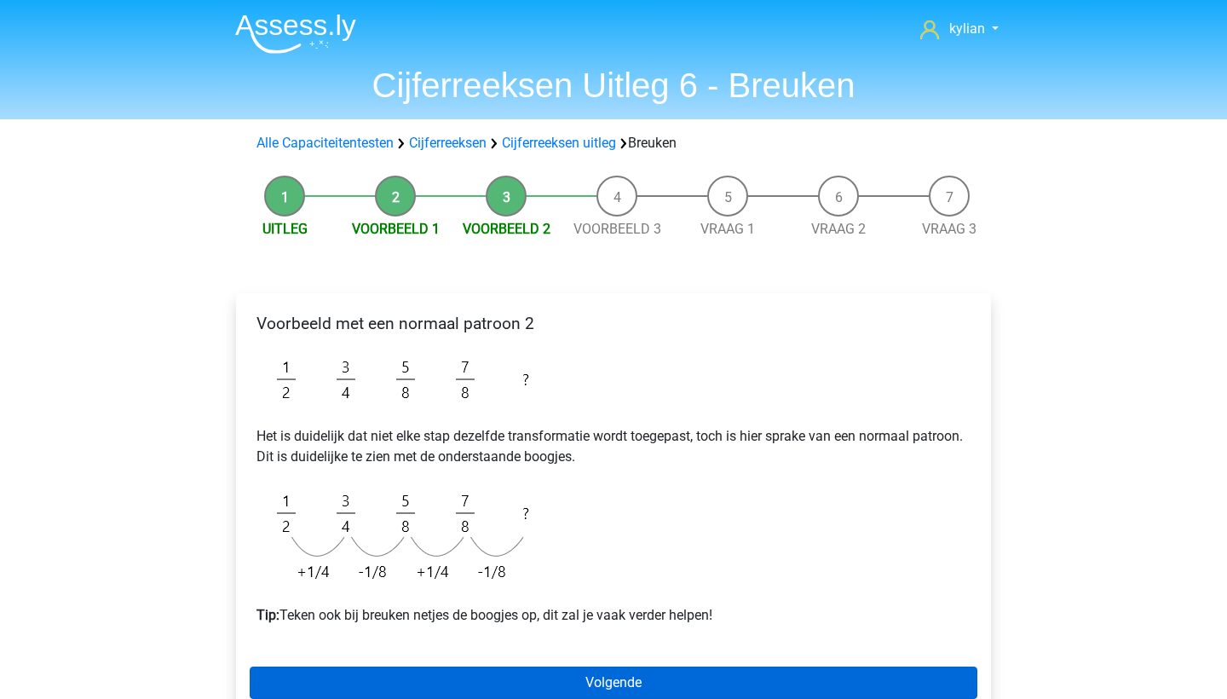
click at [331, 683] on link "Volgende" at bounding box center [614, 682] width 728 height 32
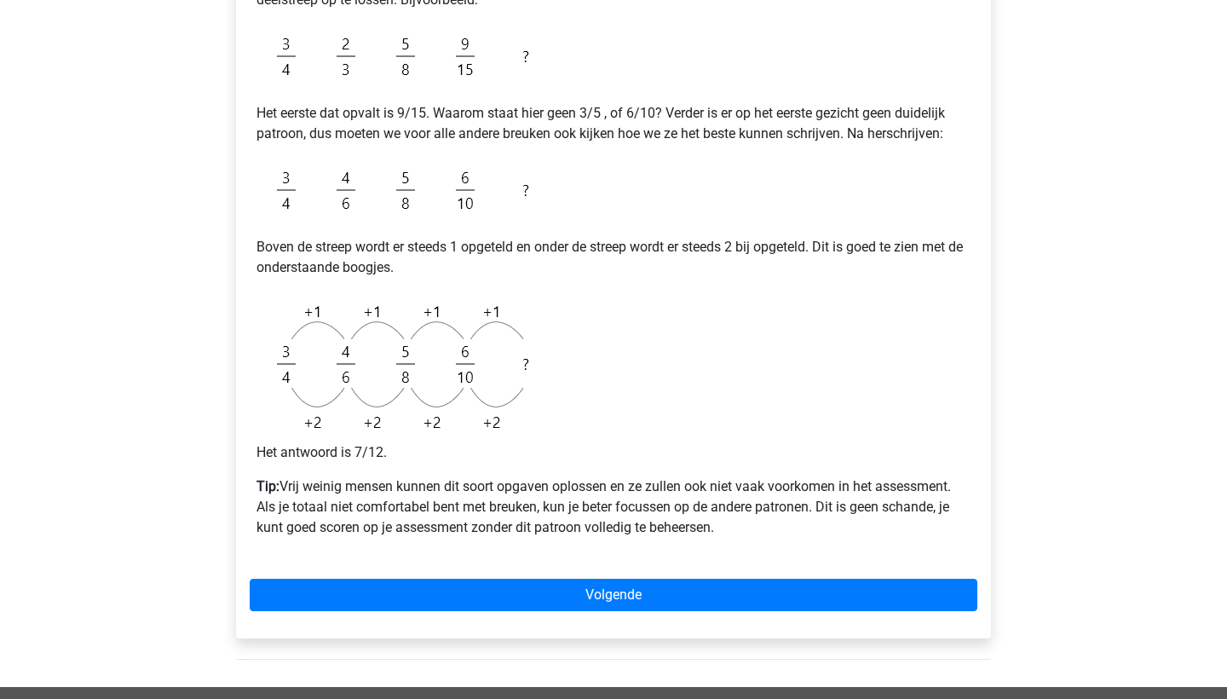
scroll to position [424, 0]
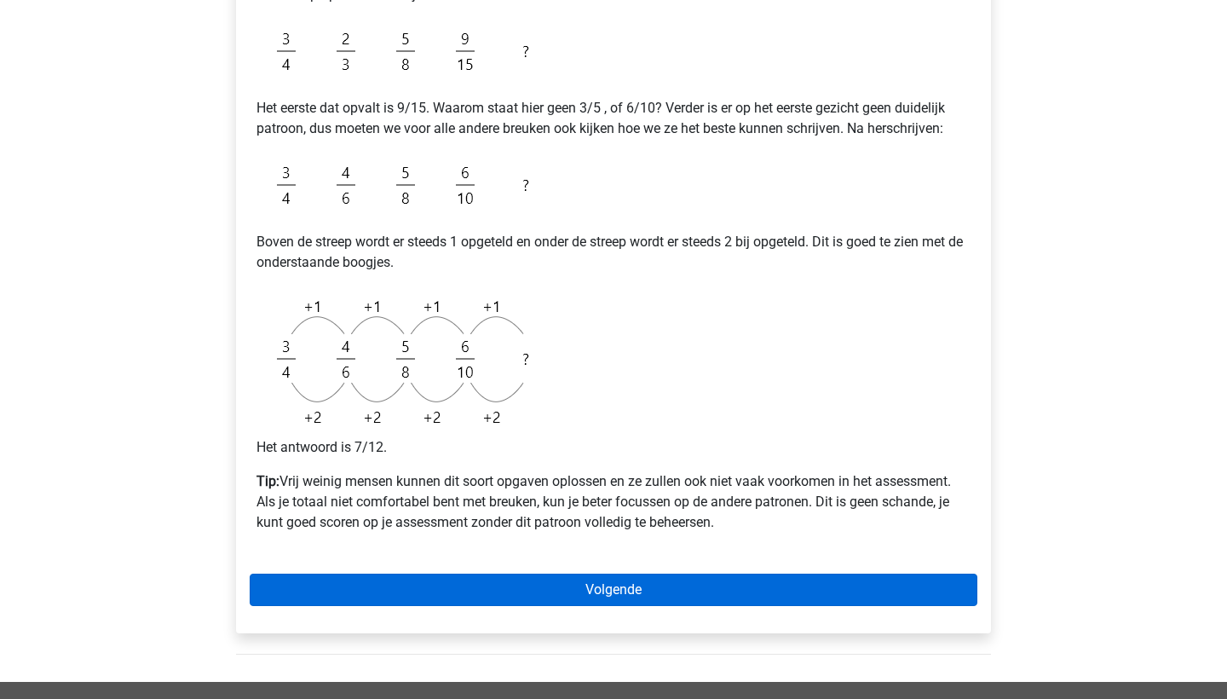
click at [607, 590] on link "Volgende" at bounding box center [614, 589] width 728 height 32
click at [453, 592] on link "Volgende" at bounding box center [614, 589] width 728 height 32
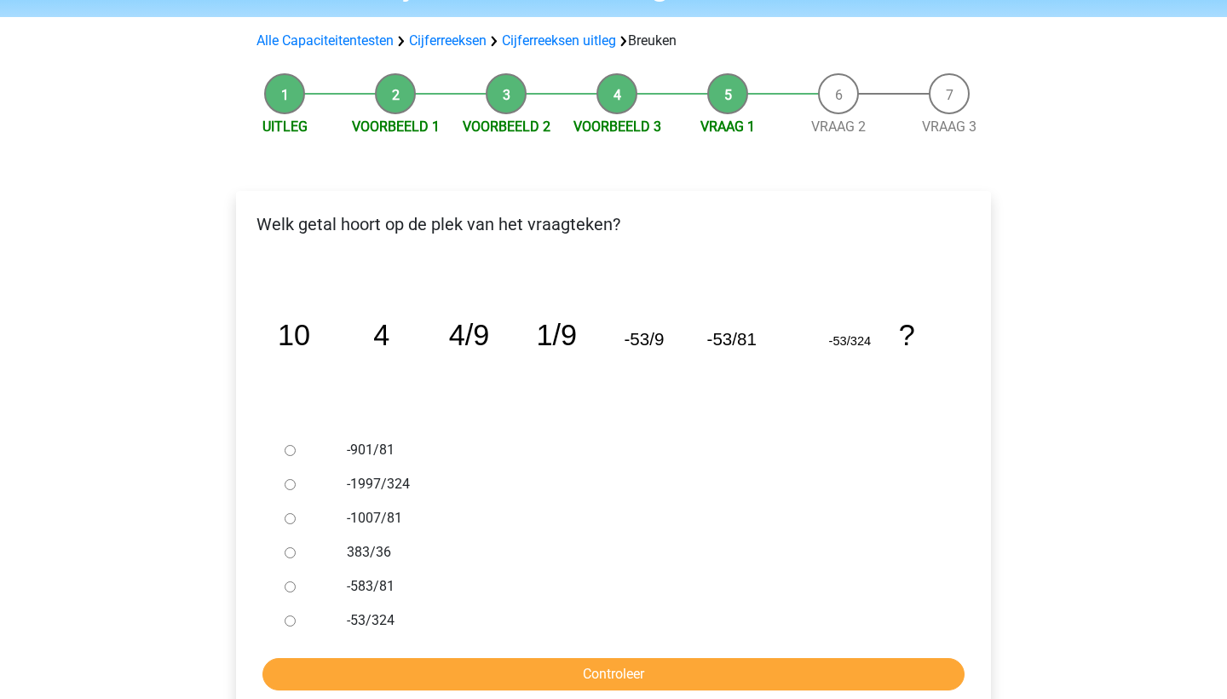
scroll to position [102, 0]
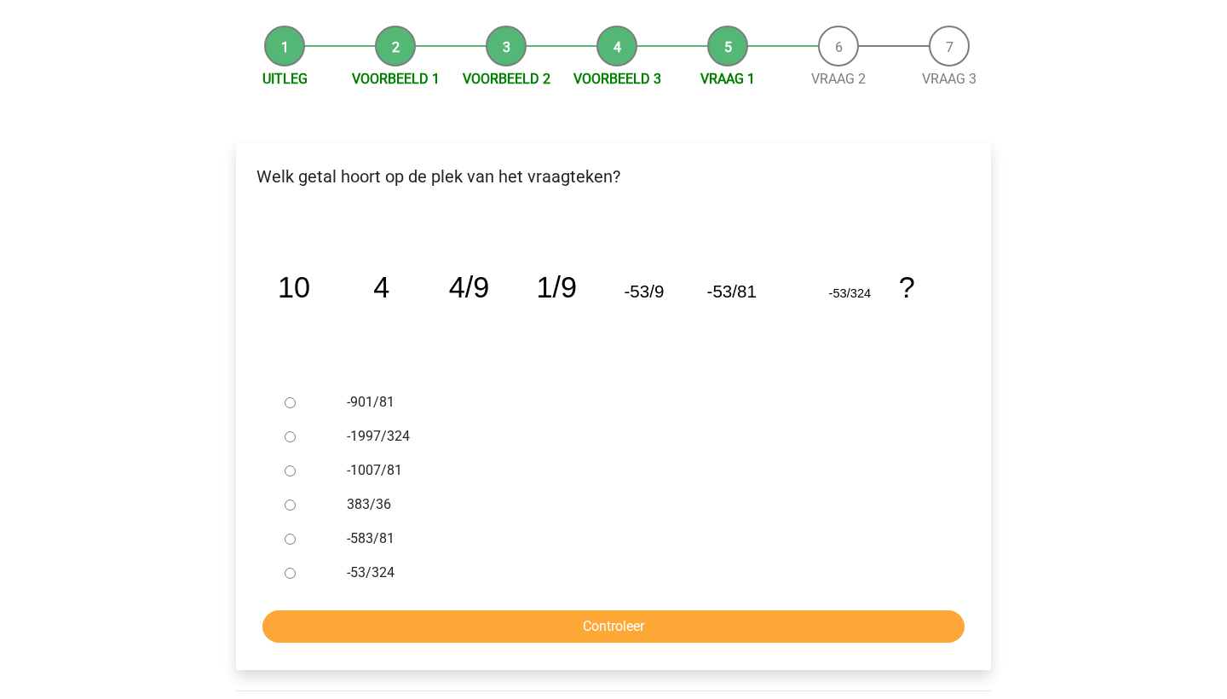
scroll to position [147, 0]
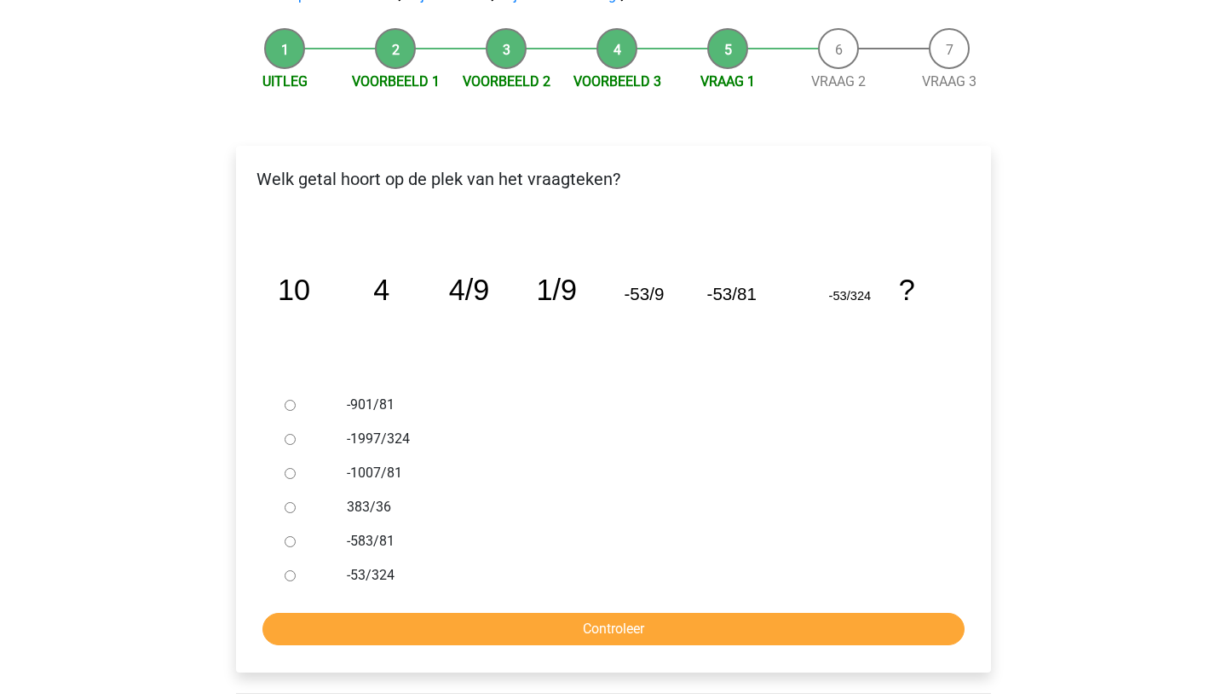
click at [293, 440] on input "-1997/324" at bounding box center [290, 439] width 11 height 11
radio input "true"
click at [373, 627] on input "Controleer" at bounding box center [613, 629] width 702 height 32
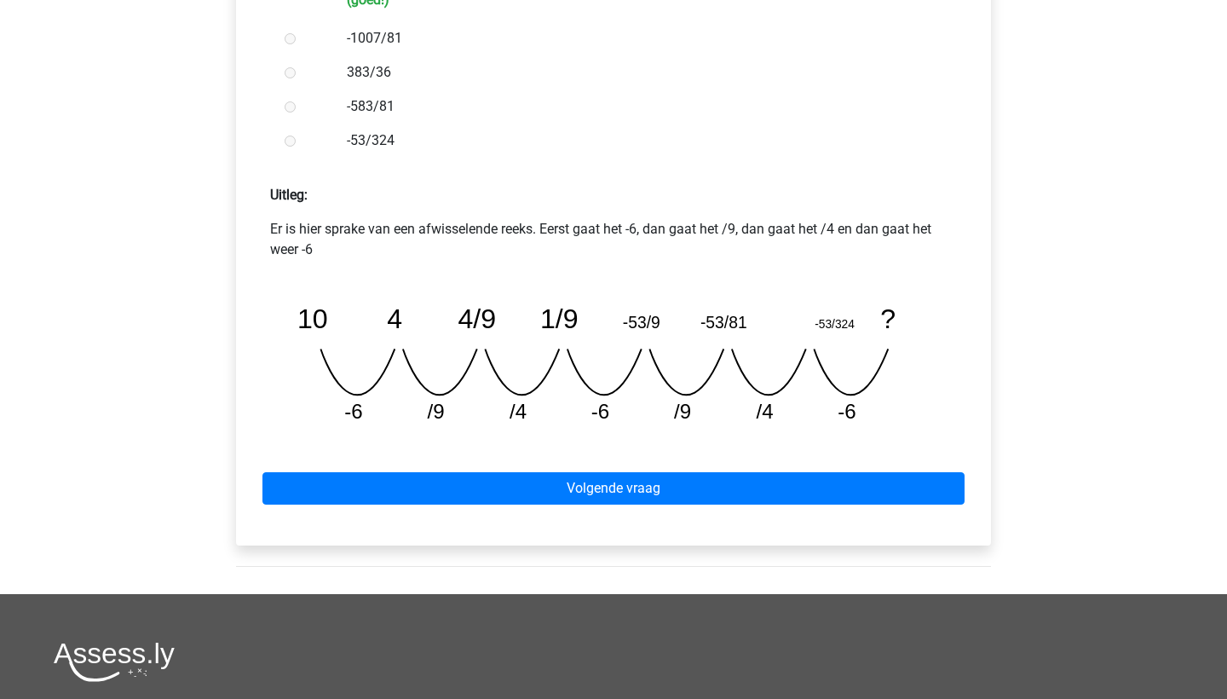
scroll to position [613, 0]
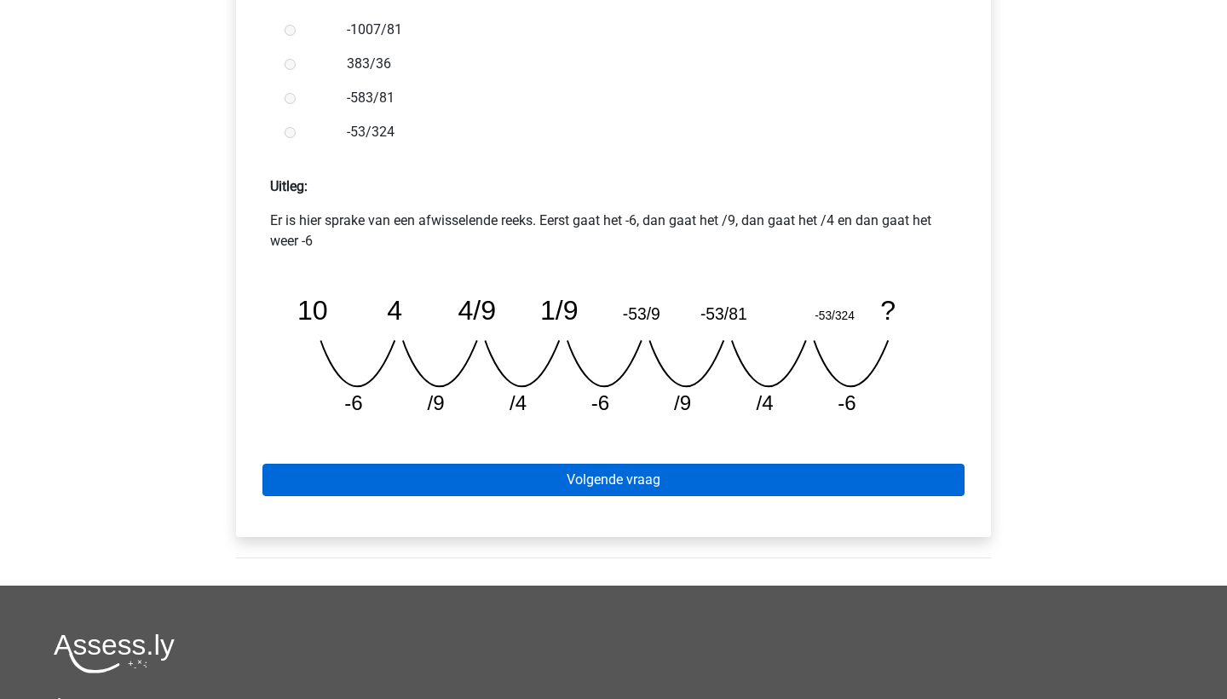
click at [427, 486] on link "Volgende vraag" at bounding box center [613, 479] width 702 height 32
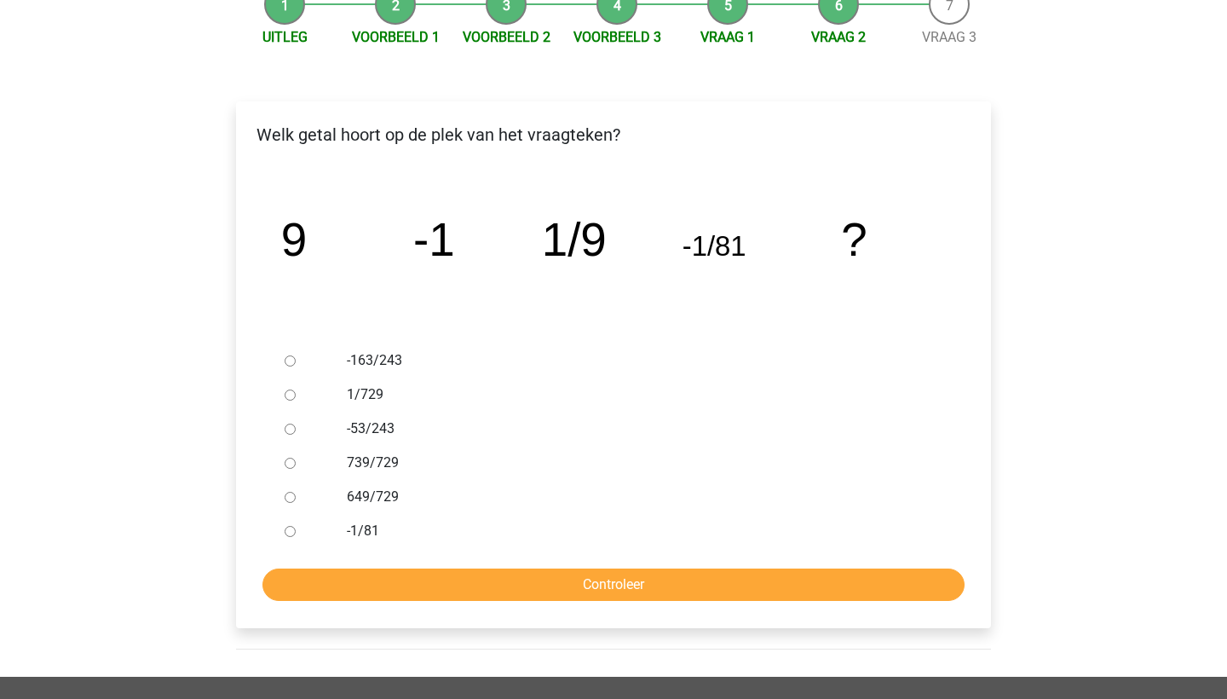
scroll to position [195, 0]
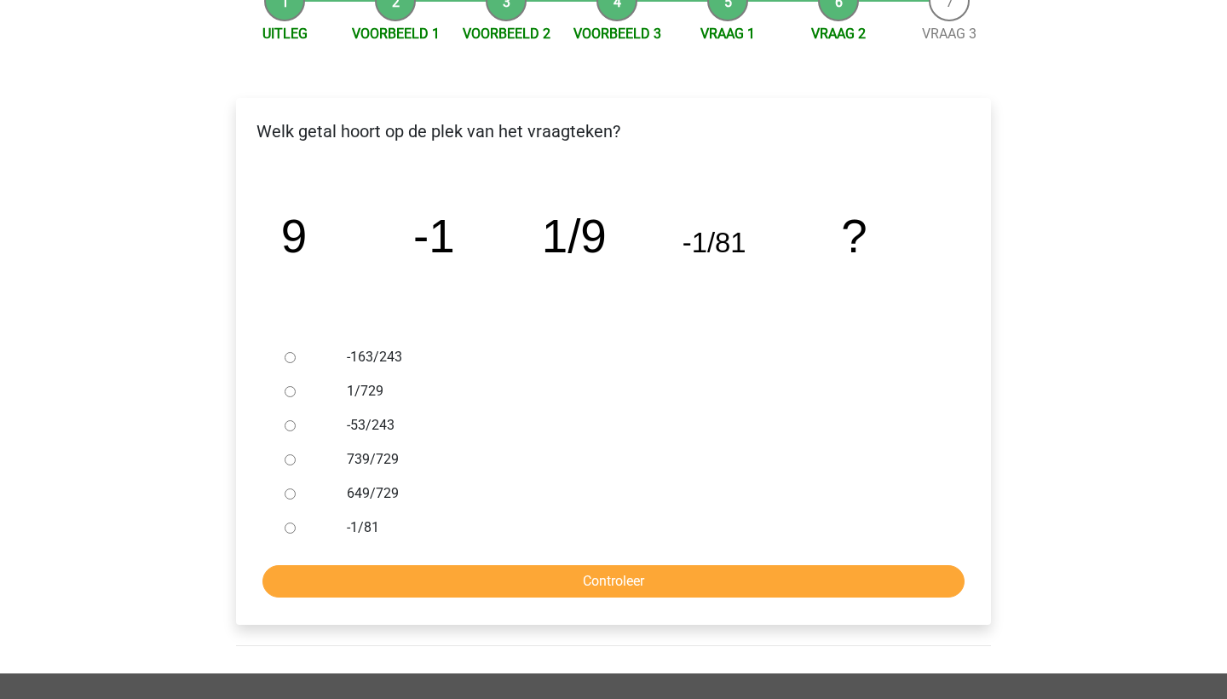
click at [290, 389] on input "1/729" at bounding box center [290, 391] width 11 height 11
radio input "true"
click at [388, 576] on input "Controleer" at bounding box center [613, 581] width 702 height 32
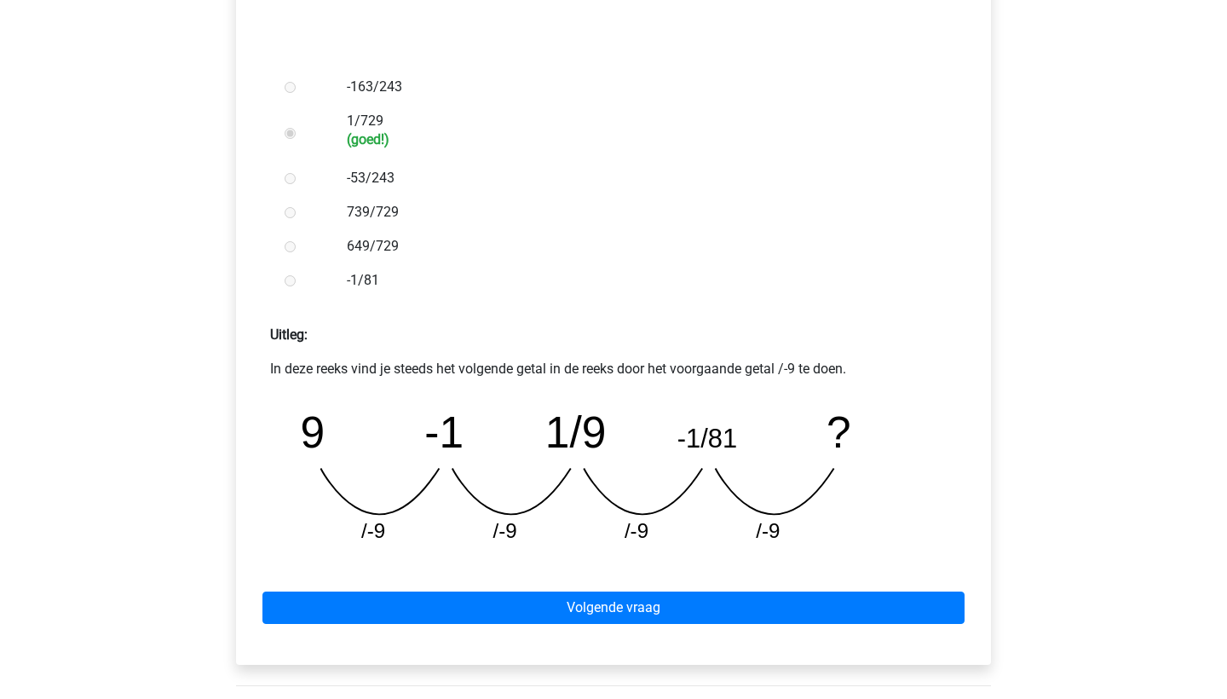
scroll to position [467, 0]
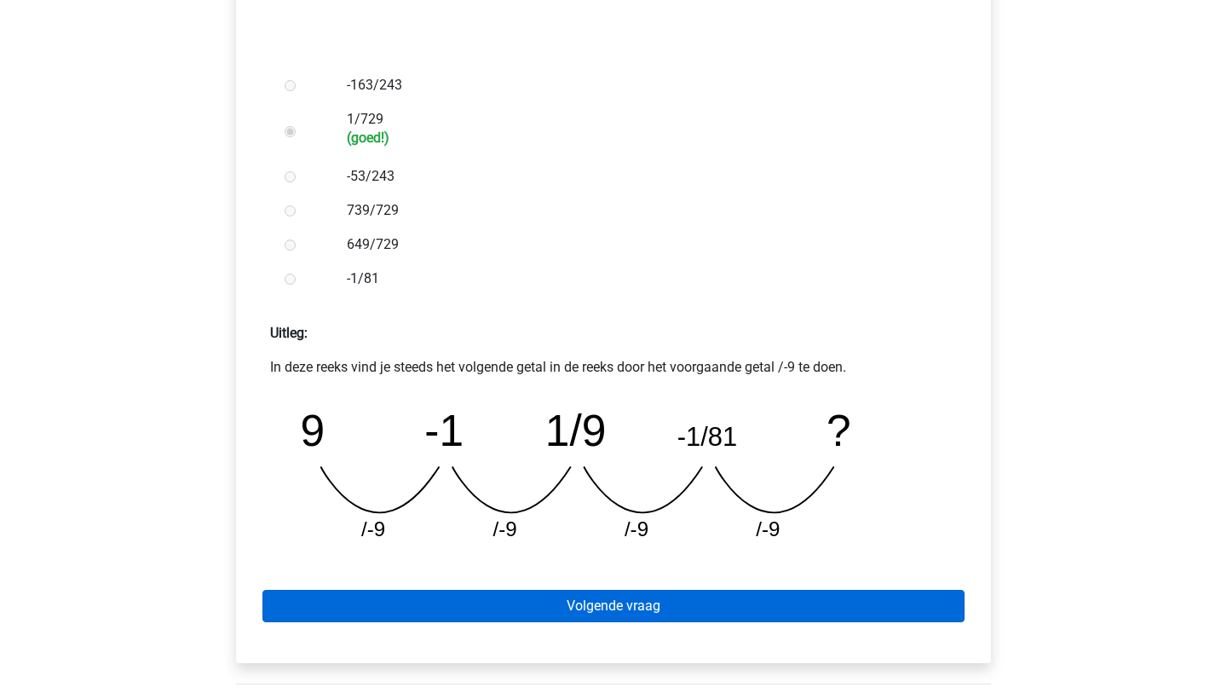
click at [391, 608] on link "Volgende vraag" at bounding box center [613, 606] width 702 height 32
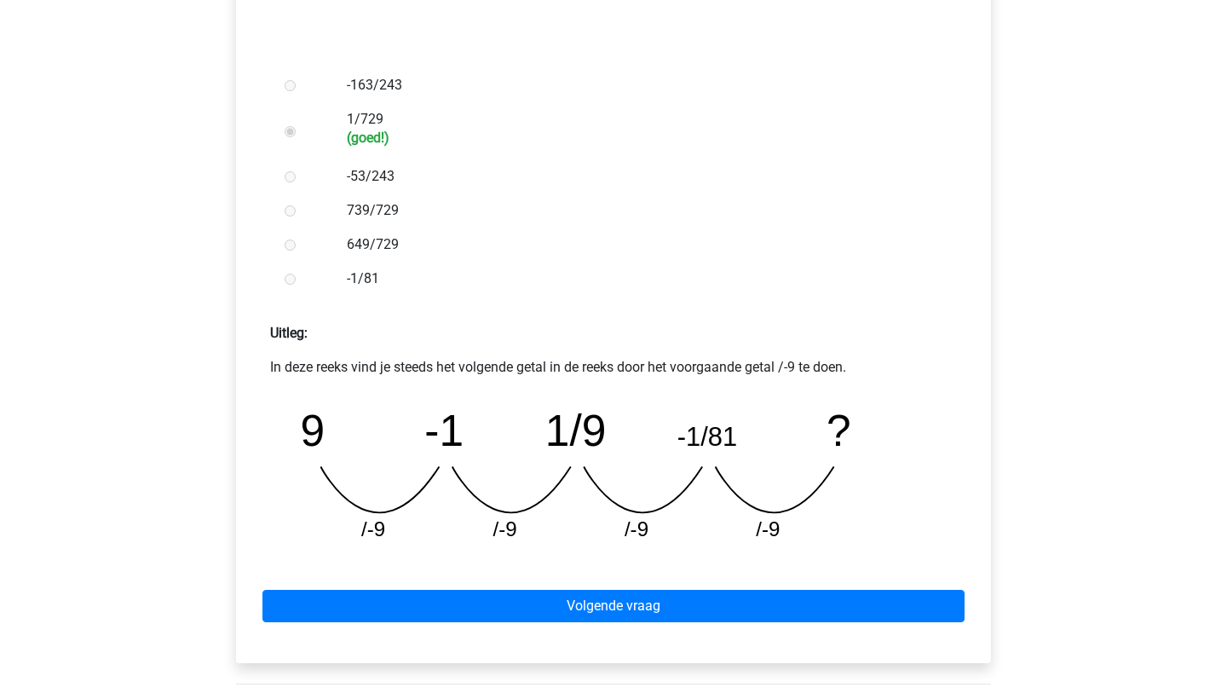
scroll to position [494, 0]
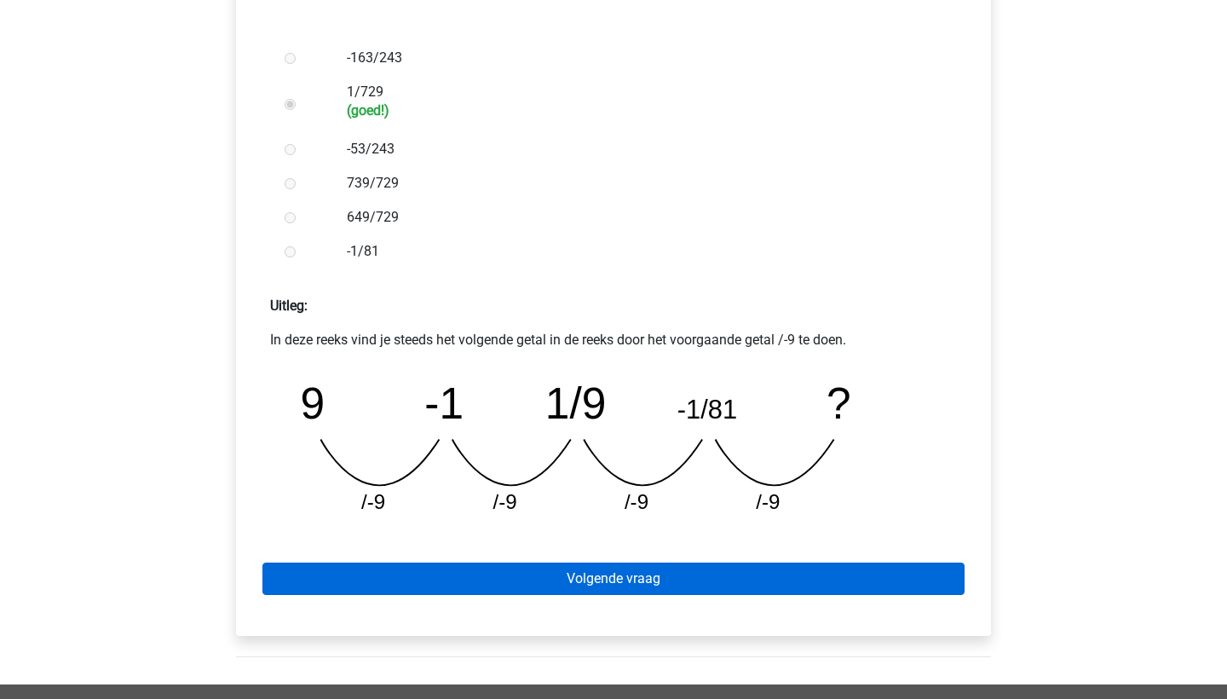
click at [484, 584] on link "Volgende vraag" at bounding box center [613, 578] width 702 height 32
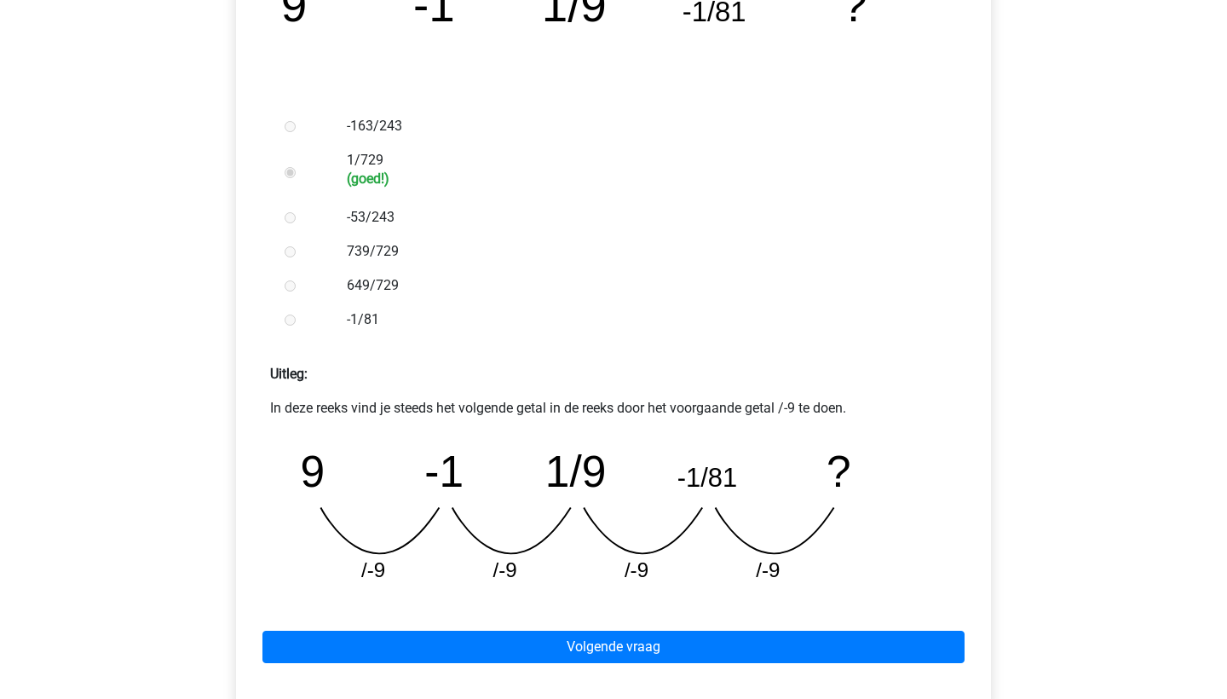
scroll to position [425, 0]
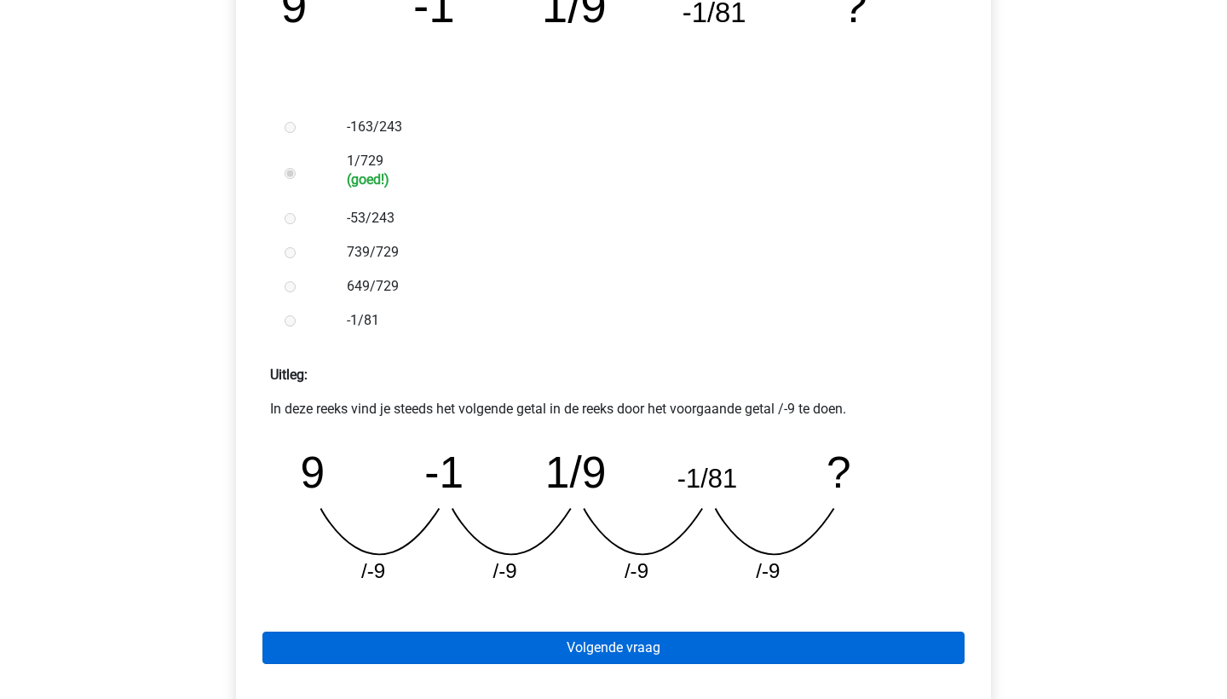
click at [418, 636] on link "Volgende vraag" at bounding box center [613, 647] width 702 height 32
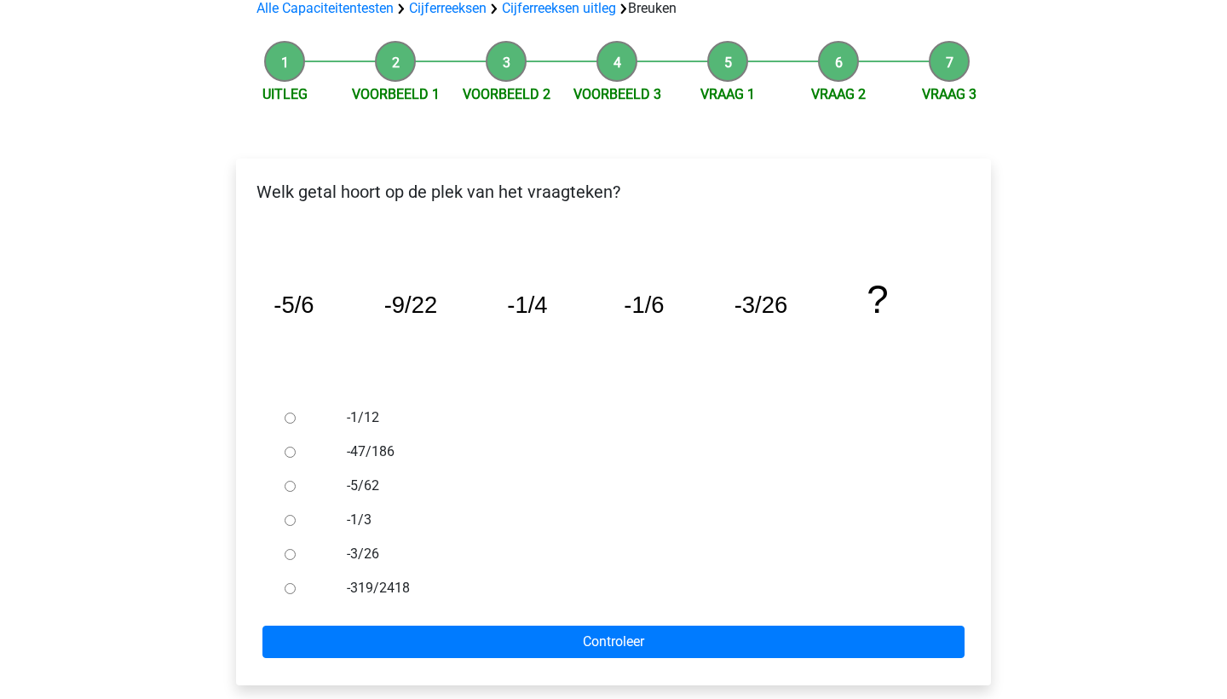
scroll to position [158, 0]
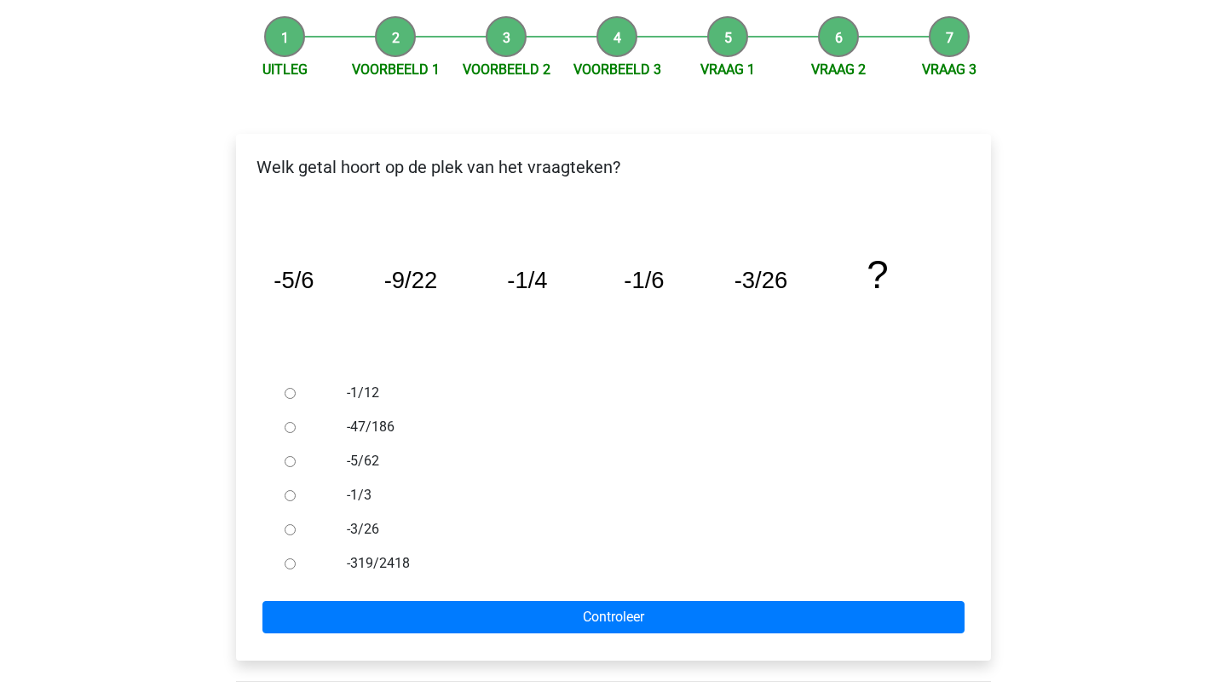
scroll to position [179, 0]
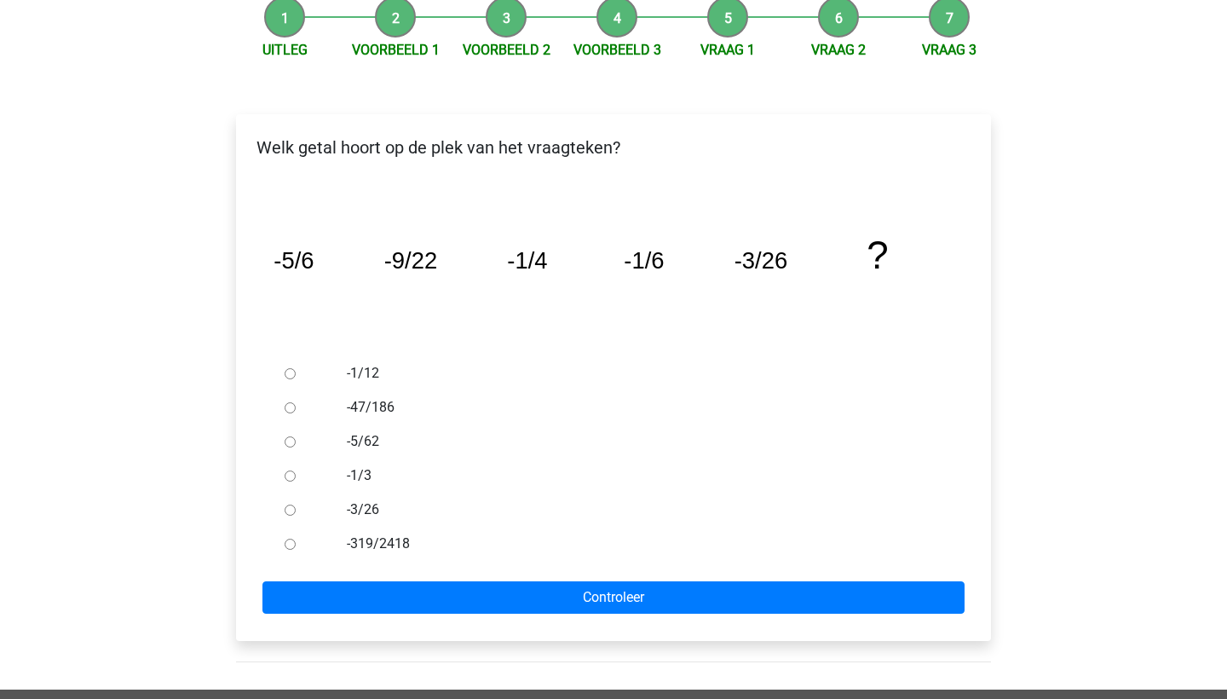
click at [286, 475] on input "-1/3" at bounding box center [290, 475] width 11 height 11
radio input "true"
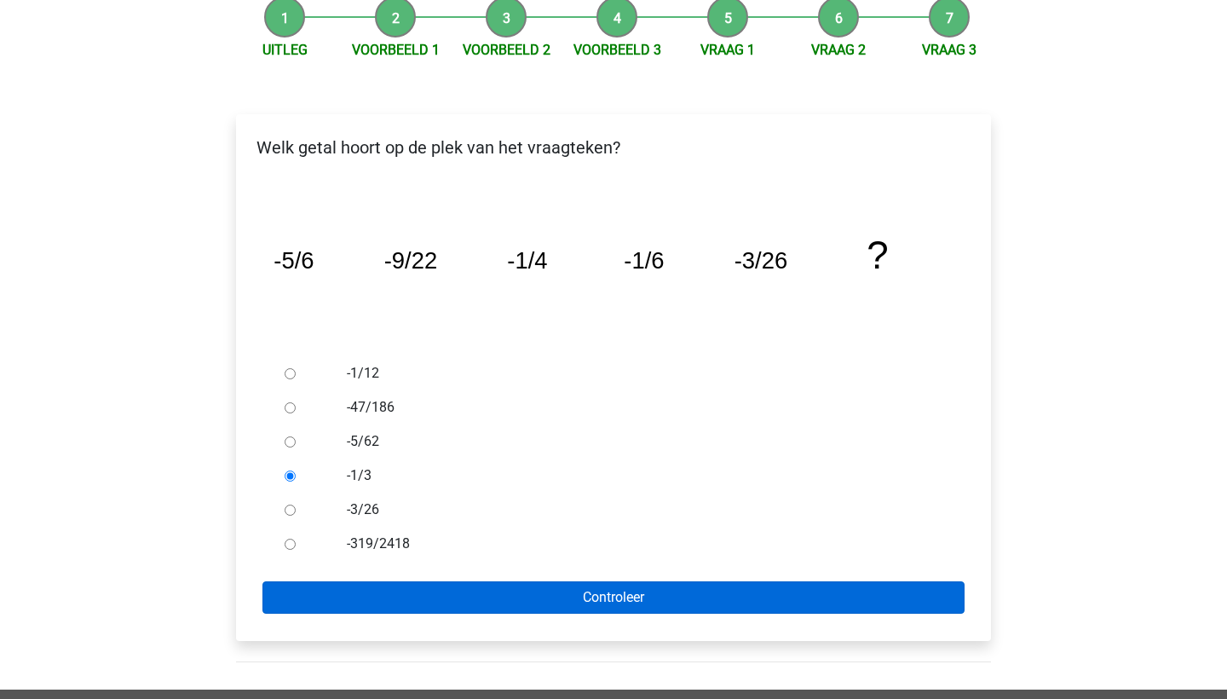
click at [328, 591] on input "Controleer" at bounding box center [613, 597] width 702 height 32
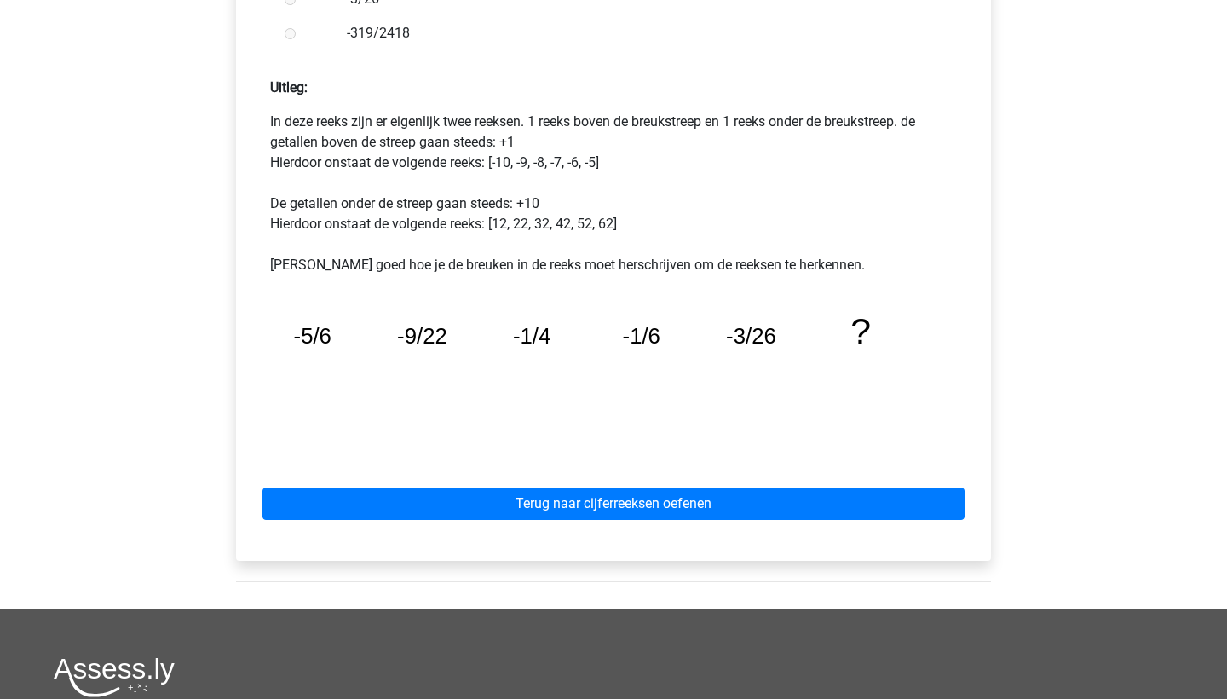
scroll to position [706, 0]
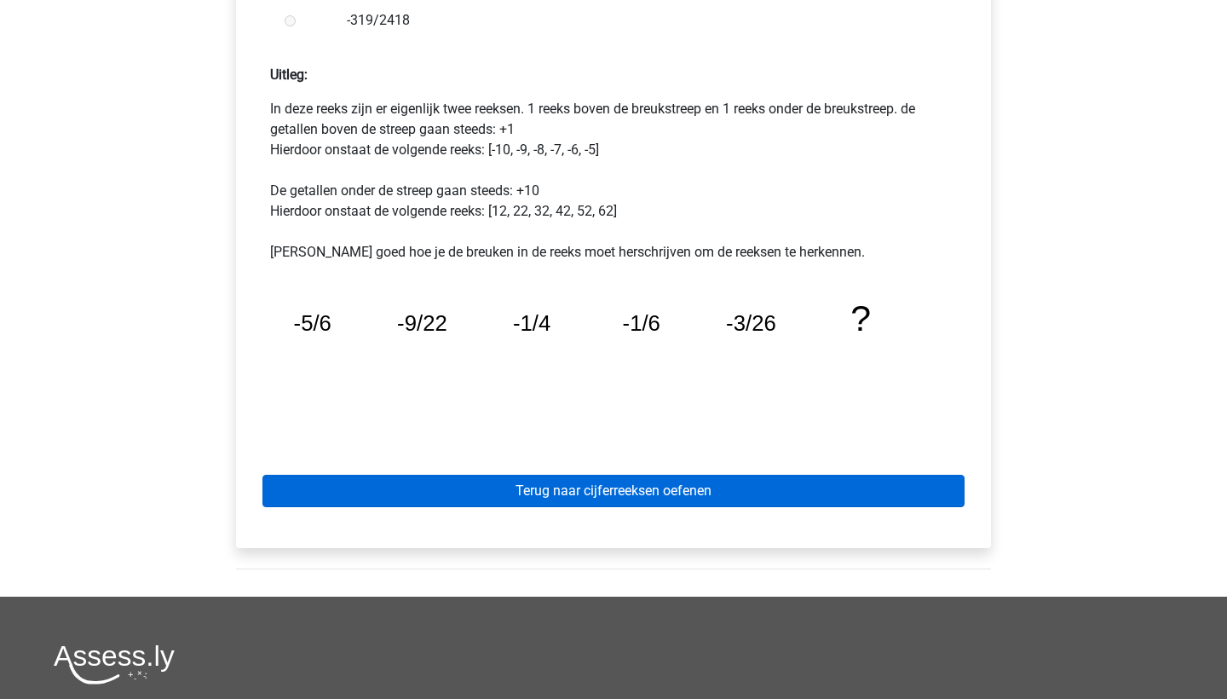
click at [440, 501] on link "Terug naar cijferreeksen oefenen" at bounding box center [613, 491] width 702 height 32
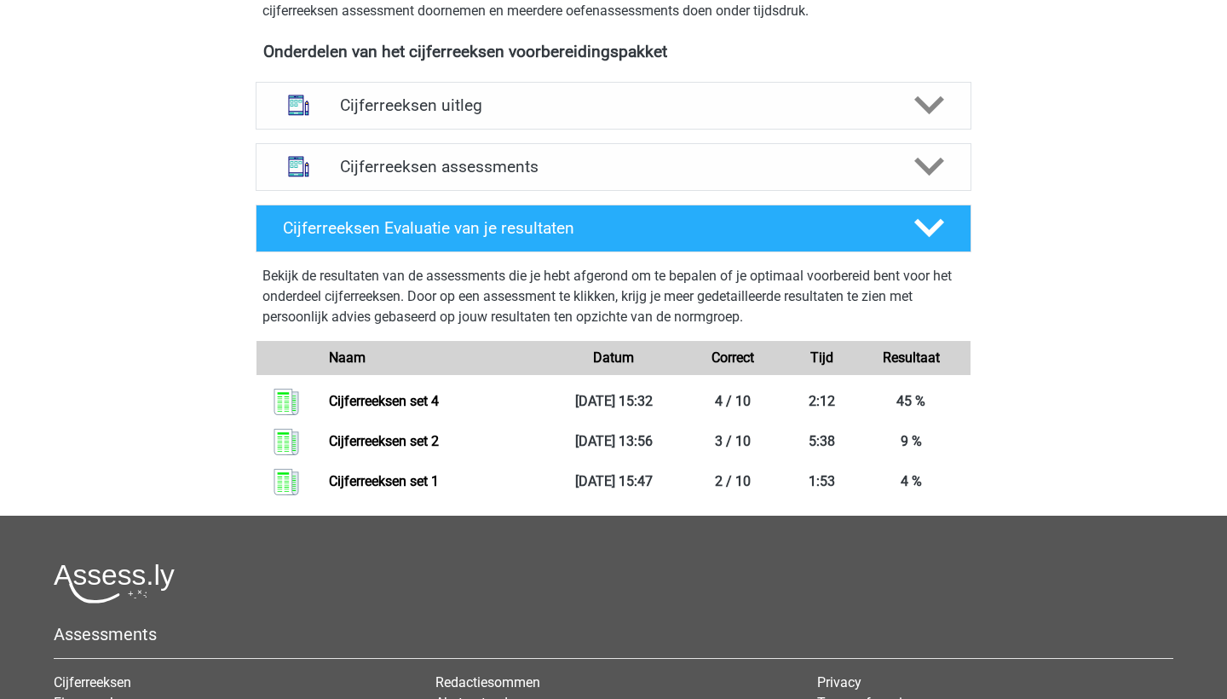
scroll to position [614, 0]
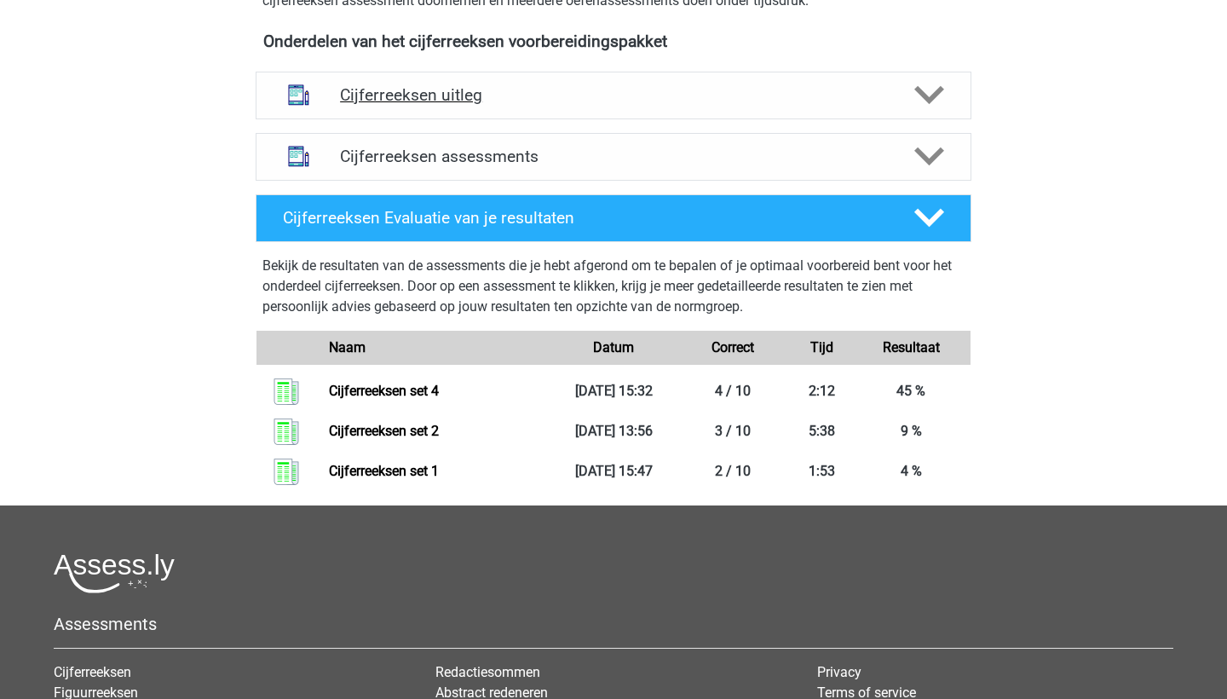
click at [449, 105] on h4 "Cijferreeksen uitleg" at bounding box center [613, 95] width 547 height 20
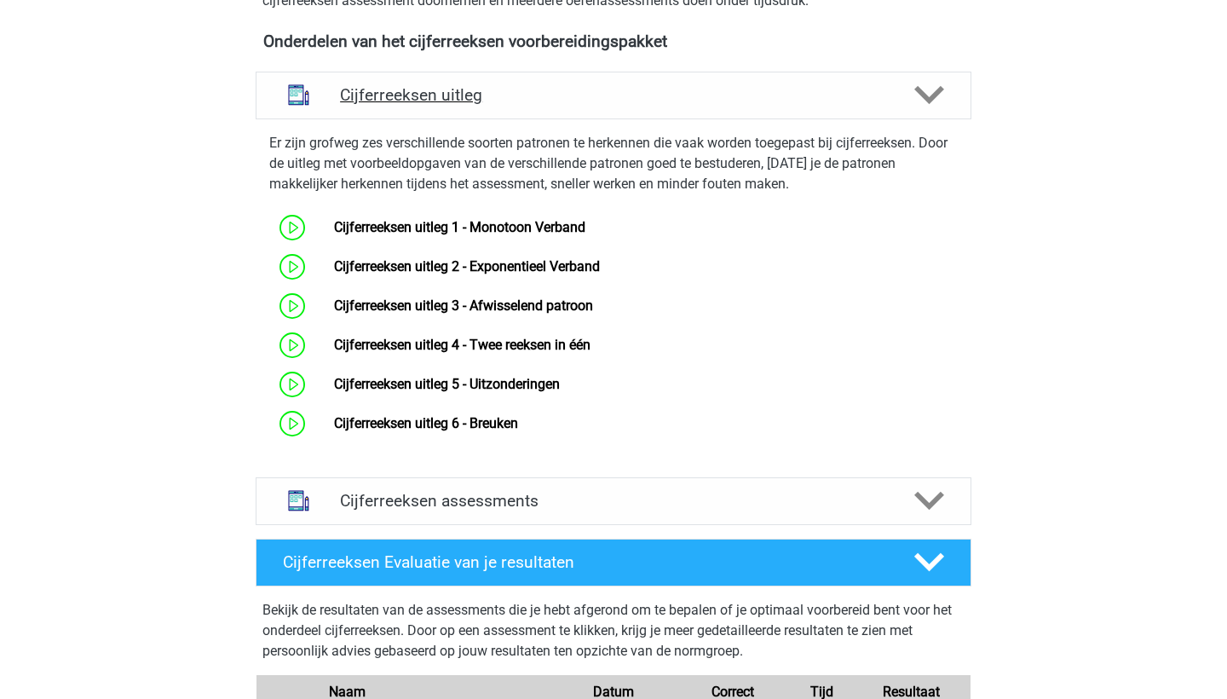
click at [449, 105] on h4 "Cijferreeksen uitleg" at bounding box center [613, 95] width 547 height 20
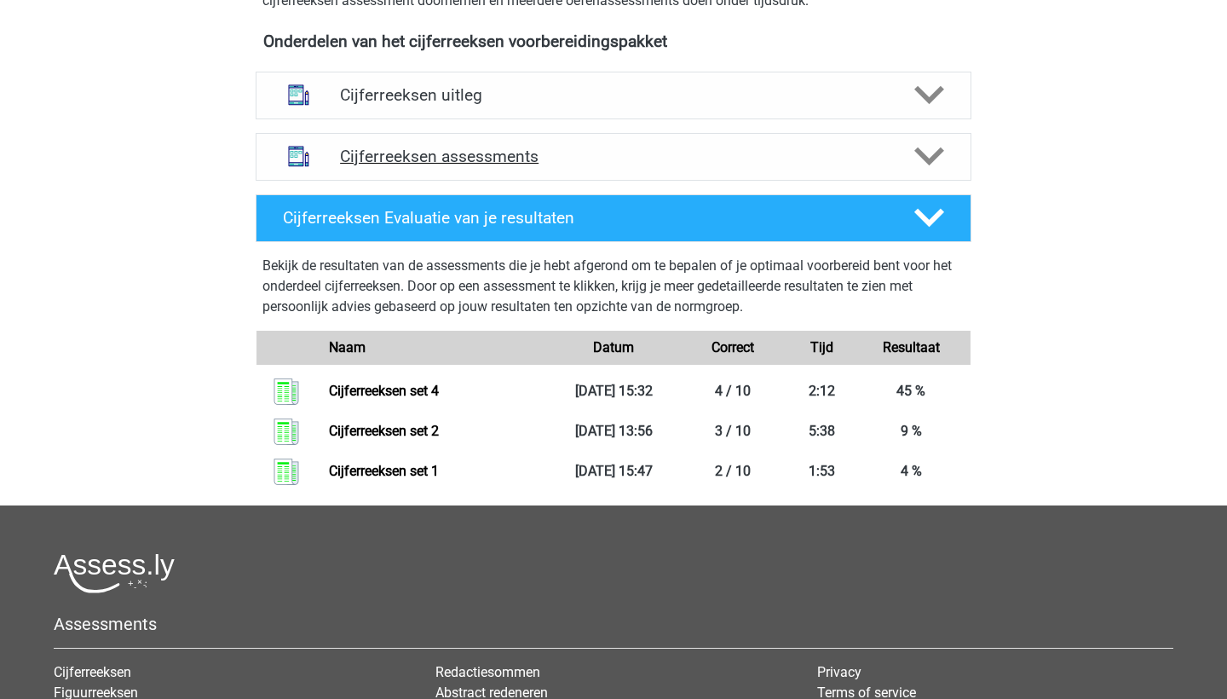
click at [449, 166] on h4 "Cijferreeksen assessments" at bounding box center [613, 157] width 547 height 20
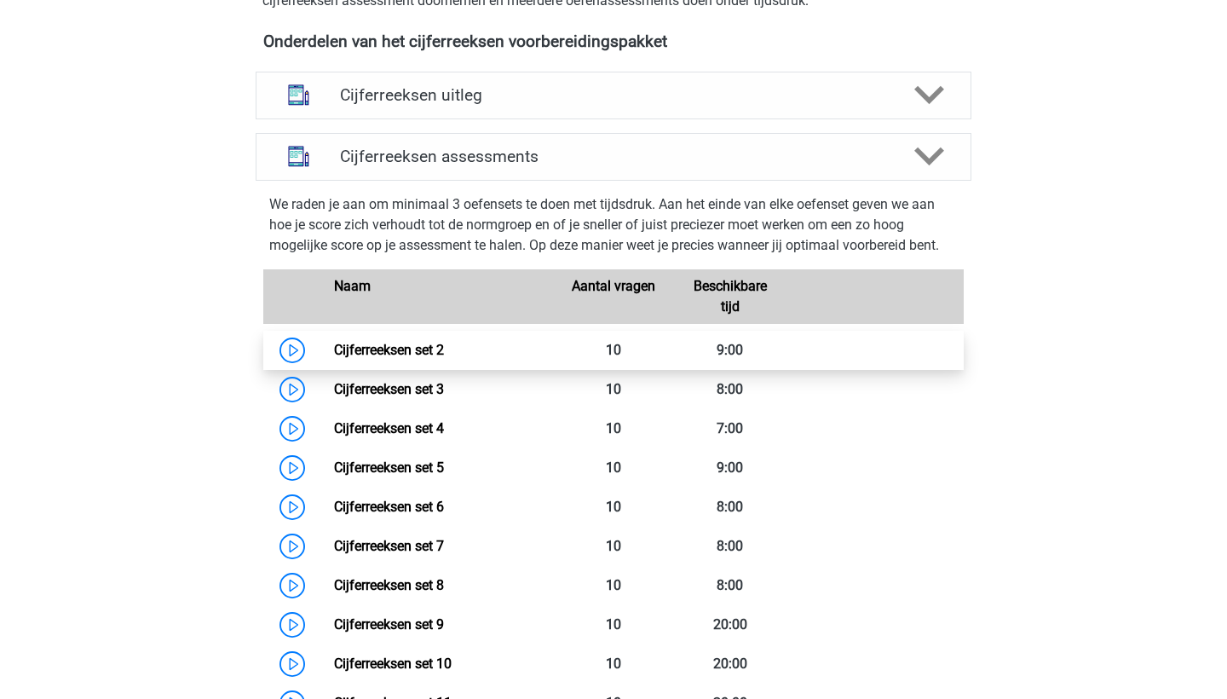
click at [372, 358] on link "Cijferreeksen set 2" at bounding box center [389, 350] width 110 height 16
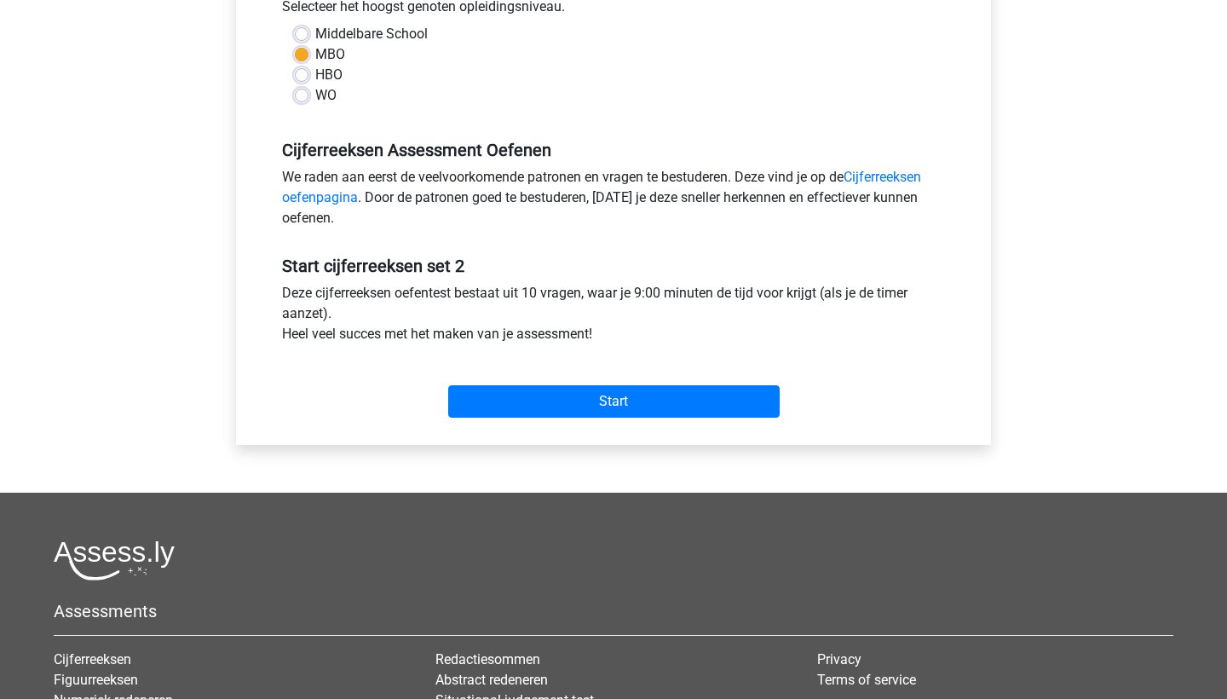
scroll to position [406, 0]
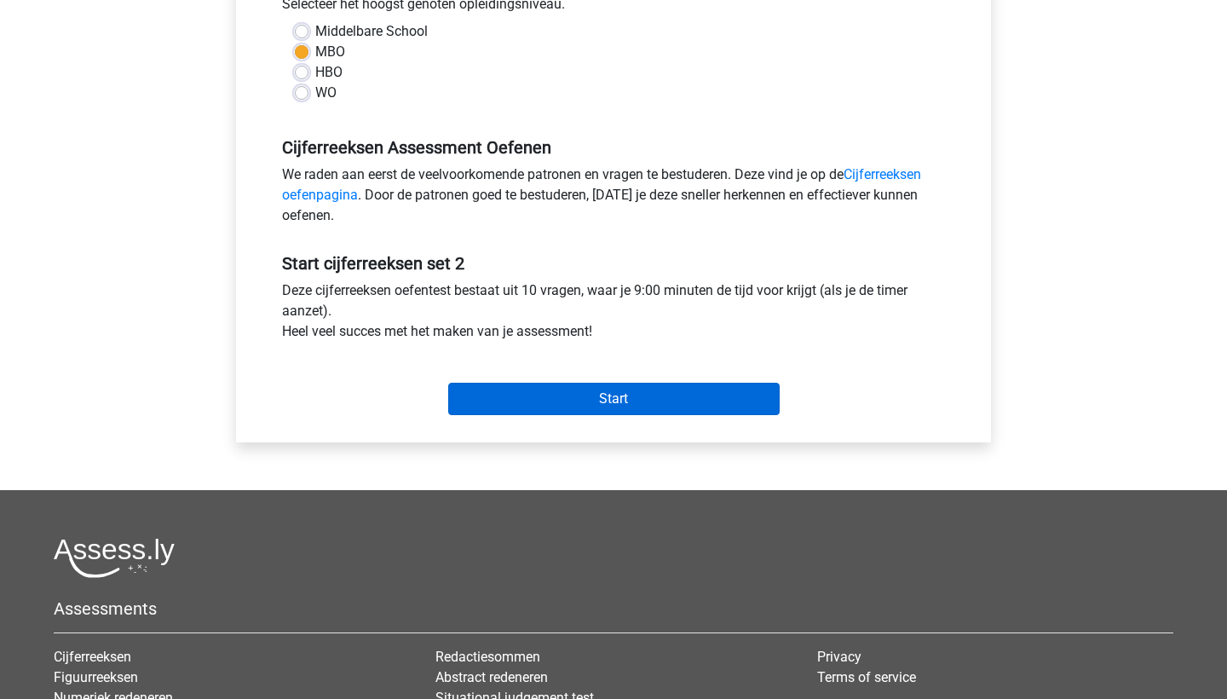
click at [544, 396] on input "Start" at bounding box center [613, 399] width 331 height 32
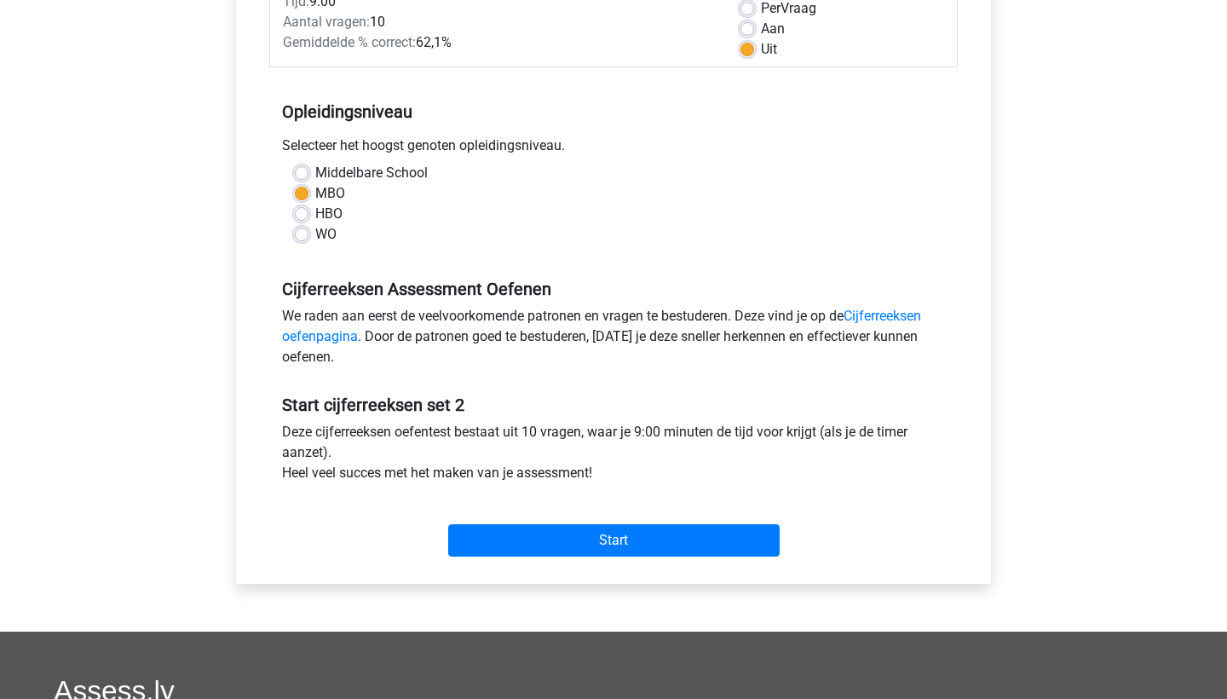
scroll to position [262, 0]
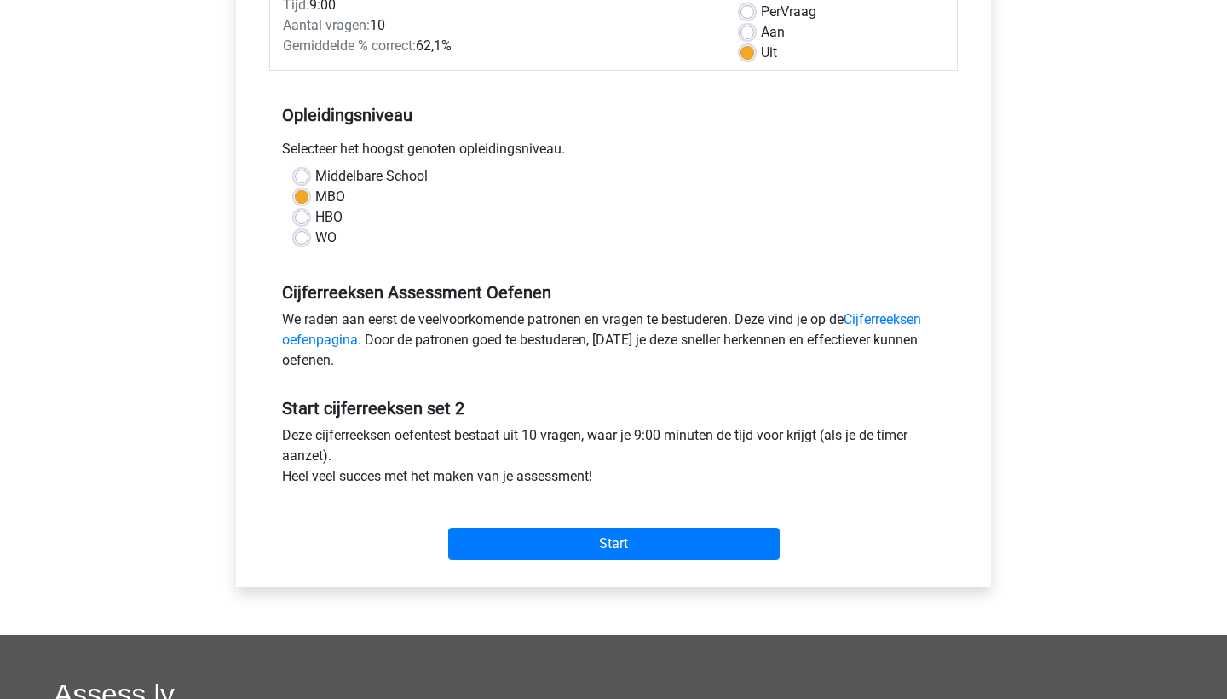
click at [761, 32] on label "Aan" at bounding box center [773, 32] width 24 height 20
click at [747, 32] on input "Aan" at bounding box center [747, 30] width 14 height 17
radio input "true"
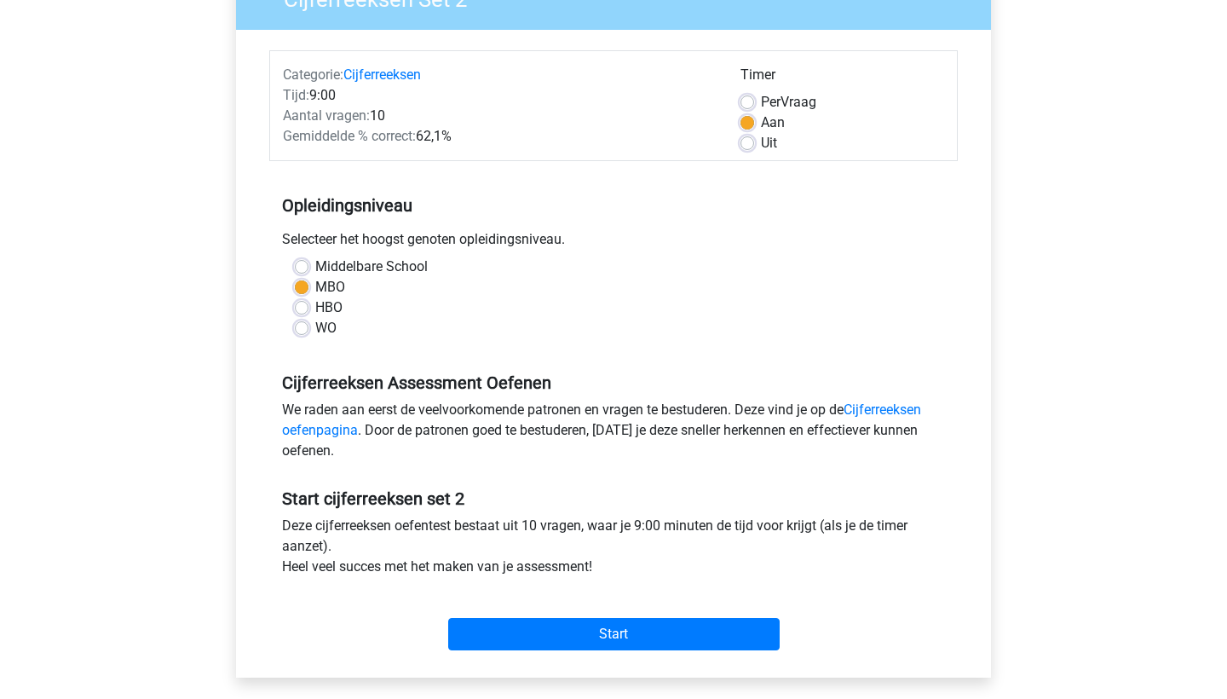
scroll to position [170, 0]
click at [761, 101] on label "Per Vraag" at bounding box center [788, 103] width 55 height 20
click at [744, 101] on input "Per Vraag" at bounding box center [747, 101] width 14 height 17
radio input "true"
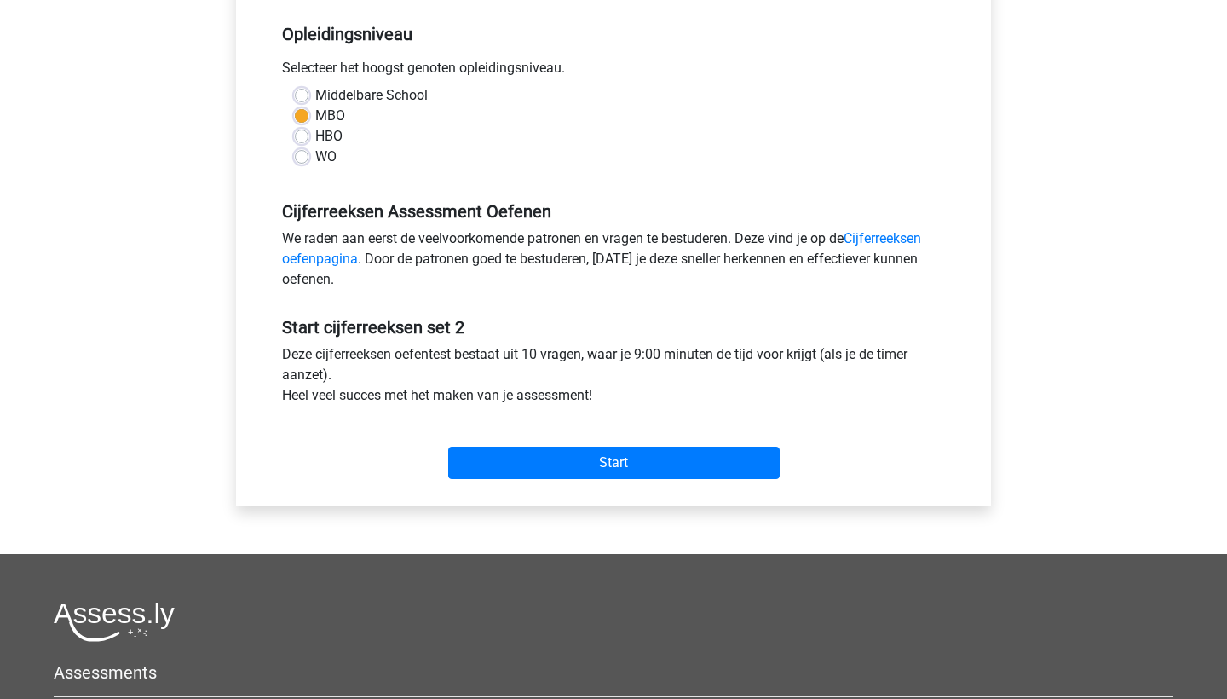
scroll to position [351, 0]
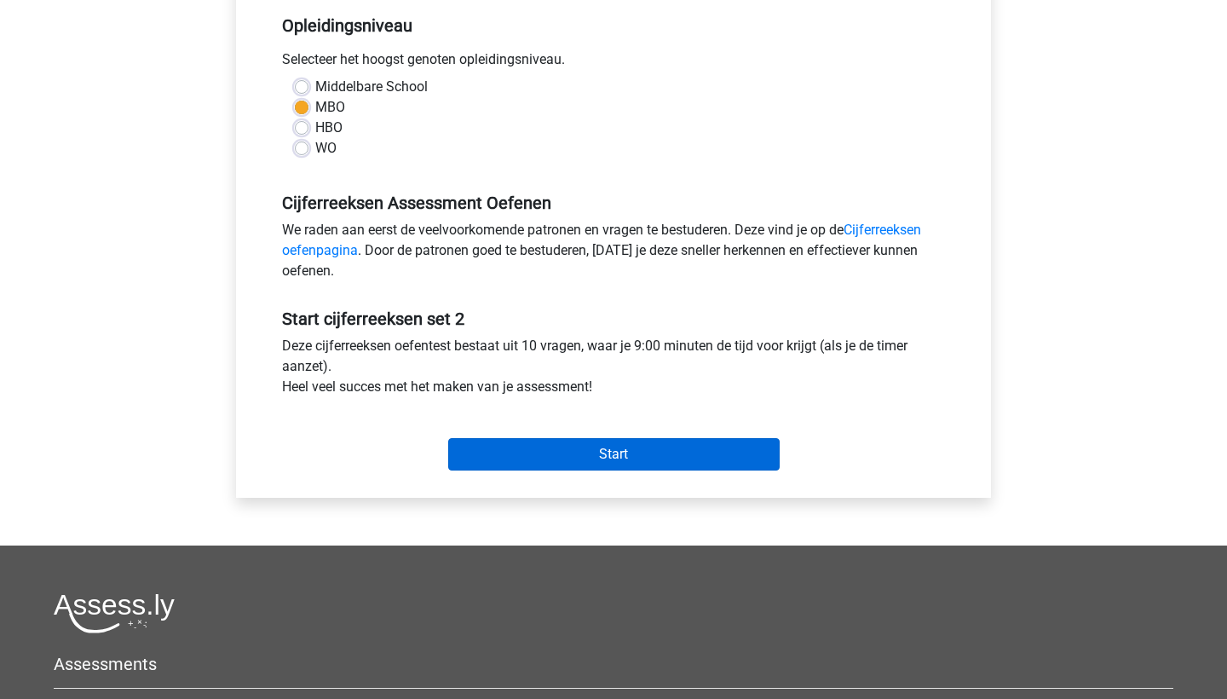
click at [566, 464] on input "Start" at bounding box center [613, 454] width 331 height 32
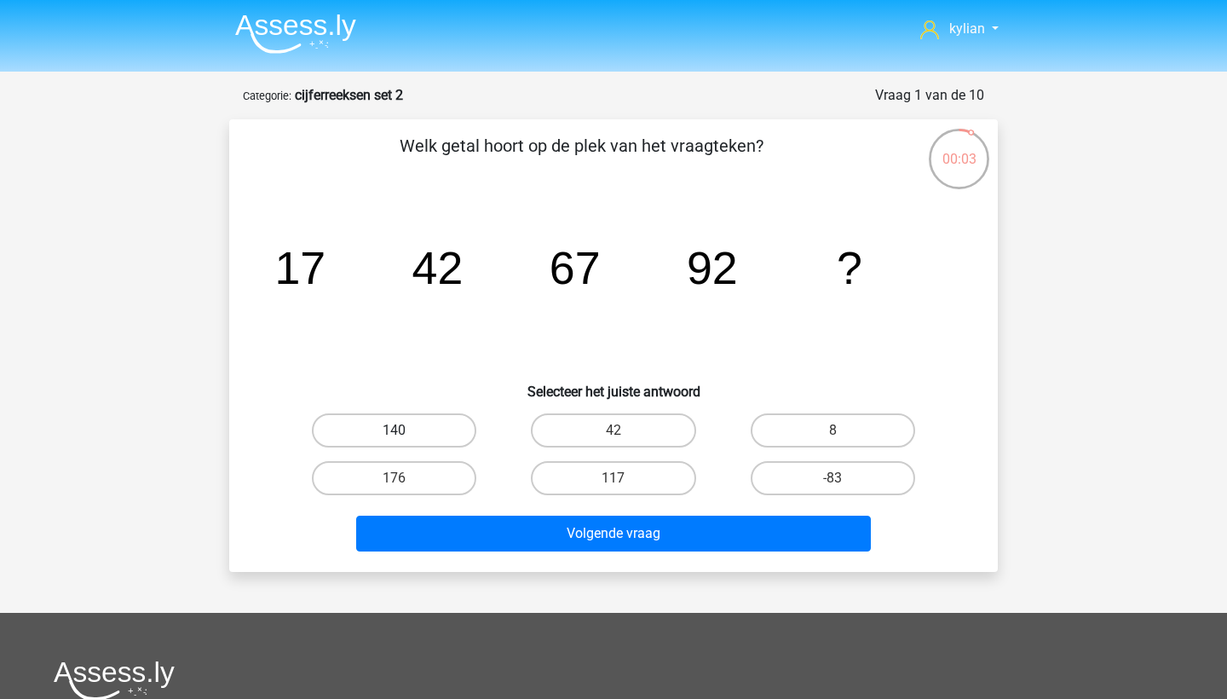
click at [404, 423] on label "140" at bounding box center [394, 430] width 164 height 34
click at [404, 430] on input "140" at bounding box center [399, 435] width 11 height 11
radio input "true"
click at [610, 468] on label "-25" at bounding box center [613, 478] width 164 height 34
click at [613, 478] on input "-25" at bounding box center [618, 483] width 11 height 11
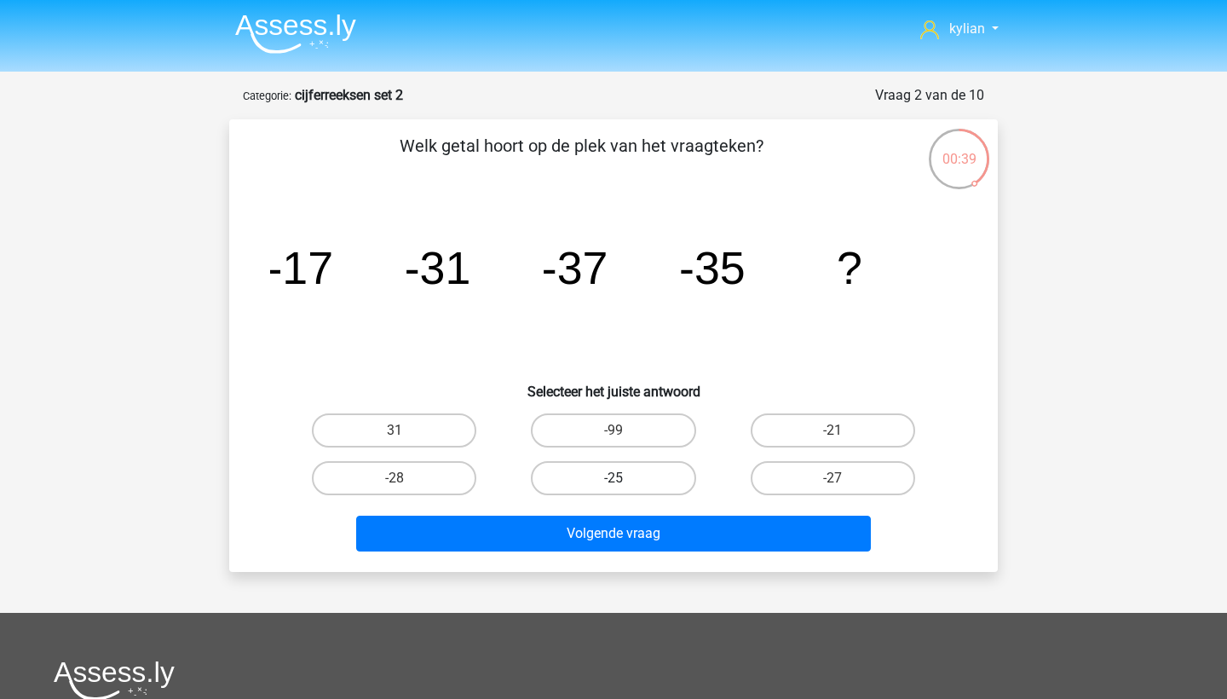
radio input "true"
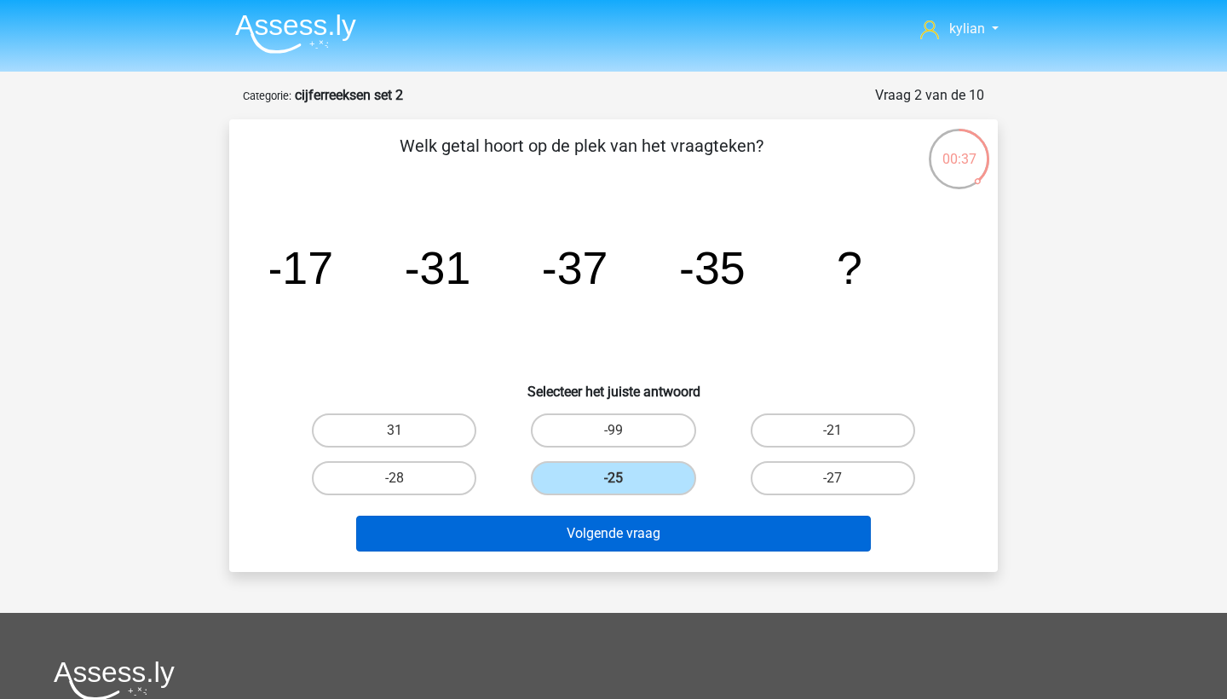
click at [611, 529] on button "Volgende vraag" at bounding box center [613, 533] width 515 height 36
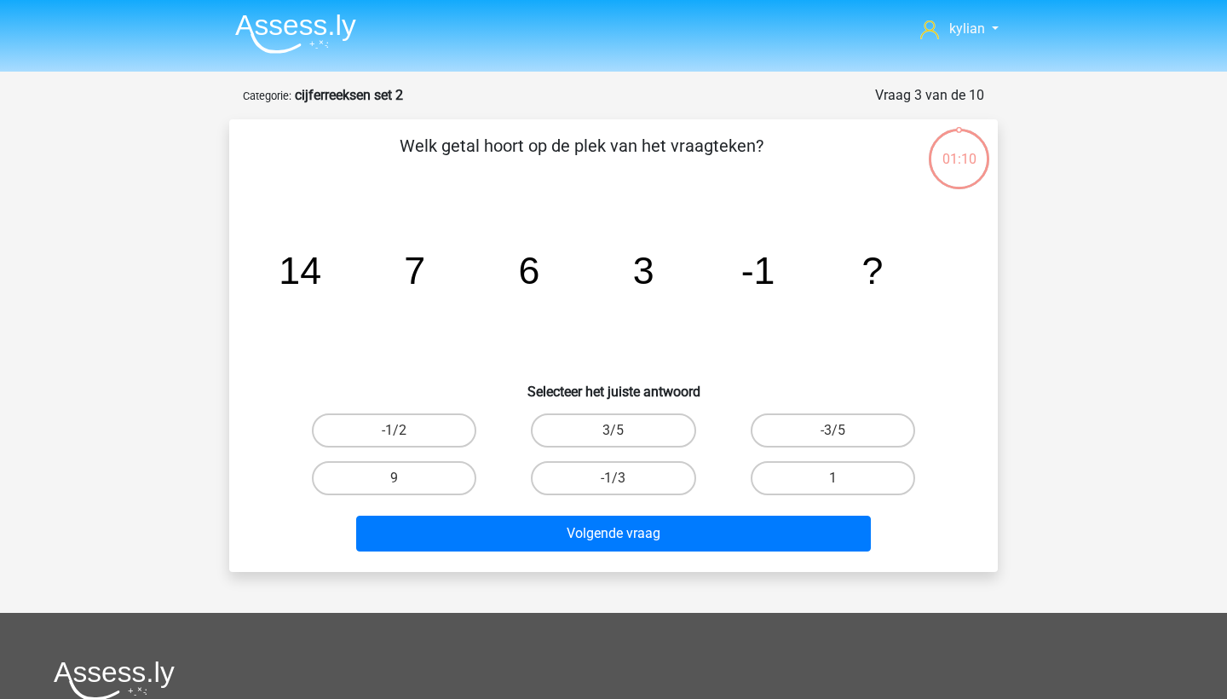
scroll to position [85, 0]
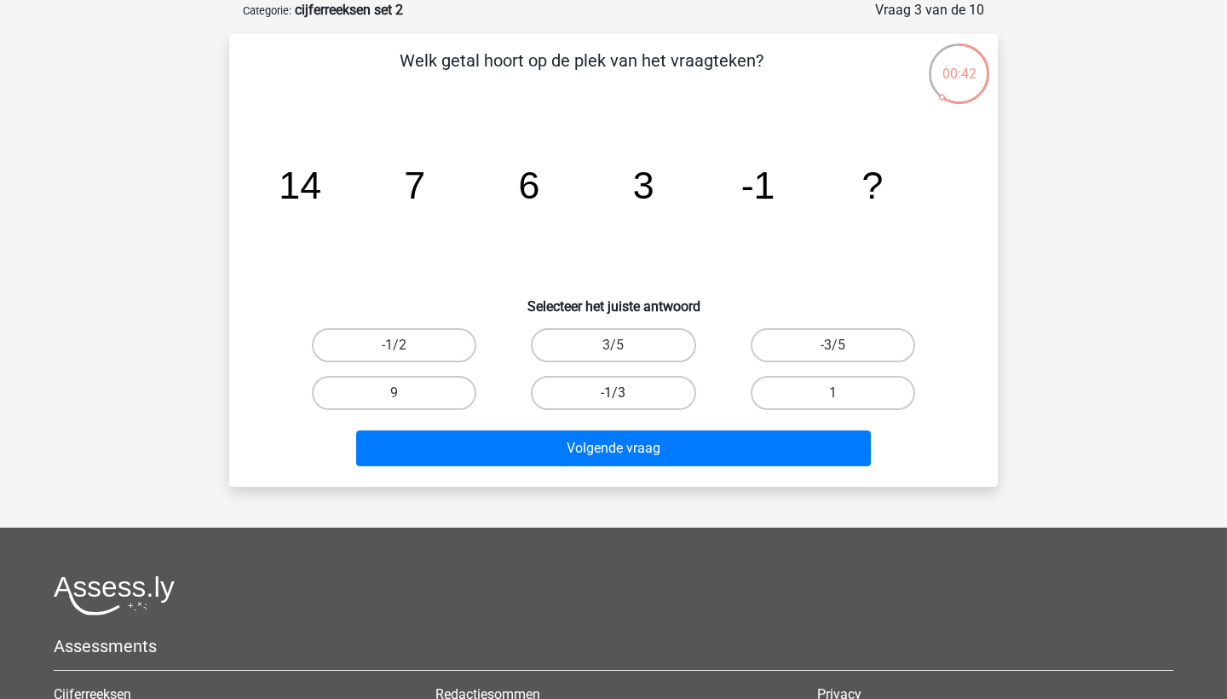
click at [638, 389] on label "-1/3" at bounding box center [613, 393] width 164 height 34
click at [624, 393] on input "-1/3" at bounding box center [618, 398] width 11 height 11
radio input "true"
click at [854, 390] on label "1" at bounding box center [833, 393] width 164 height 34
click at [843, 393] on input "1" at bounding box center [837, 398] width 11 height 11
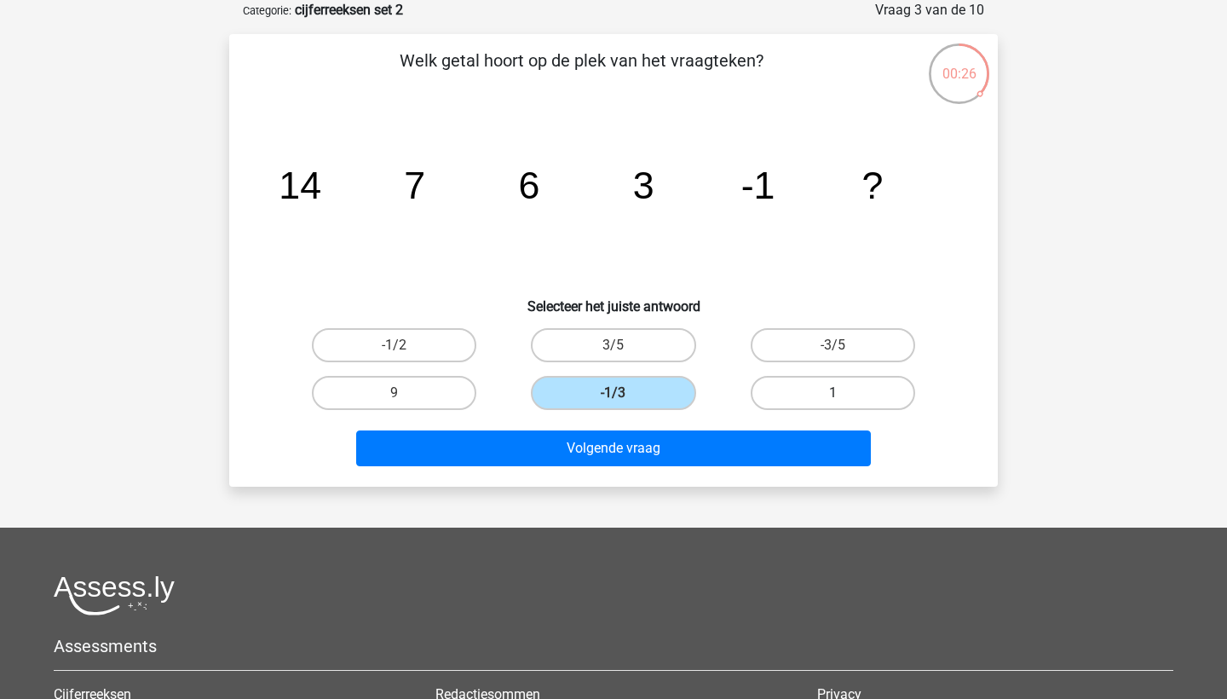
radio input "true"
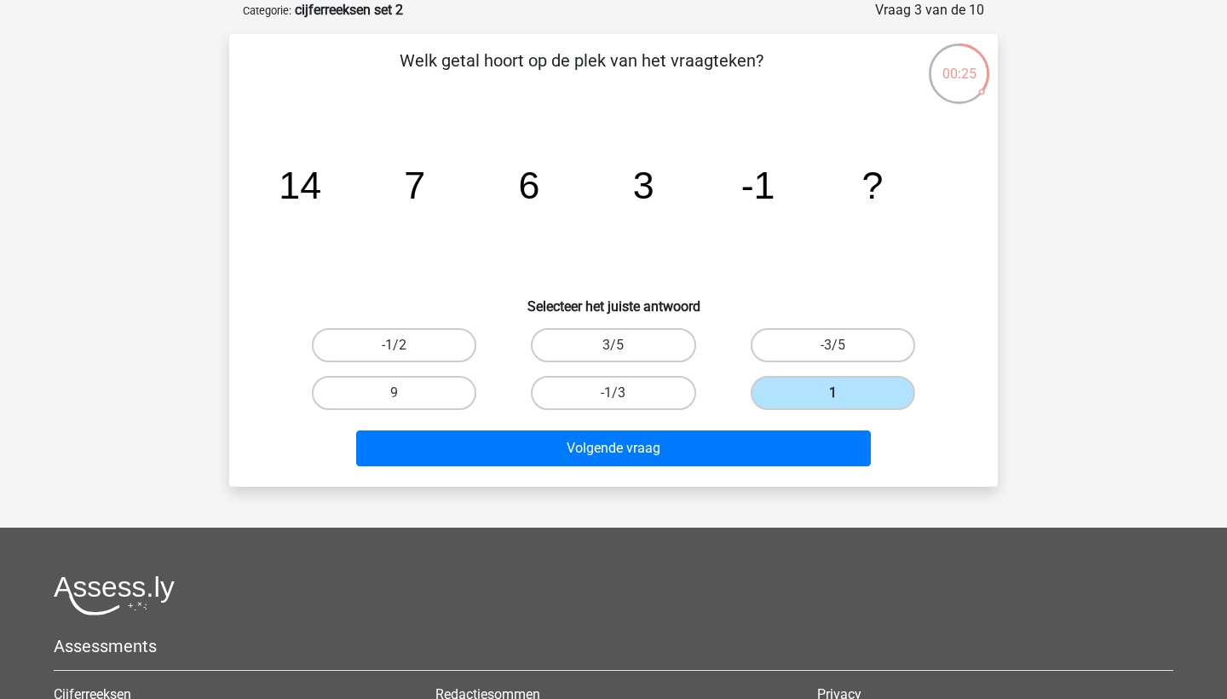
click at [842, 348] on input "-3/5" at bounding box center [837, 350] width 11 height 11
radio input "true"
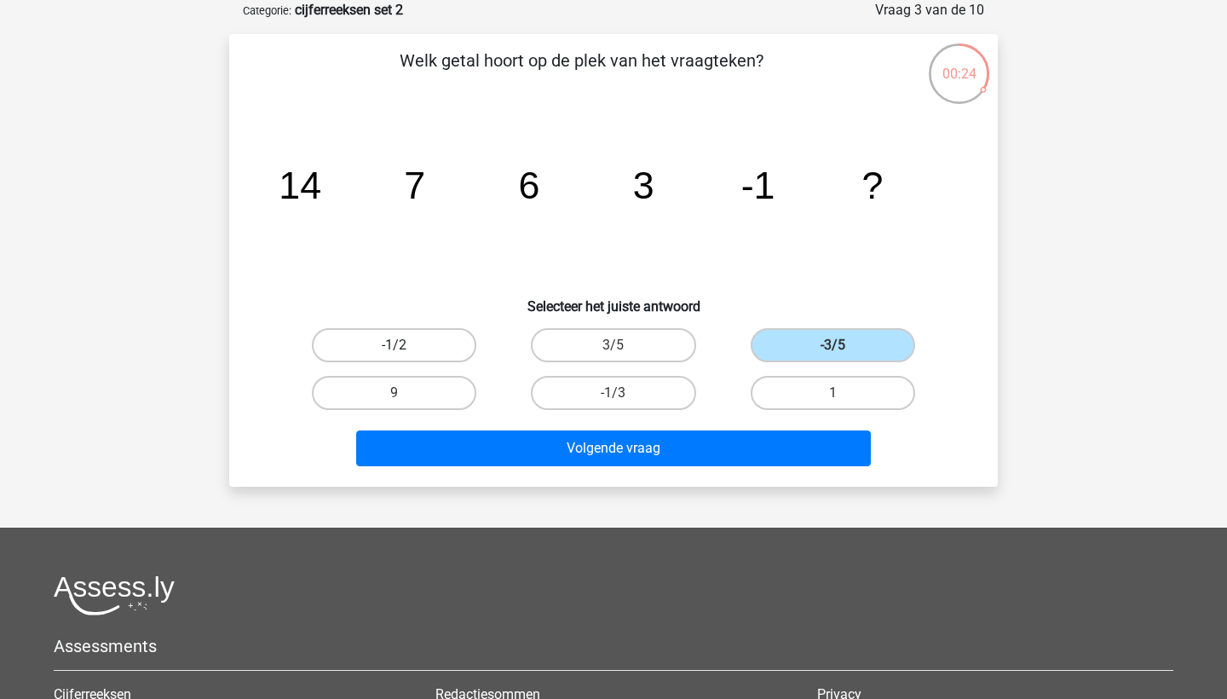
click at [421, 340] on label "-1/2" at bounding box center [394, 345] width 164 height 34
click at [406, 345] on input "-1/2" at bounding box center [399, 350] width 11 height 11
radio input "true"
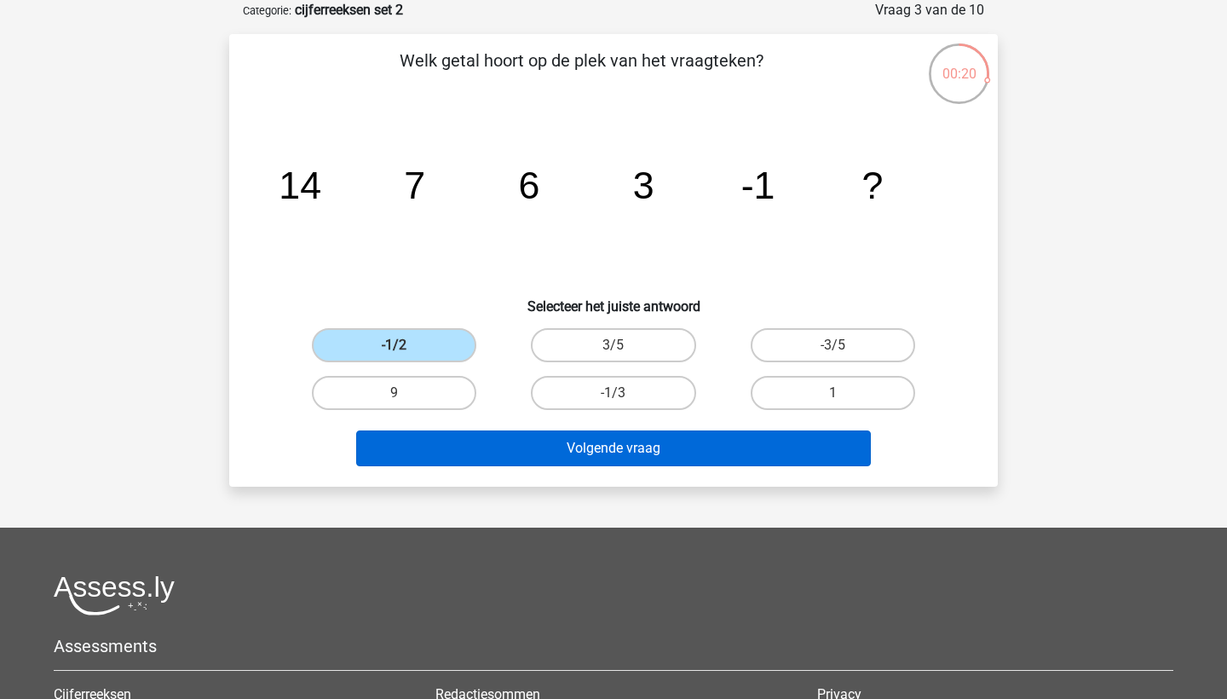
click at [466, 450] on button "Volgende vraag" at bounding box center [613, 448] width 515 height 36
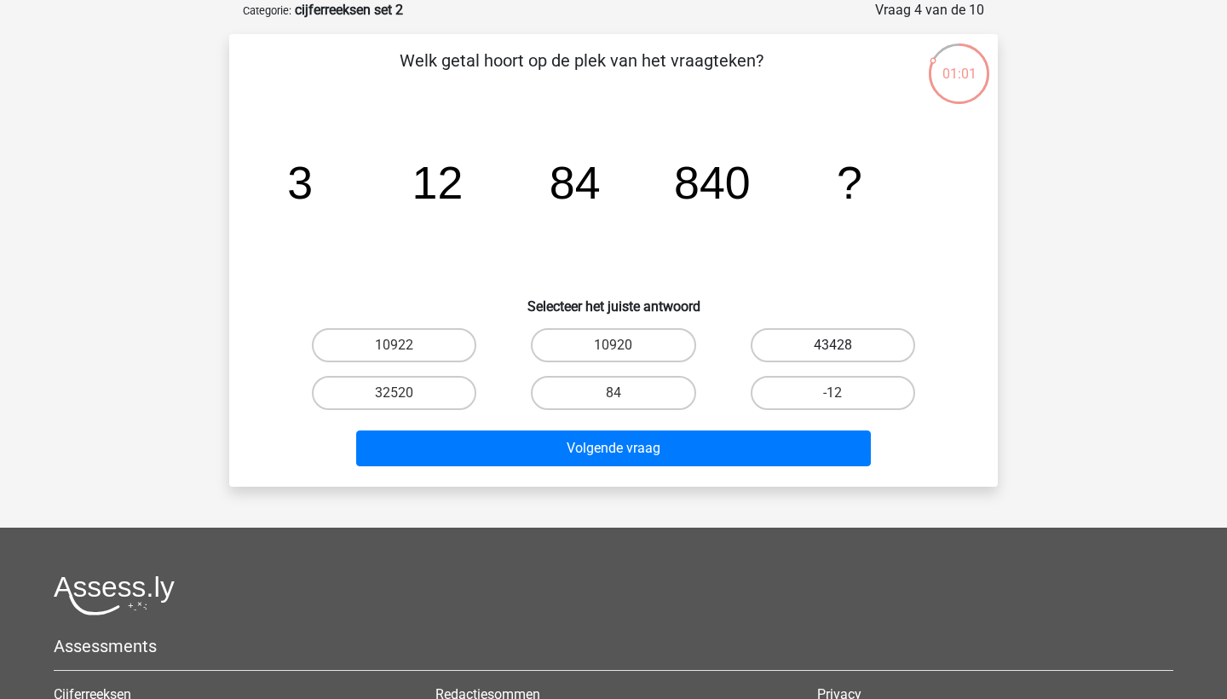
click at [797, 348] on label "43428" at bounding box center [833, 345] width 164 height 34
click at [832, 348] on input "43428" at bounding box center [837, 350] width 11 height 11
radio input "true"
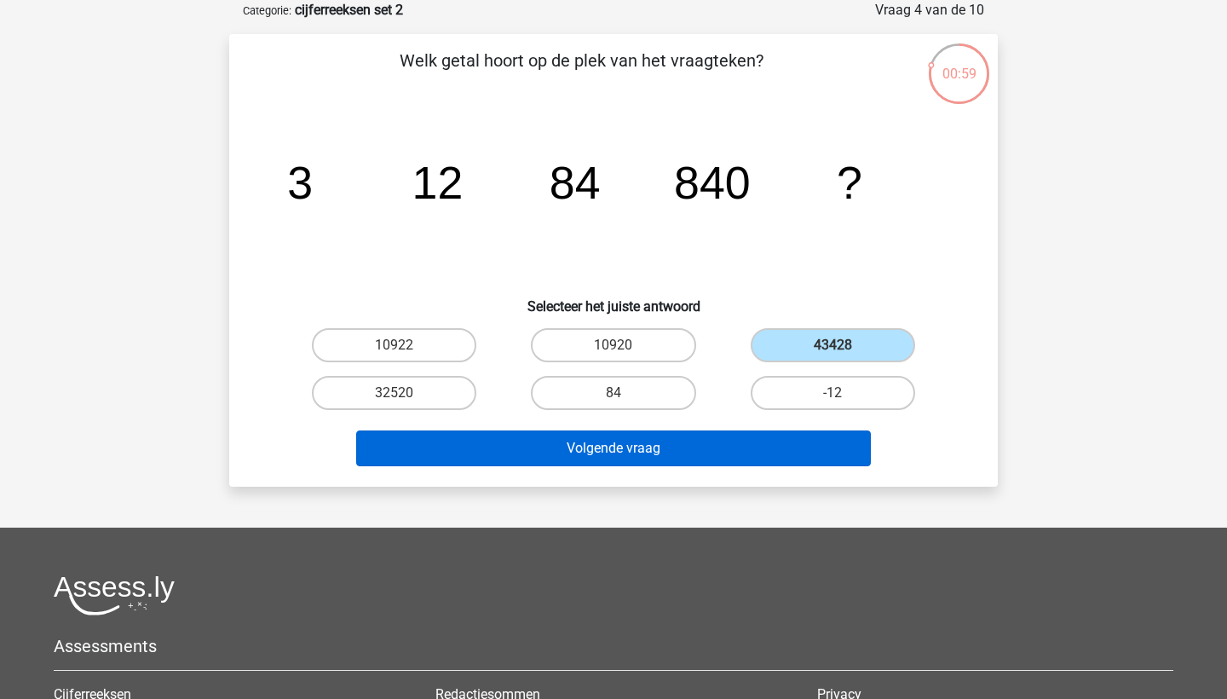
click at [728, 446] on button "Volgende vraag" at bounding box center [613, 448] width 515 height 36
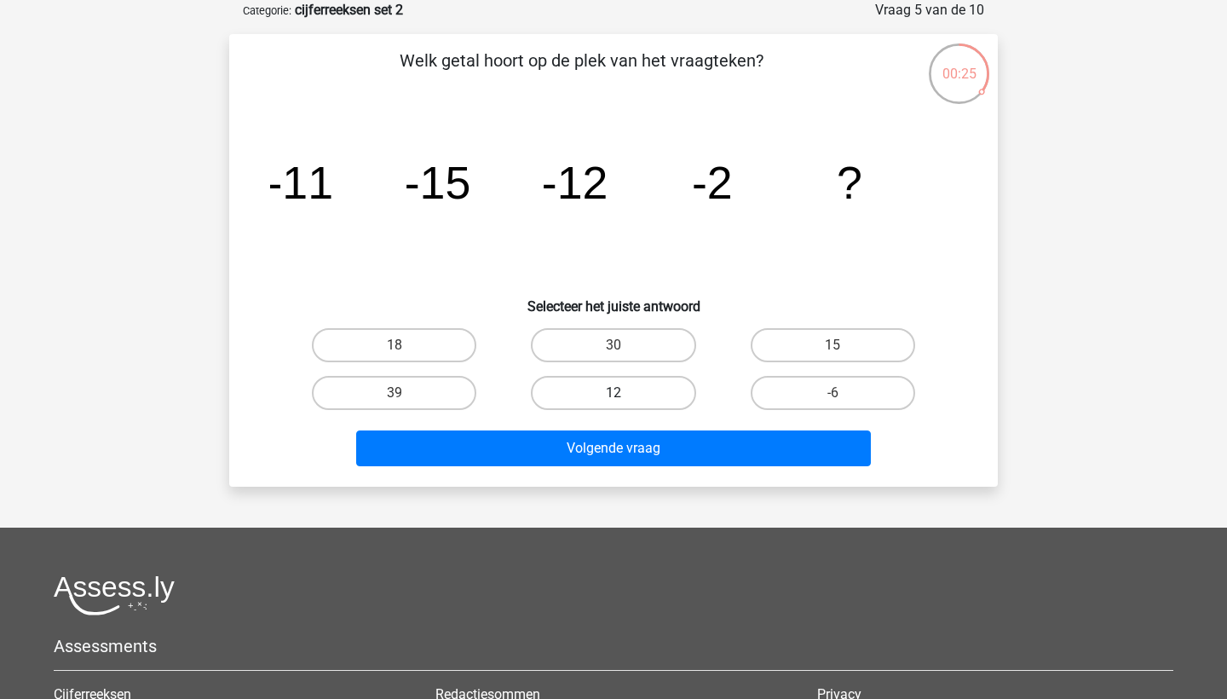
click at [640, 396] on label "12" at bounding box center [613, 393] width 164 height 34
click at [624, 396] on input "12" at bounding box center [618, 398] width 11 height 11
radio input "true"
click at [792, 342] on label "15" at bounding box center [833, 345] width 164 height 34
click at [832, 345] on input "15" at bounding box center [837, 350] width 11 height 11
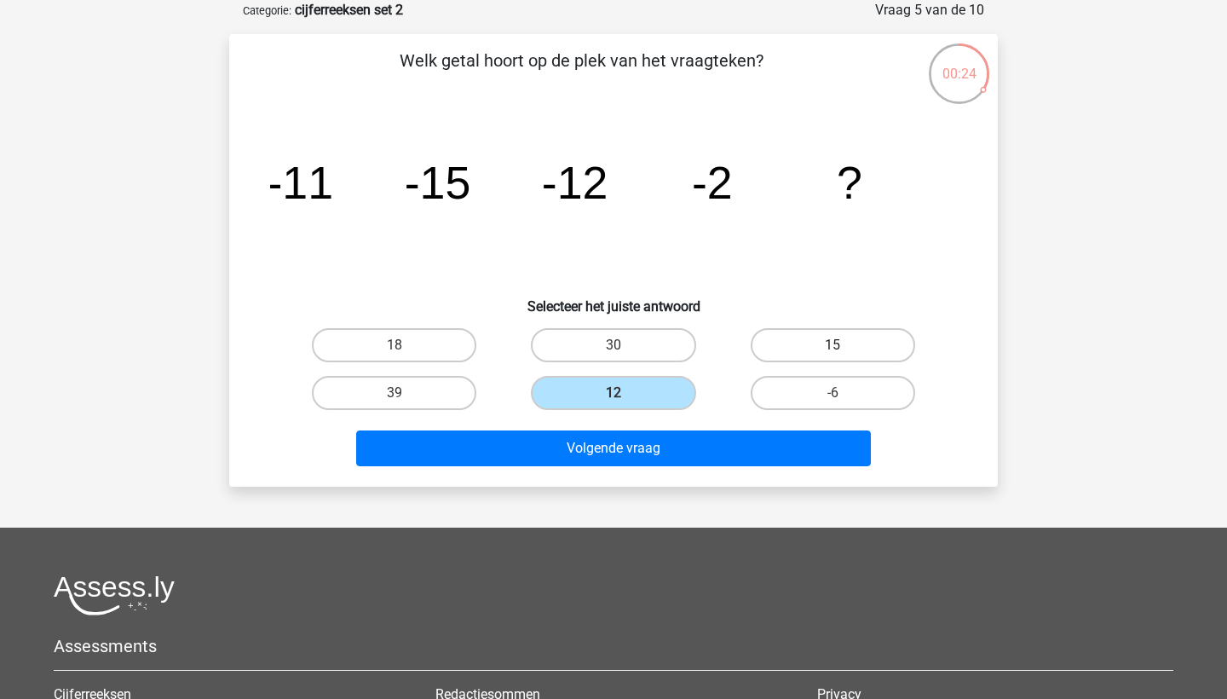
radio input "true"
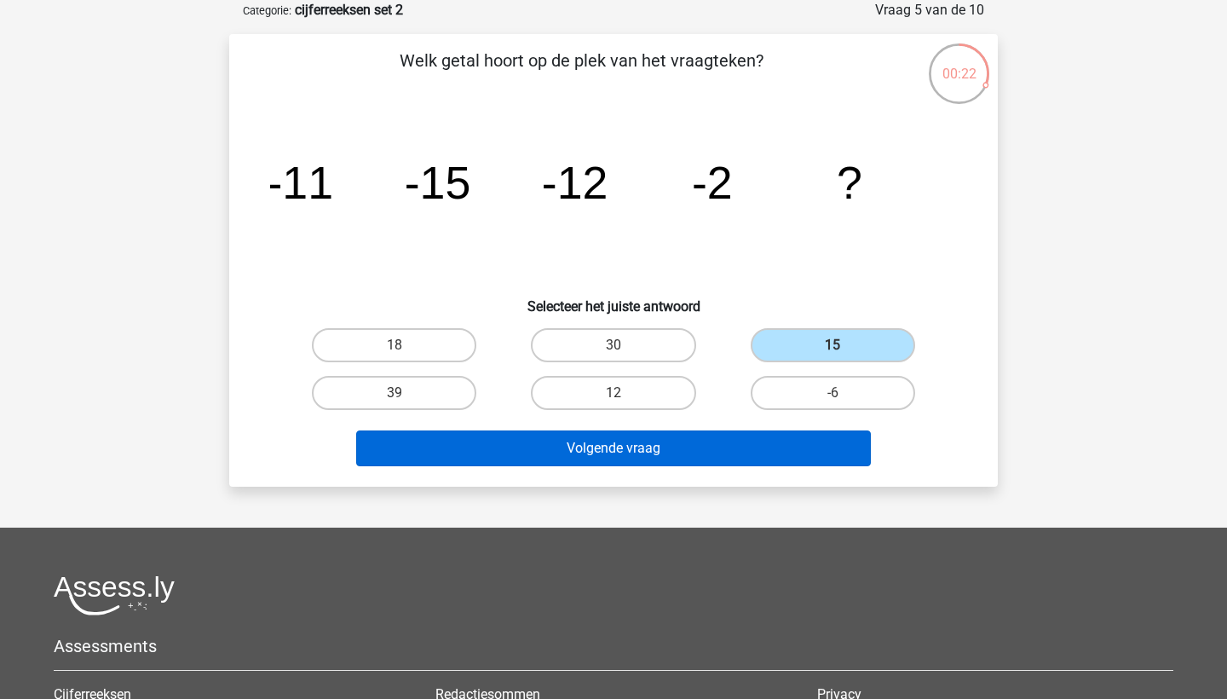
click at [724, 456] on button "Volgende vraag" at bounding box center [613, 448] width 515 height 36
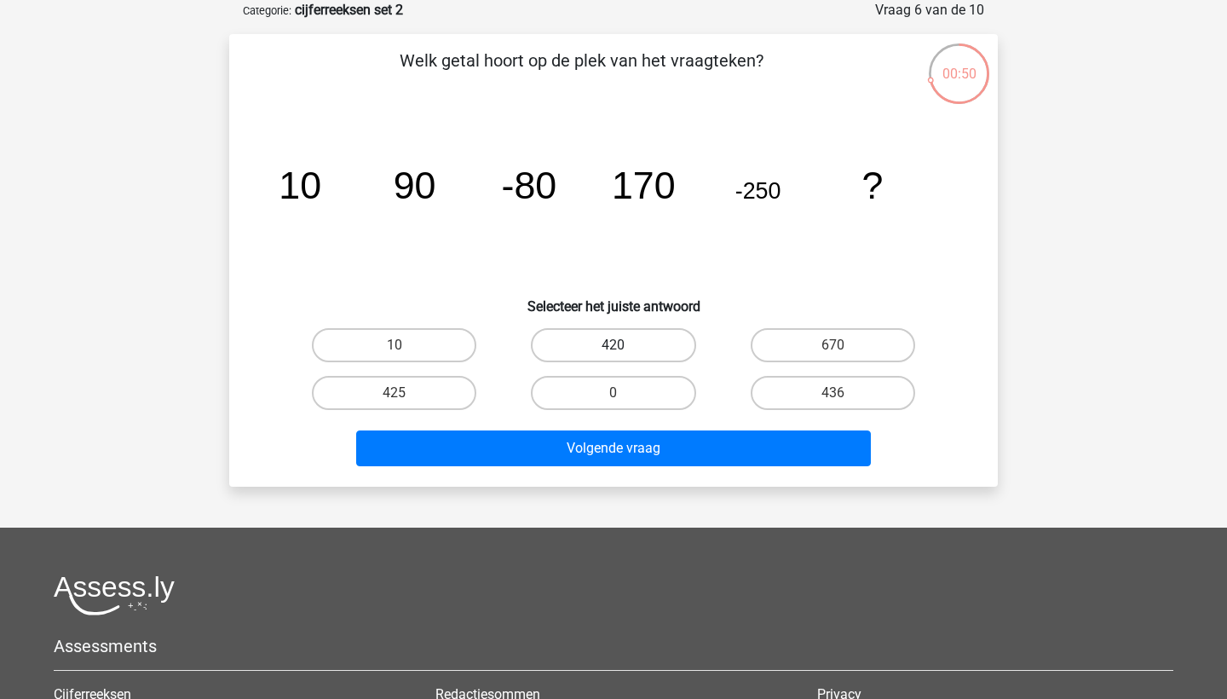
click at [607, 347] on label "420" at bounding box center [613, 345] width 164 height 34
click at [613, 347] on input "420" at bounding box center [618, 350] width 11 height 11
radio input "true"
click at [607, 347] on label "420" at bounding box center [613, 345] width 164 height 34
click at [613, 347] on input "420" at bounding box center [618, 350] width 11 height 11
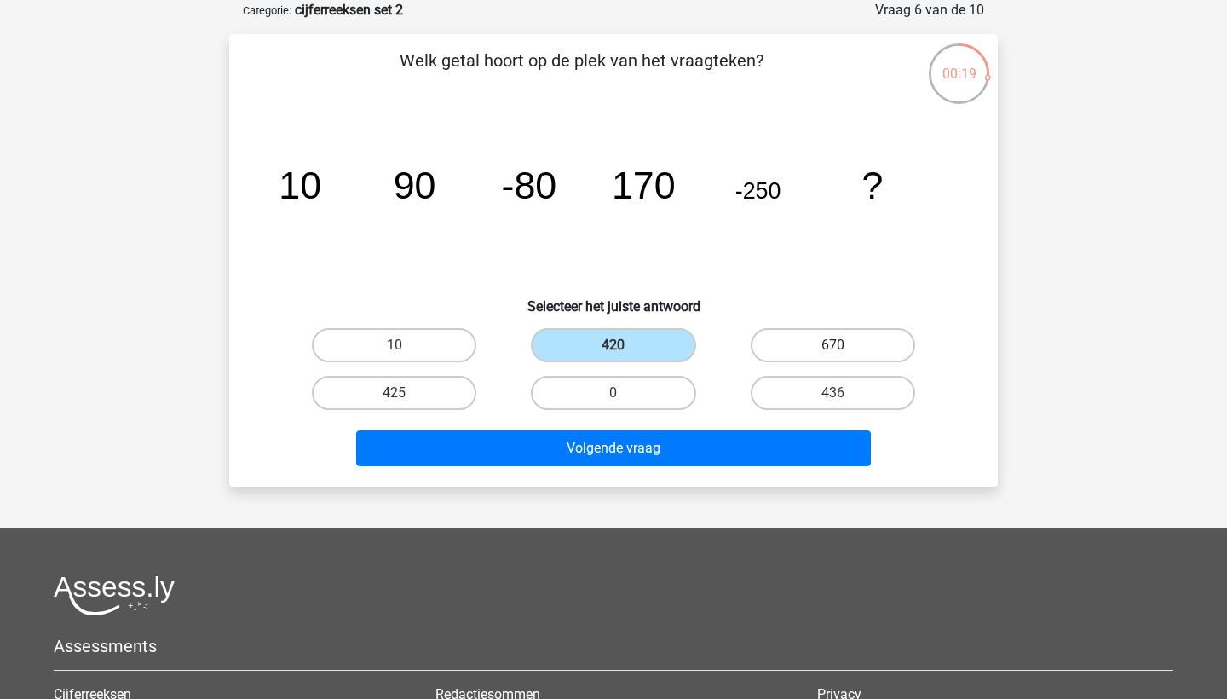
click at [797, 339] on label "670" at bounding box center [833, 345] width 164 height 34
click at [832, 345] on input "670" at bounding box center [837, 350] width 11 height 11
radio input "true"
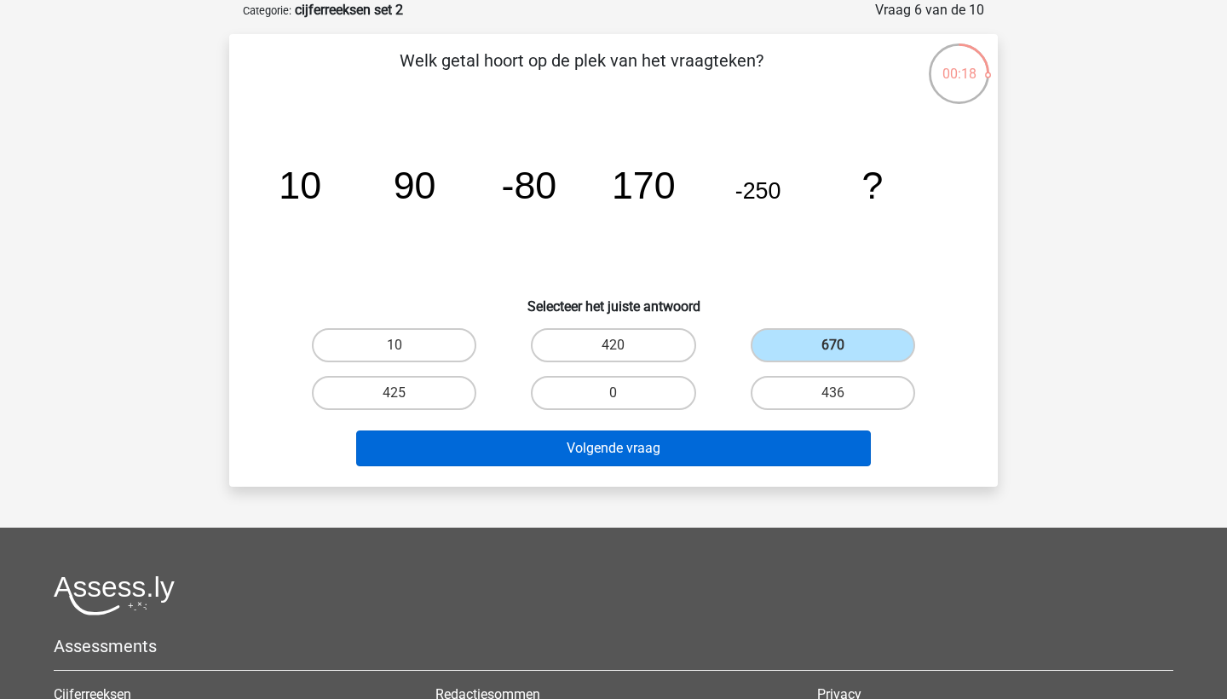
click at [675, 454] on button "Volgende vraag" at bounding box center [613, 448] width 515 height 36
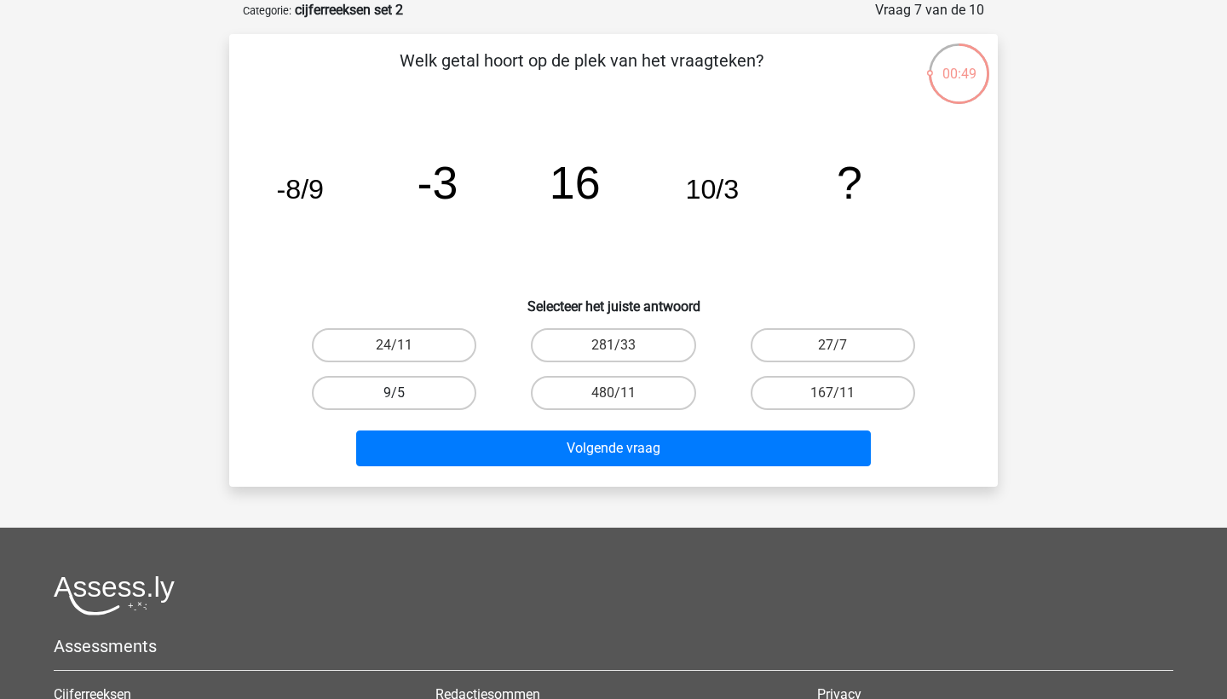
click at [416, 394] on label "9/5" at bounding box center [394, 393] width 164 height 34
click at [406, 394] on input "9/5" at bounding box center [399, 398] width 11 height 11
radio input "true"
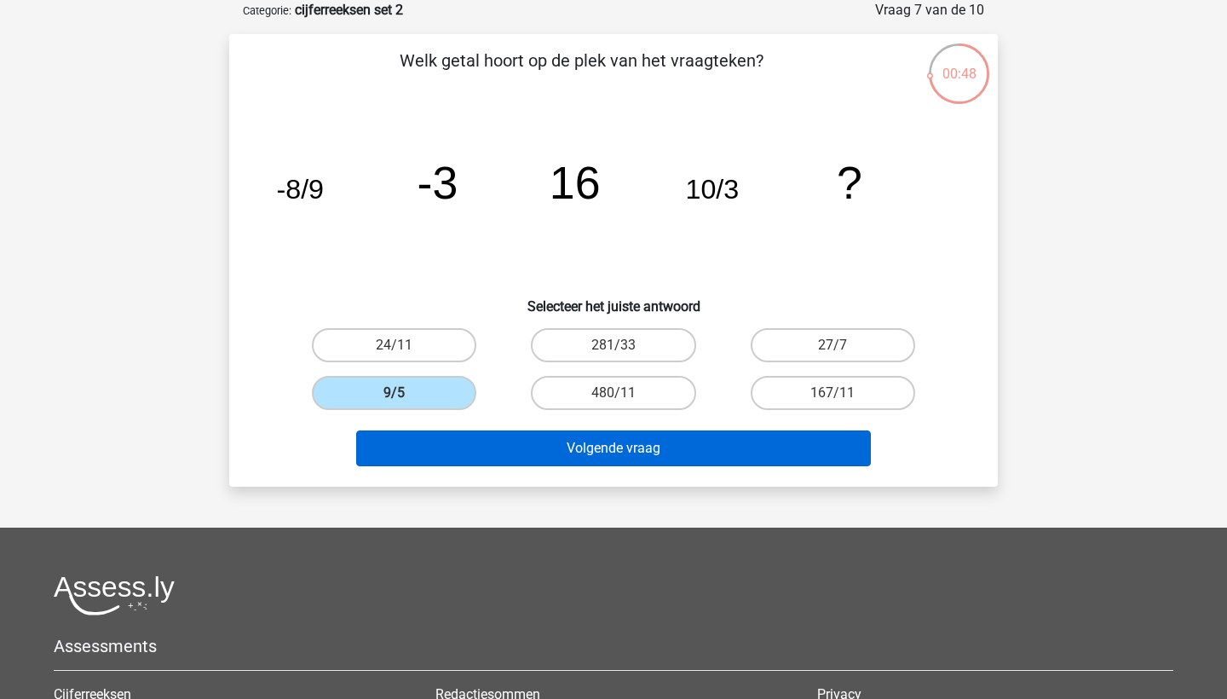
click at [478, 446] on button "Volgende vraag" at bounding box center [613, 448] width 515 height 36
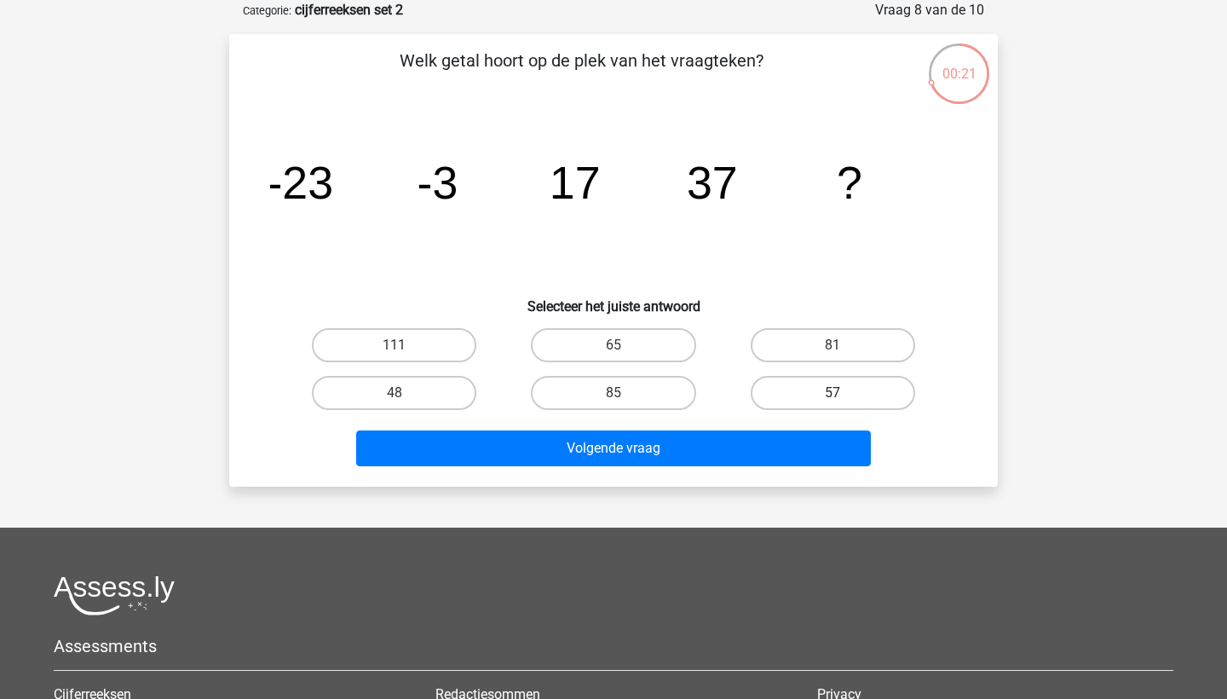
click at [817, 380] on label "57" at bounding box center [833, 393] width 164 height 34
click at [832, 393] on input "57" at bounding box center [837, 398] width 11 height 11
radio input "true"
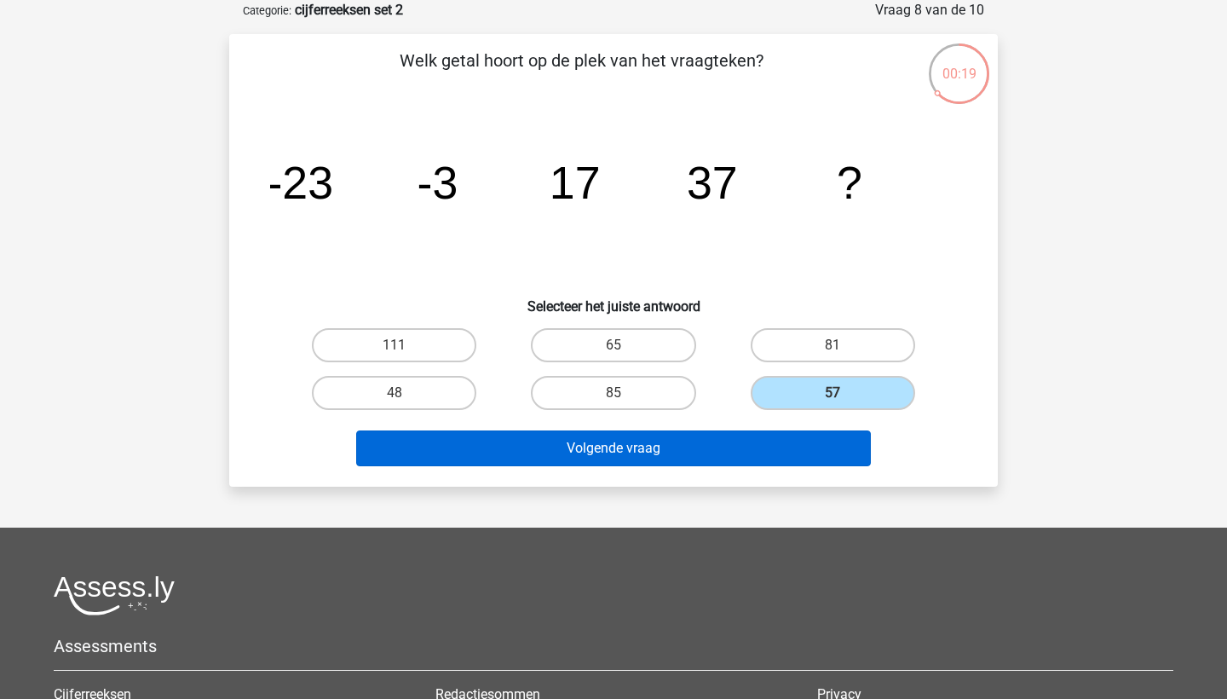
click at [651, 463] on button "Volgende vraag" at bounding box center [613, 448] width 515 height 36
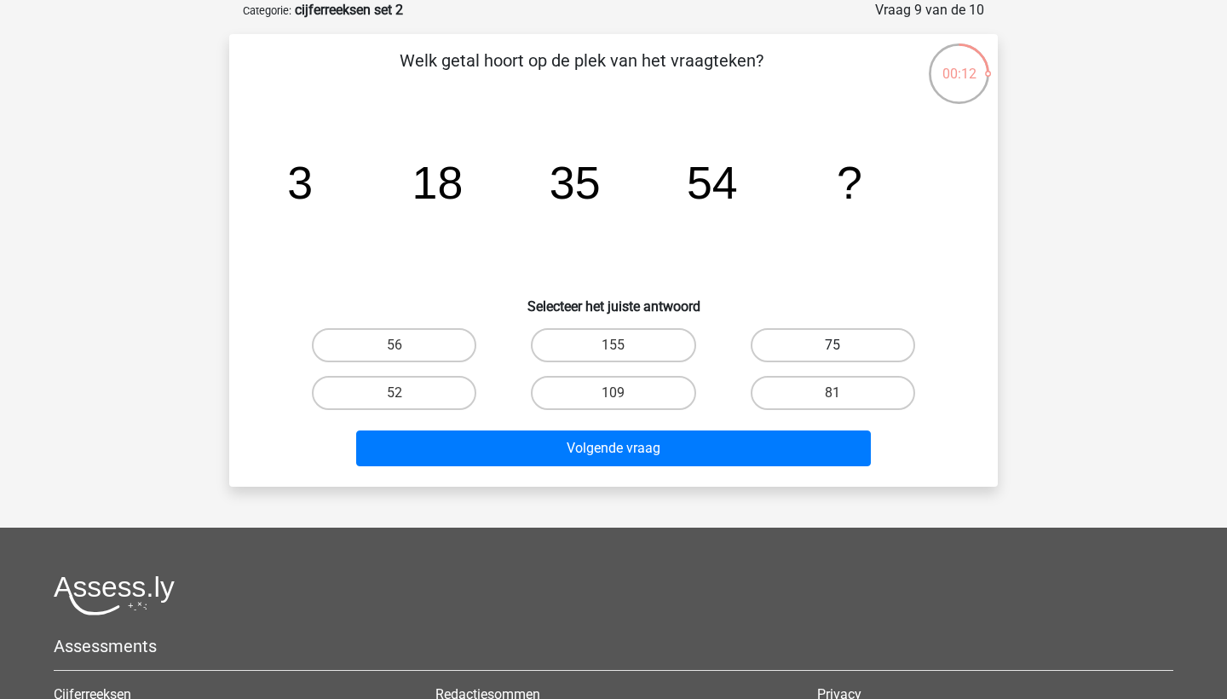
click at [801, 352] on label "75" at bounding box center [833, 345] width 164 height 34
click at [832, 352] on input "75" at bounding box center [837, 350] width 11 height 11
radio input "true"
click at [834, 388] on label "81" at bounding box center [833, 393] width 164 height 34
click at [834, 393] on input "81" at bounding box center [837, 398] width 11 height 11
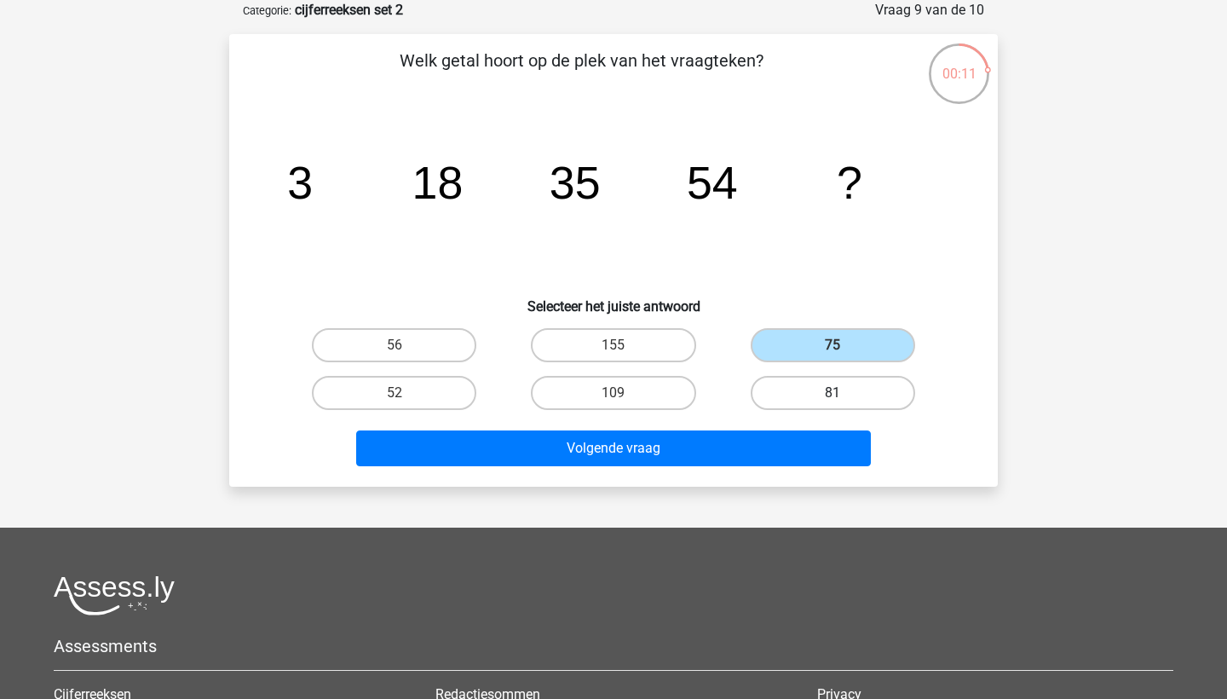
radio input "true"
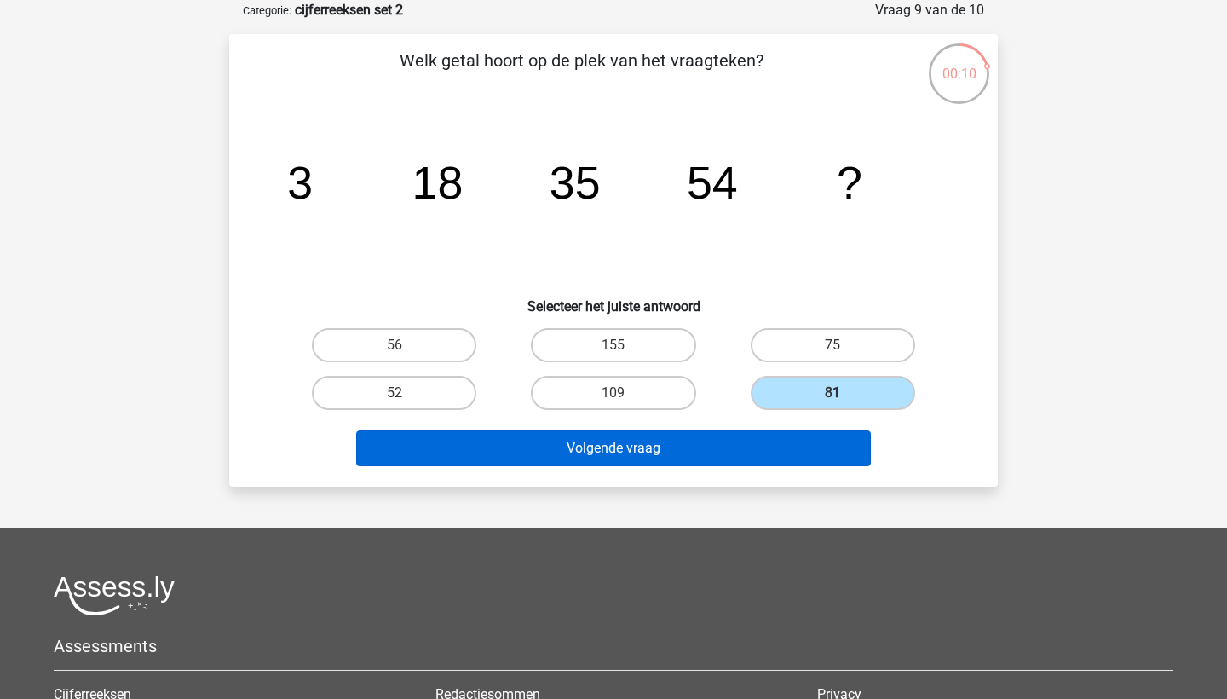
click at [785, 431] on button "Volgende vraag" at bounding box center [613, 448] width 515 height 36
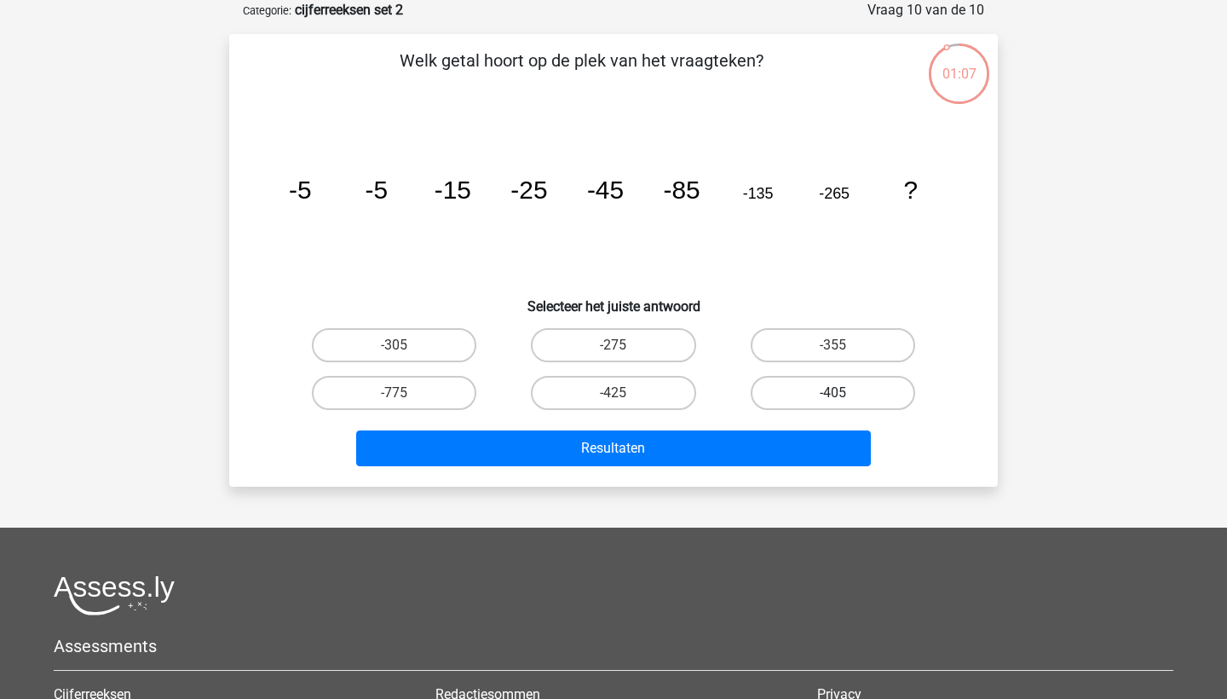
click at [802, 395] on label "-405" at bounding box center [833, 393] width 164 height 34
click at [832, 395] on input "-405" at bounding box center [837, 398] width 11 height 11
radio input "true"
click at [629, 396] on label "-425" at bounding box center [613, 393] width 164 height 34
click at [624, 396] on input "-425" at bounding box center [618, 398] width 11 height 11
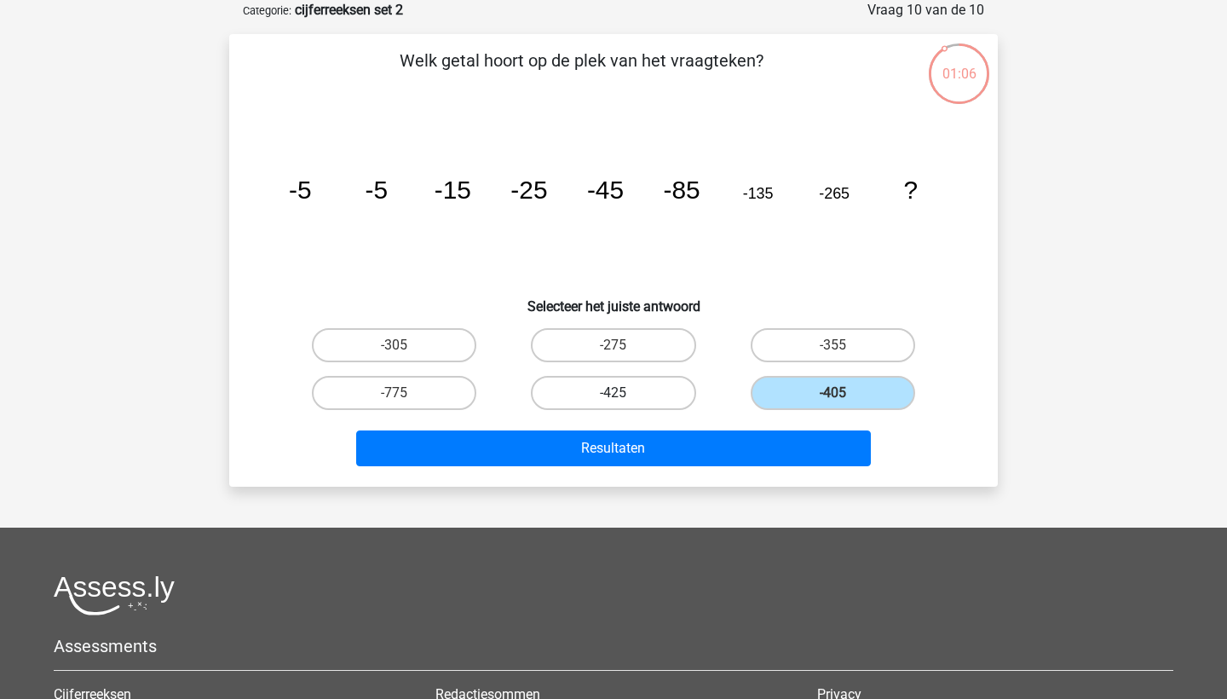
radio input "true"
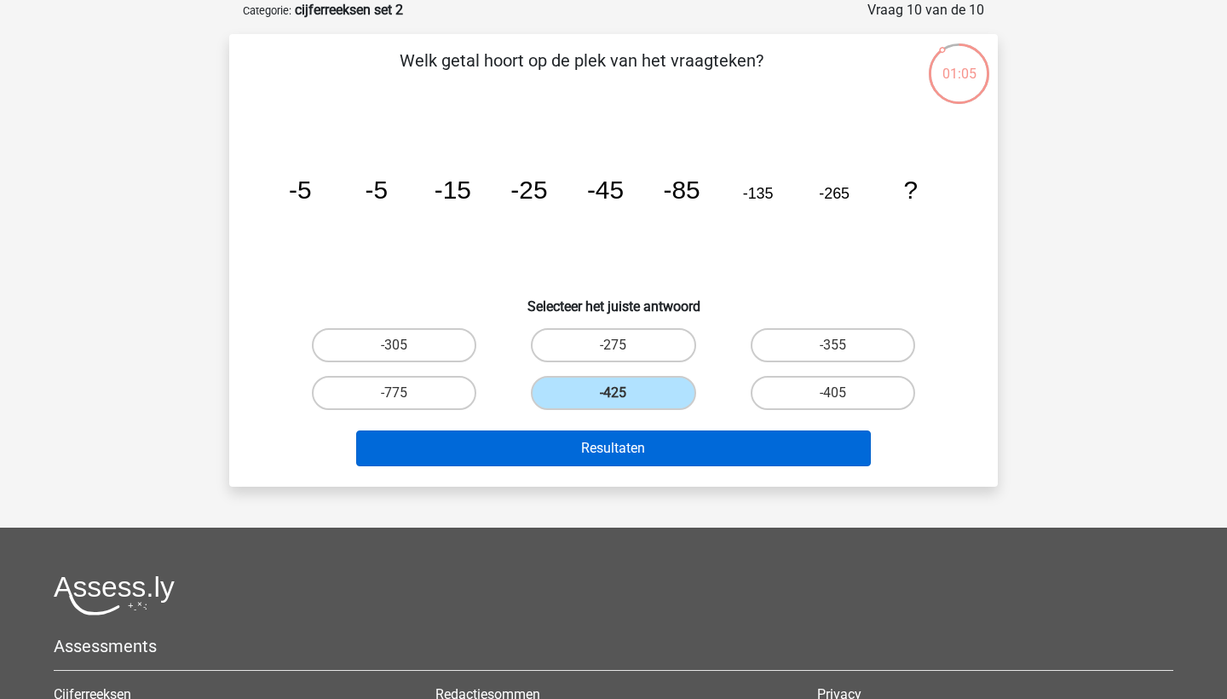
click at [610, 446] on button "Resultaten" at bounding box center [613, 448] width 515 height 36
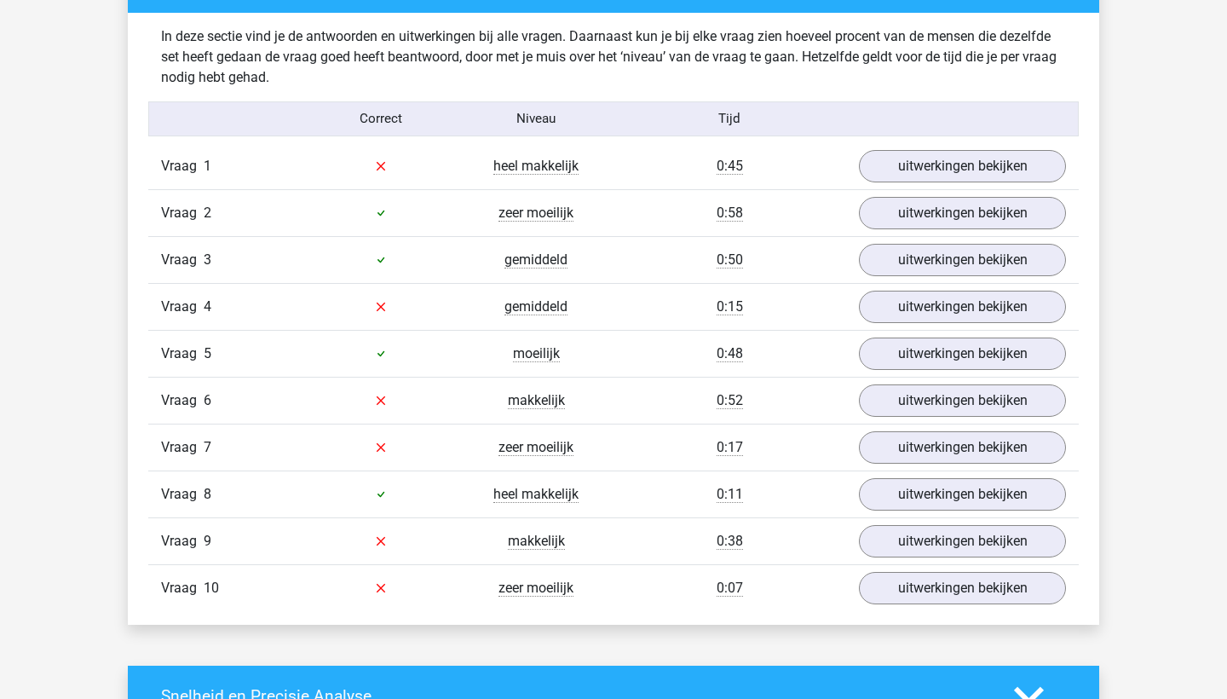
scroll to position [988, 0]
click at [951, 218] on link "uitwerkingen bekijken" at bounding box center [962, 212] width 238 height 37
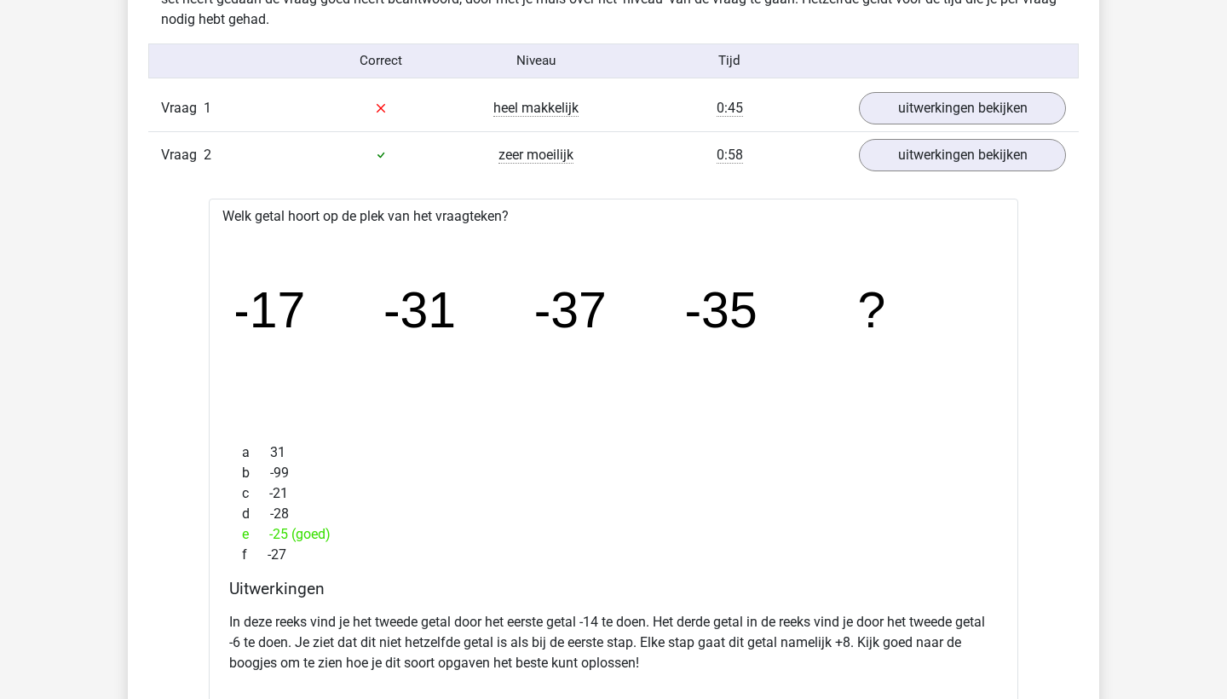
scroll to position [1046, 0]
click at [907, 159] on link "uitwerkingen bekijken" at bounding box center [962, 154] width 238 height 37
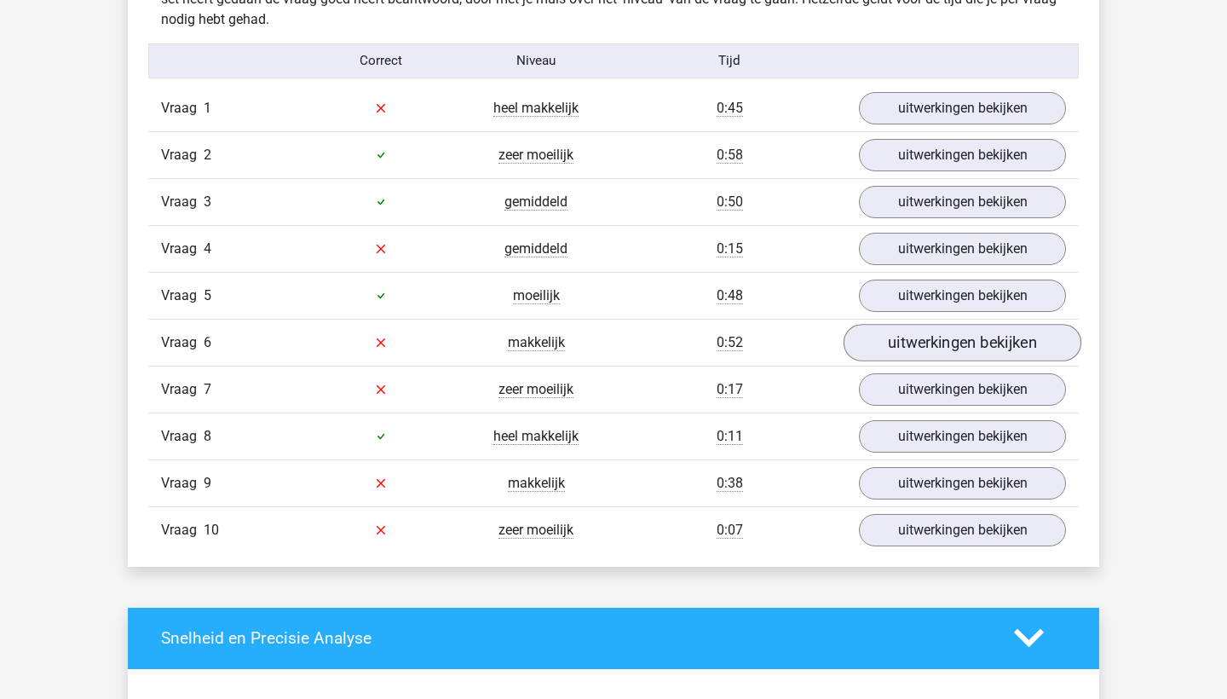
click at [899, 345] on link "uitwerkingen bekijken" at bounding box center [962, 342] width 238 height 37
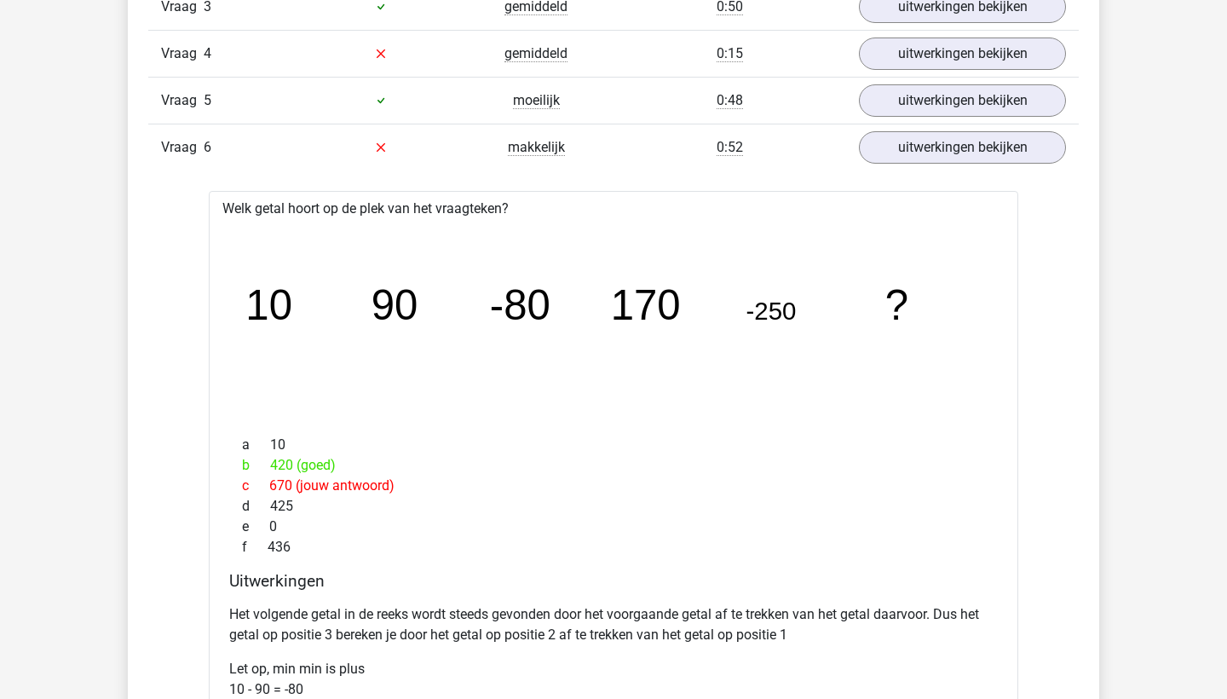
scroll to position [1238, 0]
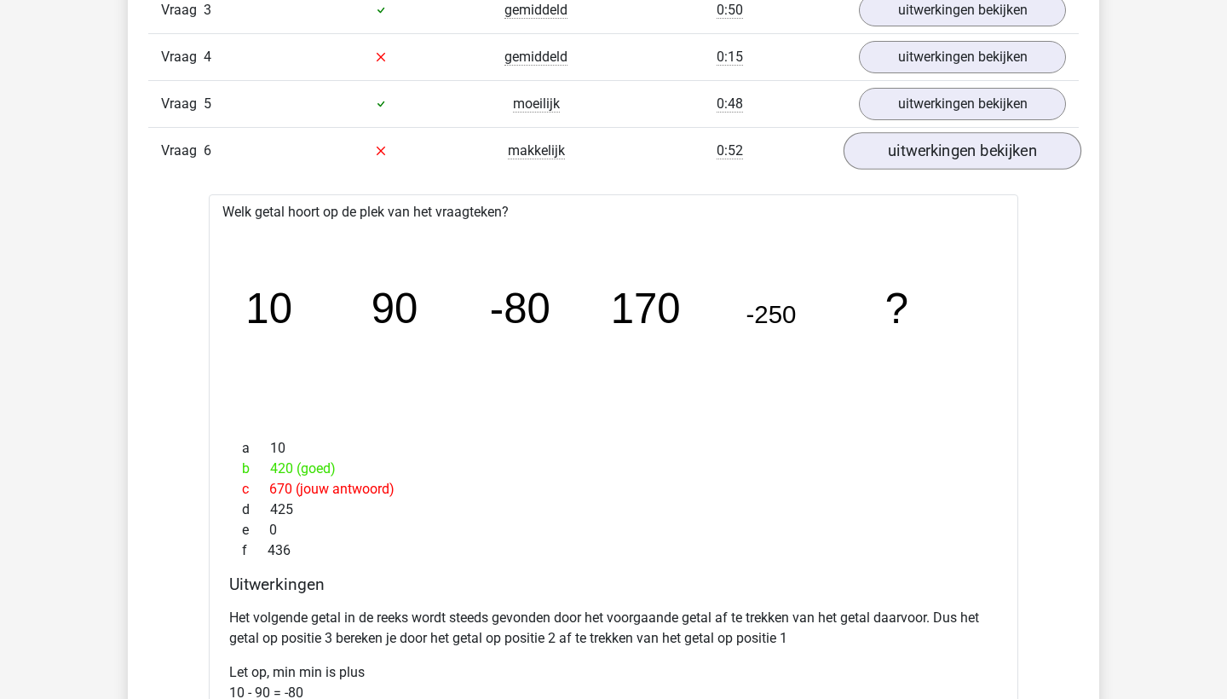
click at [908, 148] on link "uitwerkingen bekijken" at bounding box center [962, 150] width 238 height 37
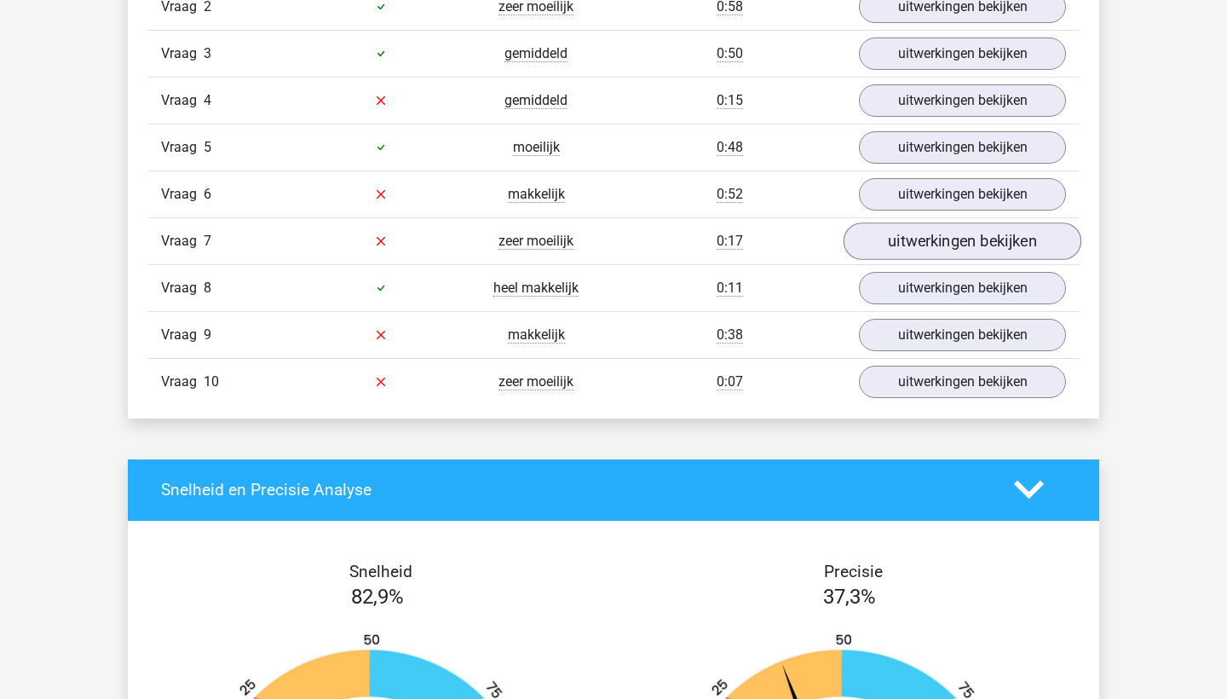
scroll to position [1183, 0]
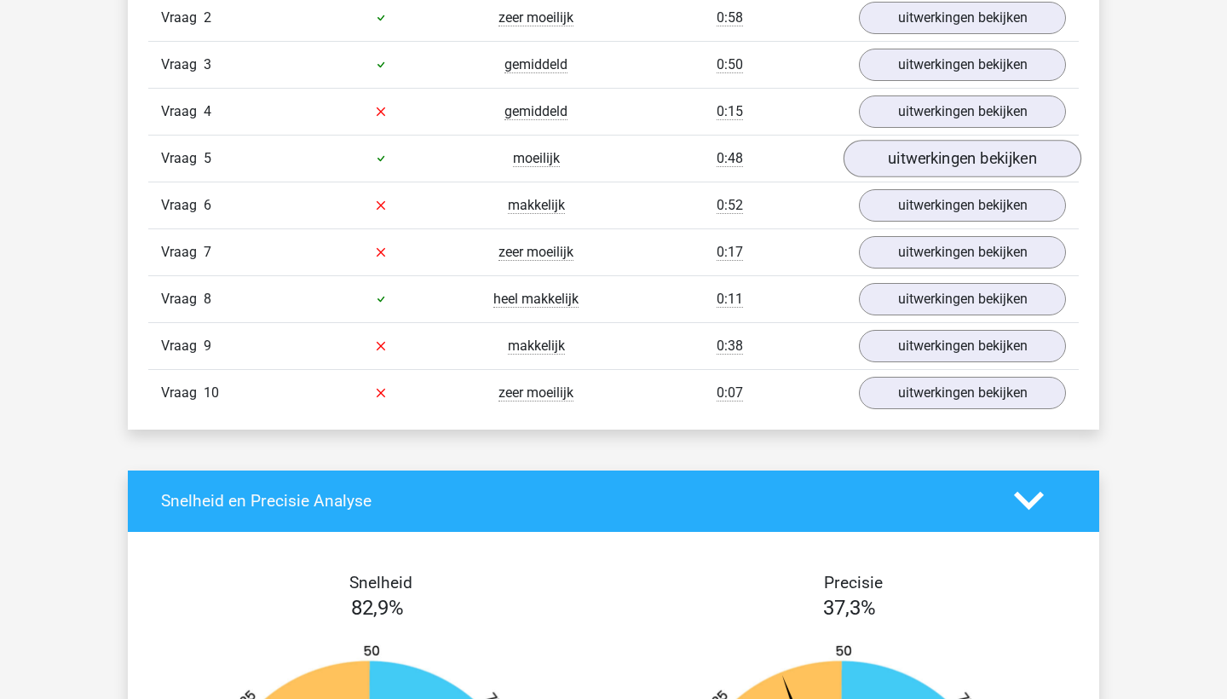
click at [928, 164] on link "uitwerkingen bekijken" at bounding box center [962, 158] width 238 height 37
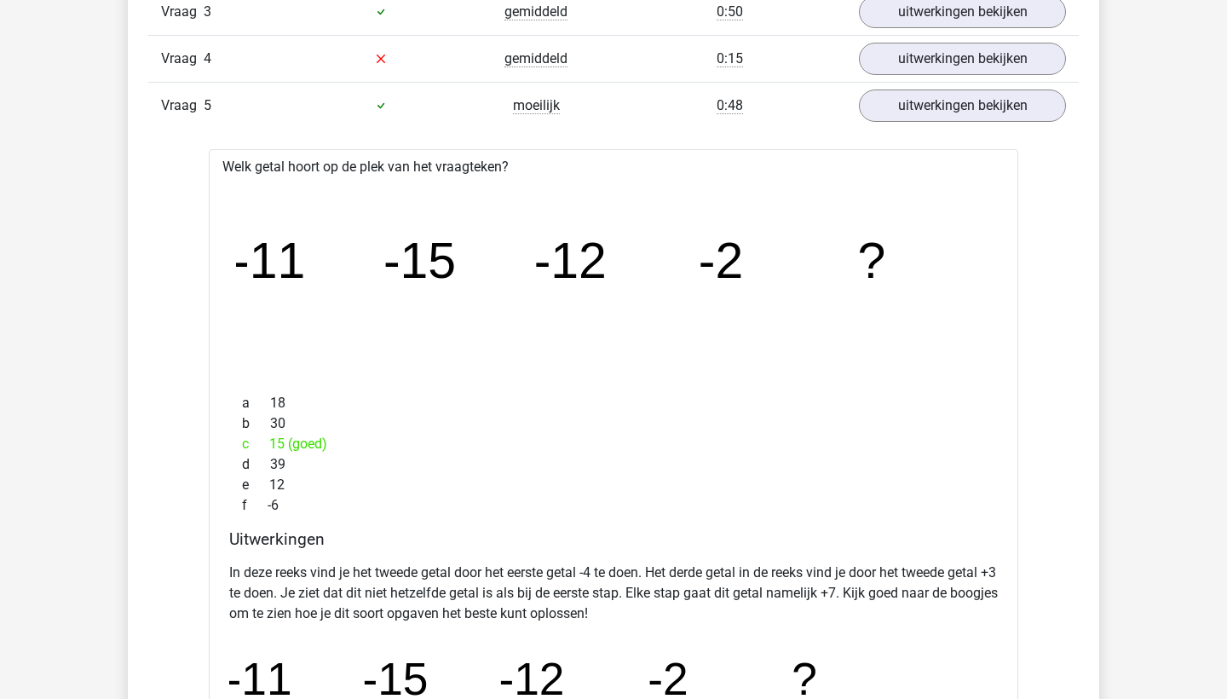
scroll to position [1216, 0]
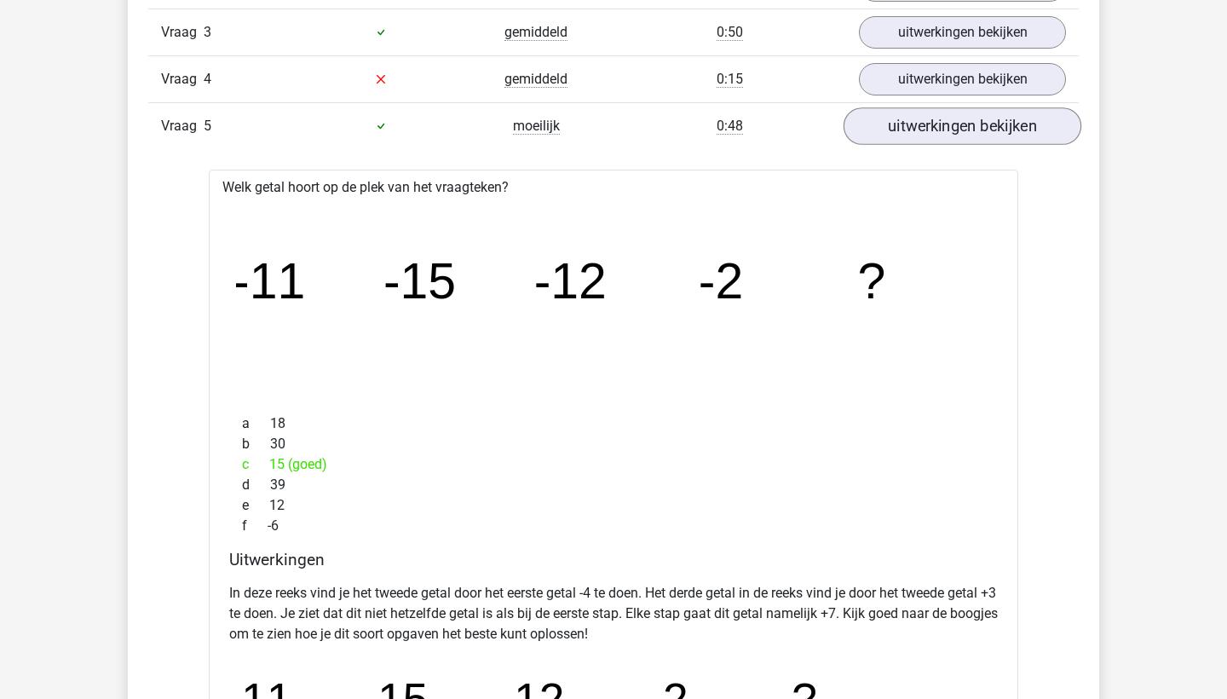
click at [955, 112] on link "uitwerkingen bekijken" at bounding box center [962, 125] width 238 height 37
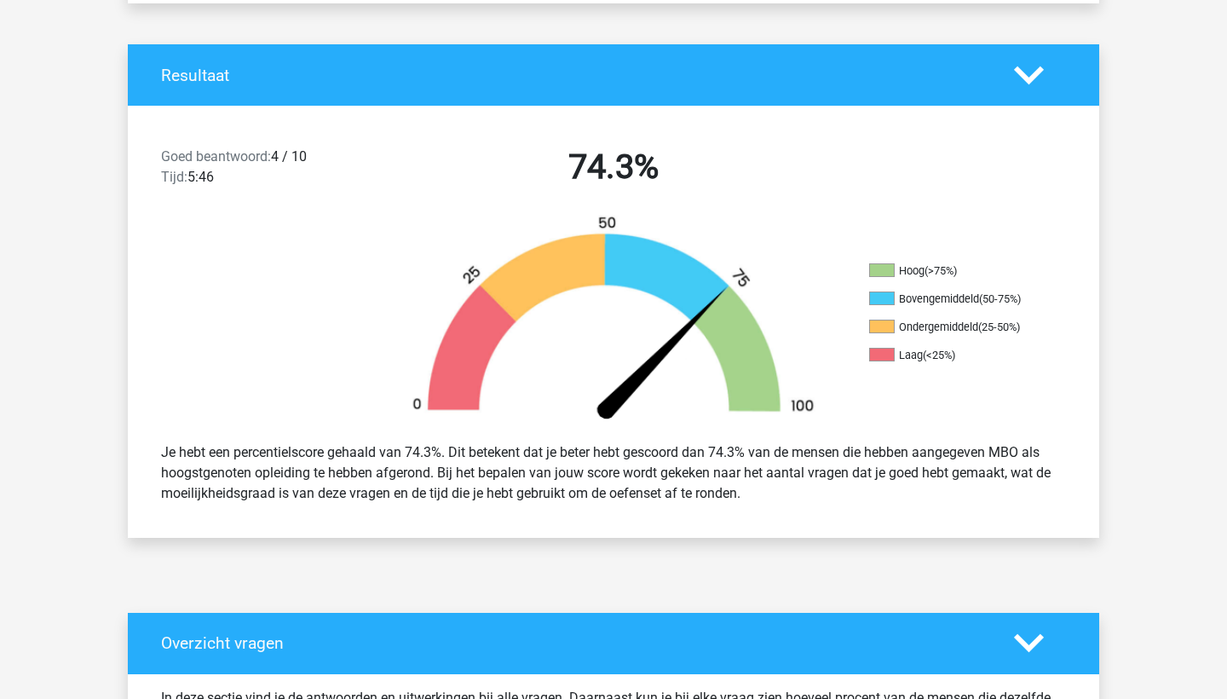
scroll to position [327, 0]
